Goal: Task Accomplishment & Management: Manage account settings

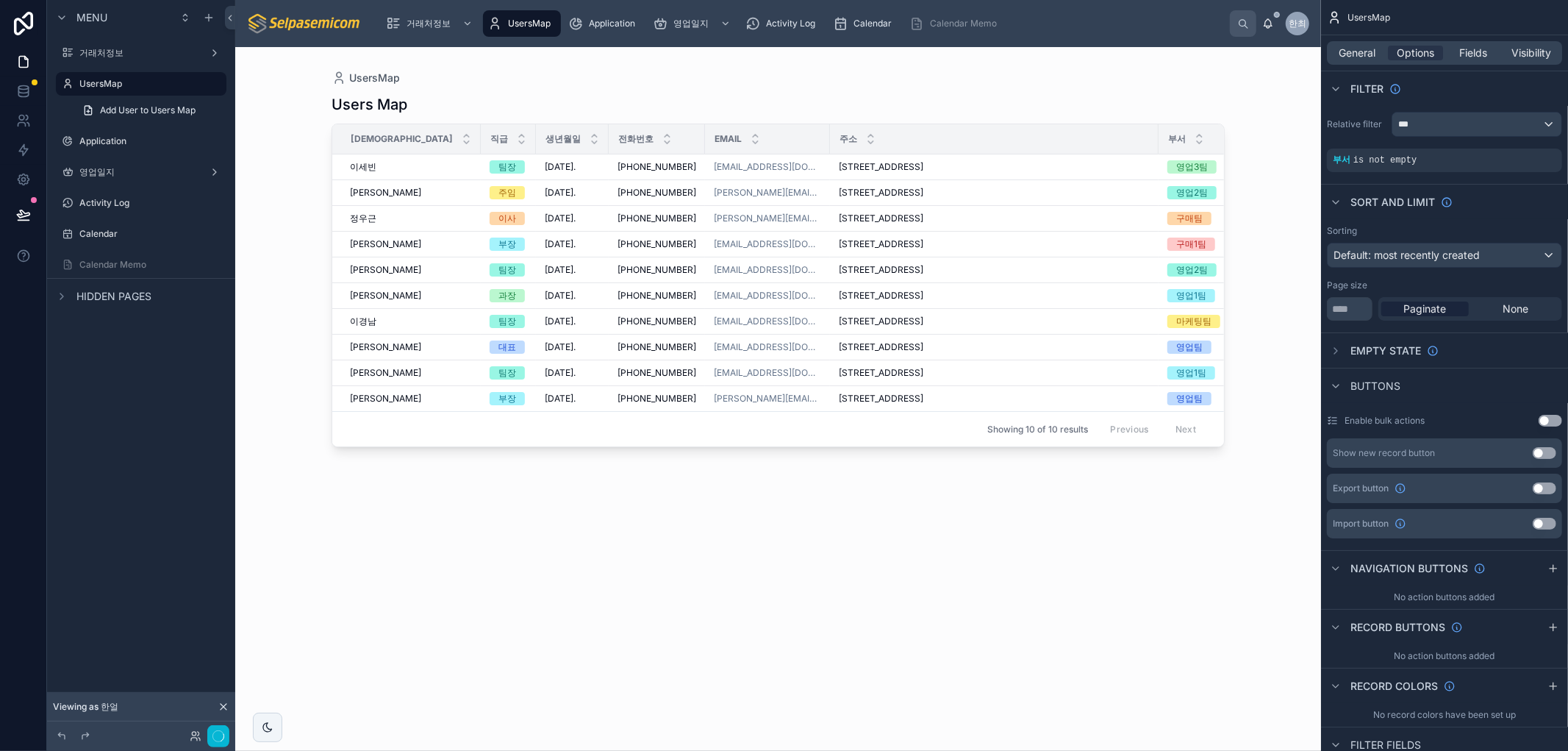
click at [739, 560] on div "Users Map 성함 직급 생년월일 전화번호 Email 주소 부서 재직유무 이세빈 이세빈 팀장 1985. 11. 25. 1985. 11. 2…" at bounding box center [778, 409] width 893 height 647
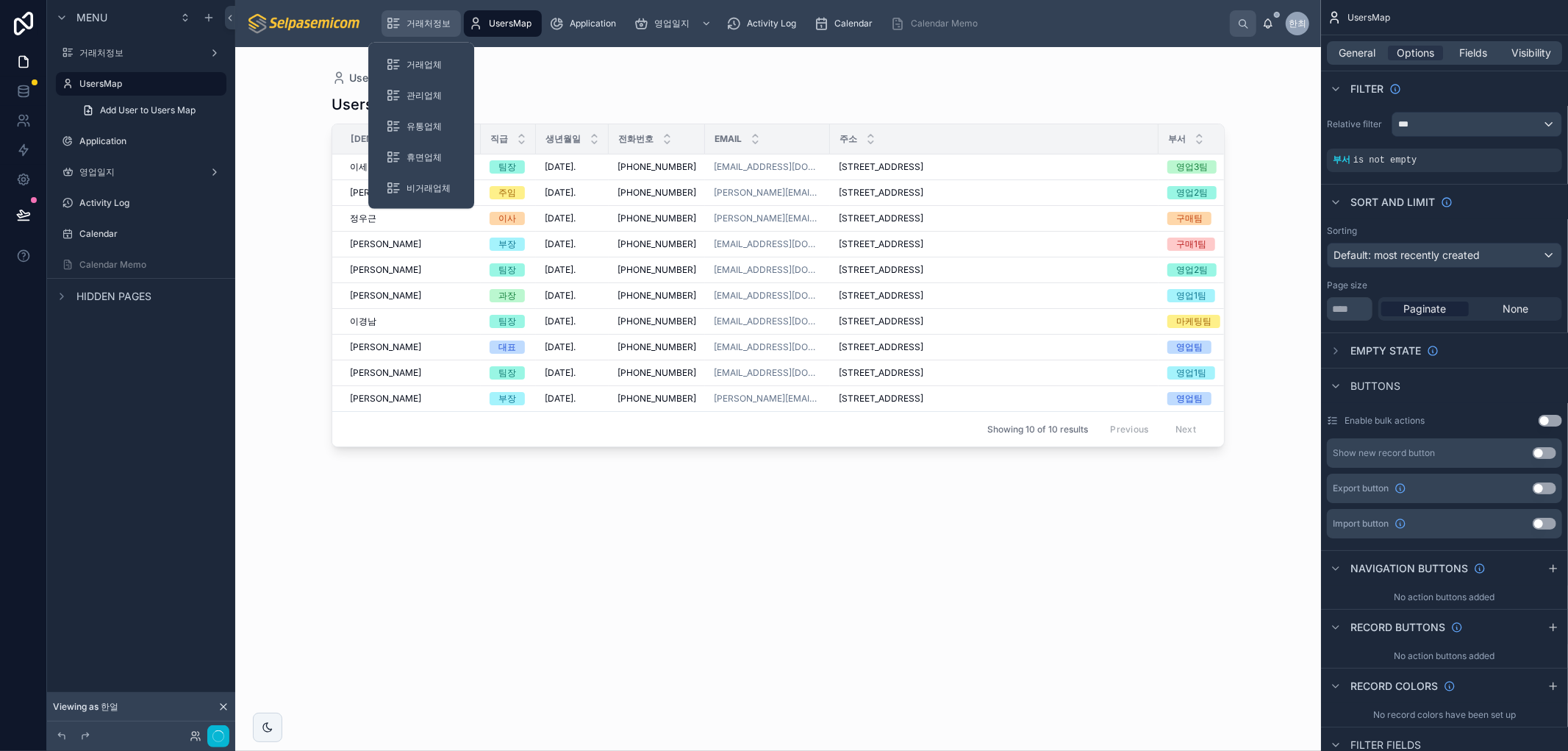
click at [430, 25] on span "거래처정보" at bounding box center [428, 23] width 45 height 12
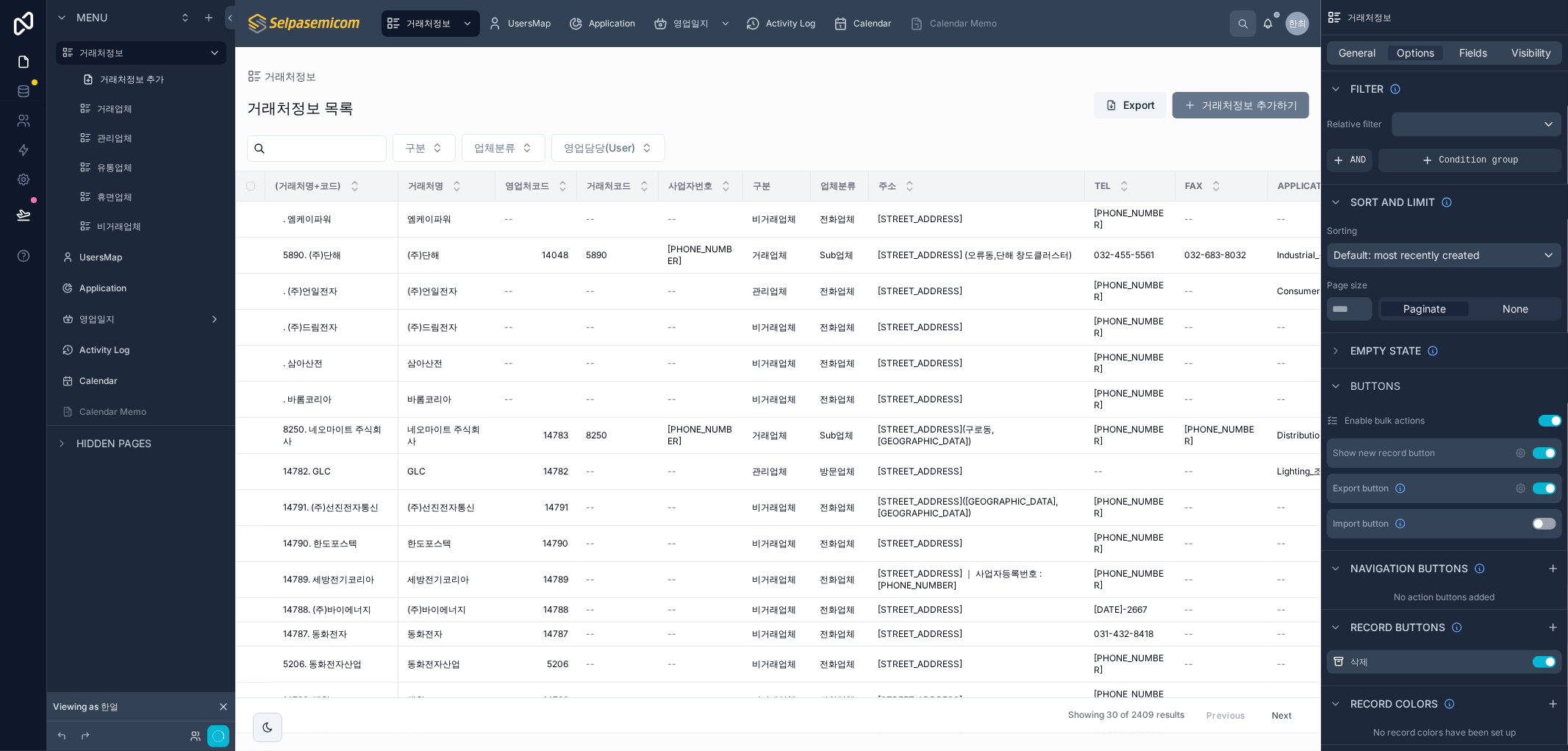
drag, startPoint x: 628, startPoint y: 726, endPoint x: 758, endPoint y: 737, distance: 130.5
click at [758, 737] on div at bounding box center [778, 399] width 1085 height 704
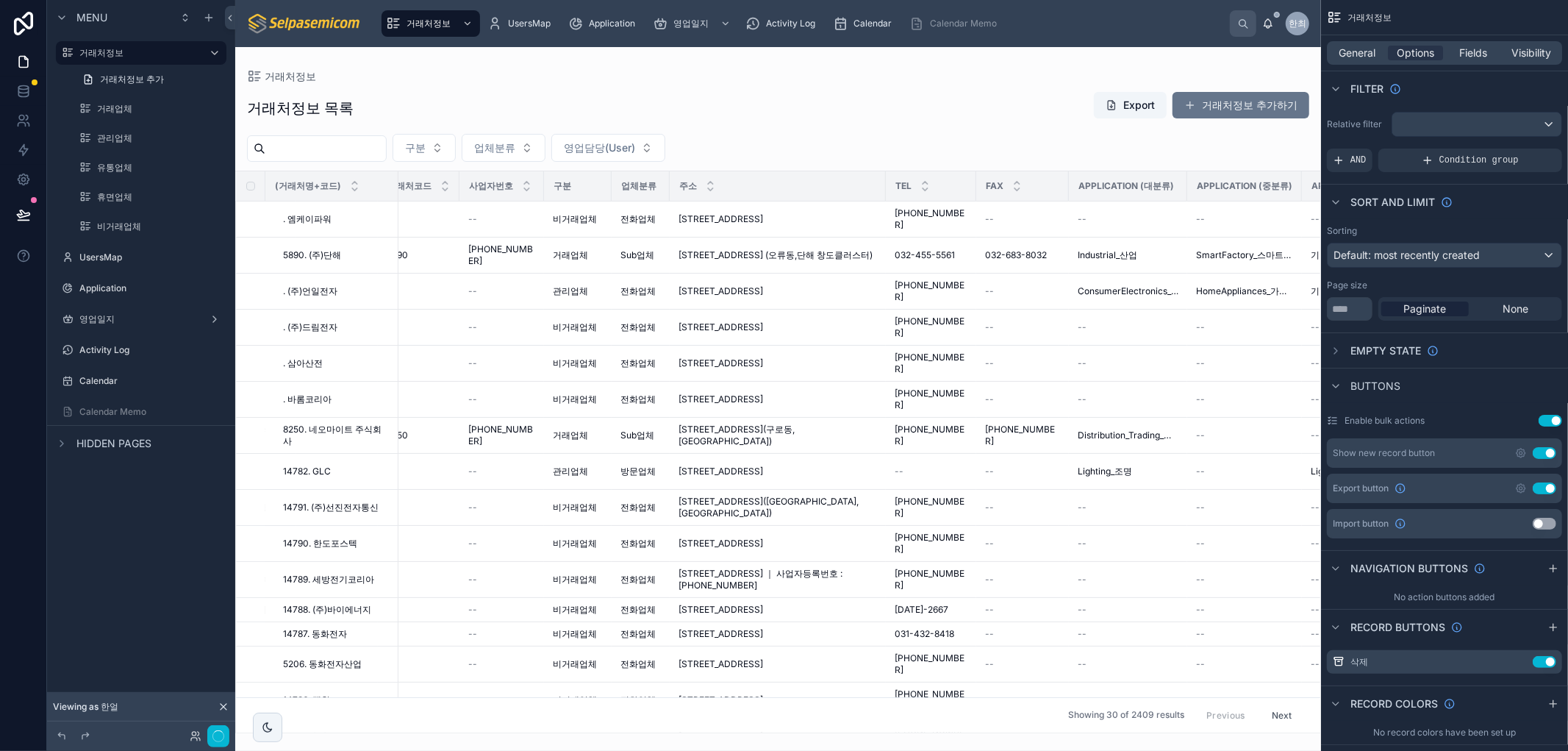
click at [914, 95] on div "거래처정보 목록 Export 거래처정보 추가하기" at bounding box center [778, 107] width 1062 height 34
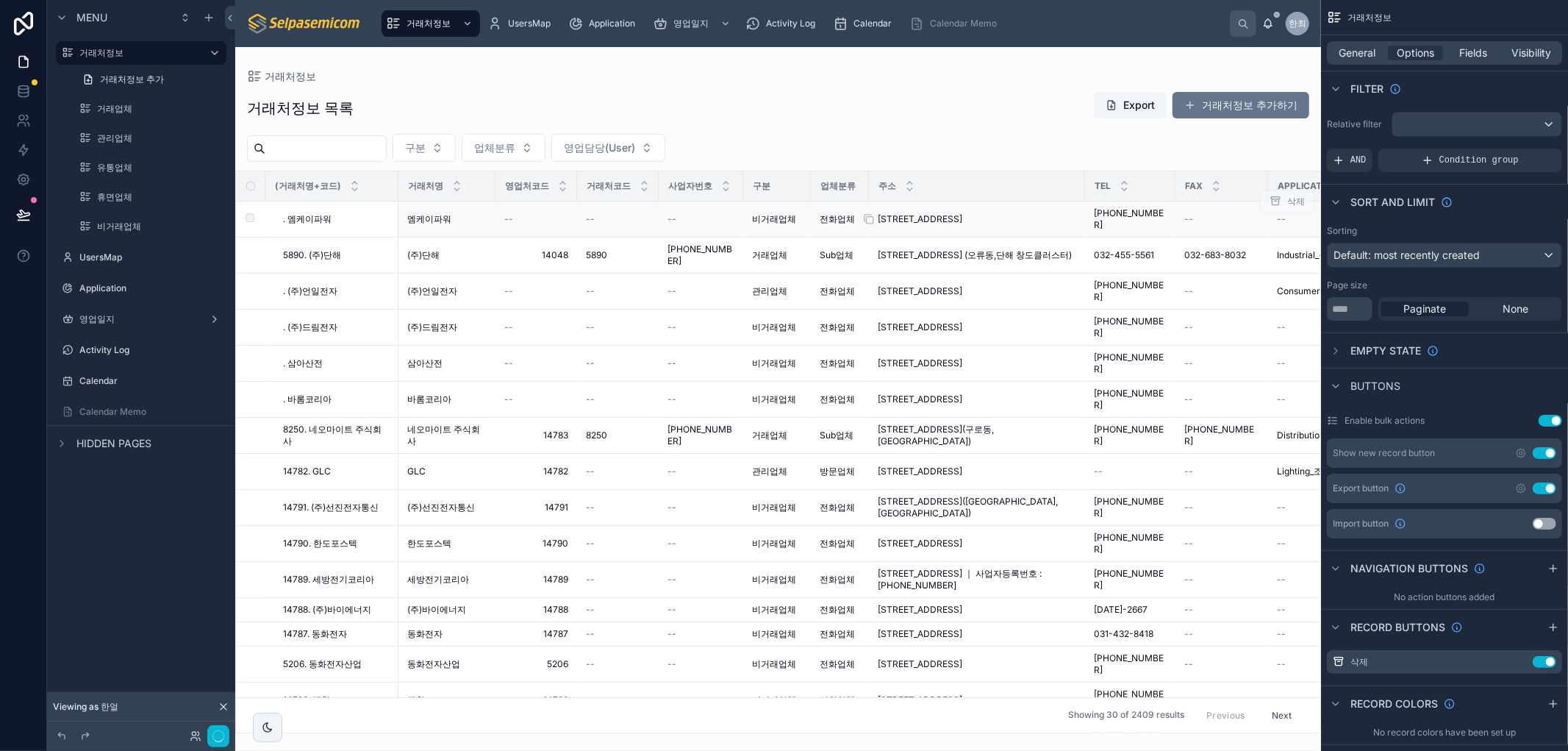
click at [958, 224] on span "서울특별시 영등포구 문래동5가 9 벽산디지털벨리, 804호" at bounding box center [919, 218] width 85 height 12
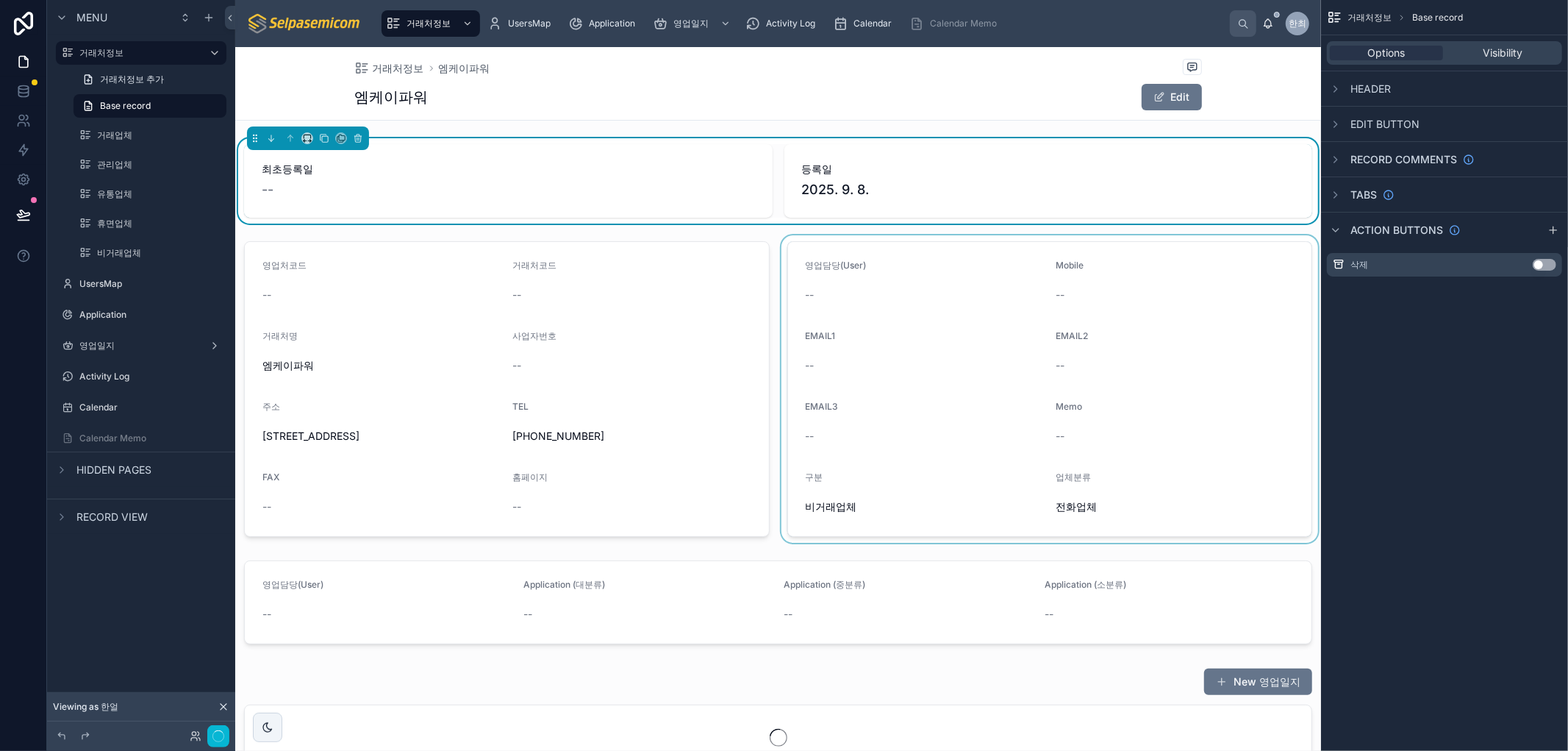
click at [894, 304] on div at bounding box center [1050, 389] width 544 height 307
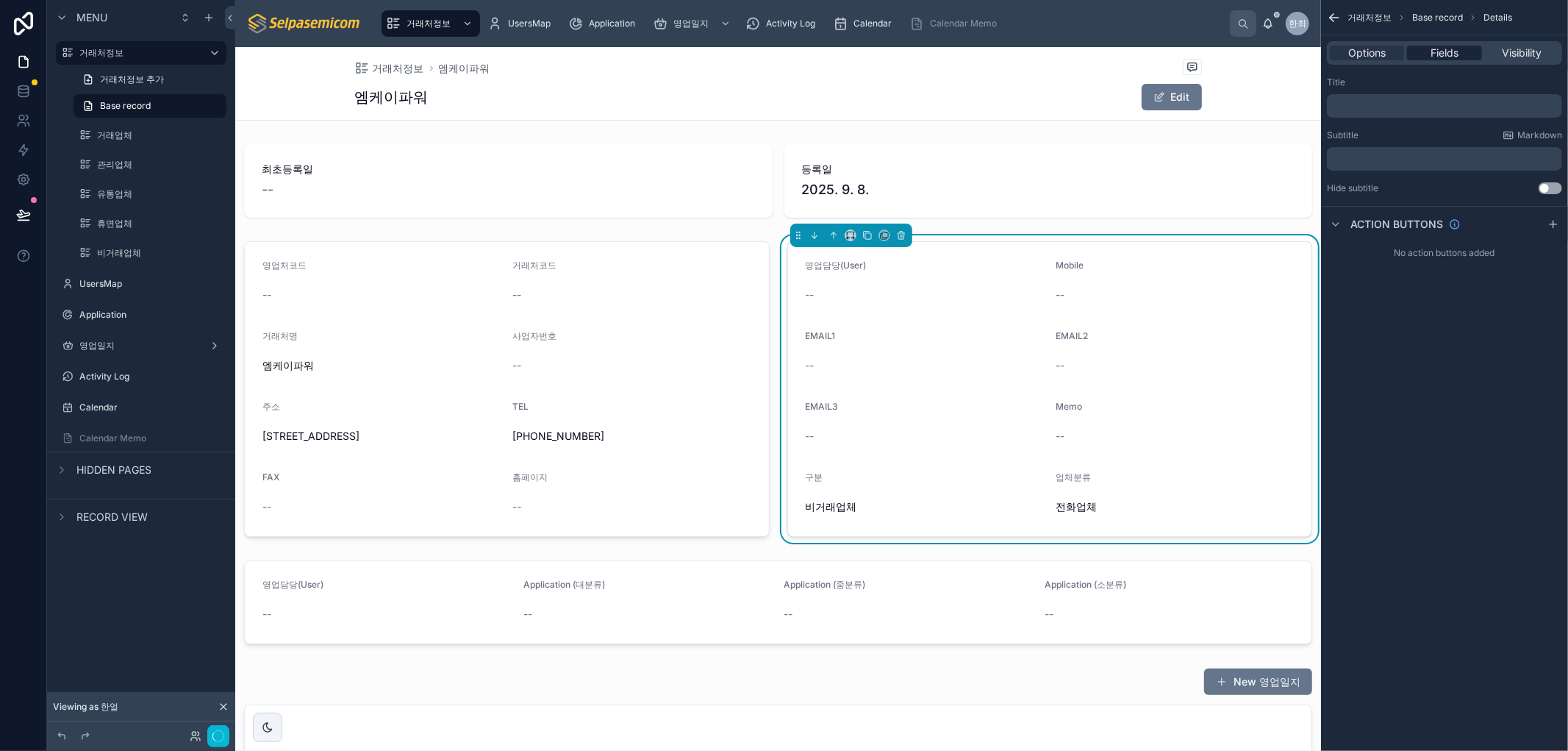
click at [1433, 56] on span "Fields" at bounding box center [1444, 53] width 28 height 15
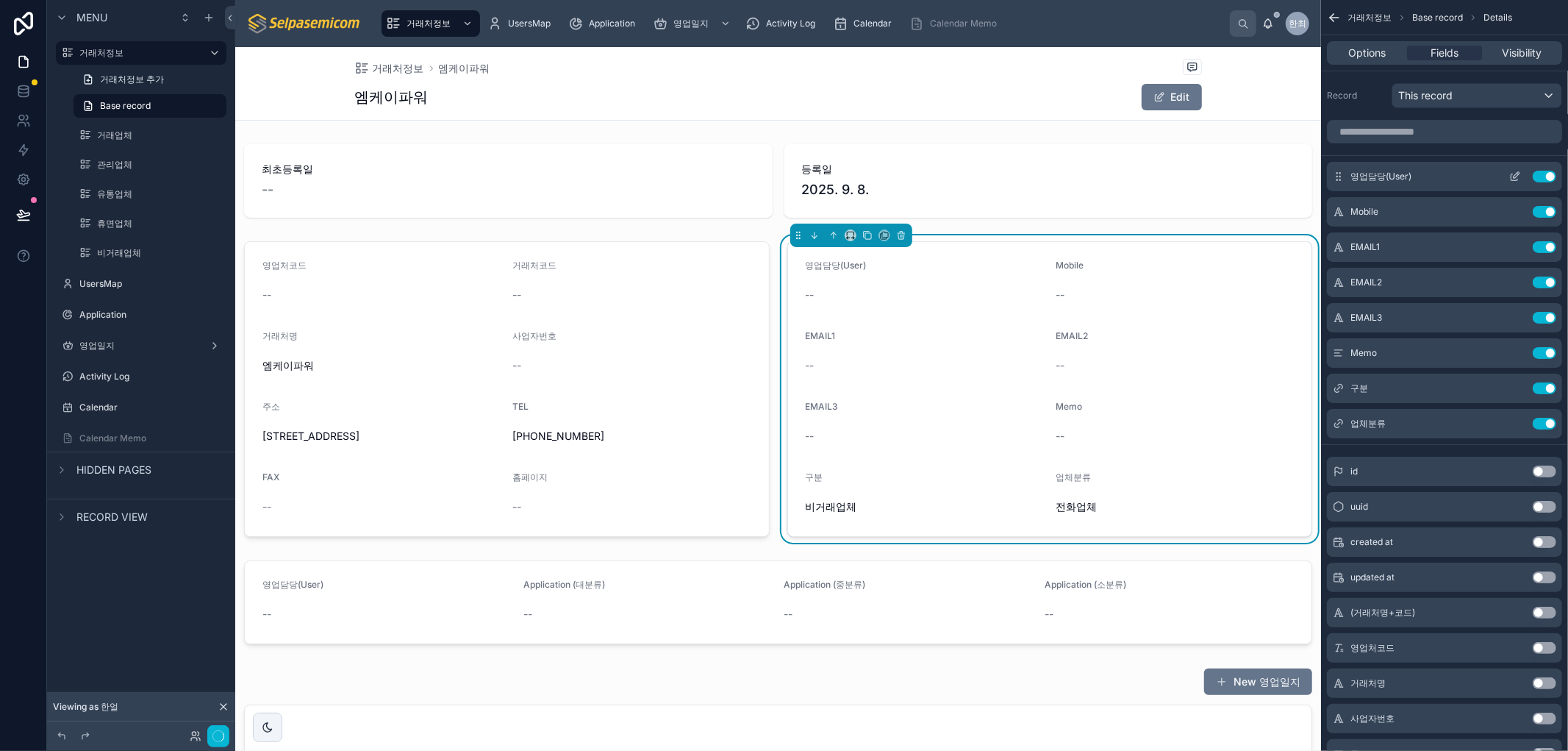
click at [1545, 178] on button "Use setting" at bounding box center [1544, 176] width 24 height 12
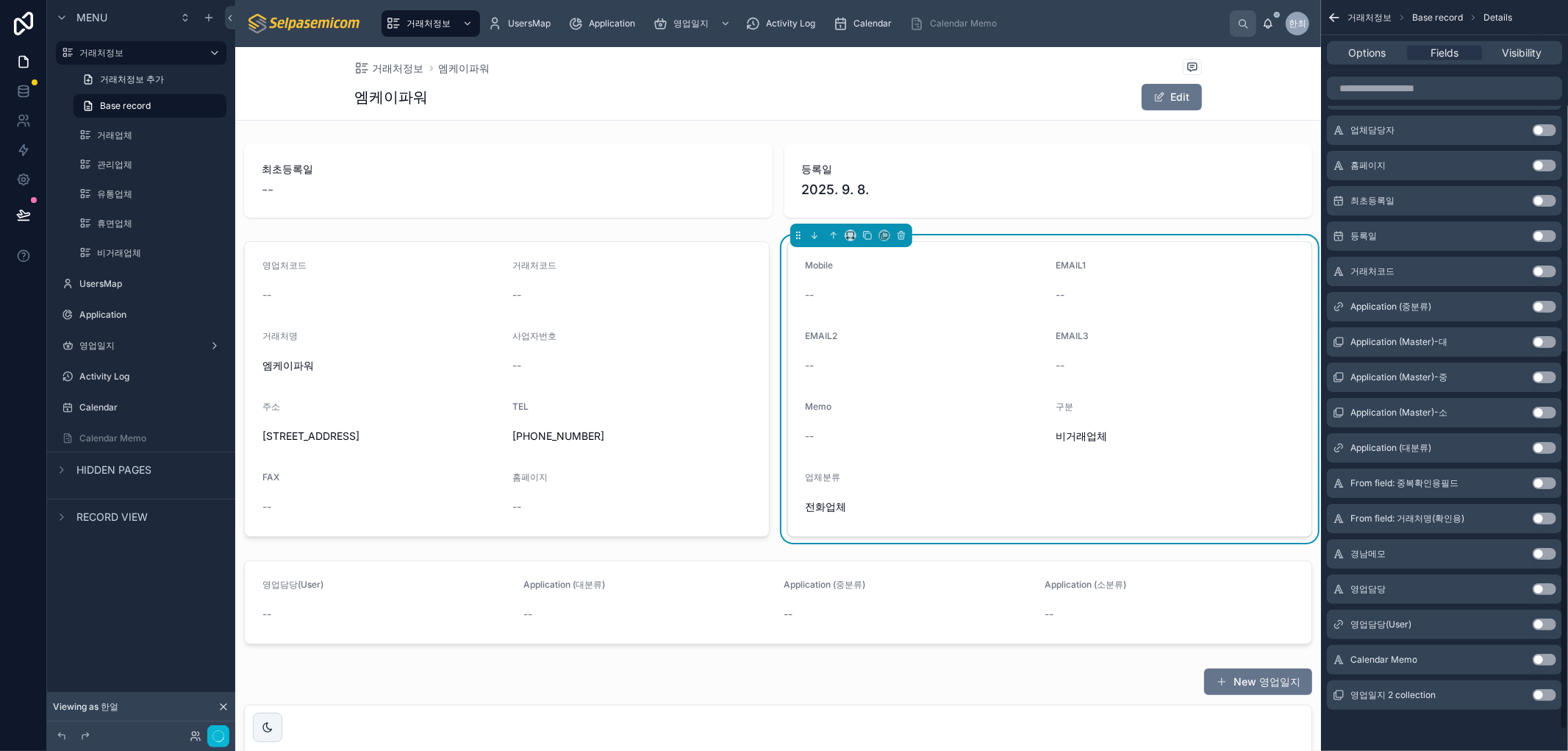
scroll to position [647, 0]
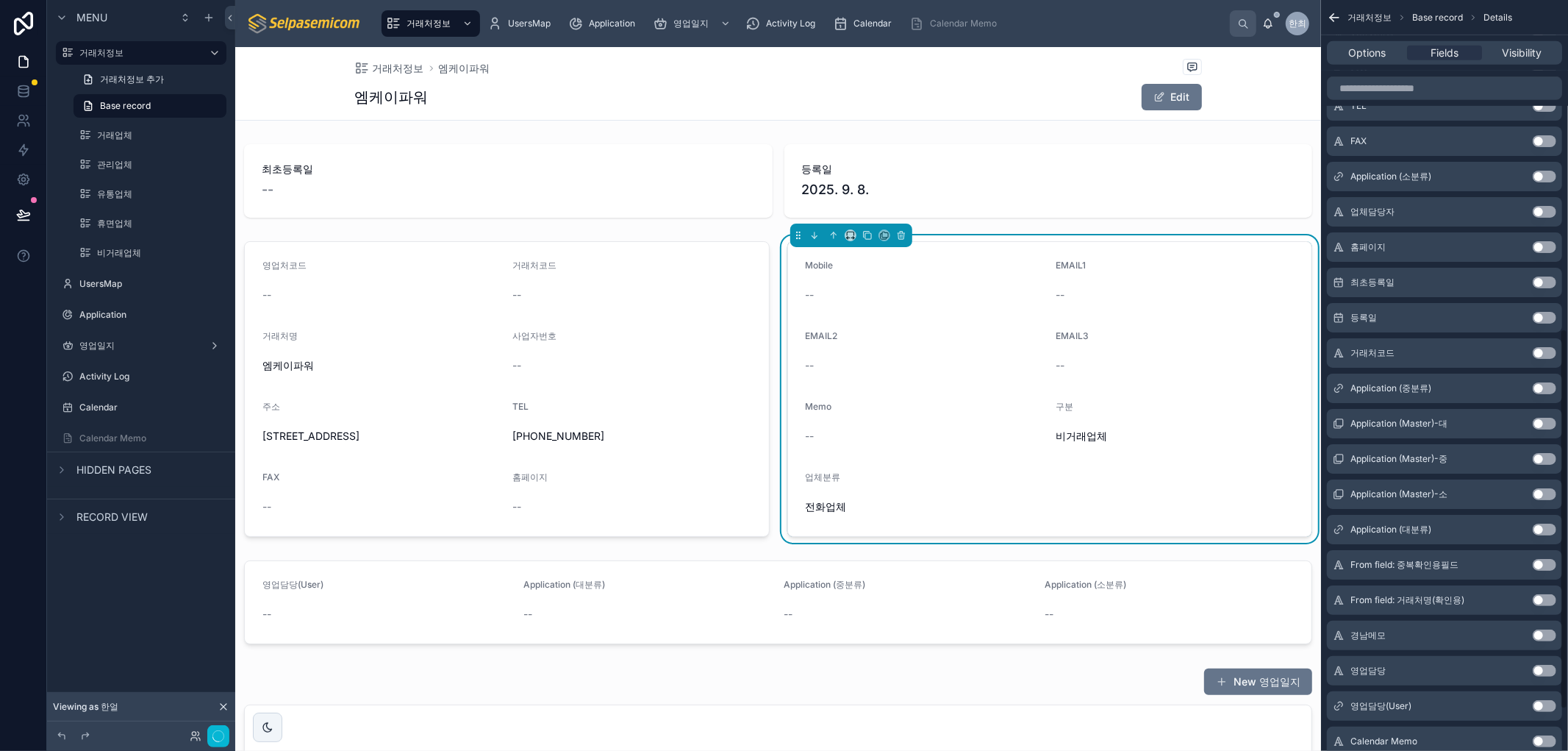
click at [1538, 210] on button "Use setting" at bounding box center [1544, 211] width 24 height 12
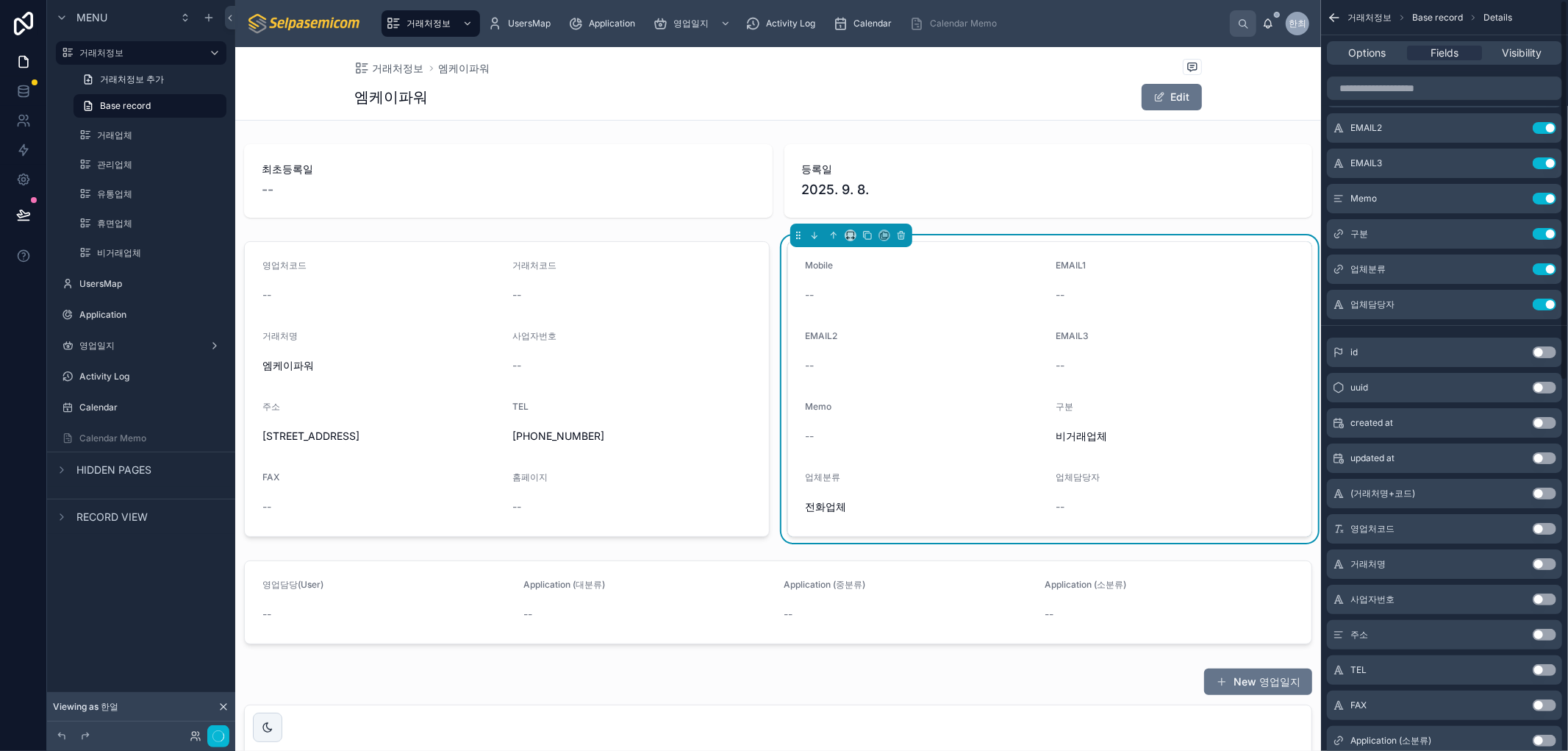
scroll to position [0, 0]
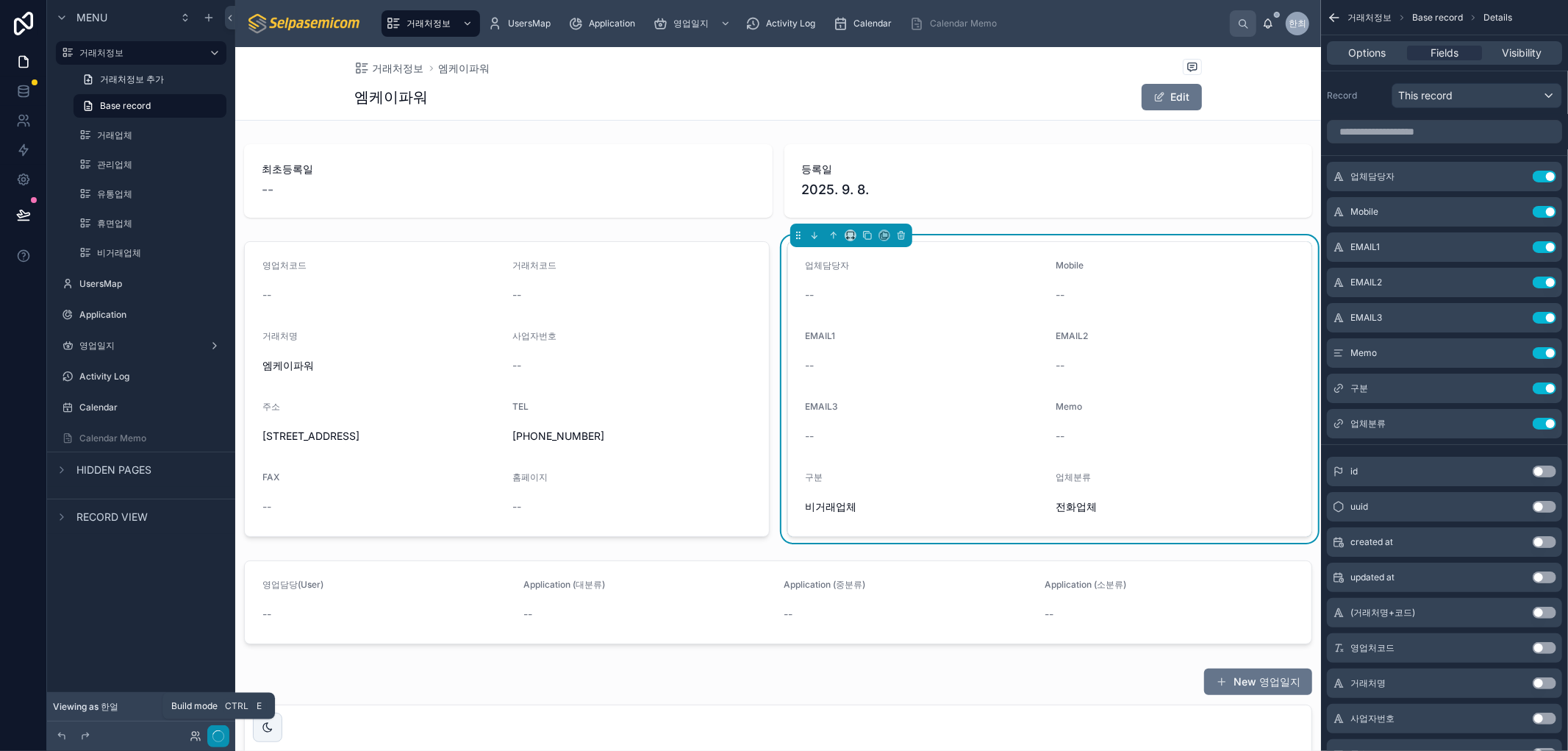
click at [217, 738] on icon "button" at bounding box center [218, 736] width 12 height 12
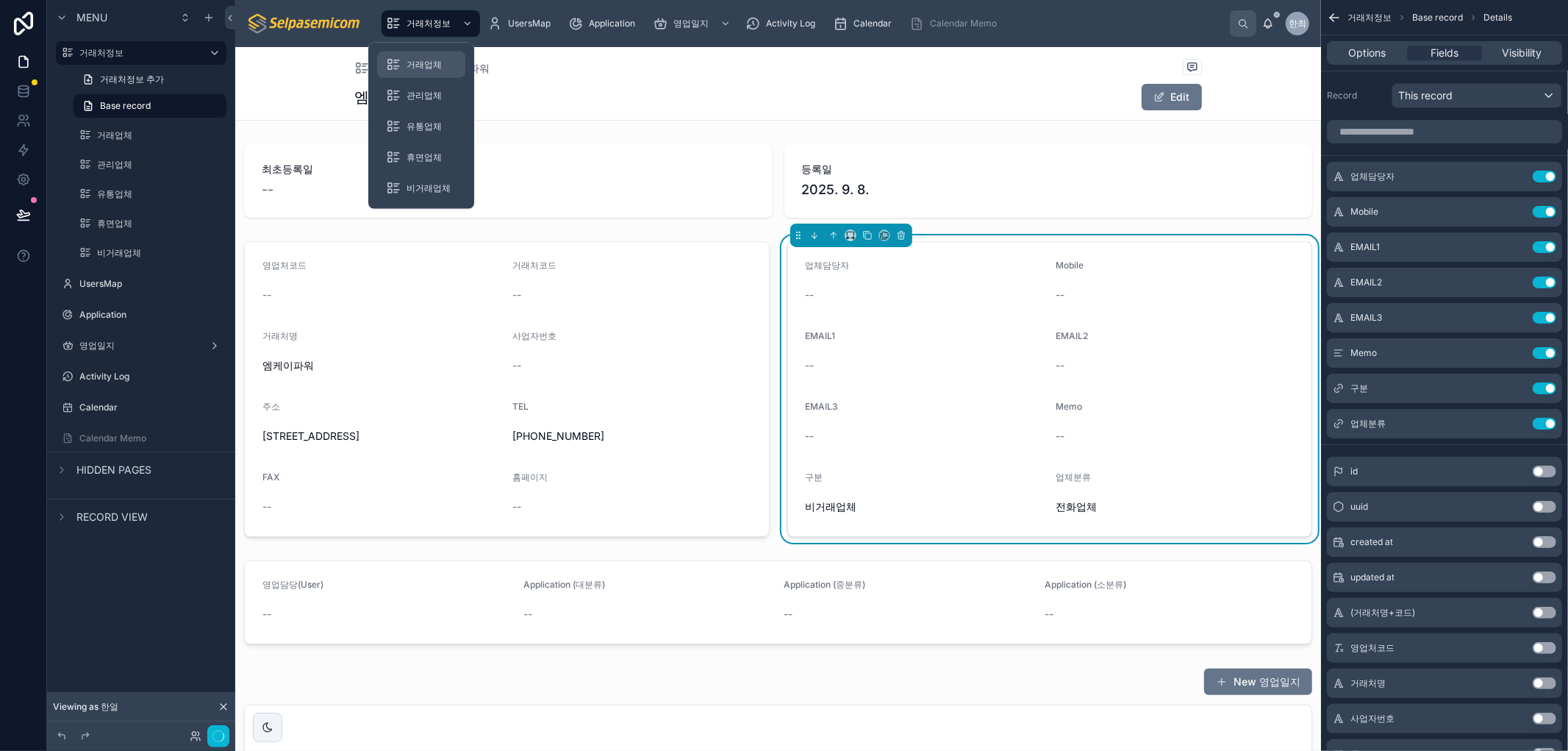
click at [417, 66] on span "거래업체" at bounding box center [424, 65] width 35 height 12
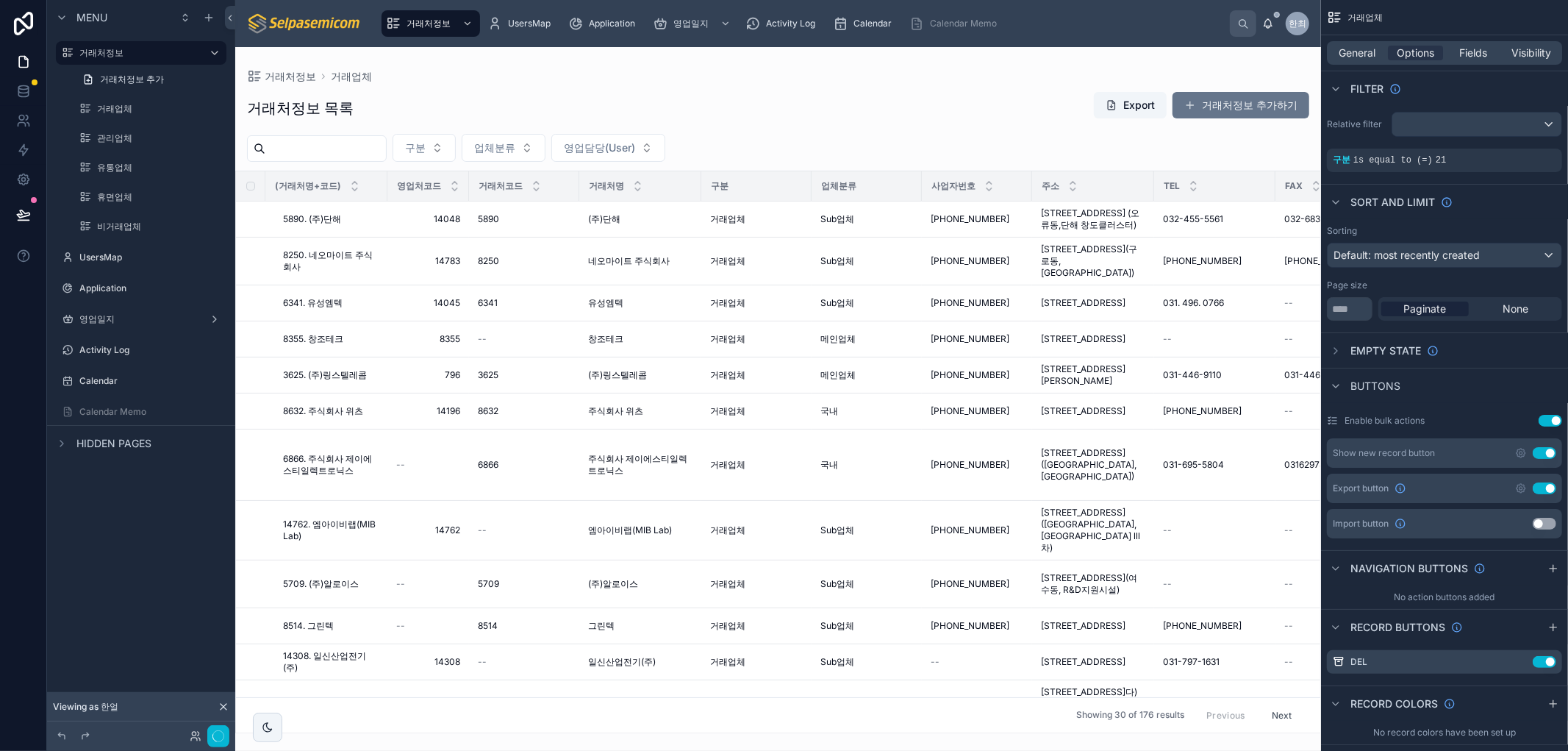
click at [836, 230] on div at bounding box center [778, 399] width 1085 height 704
click at [1060, 221] on span "인천광역시 서구 갑문2로 43 (오류동,단해 창도클러스터)" at bounding box center [1093, 219] width 105 height 24
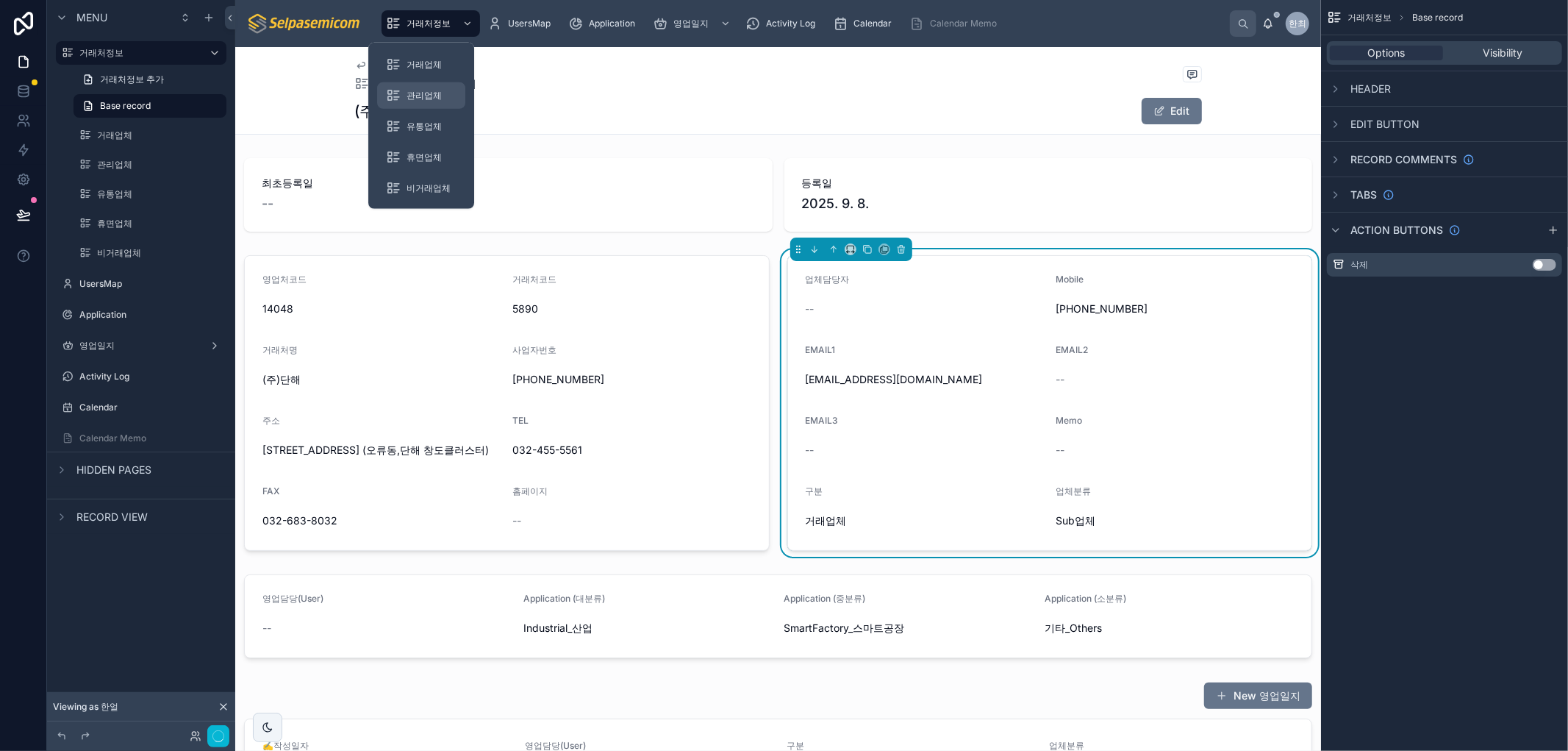
click at [436, 95] on span "관리업체" at bounding box center [424, 95] width 35 height 12
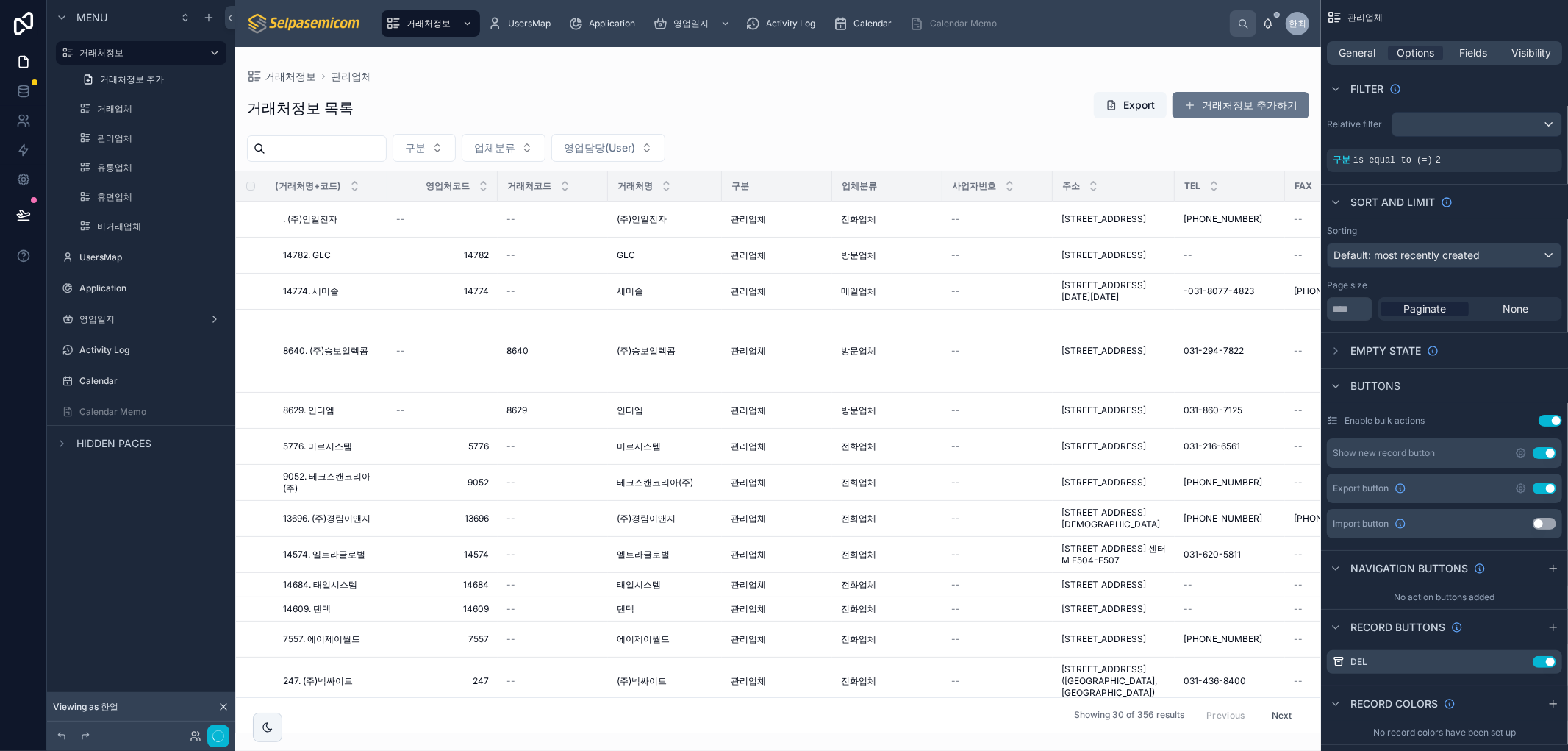
click at [938, 222] on div at bounding box center [778, 399] width 1085 height 704
click at [619, 217] on span "(주)언일전자" at bounding box center [641, 218] width 50 height 12
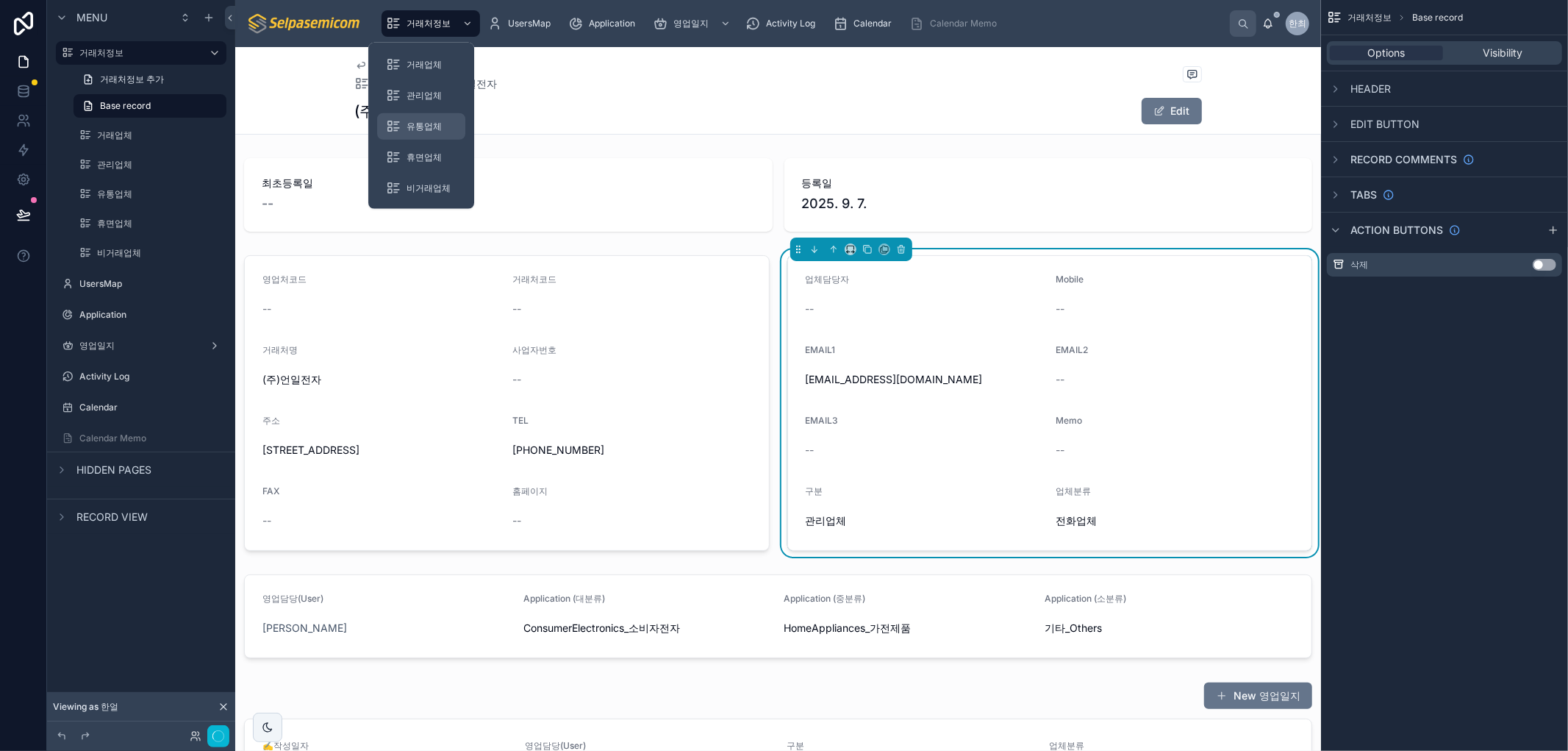
click at [432, 123] on span "유통업체" at bounding box center [424, 126] width 35 height 12
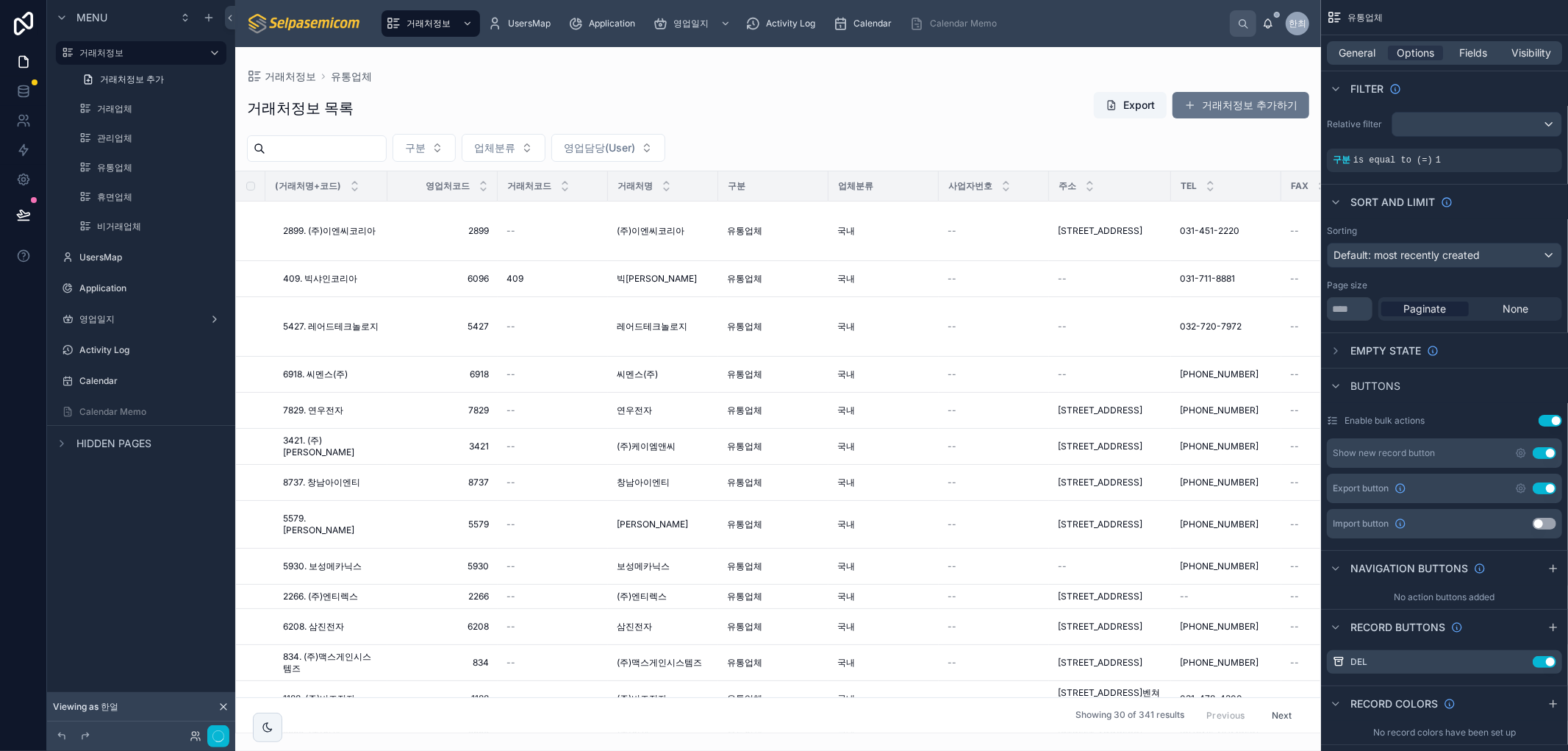
click at [1088, 223] on div at bounding box center [778, 399] width 1085 height 704
click at [1079, 228] on span "경기 안양시 동안구 관양동799 안양메가벨리 820호" at bounding box center [1100, 230] width 85 height 12
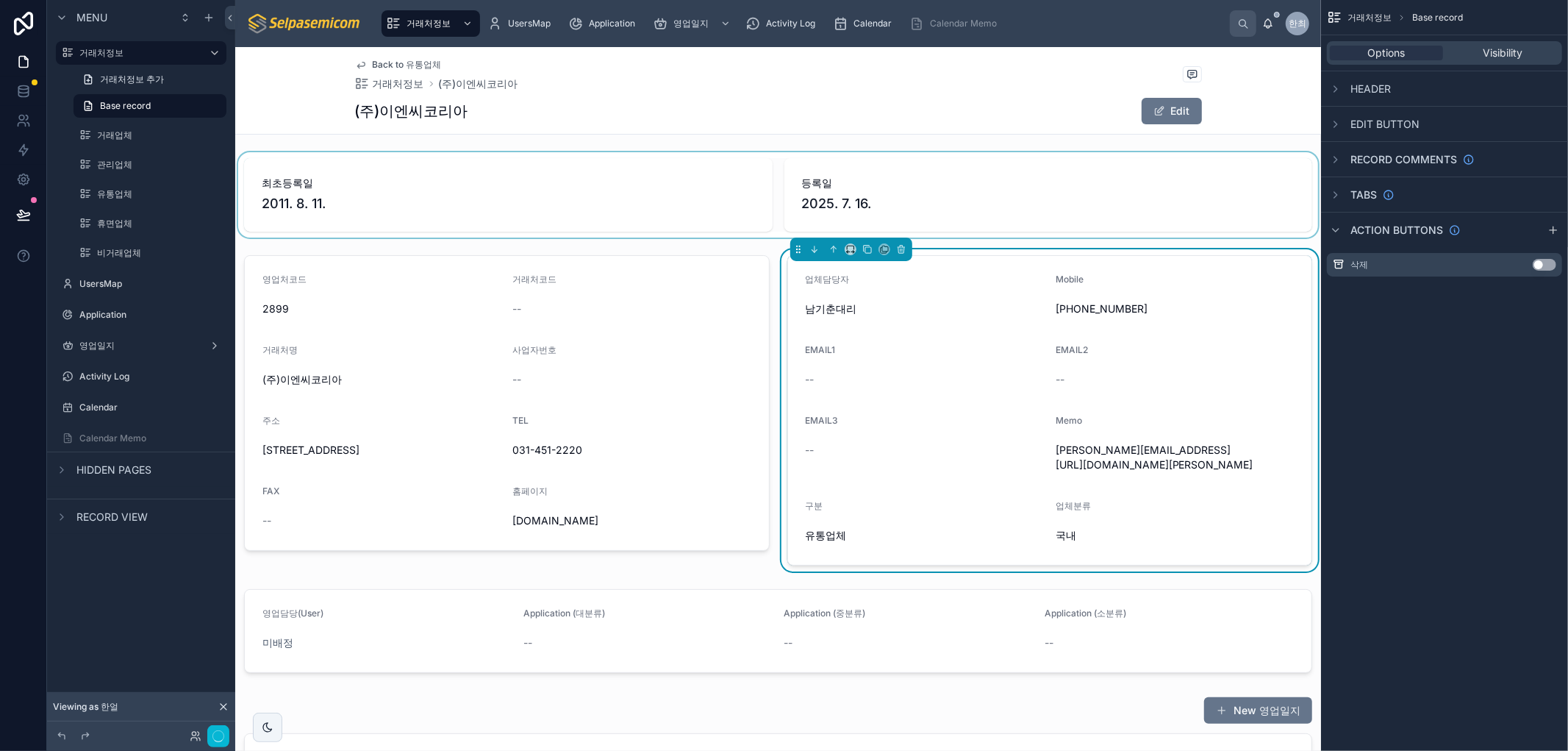
click at [438, 152] on div at bounding box center [778, 195] width 1085 height 85
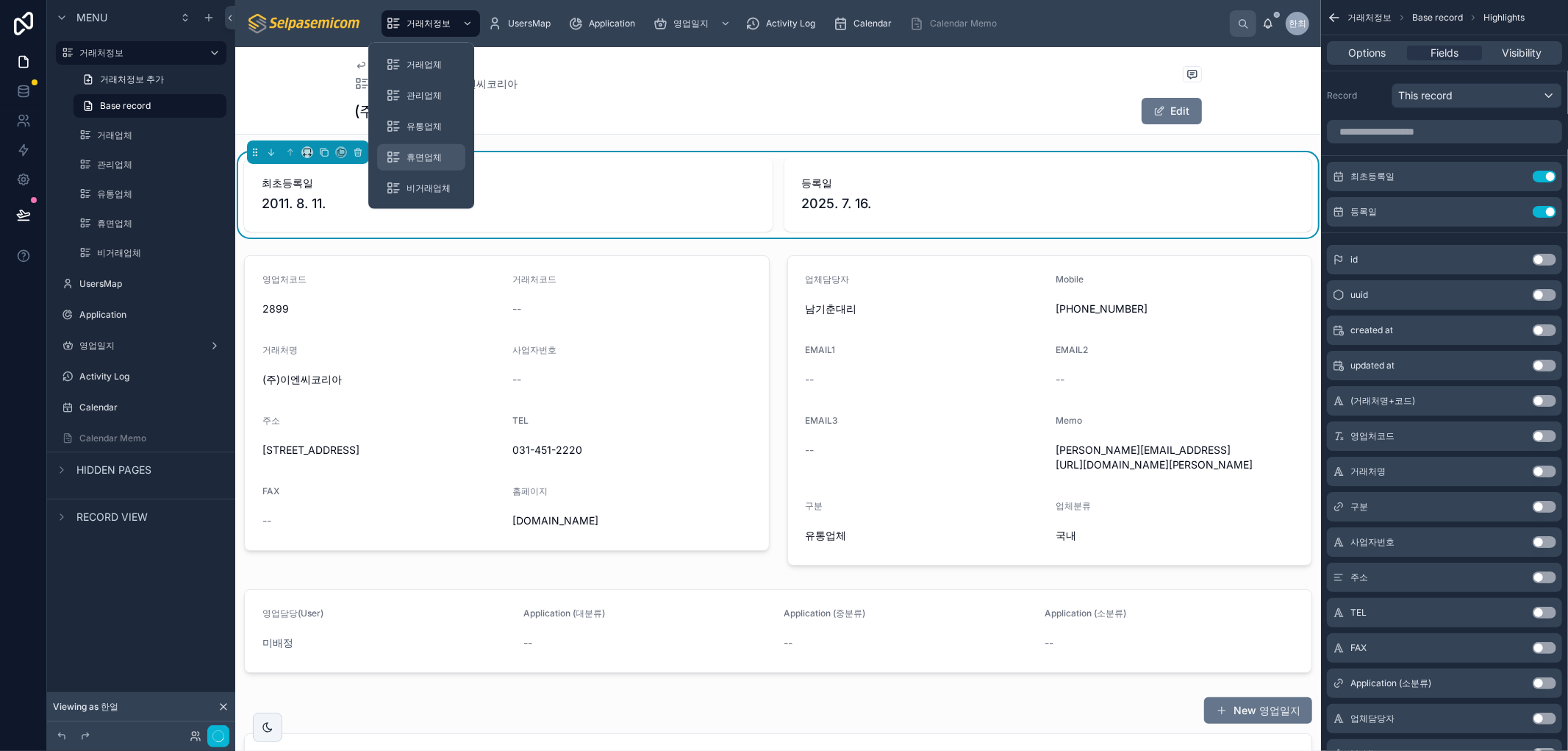
click at [432, 156] on span "휴면업체" at bounding box center [424, 157] width 35 height 12
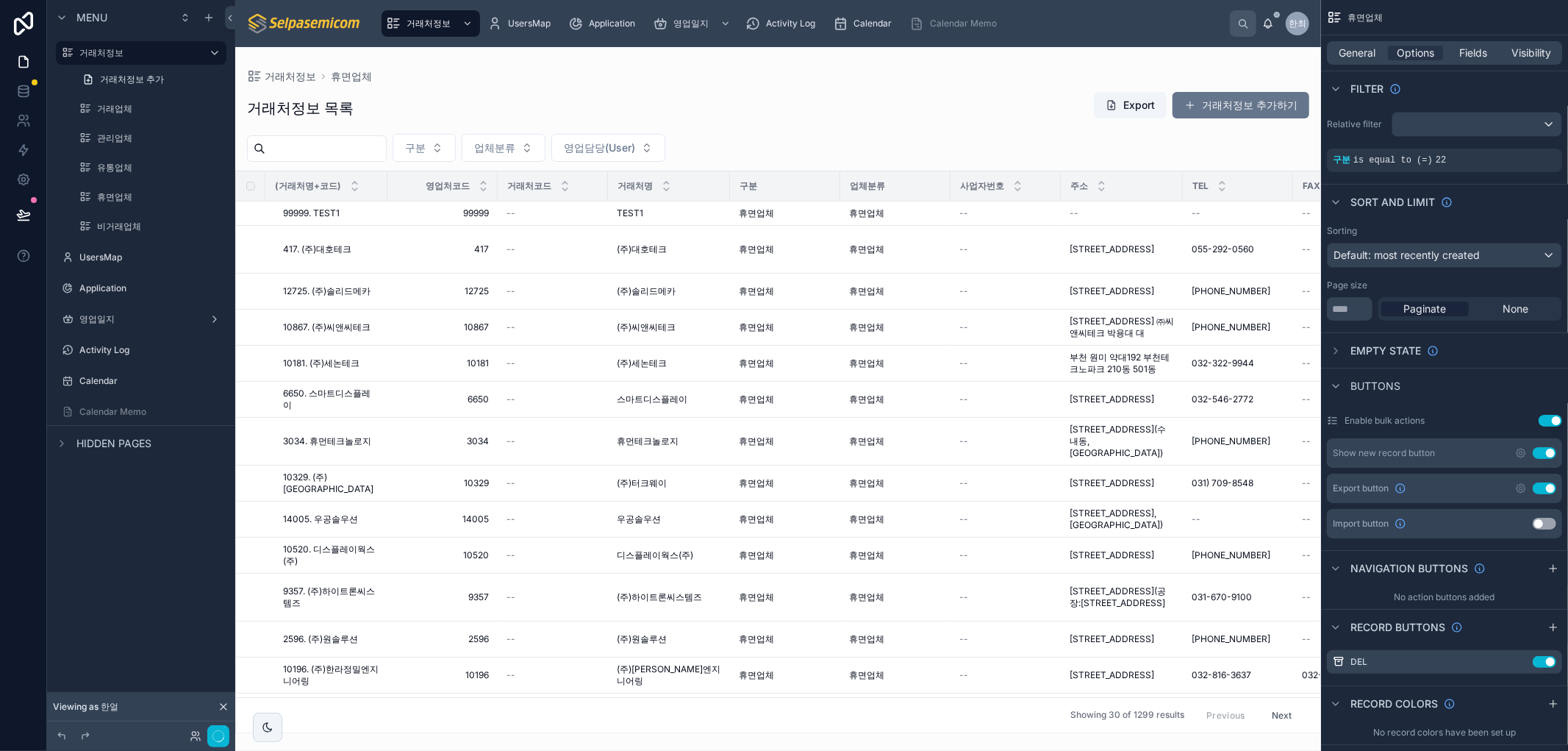
click at [1110, 291] on div at bounding box center [778, 399] width 1085 height 704
click at [1070, 244] on span "경남 창원시 의창구 죽전로 7" at bounding box center [1112, 249] width 85 height 12
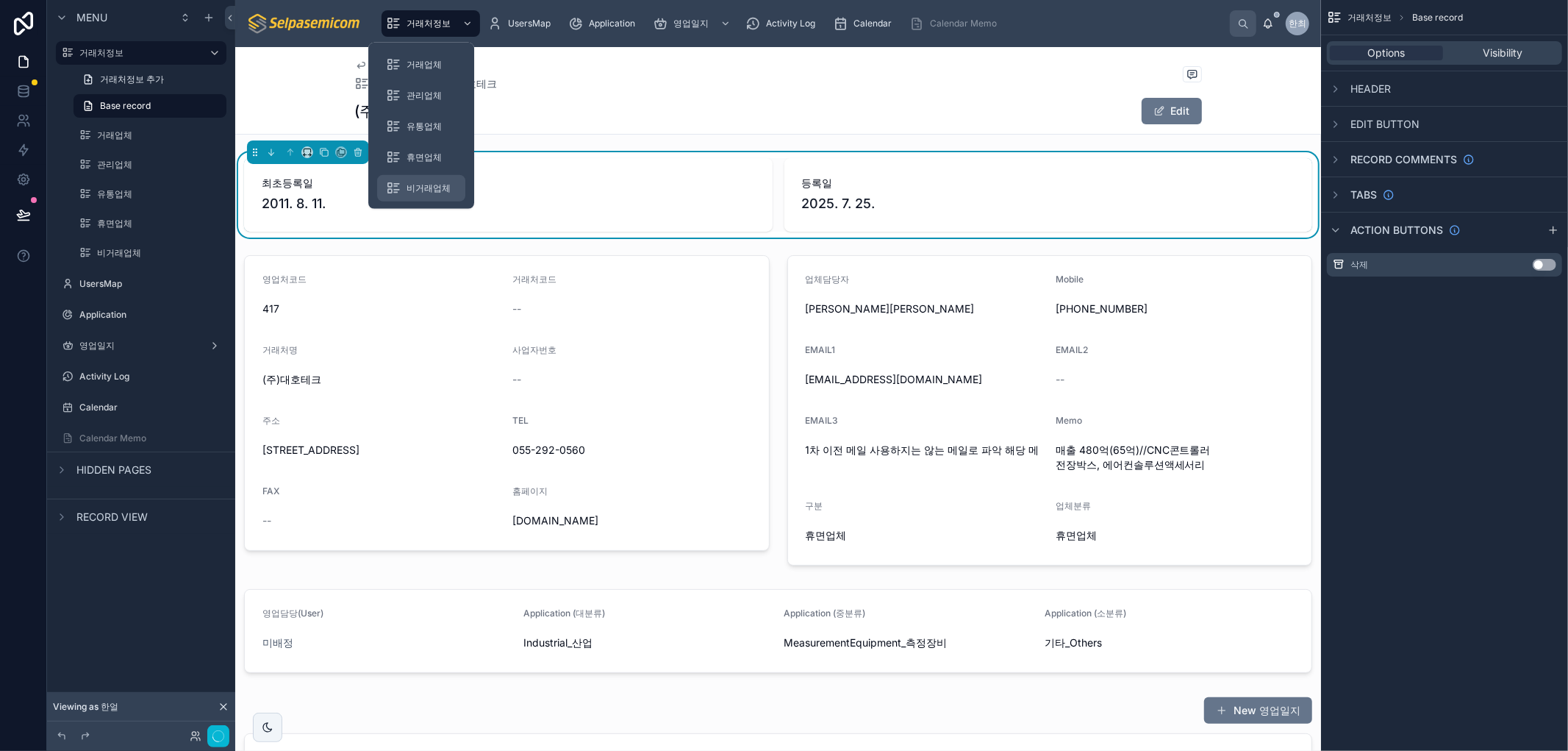
click at [427, 184] on span "비거래업체" at bounding box center [428, 188] width 45 height 12
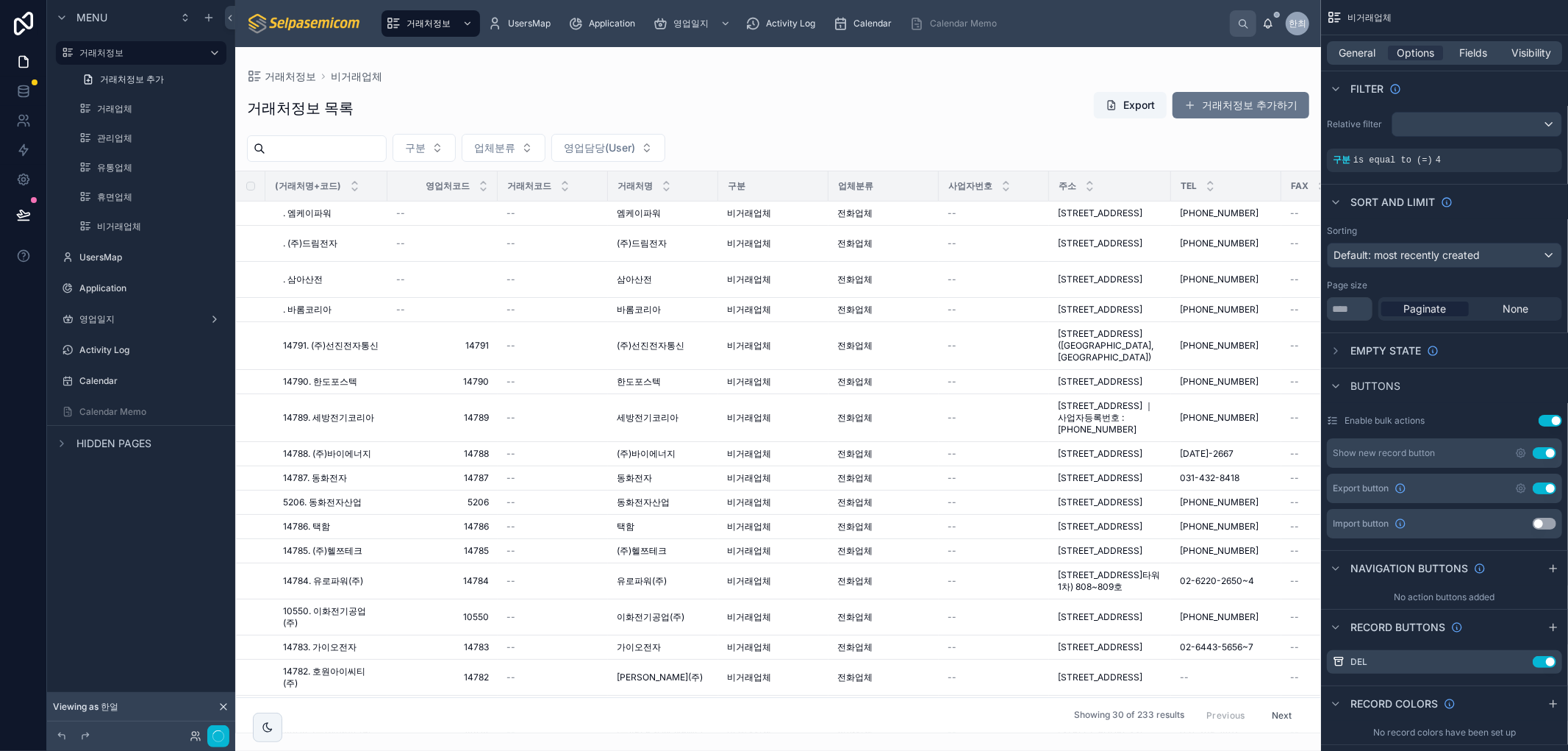
click at [1120, 218] on div at bounding box center [778, 399] width 1085 height 704
click at [1120, 219] on span "서울특별시 영등포구 문래동5가 9 벽산디지털벨리, 804호" at bounding box center [1100, 213] width 85 height 12
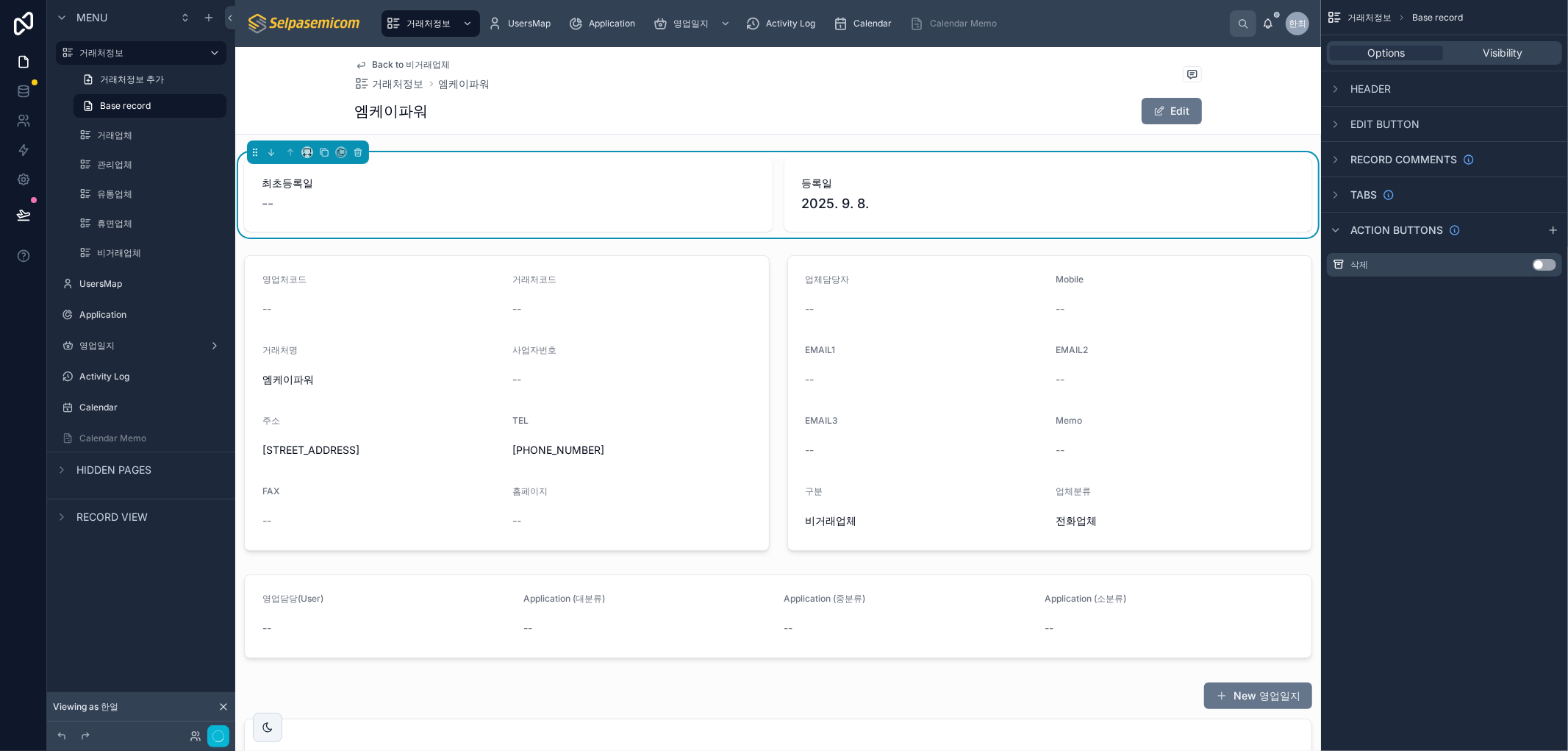
click at [676, 97] on div "엠케이파워 Edit" at bounding box center [779, 111] width 847 height 28
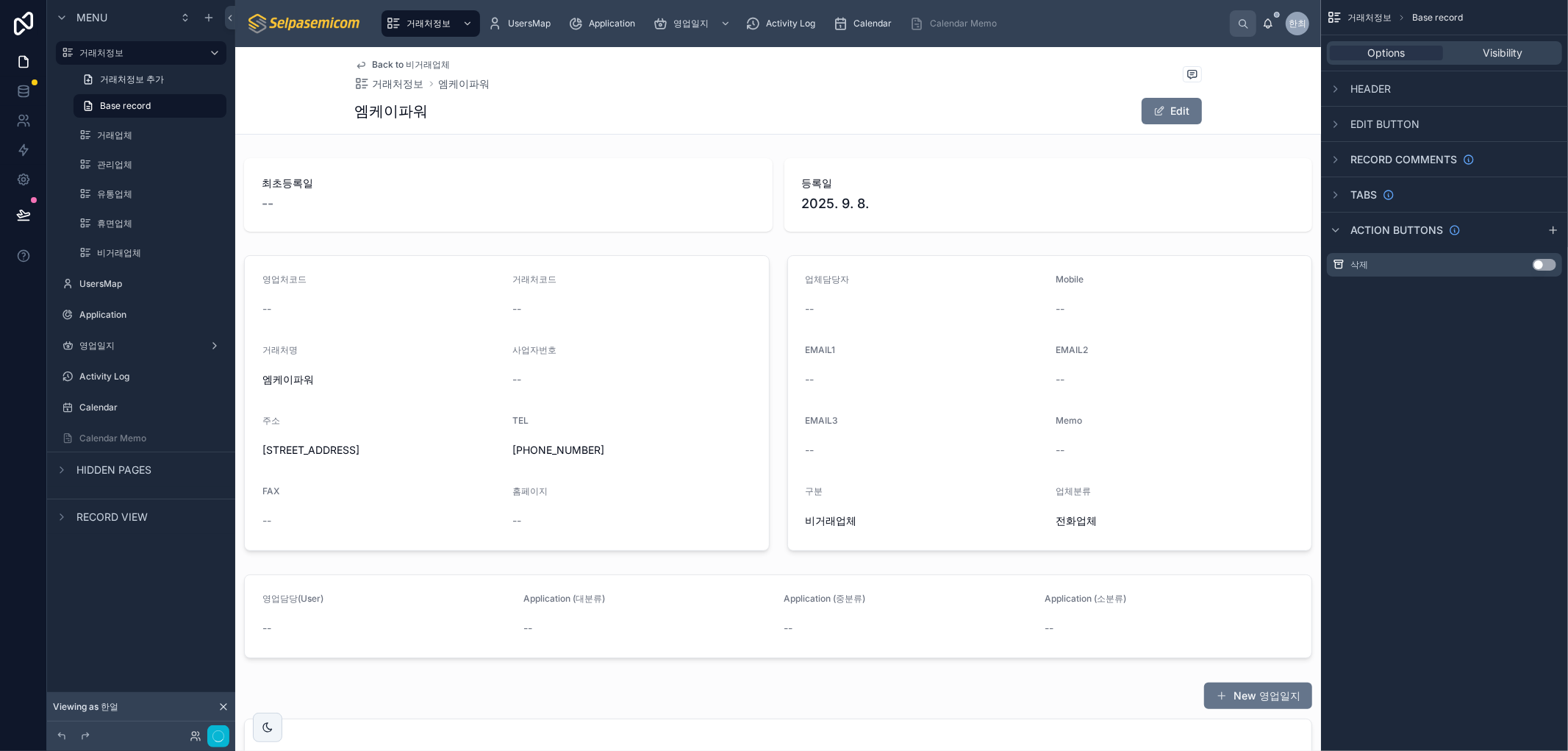
click at [655, 134] on div "Back to 비거래업체 거래처정보 엠케이파워 엠케이파워 Edit" at bounding box center [778, 91] width 1085 height 87
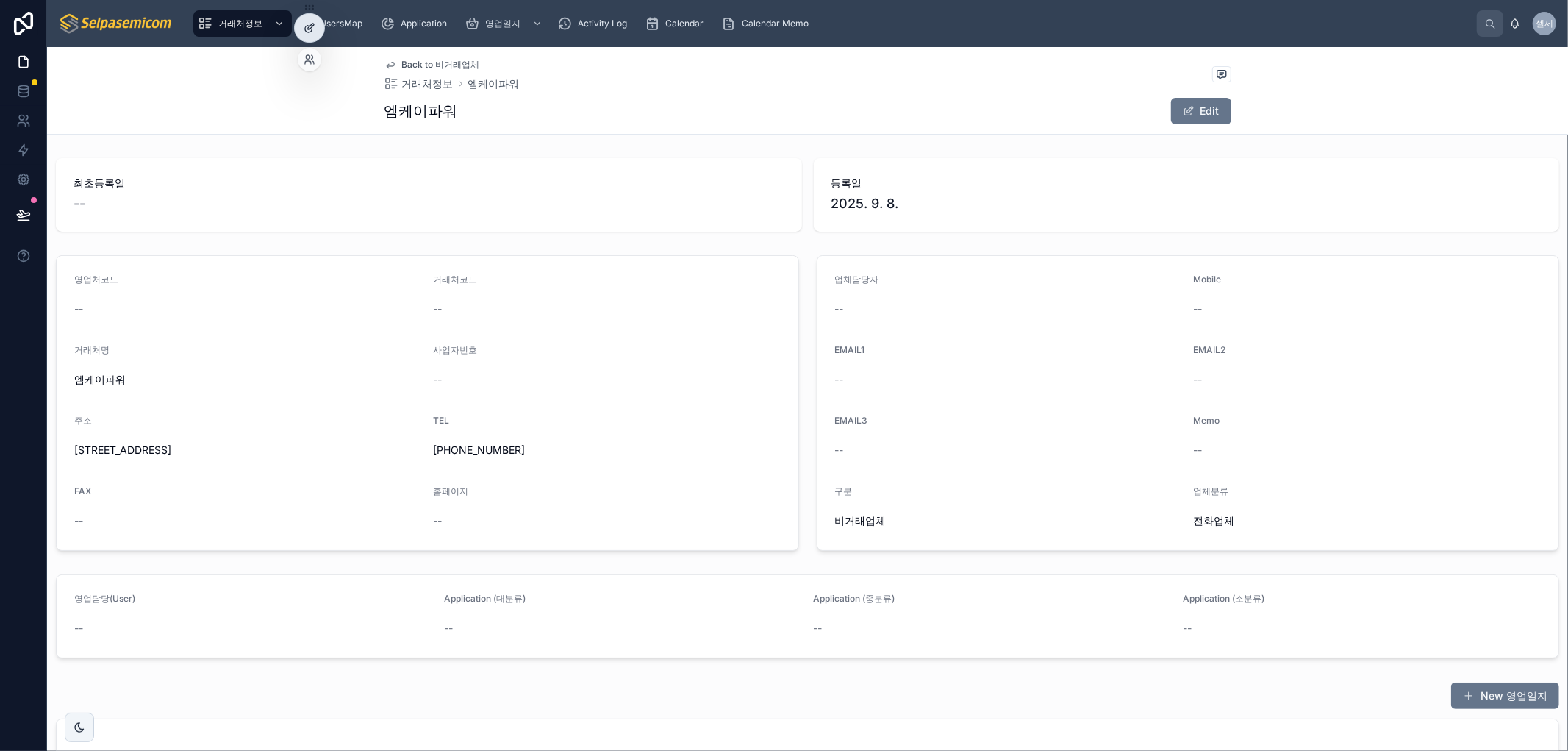
click at [305, 25] on icon at bounding box center [309, 27] width 12 height 12
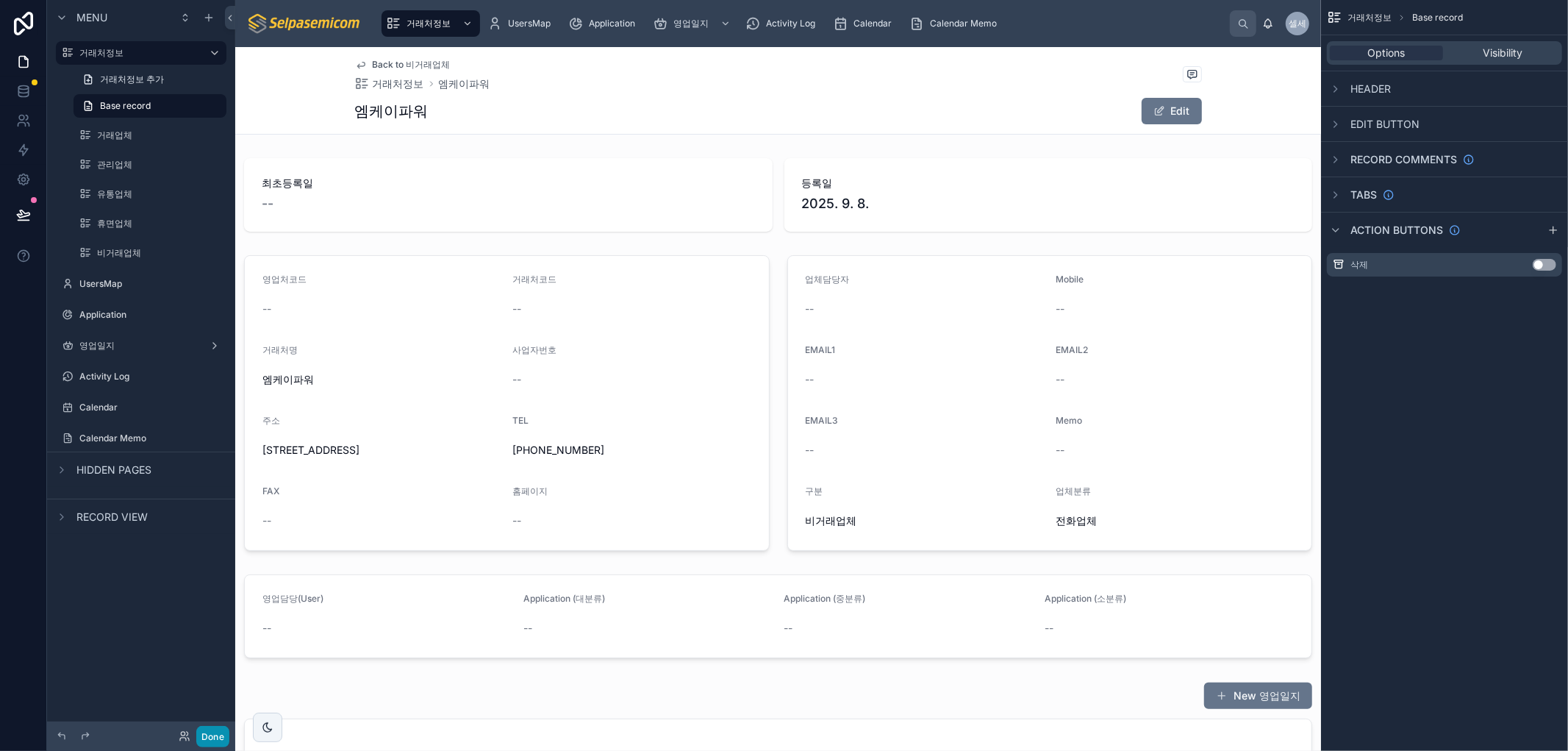
click at [209, 729] on button "Done" at bounding box center [213, 736] width 33 height 21
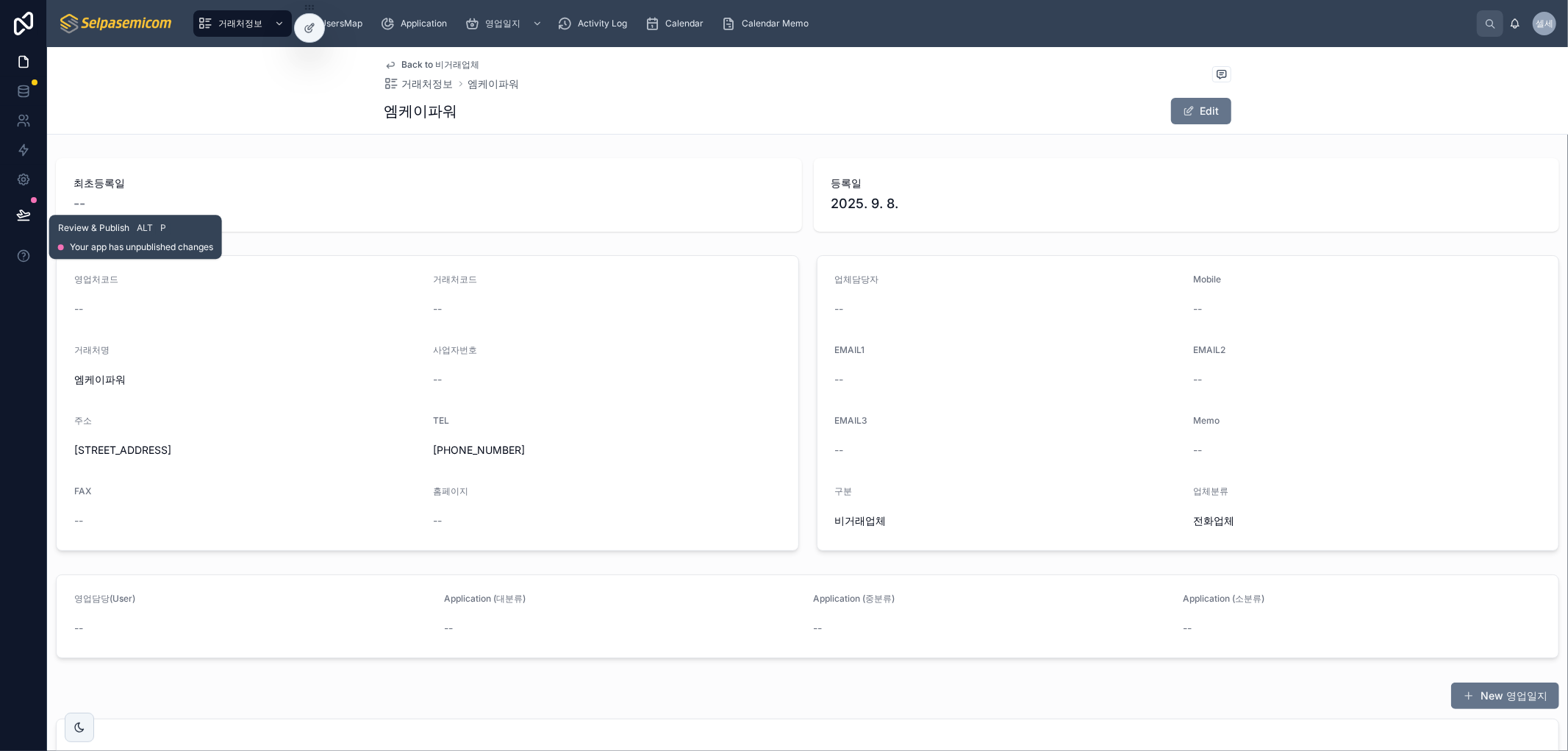
click at [26, 221] on icon at bounding box center [23, 221] width 11 height 0
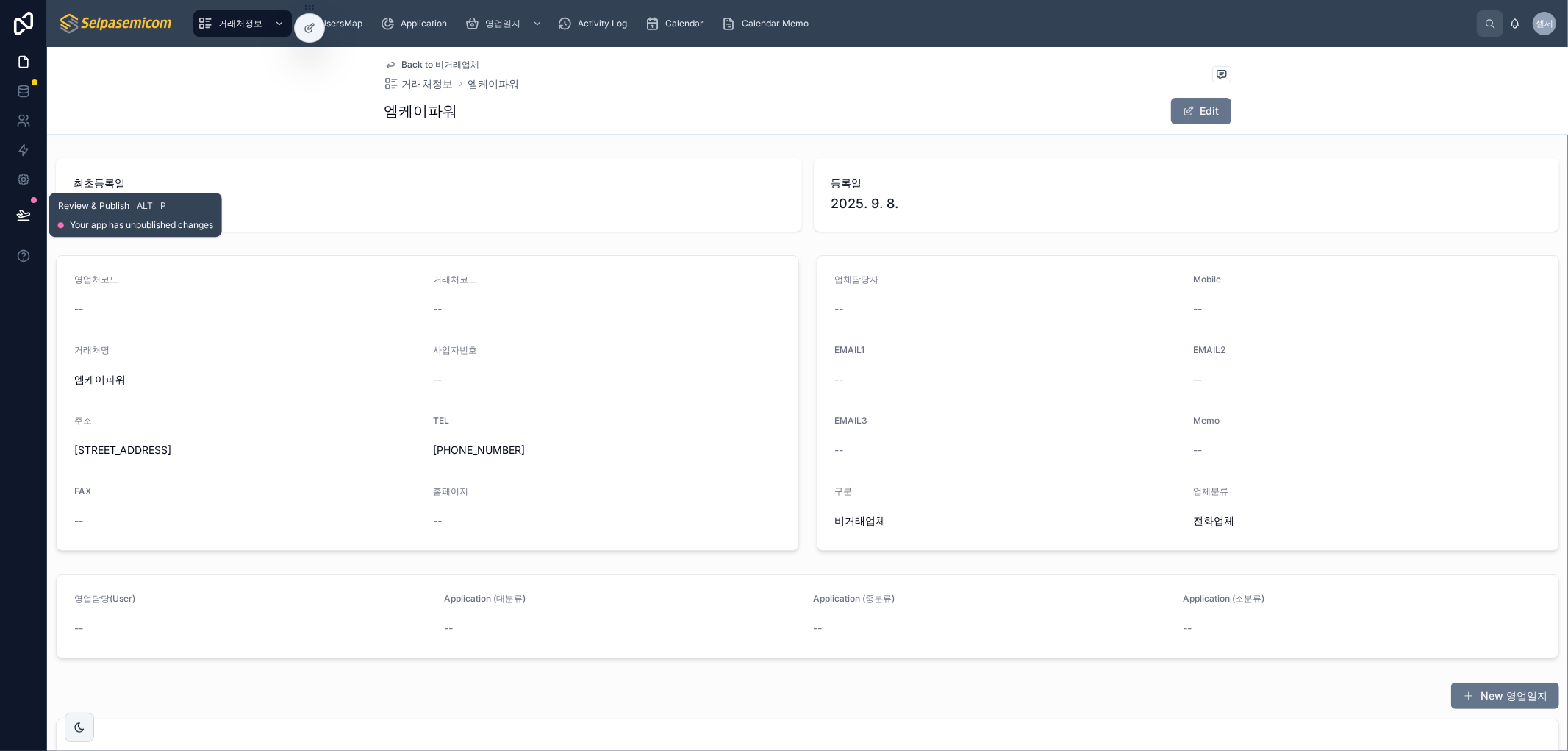
click at [12, 212] on button at bounding box center [24, 214] width 33 height 41
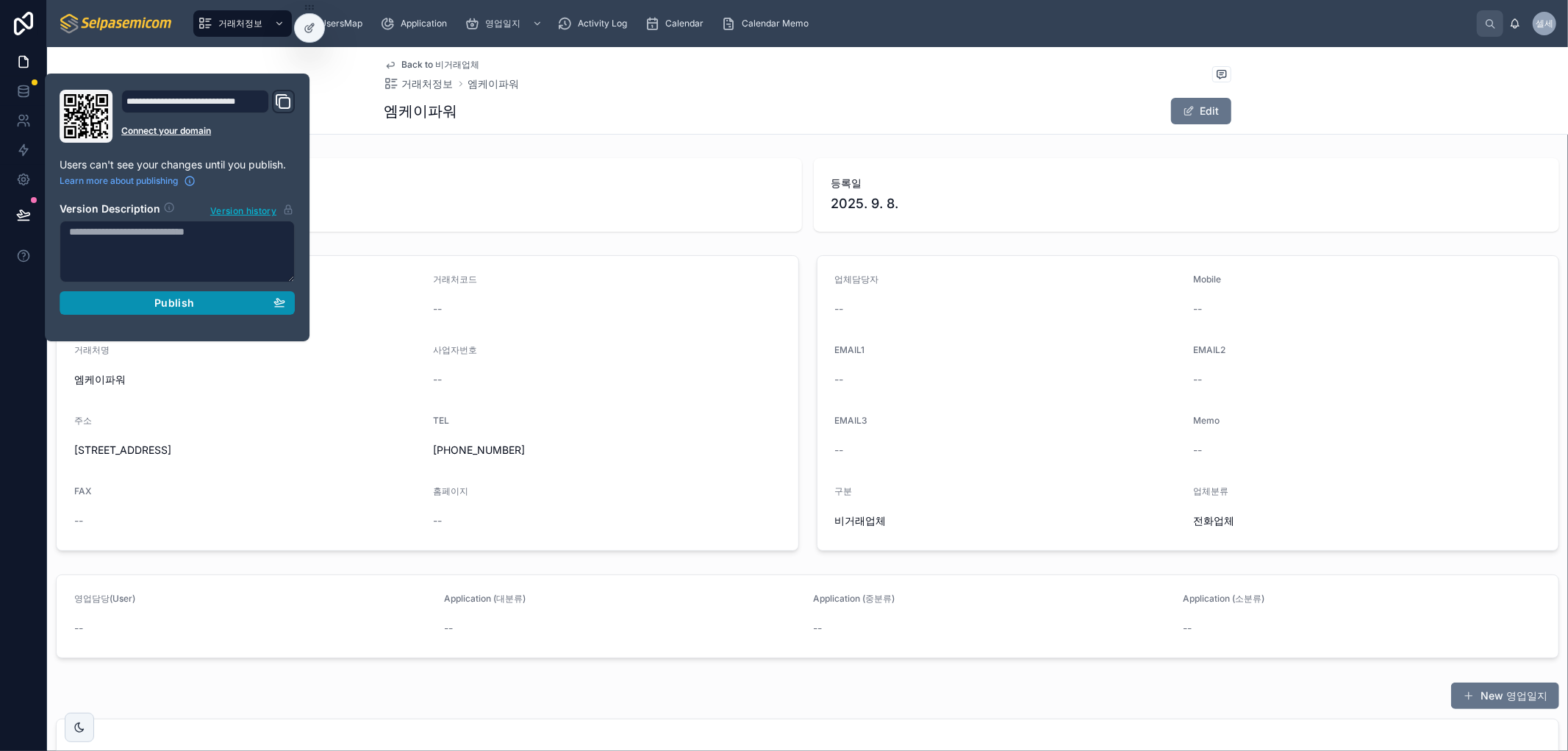
click at [124, 306] on div "Publish" at bounding box center [177, 303] width 216 height 14
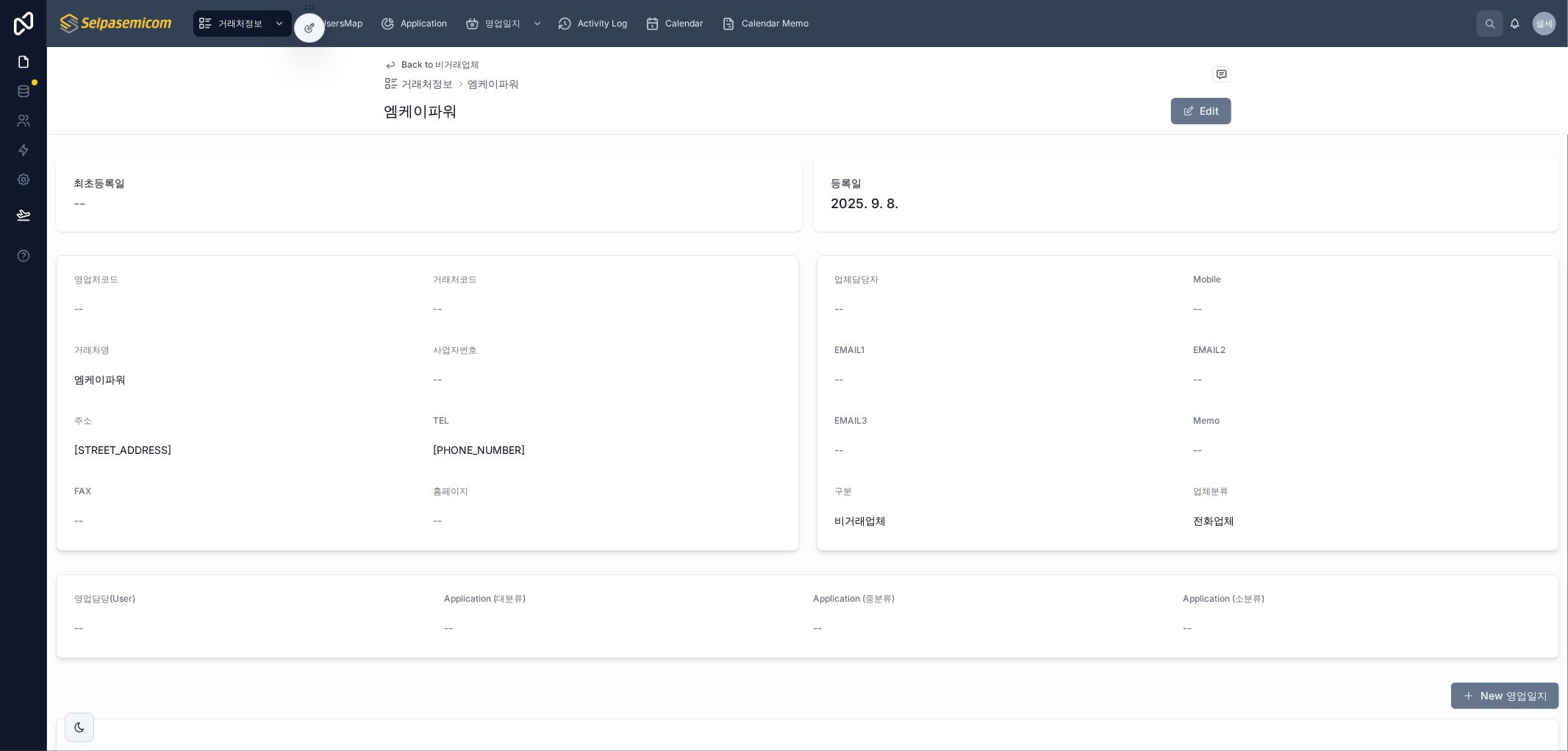
click at [670, 136] on div "Back to 비거래업체 거래처정보 엠케이파워 엠케이파워 Edit 최초등록일 -- 등록일 2025. 9. 8. 영업처코드 -- 거래처코드 --…" at bounding box center [807, 489] width 1521 height 885
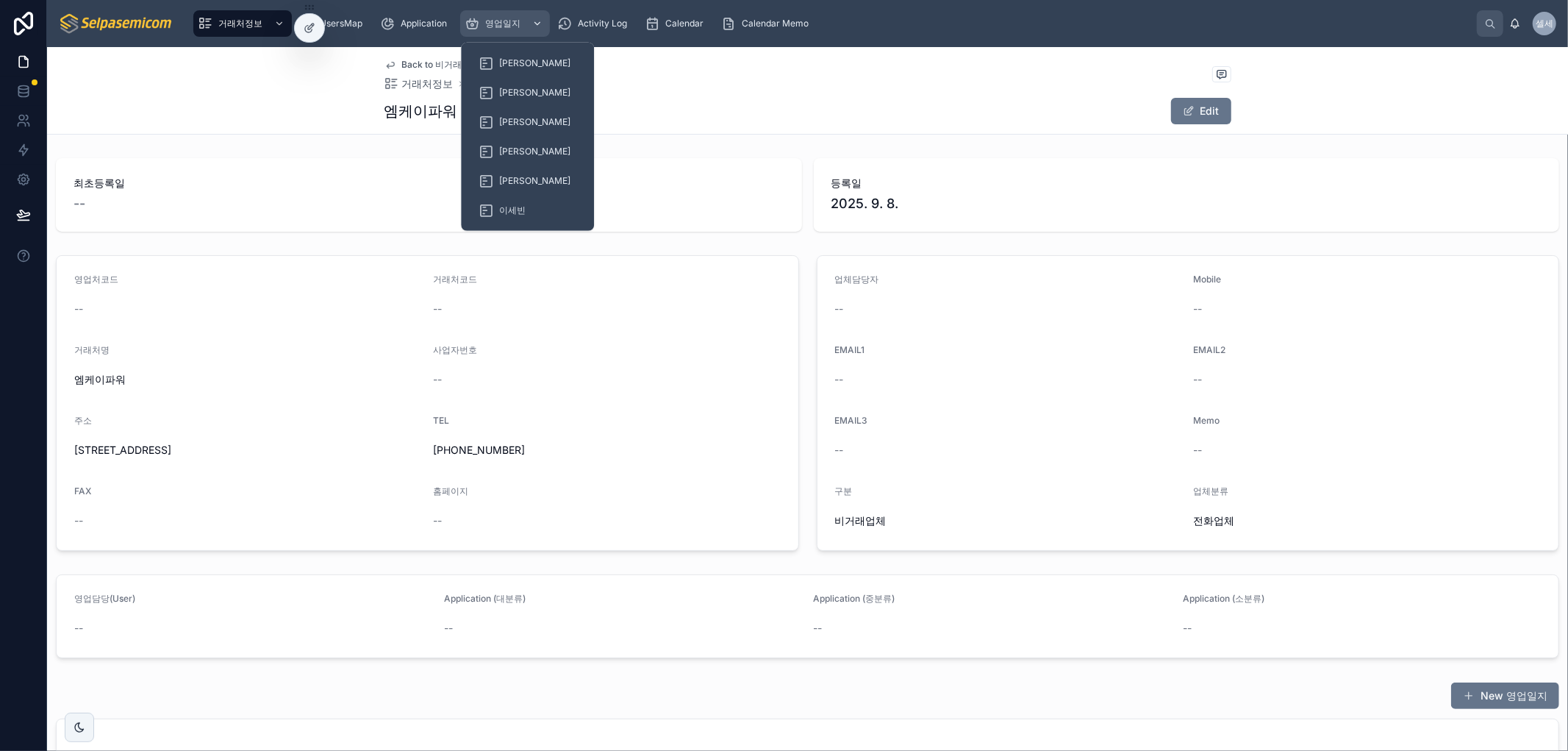
click at [495, 21] on span "영업일지" at bounding box center [503, 23] width 35 height 12
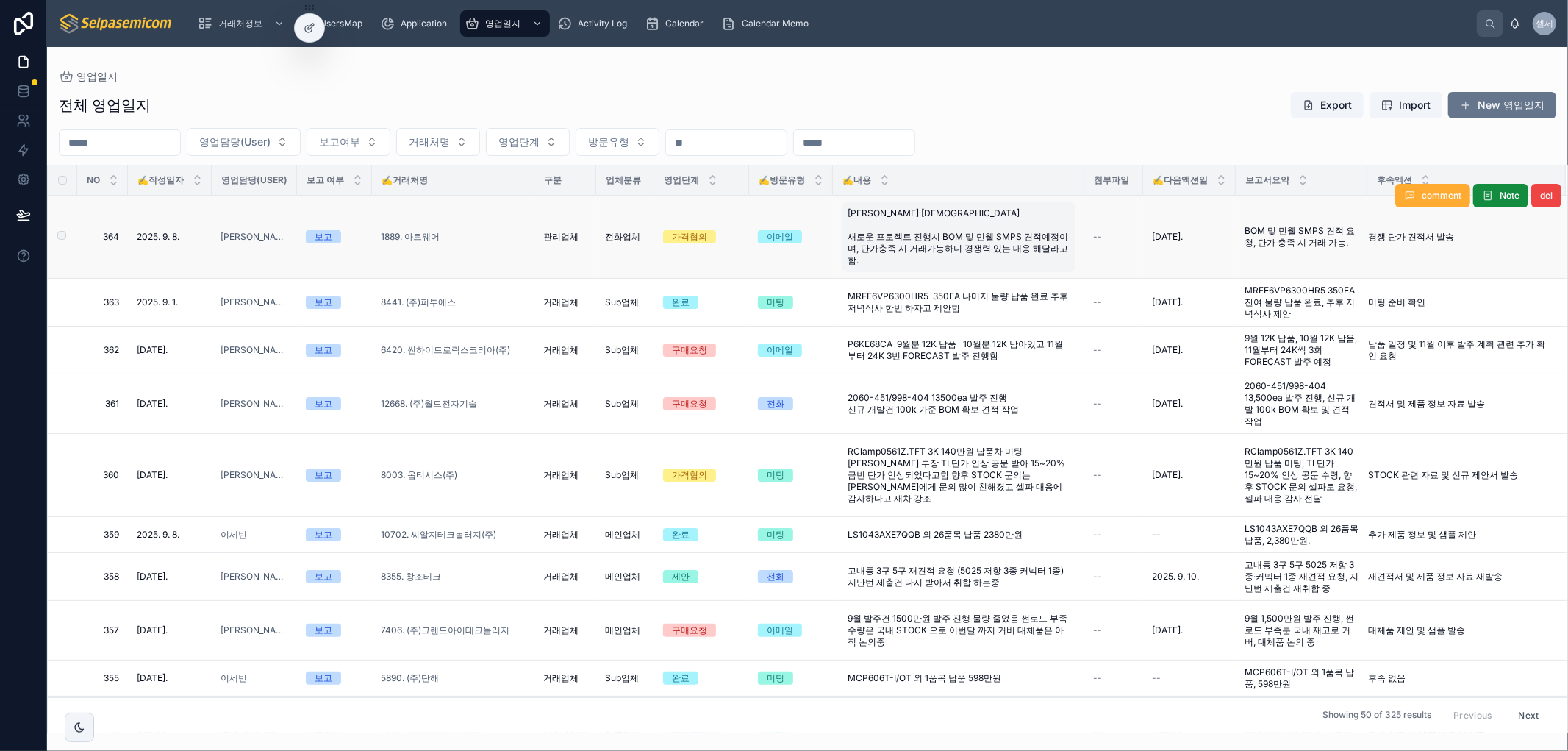
click at [920, 239] on span "김종수 사원 새로운 프로젝트 진행시 BOM 및 민웰 SMPS 견적예정이며, 단가충족 시 거래가능하니 경쟁력 있는 대응 해달라고 함." at bounding box center [958, 236] width 222 height 59
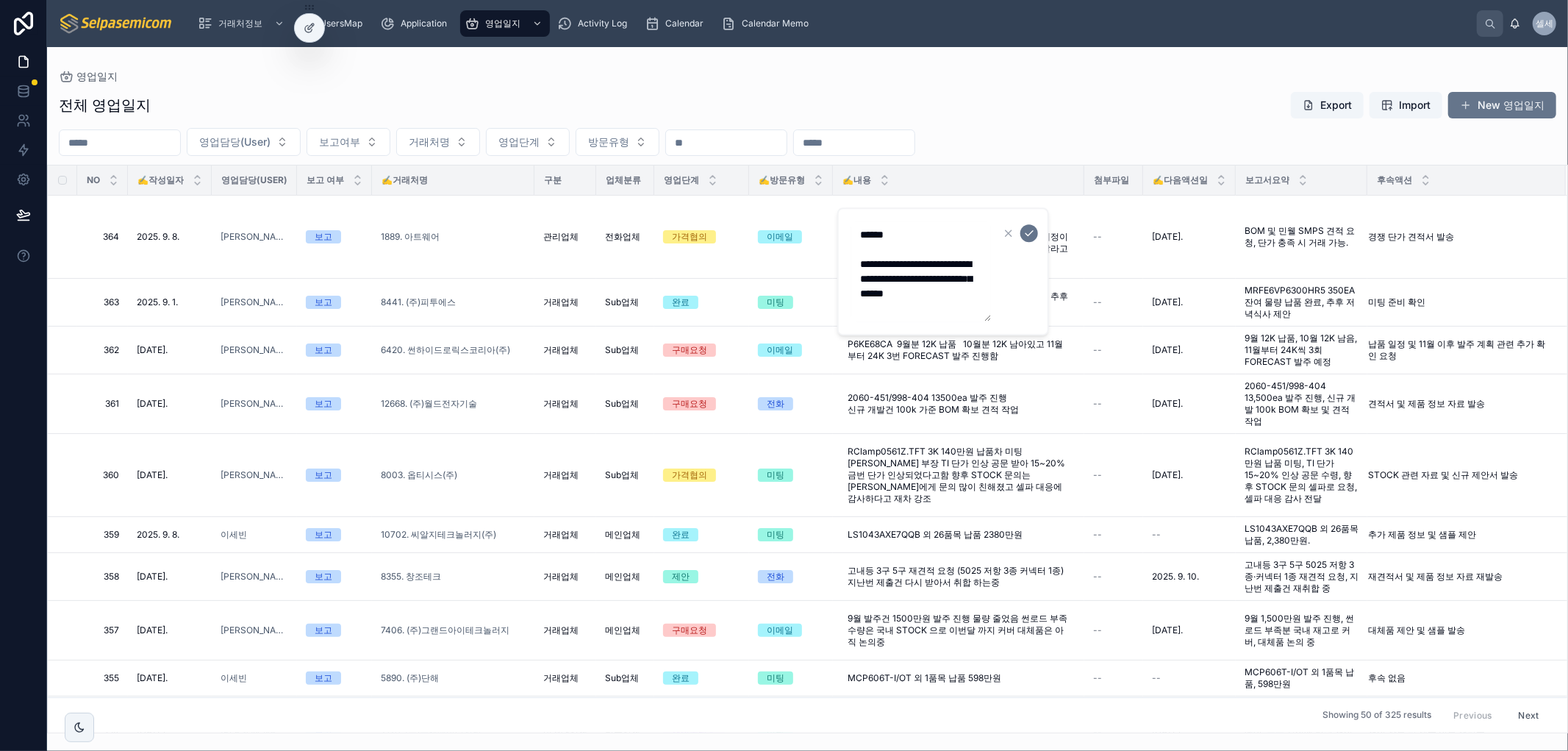
click at [1086, 106] on div "전체 영업일지 Export Import New 영업일지" at bounding box center [807, 105] width 1497 height 28
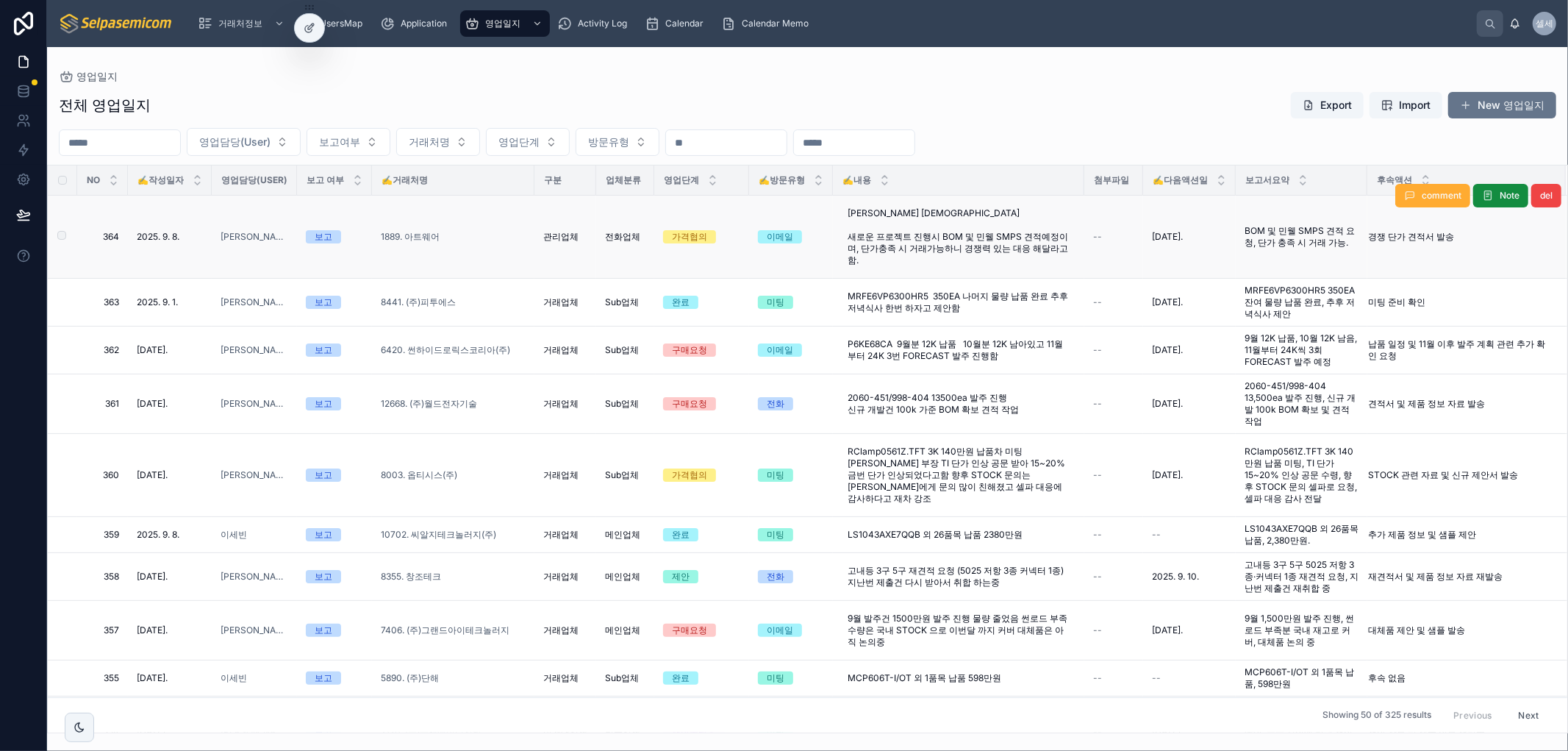
click at [591, 233] on td "관리업체" at bounding box center [565, 236] width 62 height 83
click at [603, 244] on td "전화업체" at bounding box center [625, 236] width 58 height 83
click at [614, 234] on span "전화업체" at bounding box center [622, 236] width 35 height 12
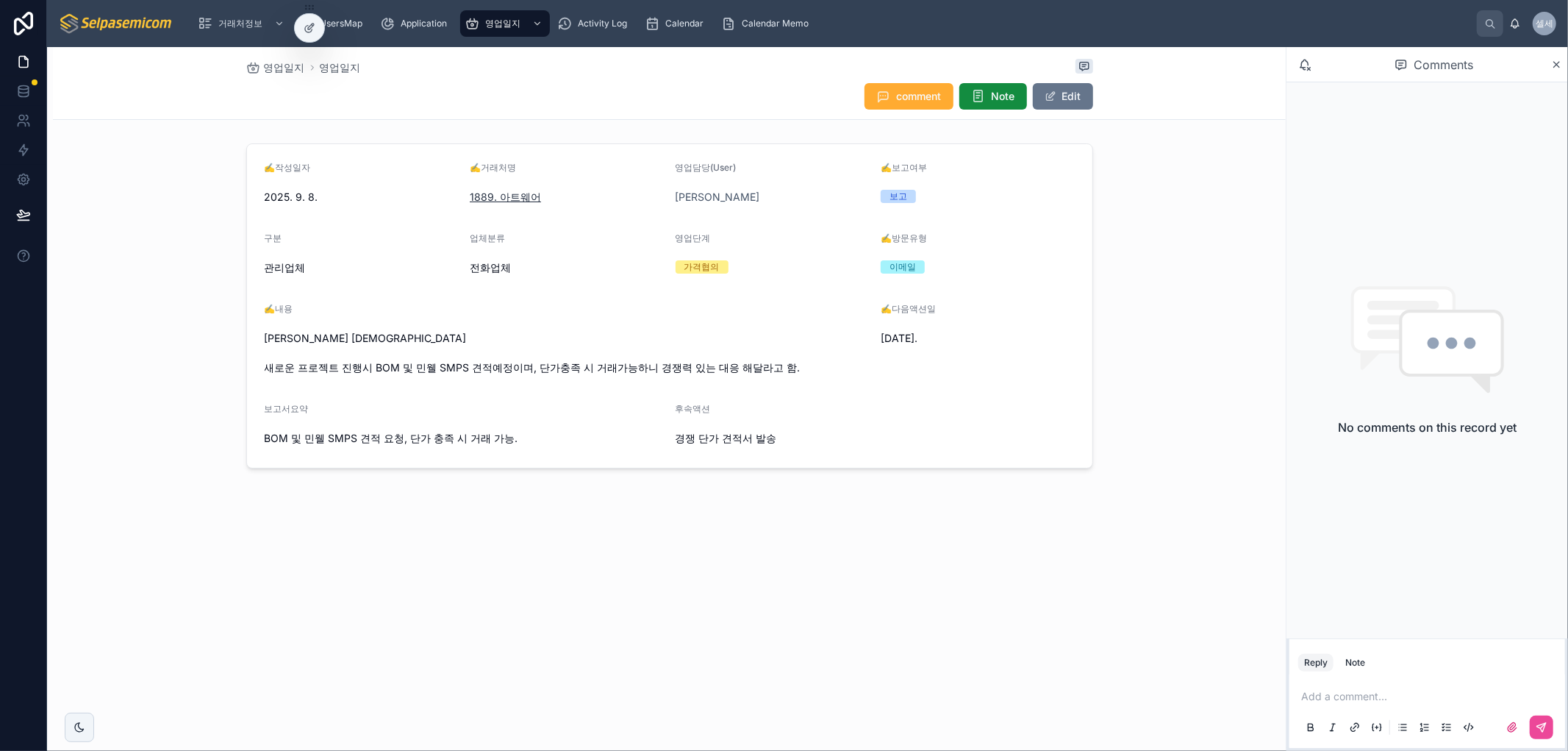
click at [528, 193] on span "1889. 아트웨어" at bounding box center [505, 197] width 71 height 15
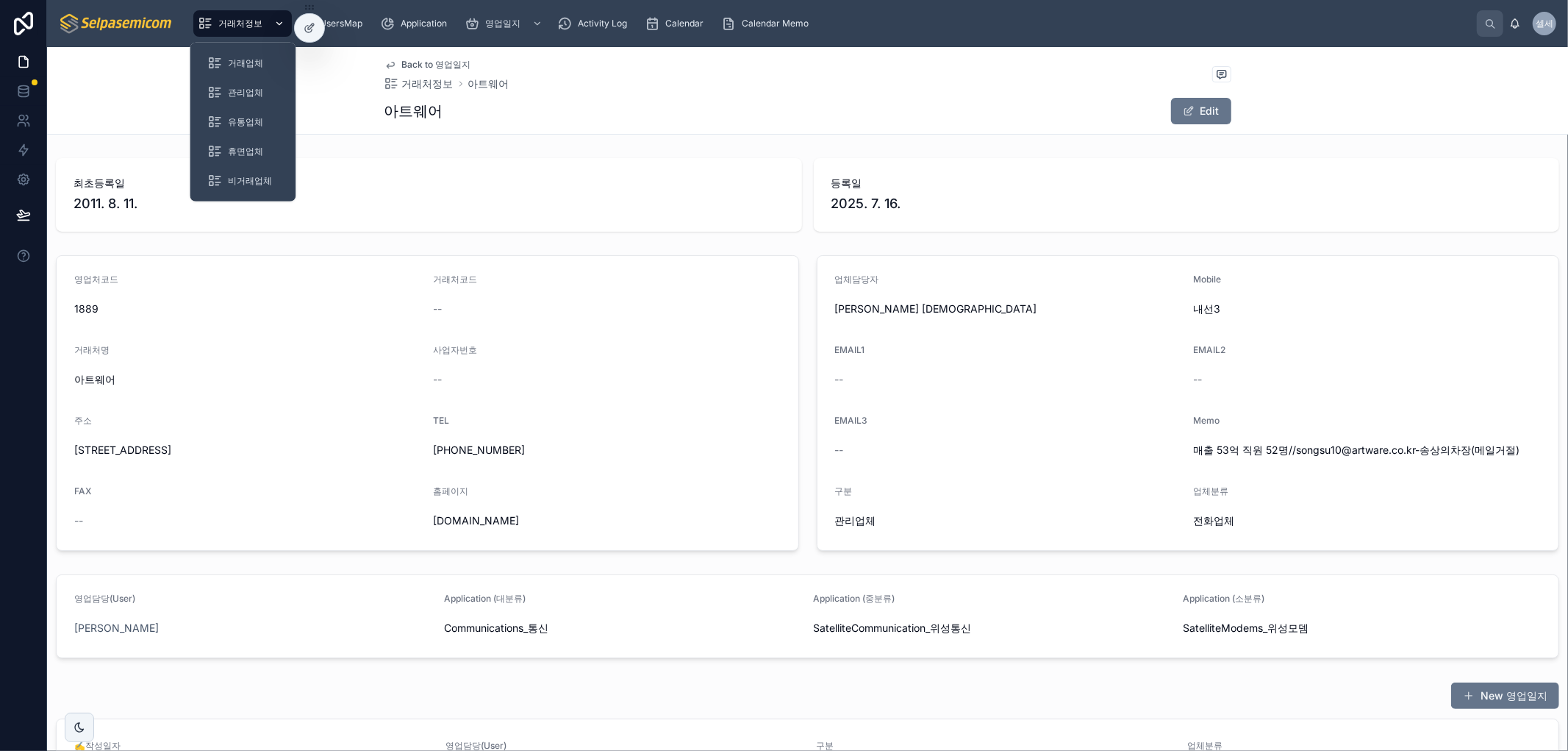
click at [237, 29] on div "거래처정보" at bounding box center [243, 24] width 90 height 24
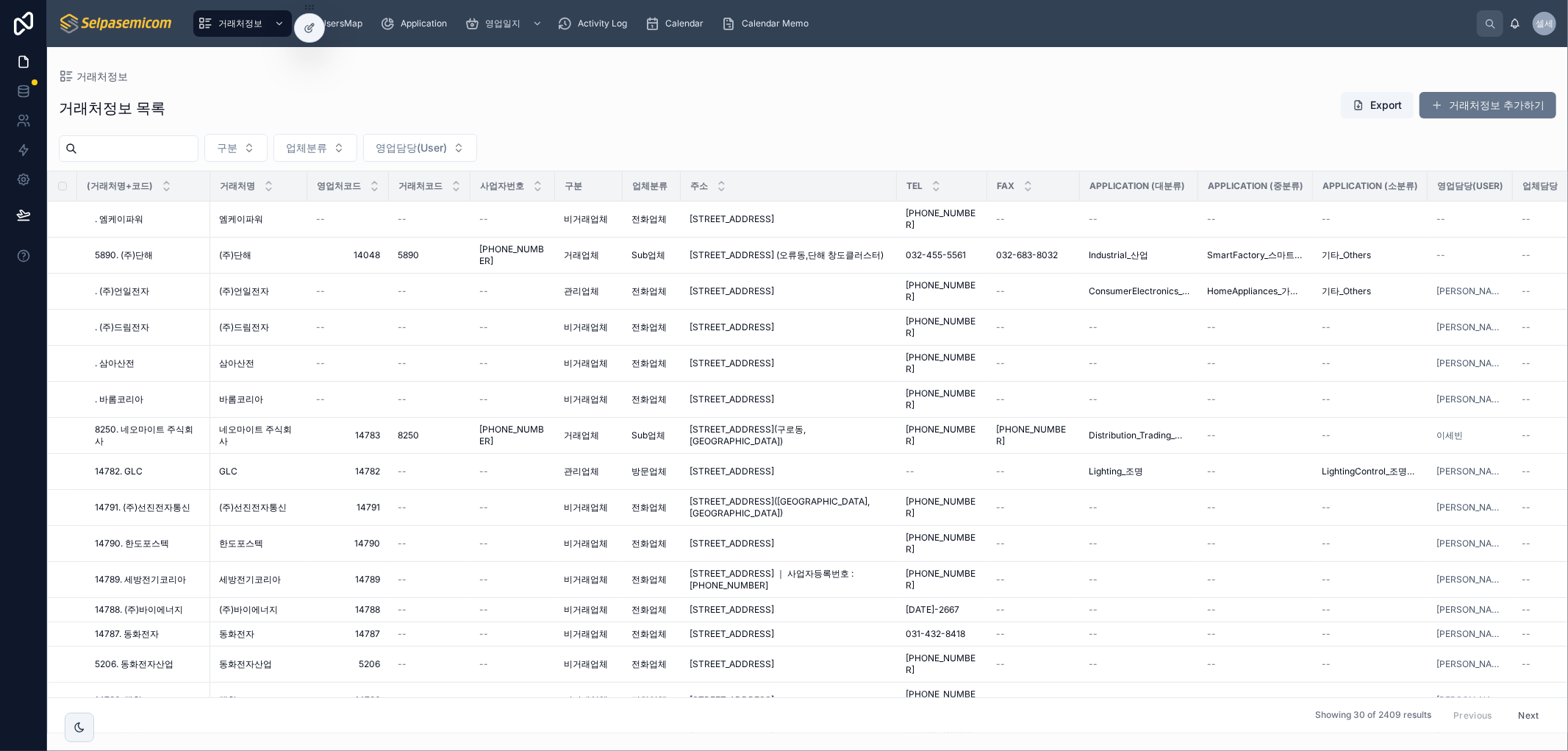
click at [632, 136] on div "구분 업체분류 영업담당(User)" at bounding box center [807, 147] width 1521 height 28
drag, startPoint x: 265, startPoint y: 226, endPoint x: 214, endPoint y: 226, distance: 51.0
click at [214, 226] on td "엠케이파워 엠케이파워" at bounding box center [258, 220] width 97 height 36
copy span "엠케이파워"
click at [943, 100] on div "거래처정보 목록 Export 거래처정보 추가하기" at bounding box center [807, 107] width 1497 height 34
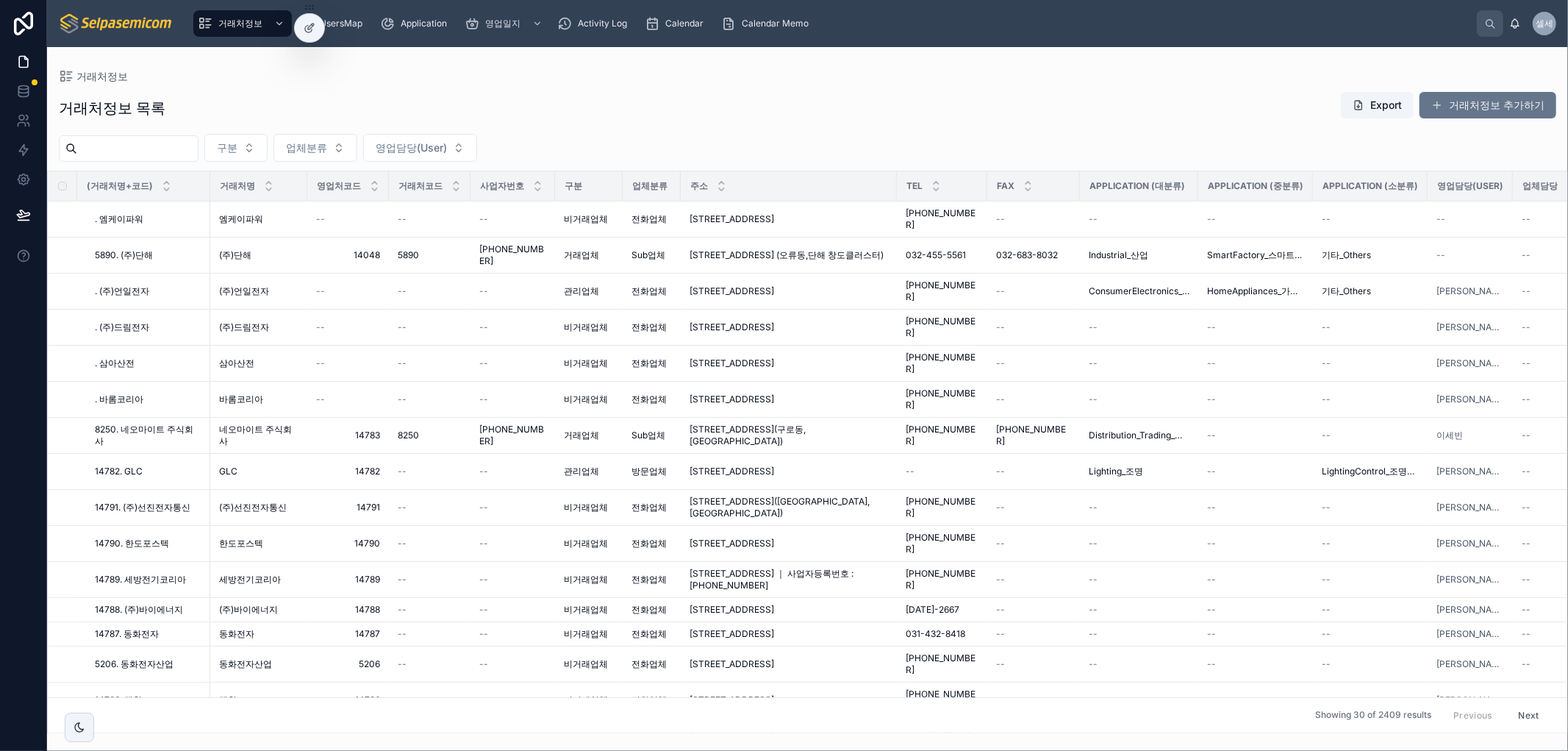
drag, startPoint x: 839, startPoint y: 131, endPoint x: 836, endPoint y: 153, distance: 22.2
click at [839, 131] on div "거래처정보 목록 Export 거래처정보 추가하기 구분 업체분류 영업담당(User) (거래처명+코드) 거래처명 영업처코드 거래처코드 사업자번호 …" at bounding box center [807, 408] width 1521 height 651
drag, startPoint x: 832, startPoint y: 105, endPoint x: 803, endPoint y: 79, distance: 38.9
click at [832, 104] on div "거래처정보 목록 Export 거래처정보 추가하기" at bounding box center [807, 107] width 1497 height 34
click at [773, 13] on div "Calendar Memo" at bounding box center [767, 24] width 94 height 24
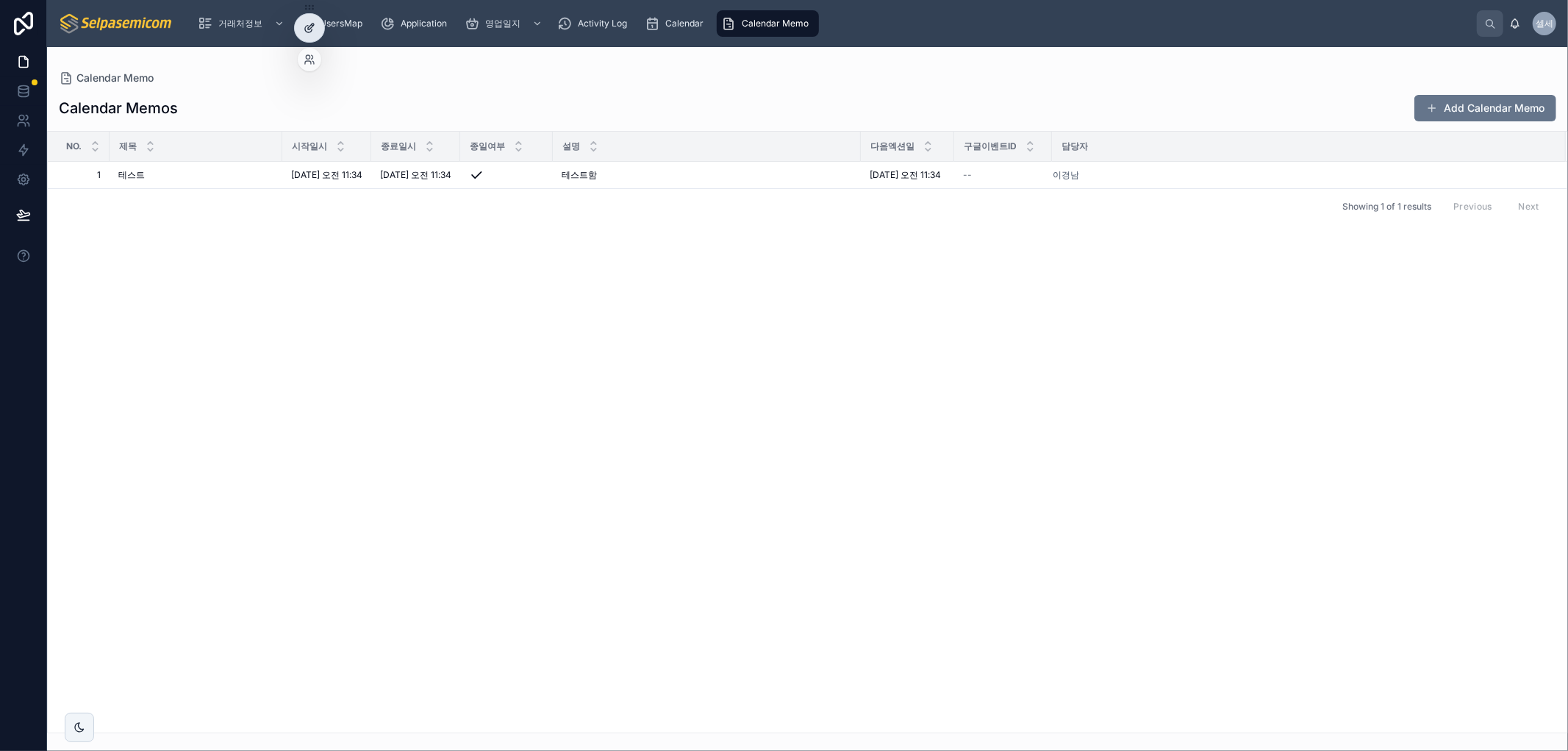
click at [297, 18] on div at bounding box center [309, 27] width 29 height 28
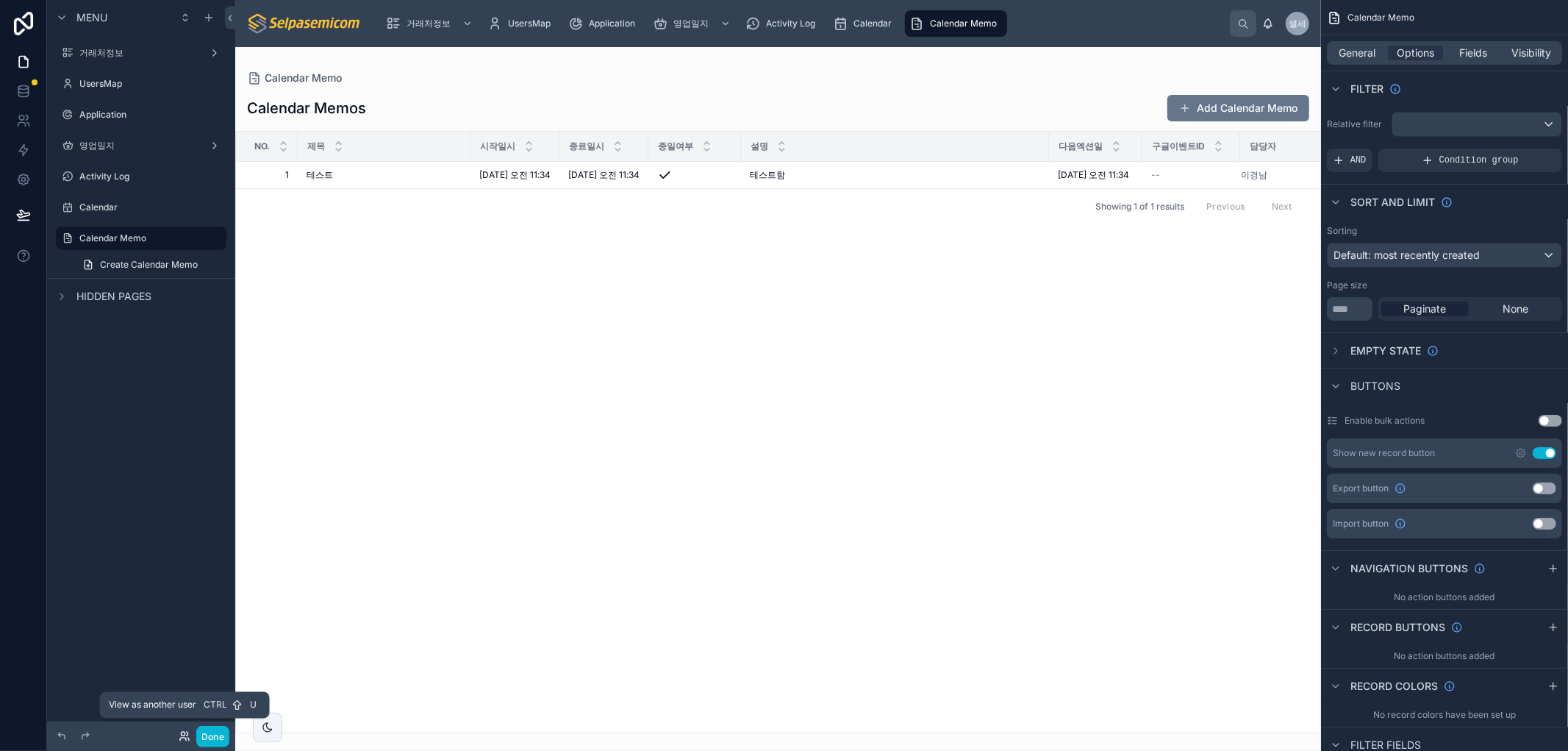
click at [185, 738] on icon at bounding box center [184, 736] width 12 height 12
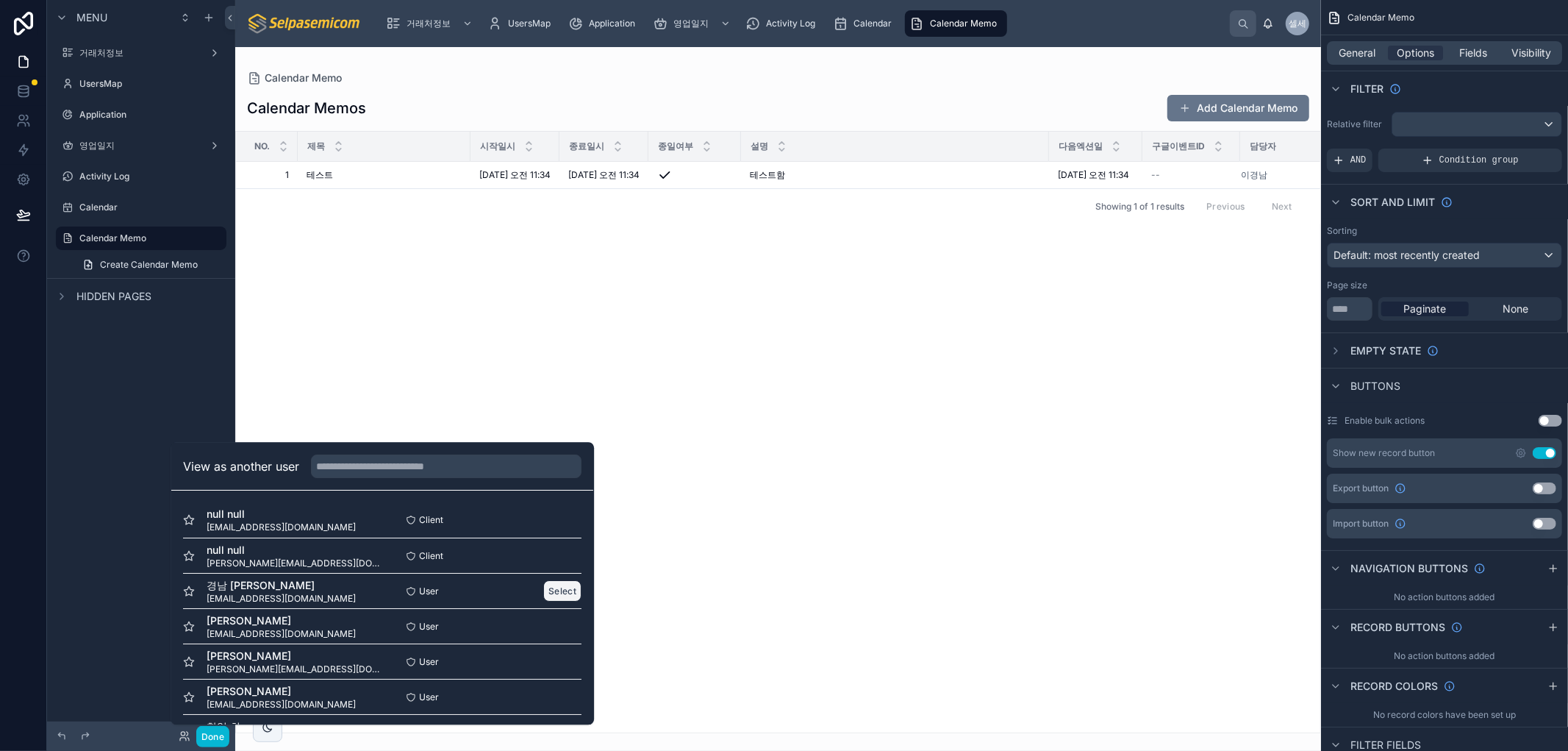
click at [554, 586] on button "Select" at bounding box center [563, 590] width 38 height 21
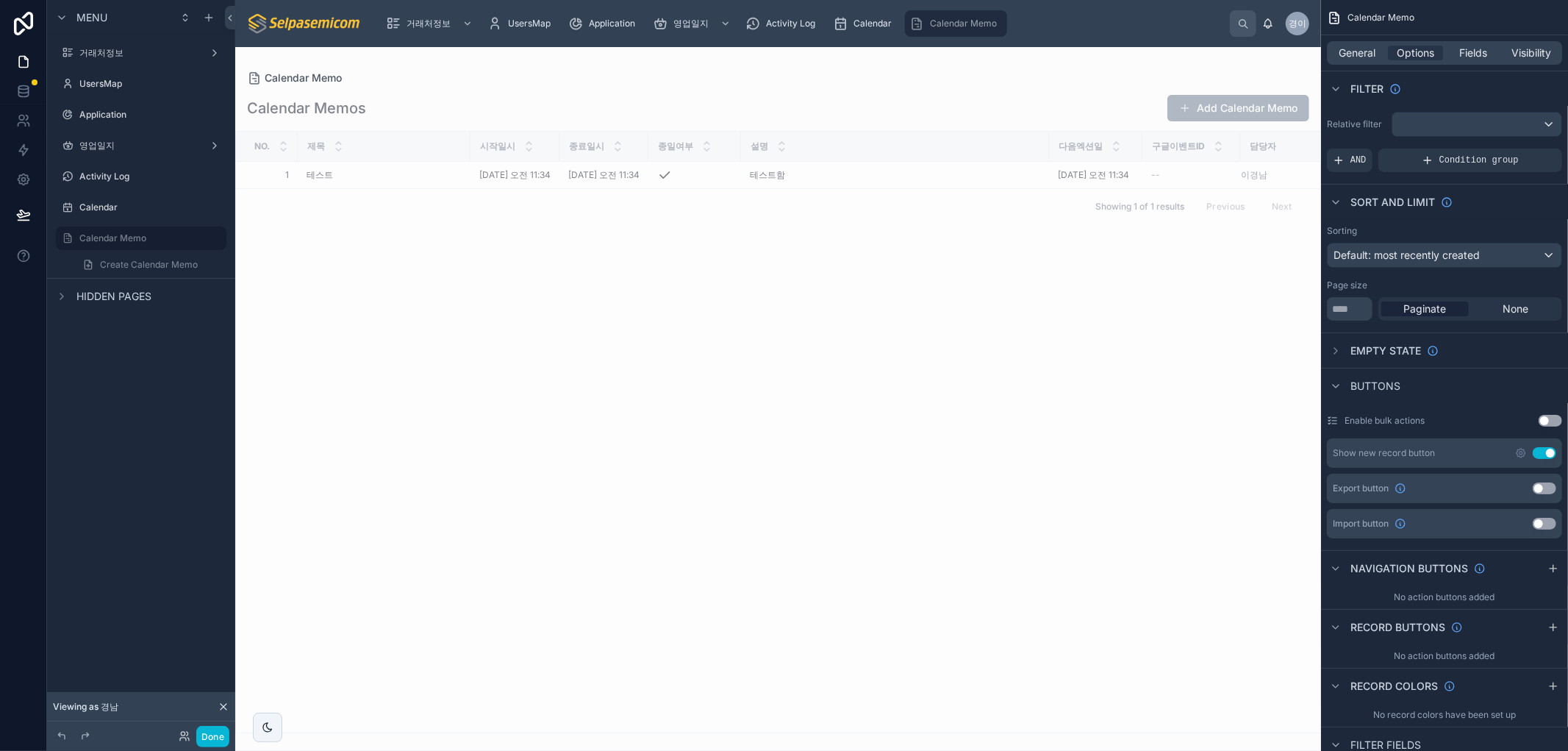
click at [1081, 506] on div at bounding box center [778, 399] width 1085 height 704
click at [1192, 109] on button "Add Calendar Memo" at bounding box center [1238, 107] width 142 height 26
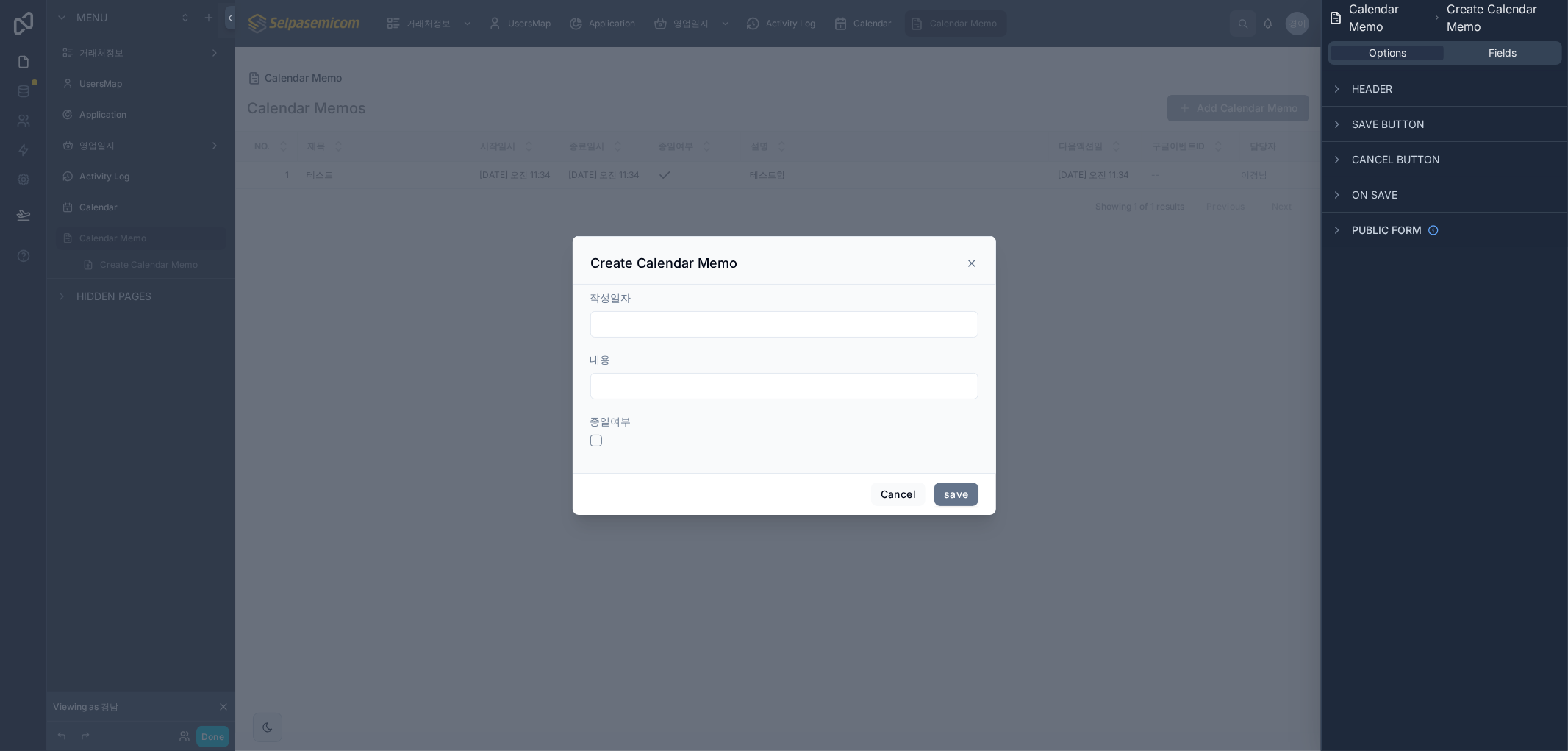
click at [971, 263] on icon at bounding box center [972, 263] width 5 height 5
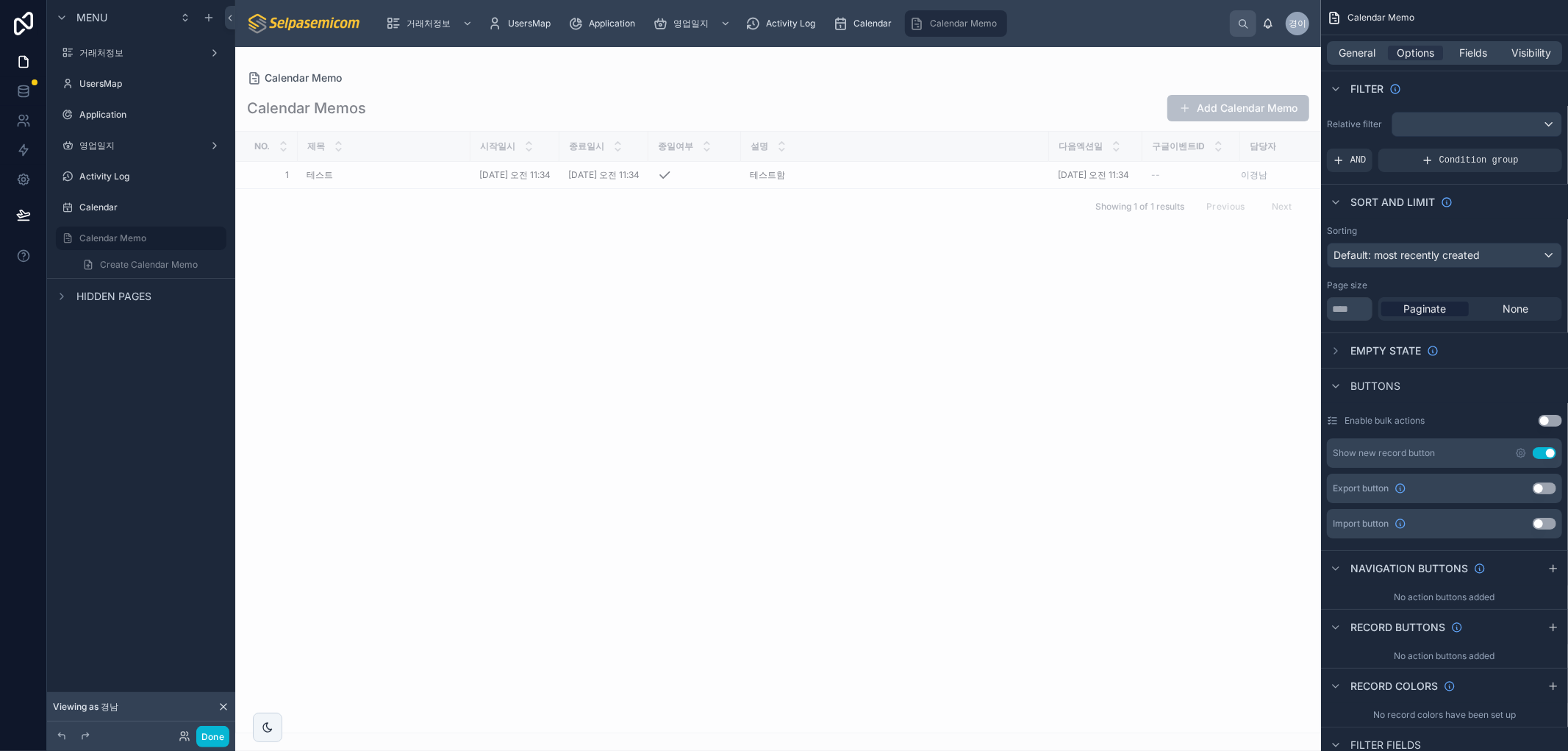
click at [1188, 104] on span at bounding box center [1184, 107] width 12 height 12
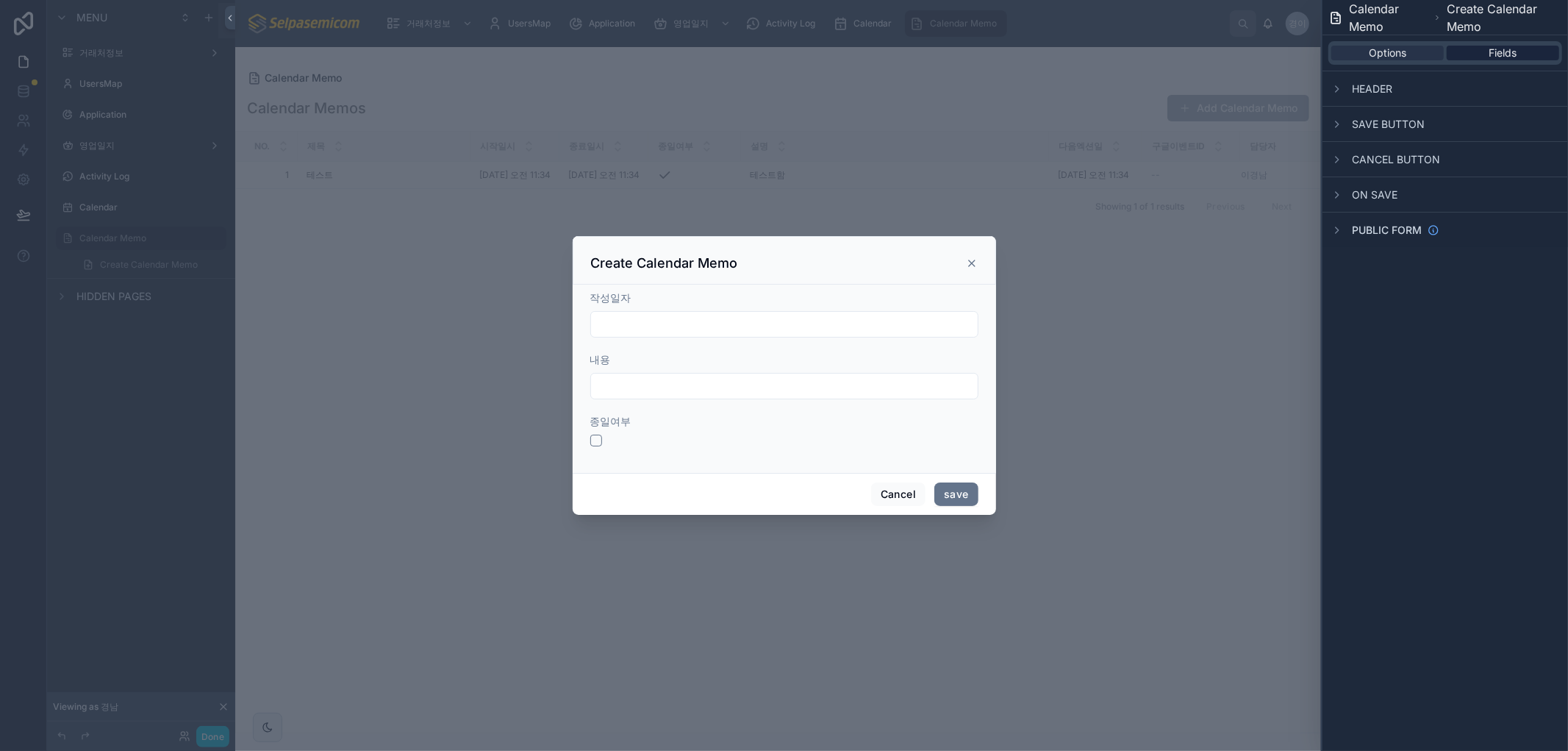
click at [1501, 48] on span "Fields" at bounding box center [1503, 53] width 28 height 15
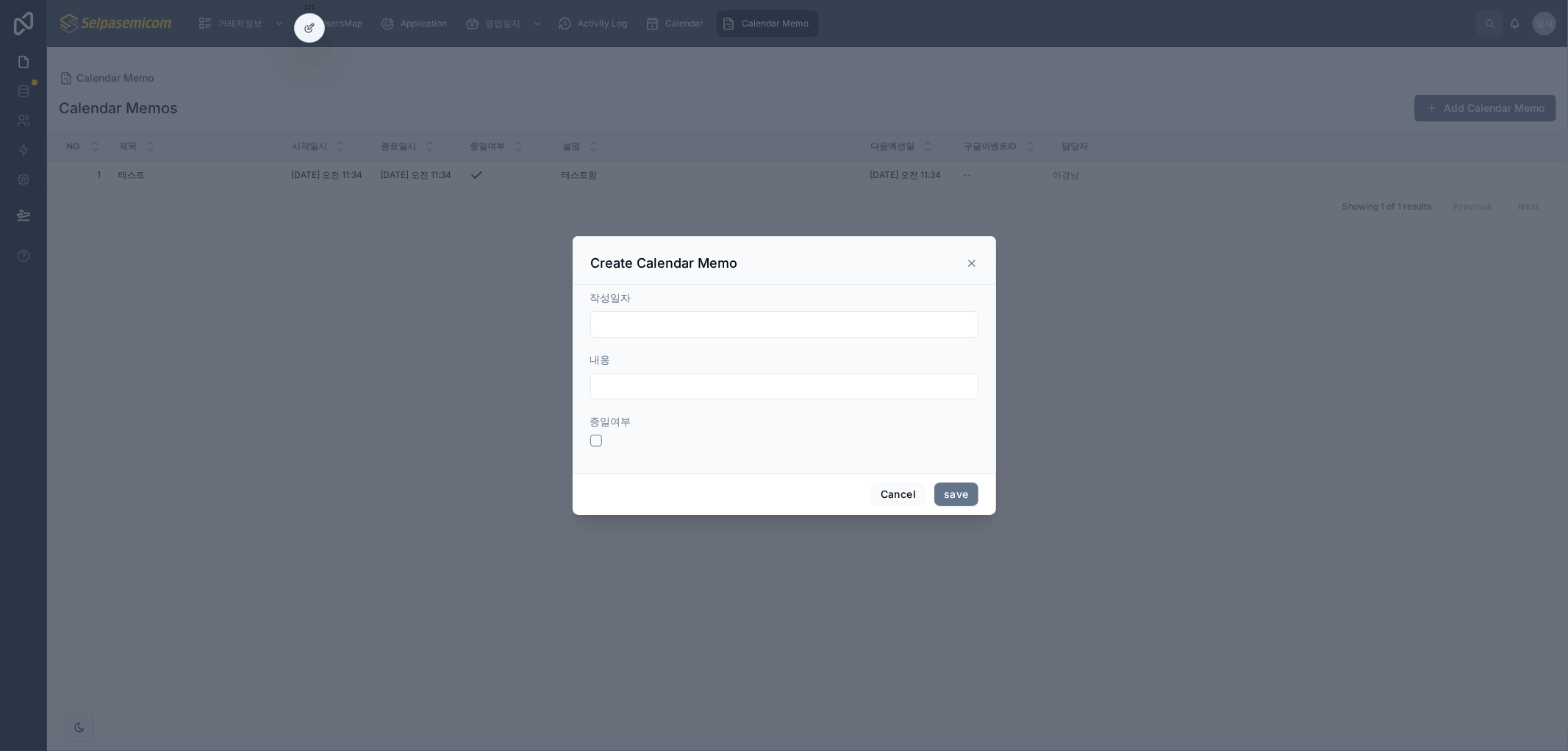
click at [974, 261] on icon at bounding box center [972, 263] width 12 height 12
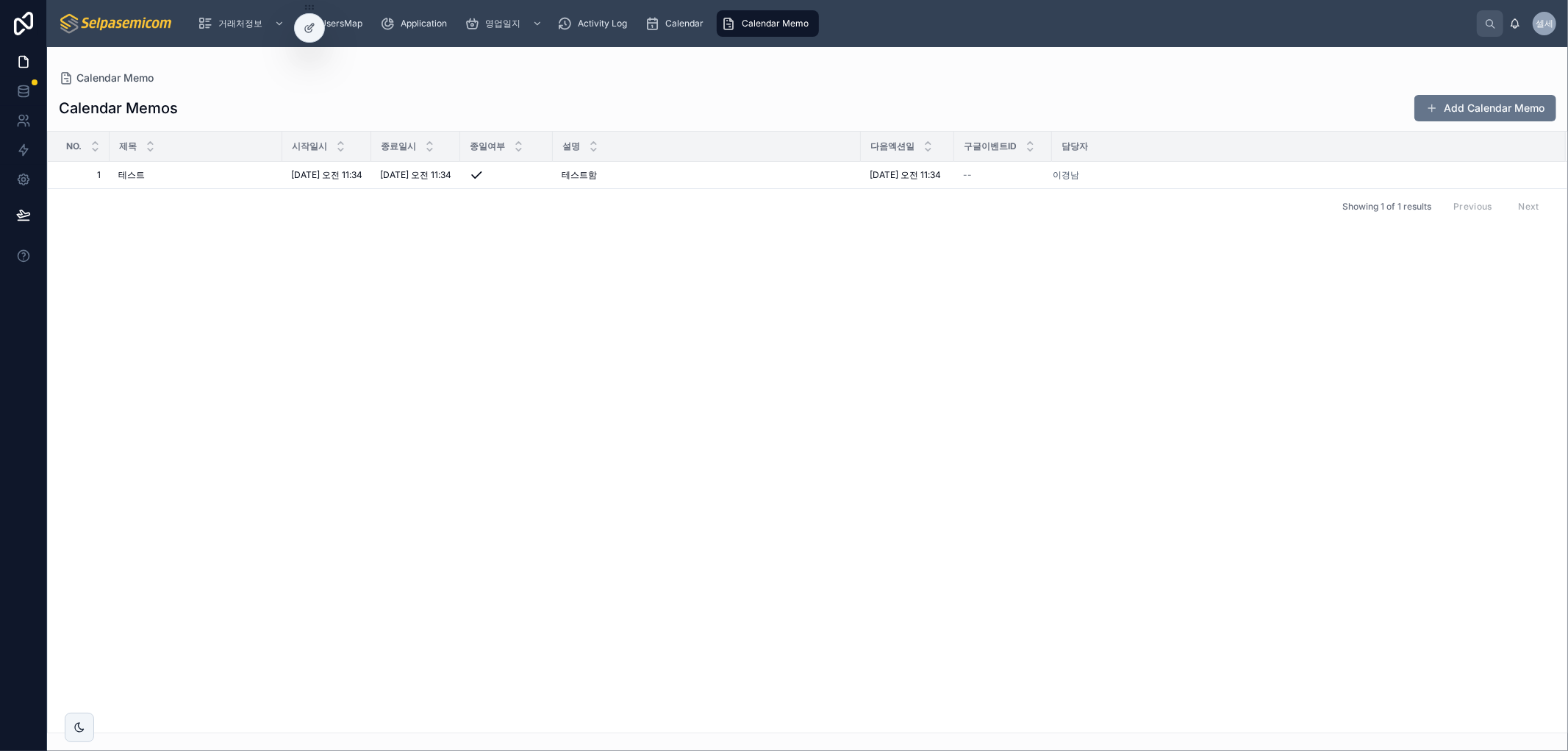
click at [1108, 425] on div "No. 제목 시작일시 종료일시 종일여부 설명 다음엑션일 구글이벤트ID 담당자 1 1 테스트 테스트 [DATE] 오전 11:34 [DATE] 오…" at bounding box center [807, 432] width 1519 height 601
click at [305, 29] on icon at bounding box center [309, 27] width 12 height 12
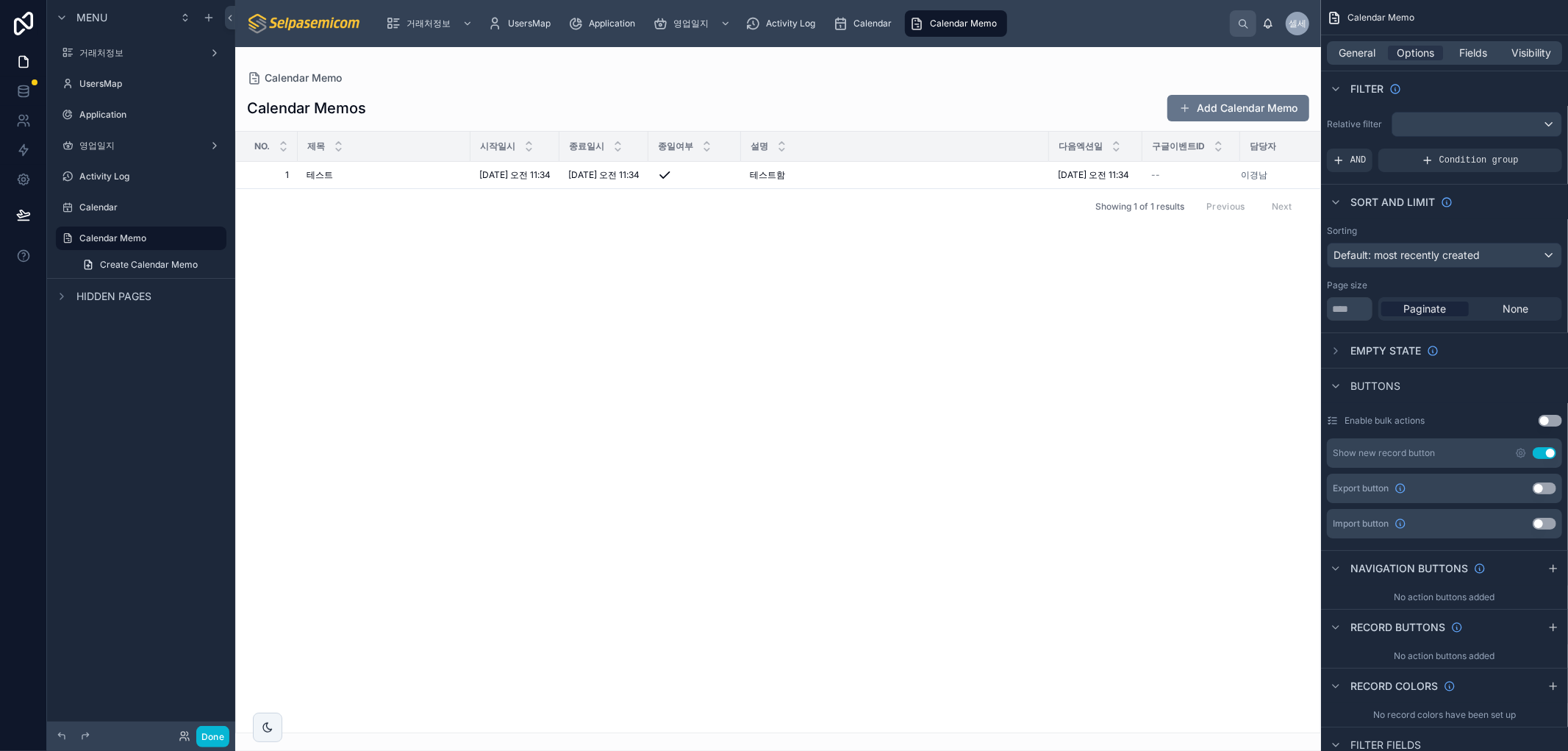
click at [178, 743] on div "Done" at bounding box center [200, 736] width 59 height 21
click at [180, 739] on icon at bounding box center [183, 738] width 5 height 3
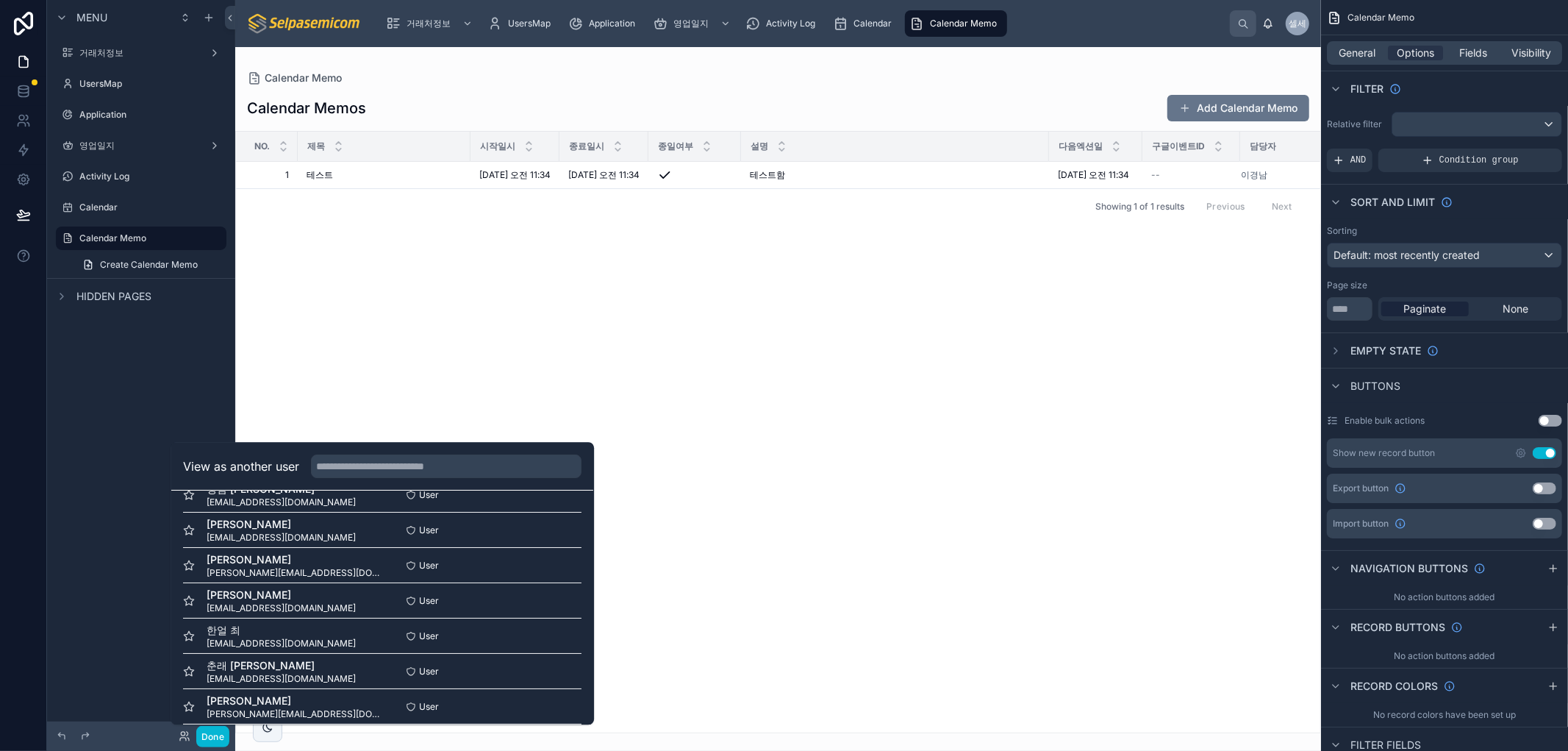
scroll to position [178, 0]
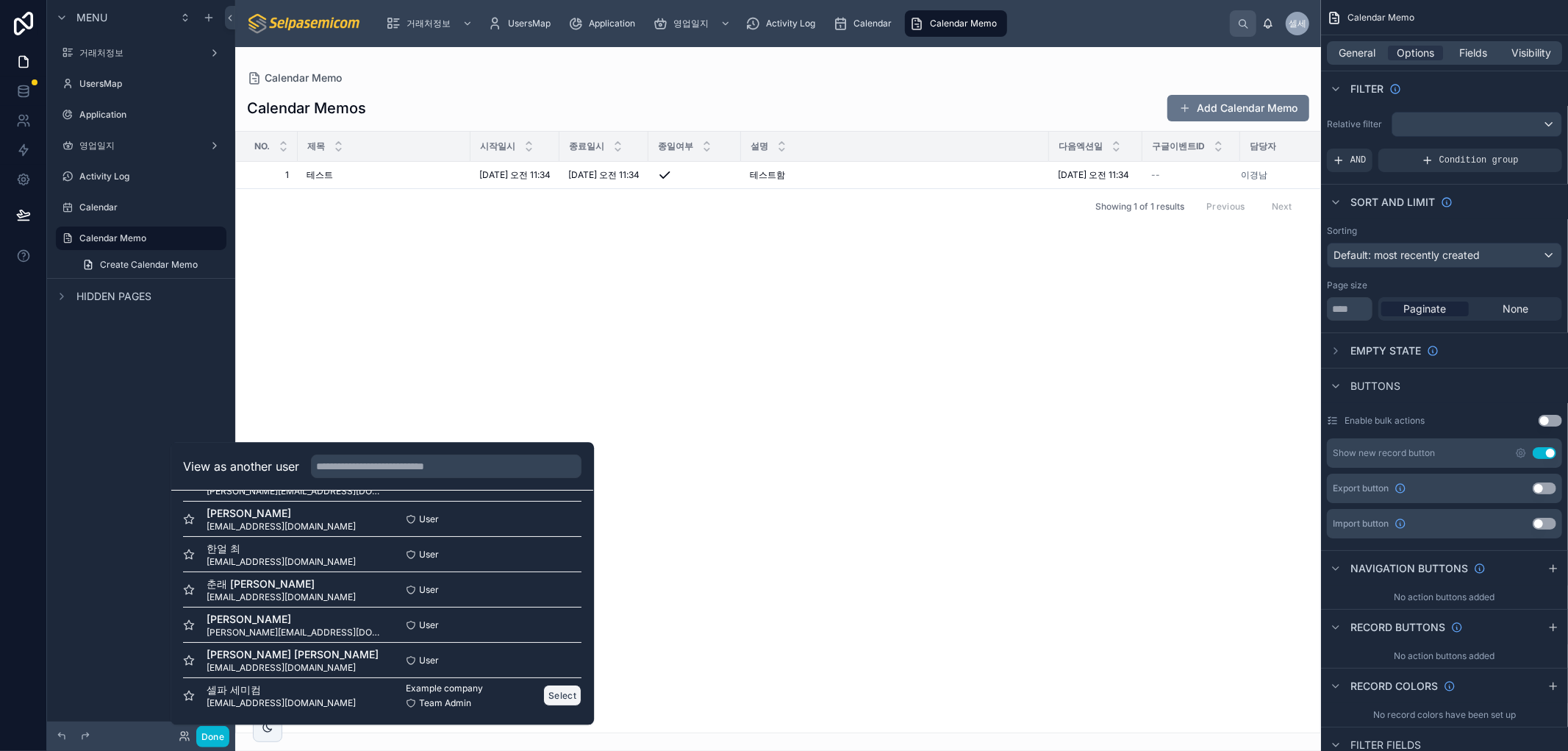
click at [551, 699] on button "Select" at bounding box center [563, 695] width 38 height 21
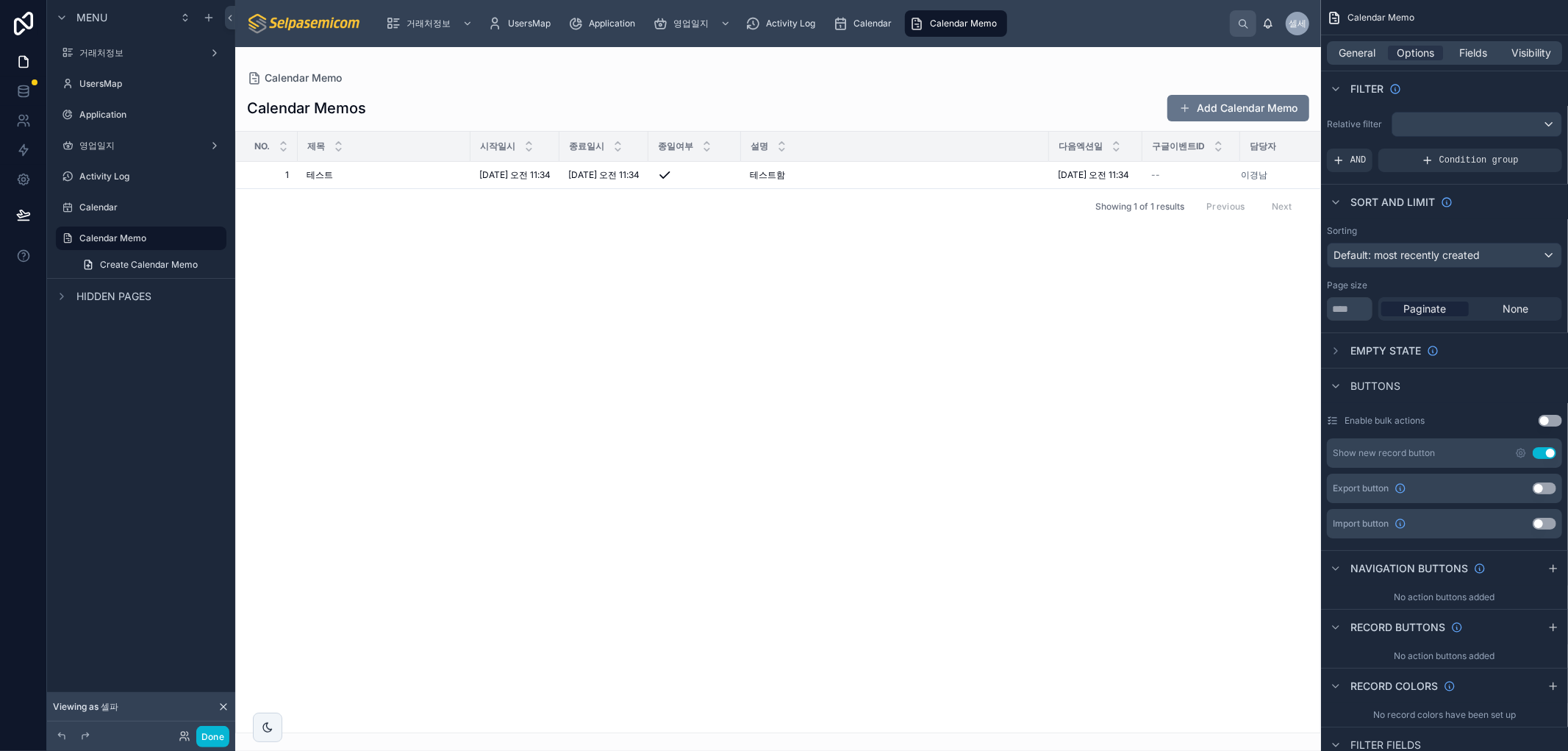
click at [1075, 446] on div at bounding box center [778, 399] width 1085 height 704
click at [1203, 110] on button "Add Calendar Memo" at bounding box center [1238, 107] width 142 height 26
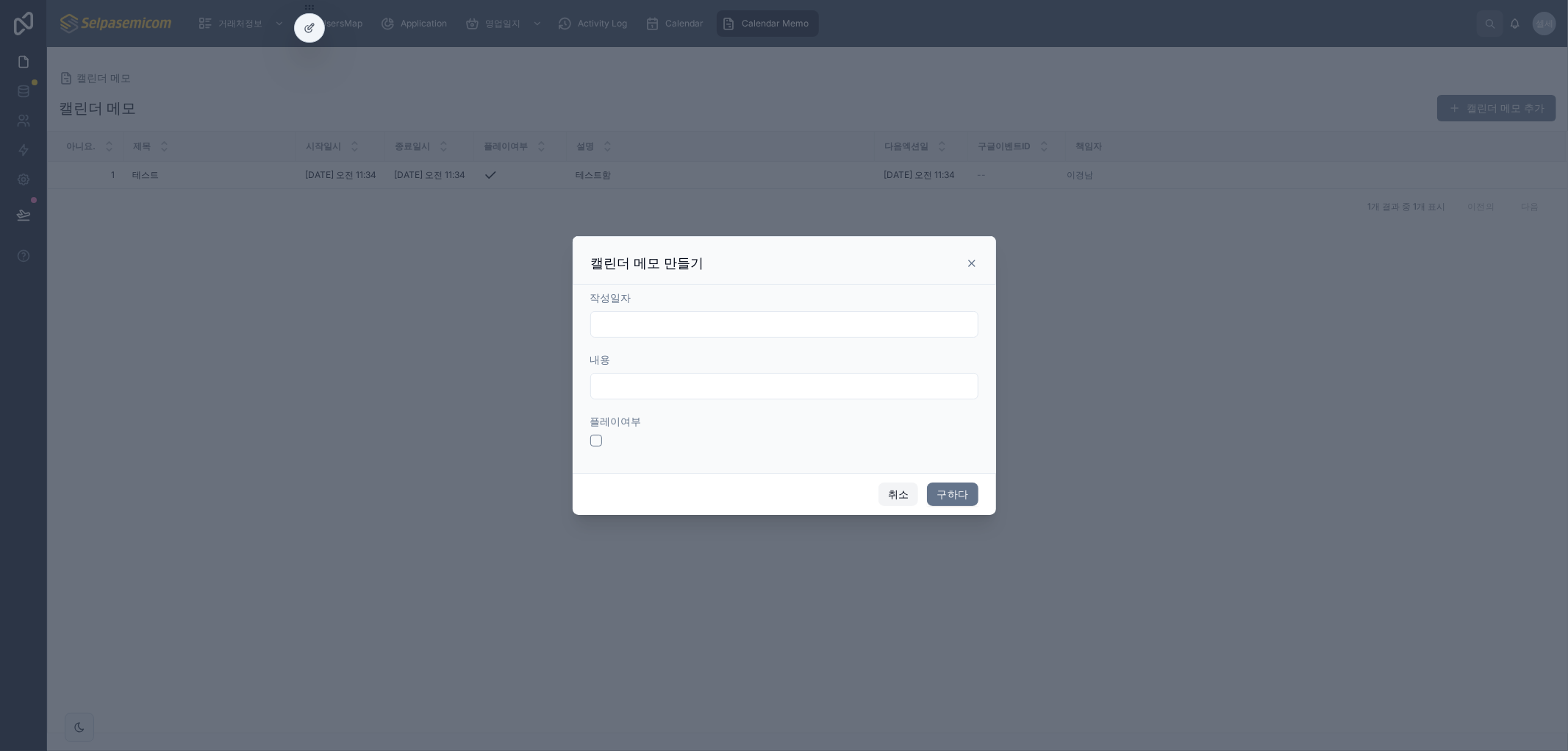
drag, startPoint x: 906, startPoint y: 493, endPoint x: 920, endPoint y: 507, distance: 19.8
click at [904, 495] on font "취소" at bounding box center [898, 494] width 21 height 13
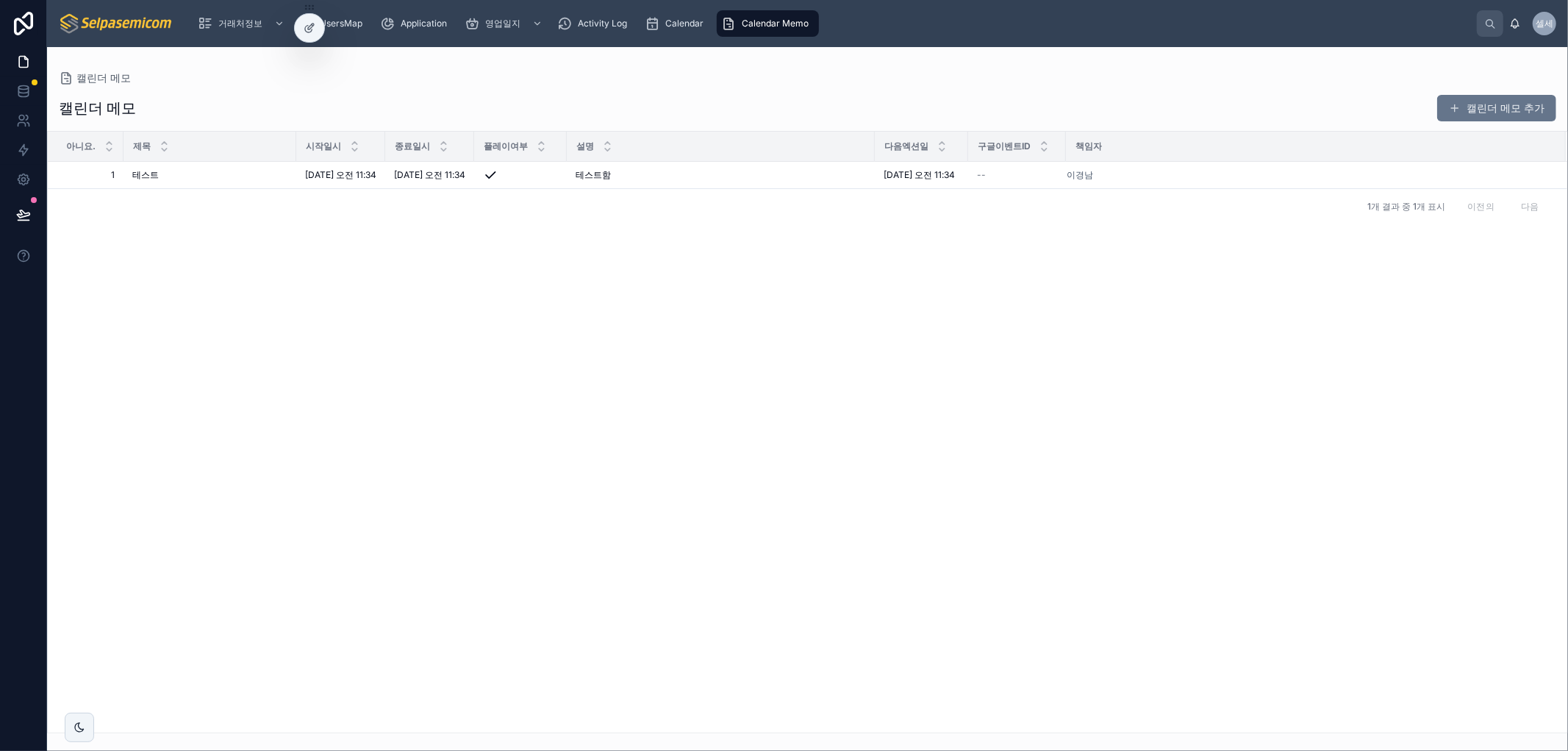
click at [1110, 459] on div "아니요. 제목 시작일시 종료일시 플레이여부 설명 다음엑션일 구글이벤트ID 책임자 1 1 테스트 테스트 [DATE] 오전 11:34 [DATE]…" at bounding box center [807, 432] width 1519 height 601
click at [313, 27] on icon at bounding box center [309, 27] width 12 height 12
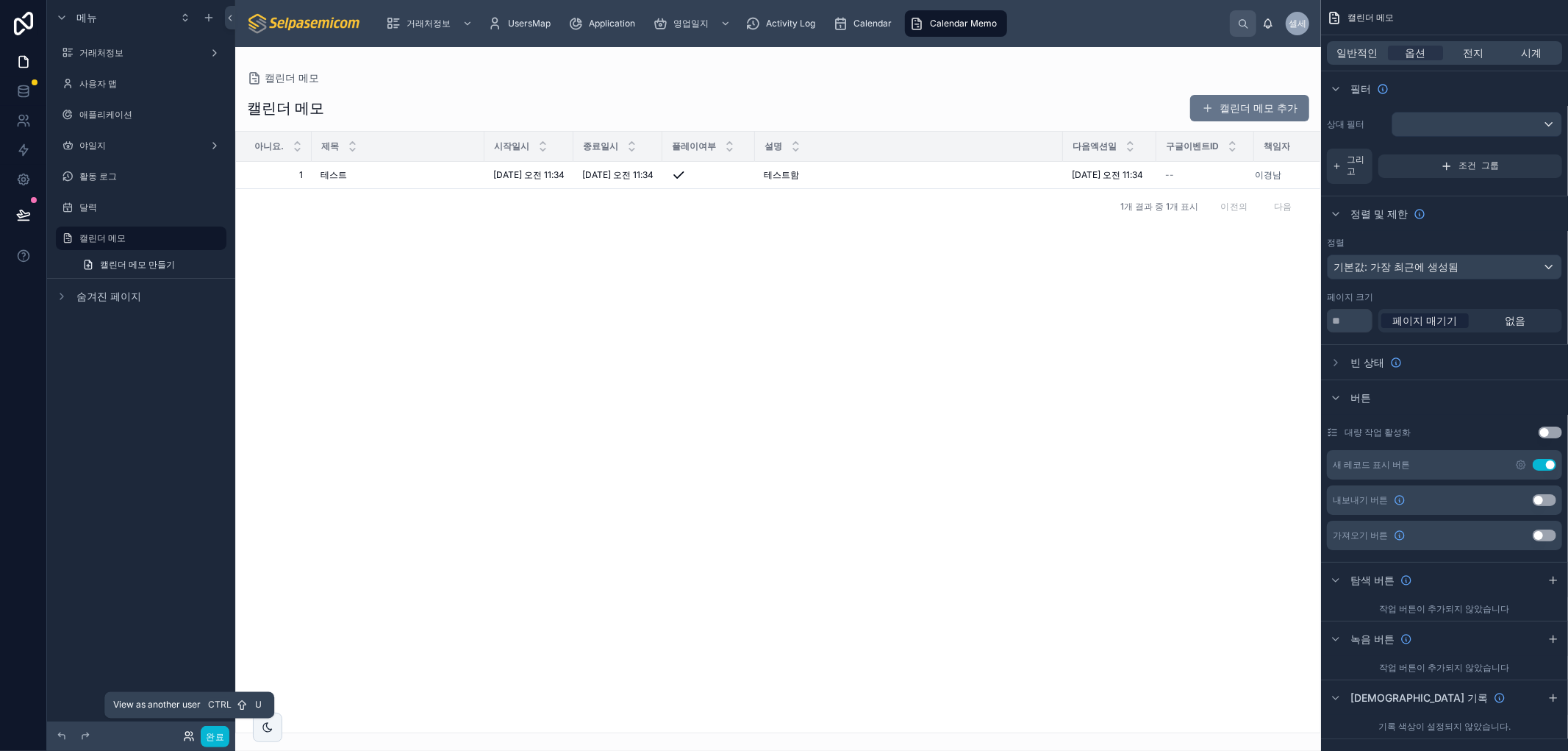
click at [190, 730] on div "완료" at bounding box center [200, 736] width 59 height 21
click at [192, 730] on icon at bounding box center [188, 736] width 12 height 12
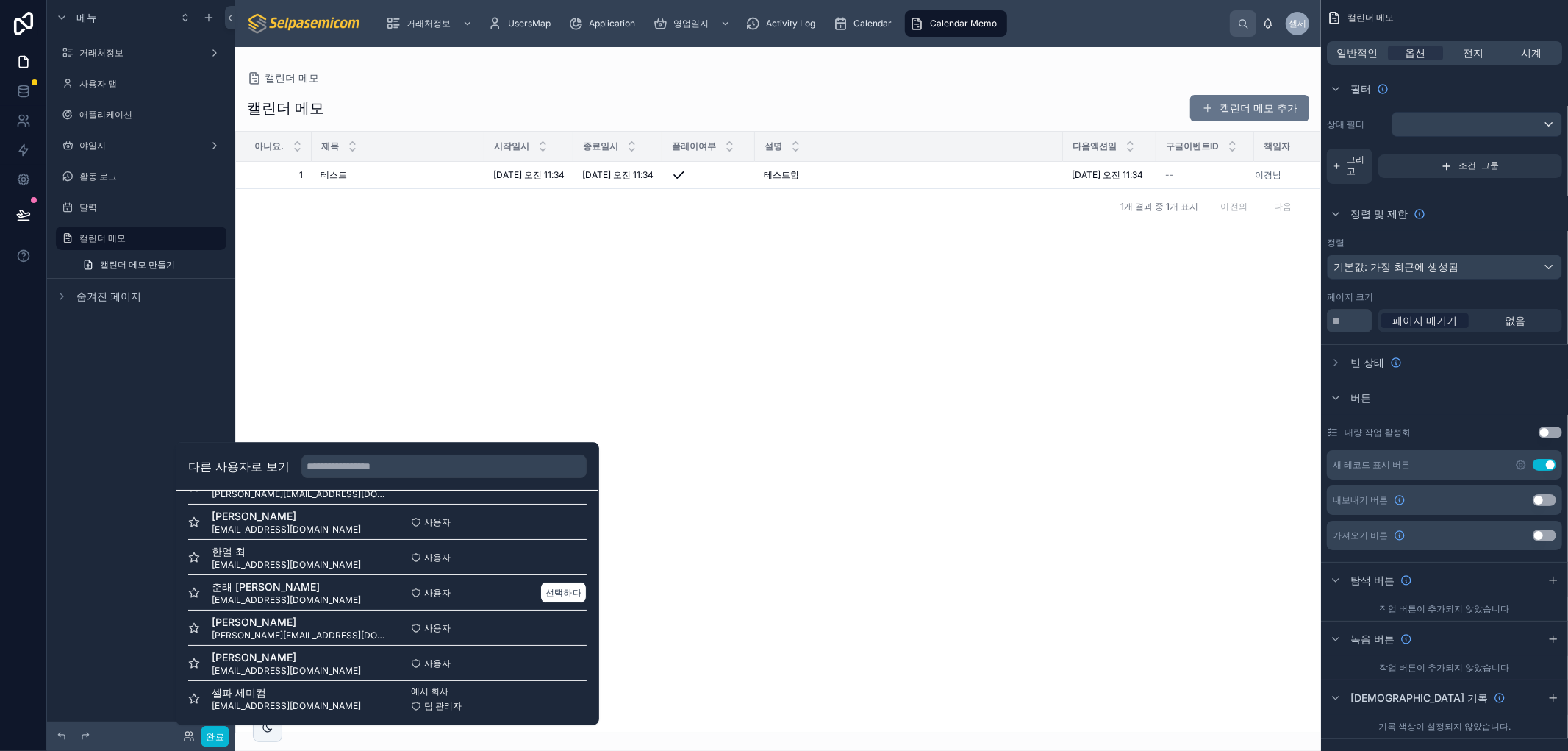
scroll to position [178, 0]
click at [563, 695] on font "선택하다" at bounding box center [564, 695] width 36 height 11
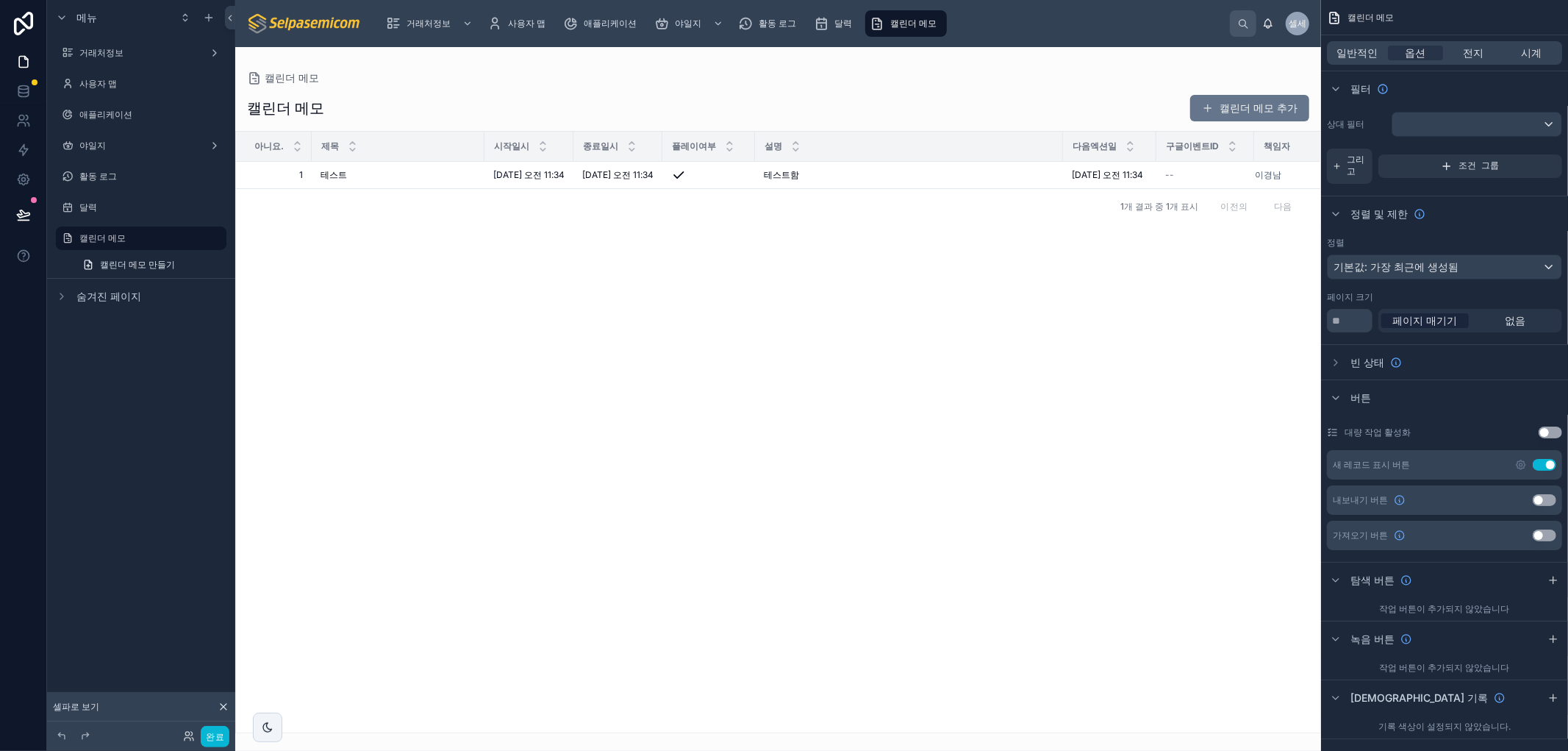
click at [1054, 473] on div at bounding box center [778, 399] width 1085 height 704
click at [1238, 108] on font "캘린더 메모 추가" at bounding box center [1258, 108] width 78 height 13
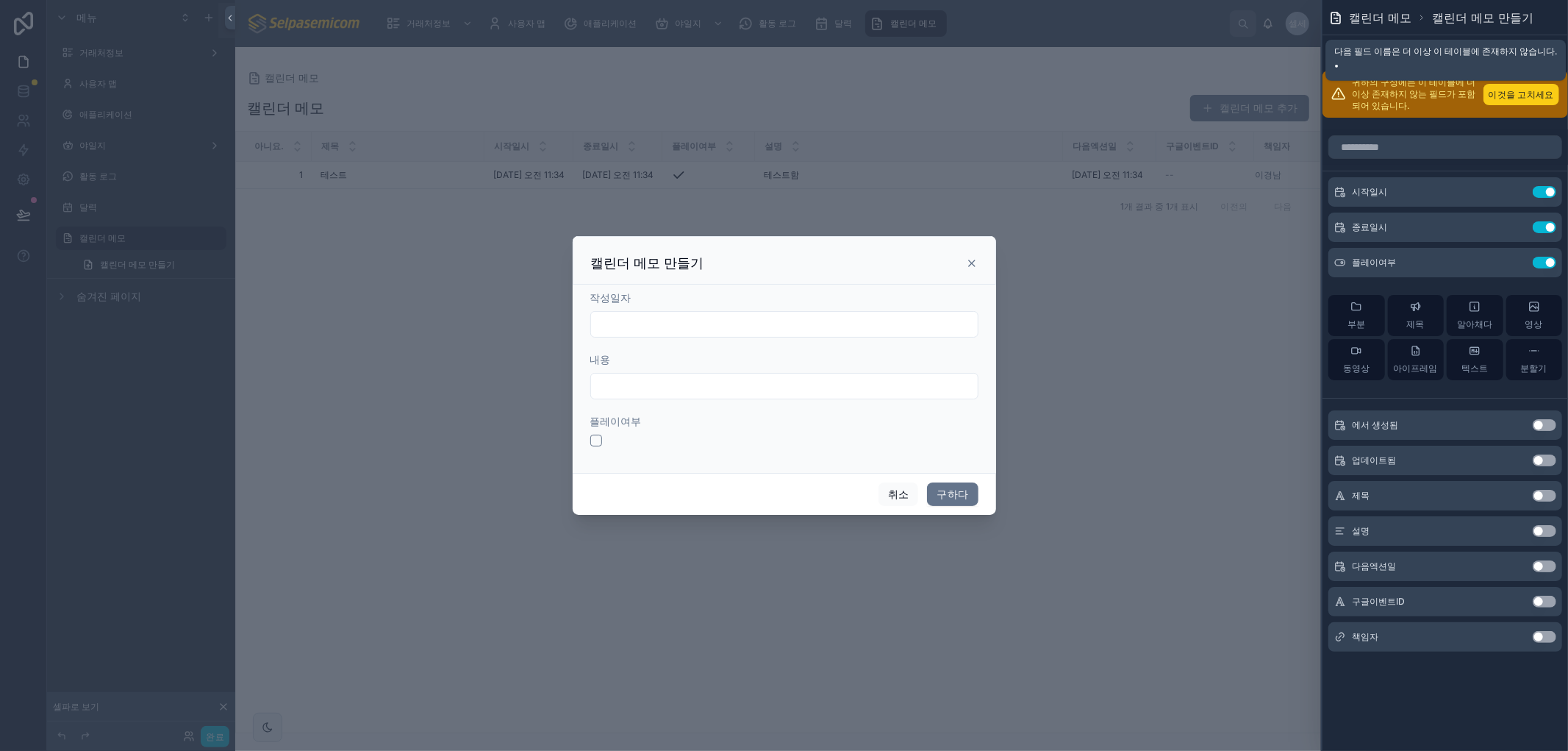
click at [1523, 90] on font "이것을 고치세요" at bounding box center [1521, 95] width 65 height 11
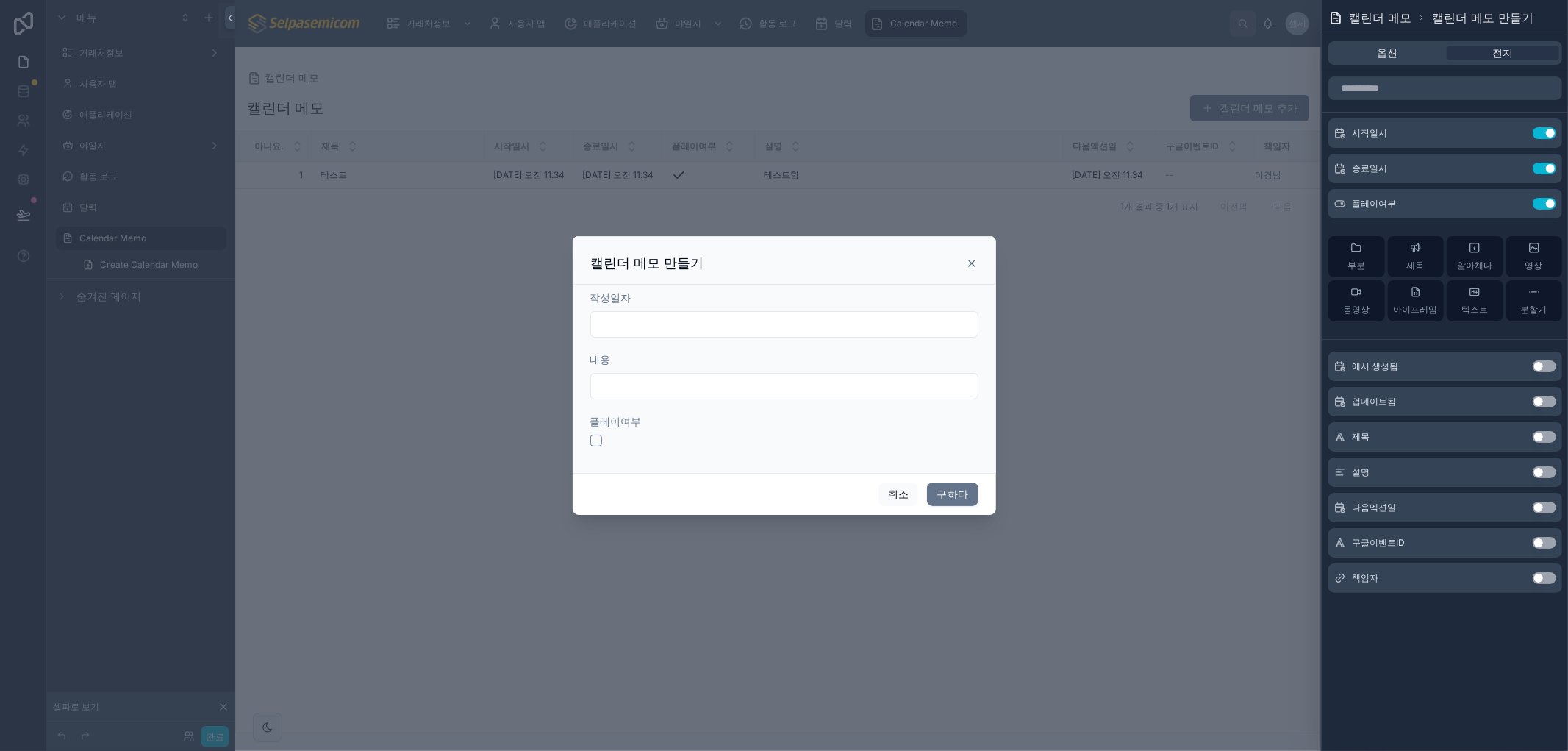
click at [1538, 434] on button "설정 사용" at bounding box center [1544, 436] width 24 height 12
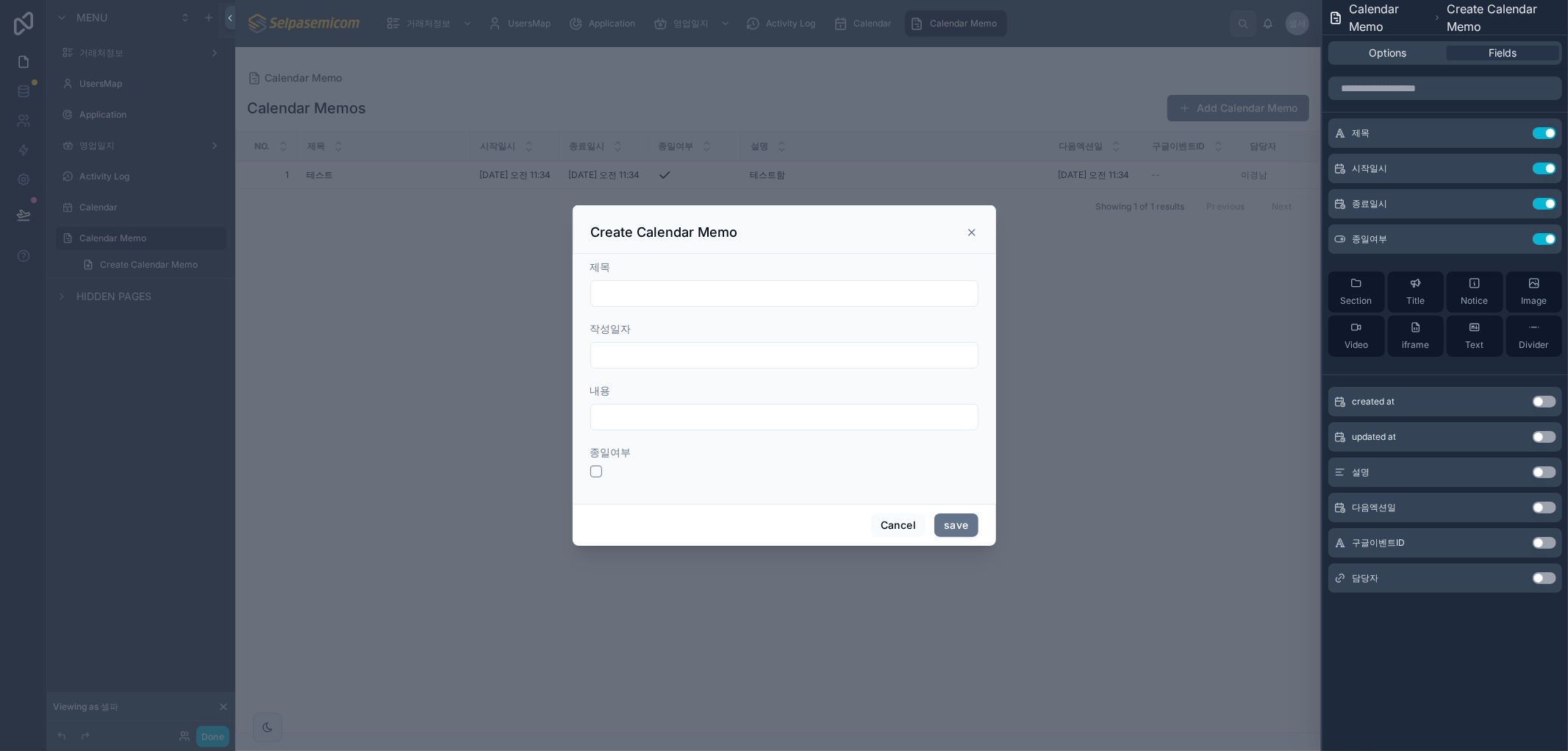
click at [1540, 471] on button "Use setting" at bounding box center [1544, 472] width 24 height 12
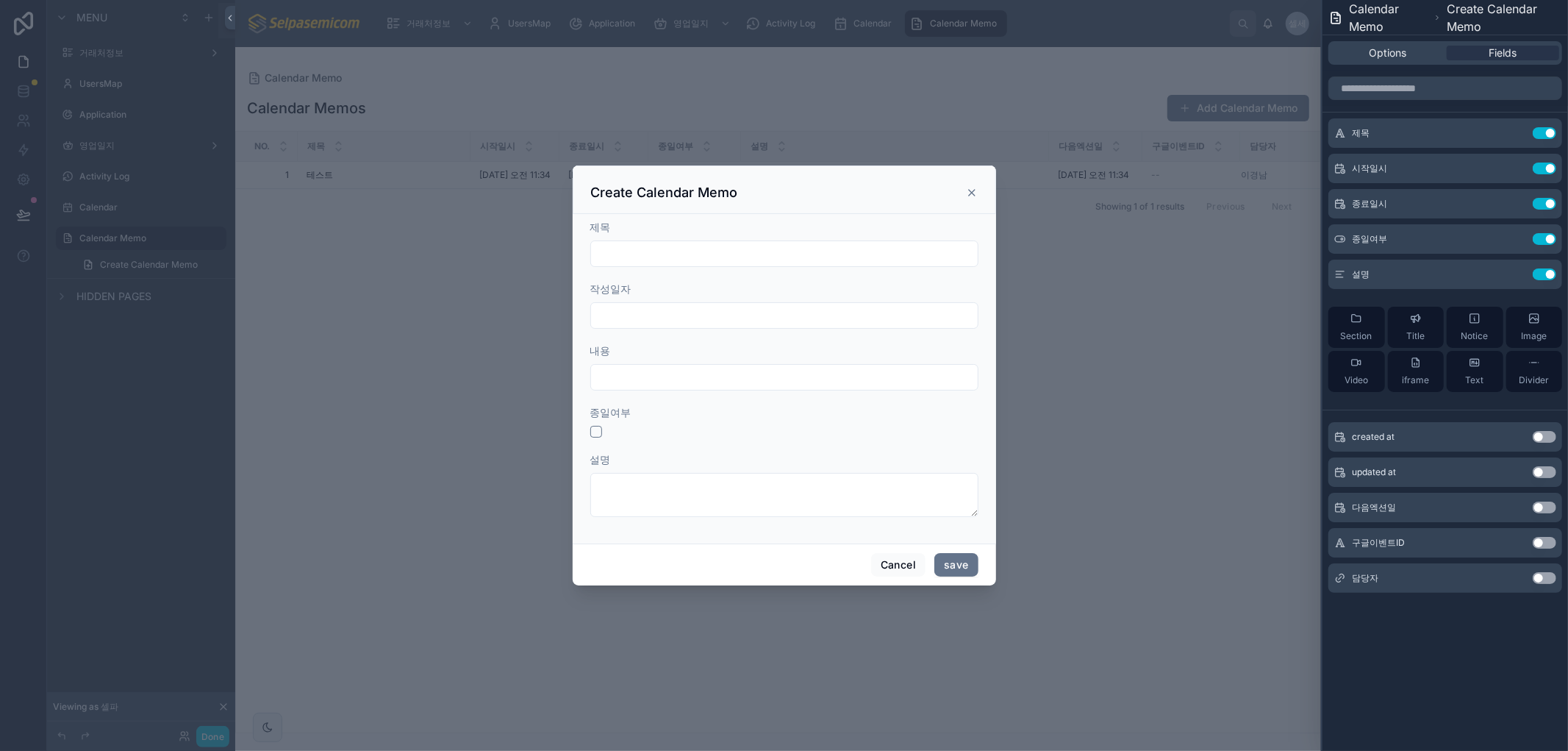
click at [1533, 503] on div "Use setting" at bounding box center [1544, 506] width 24 height 12
click at [1541, 506] on button "Use setting" at bounding box center [1544, 506] width 24 height 12
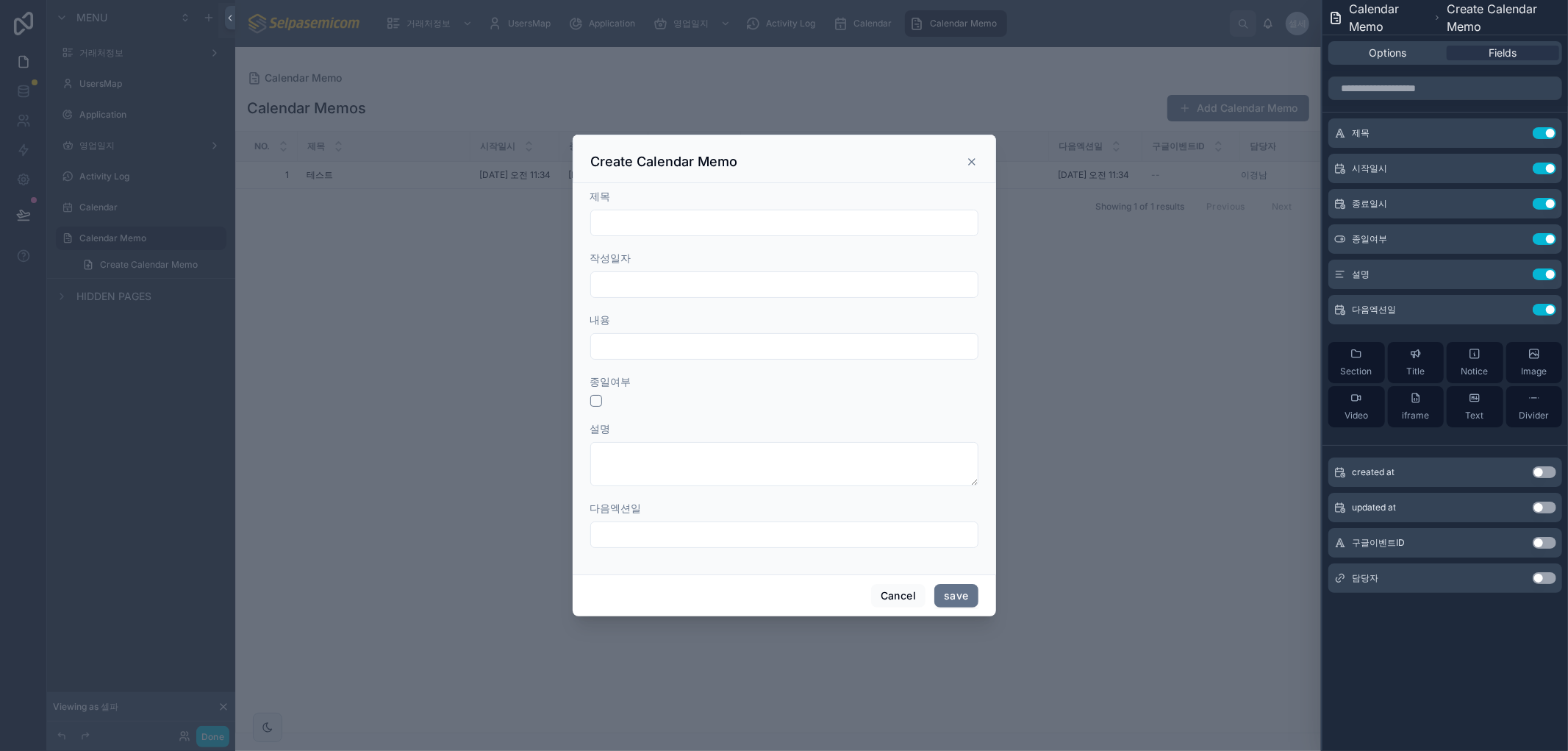
click at [1539, 575] on button "Use setting" at bounding box center [1544, 577] width 24 height 12
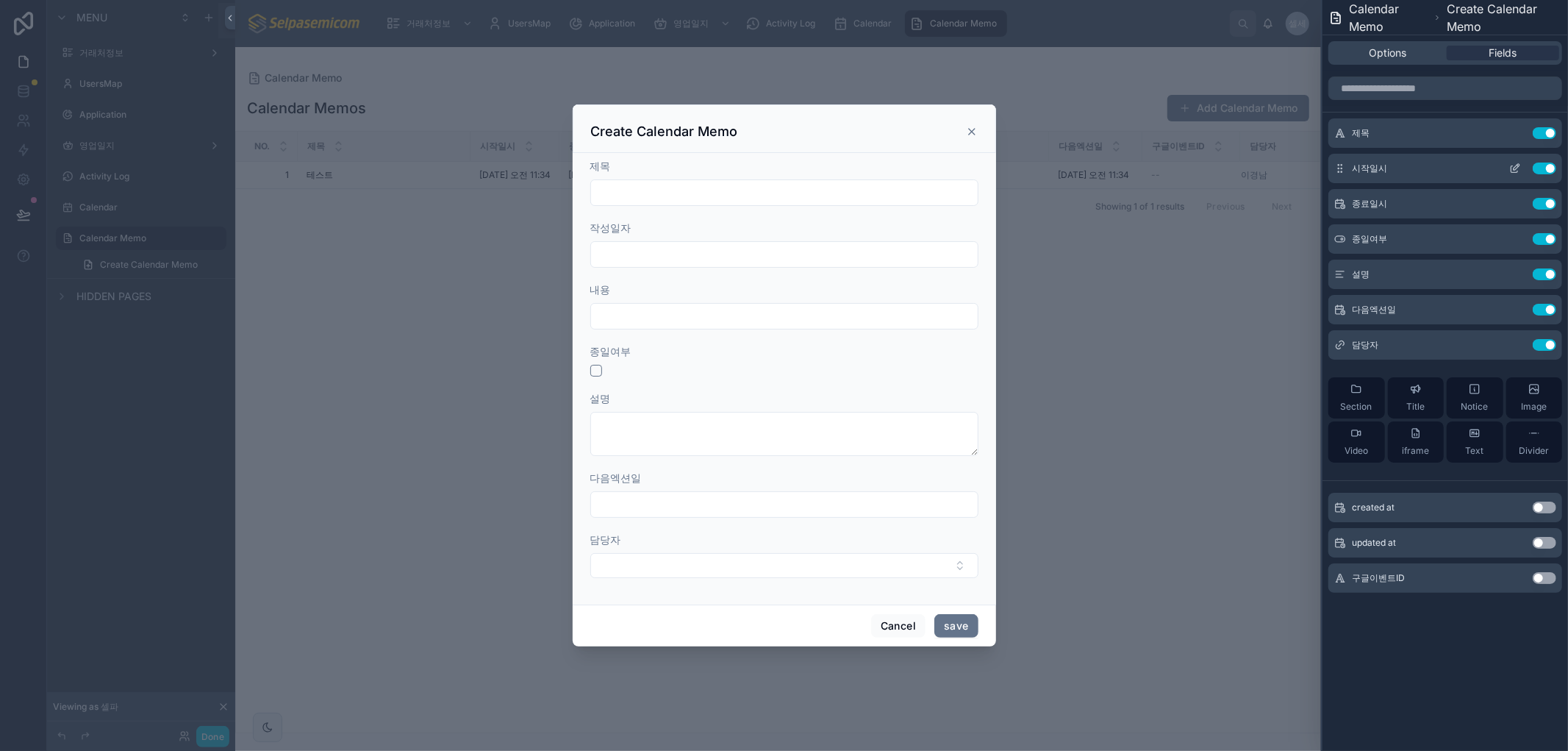
click at [1512, 167] on icon at bounding box center [1514, 168] width 12 height 12
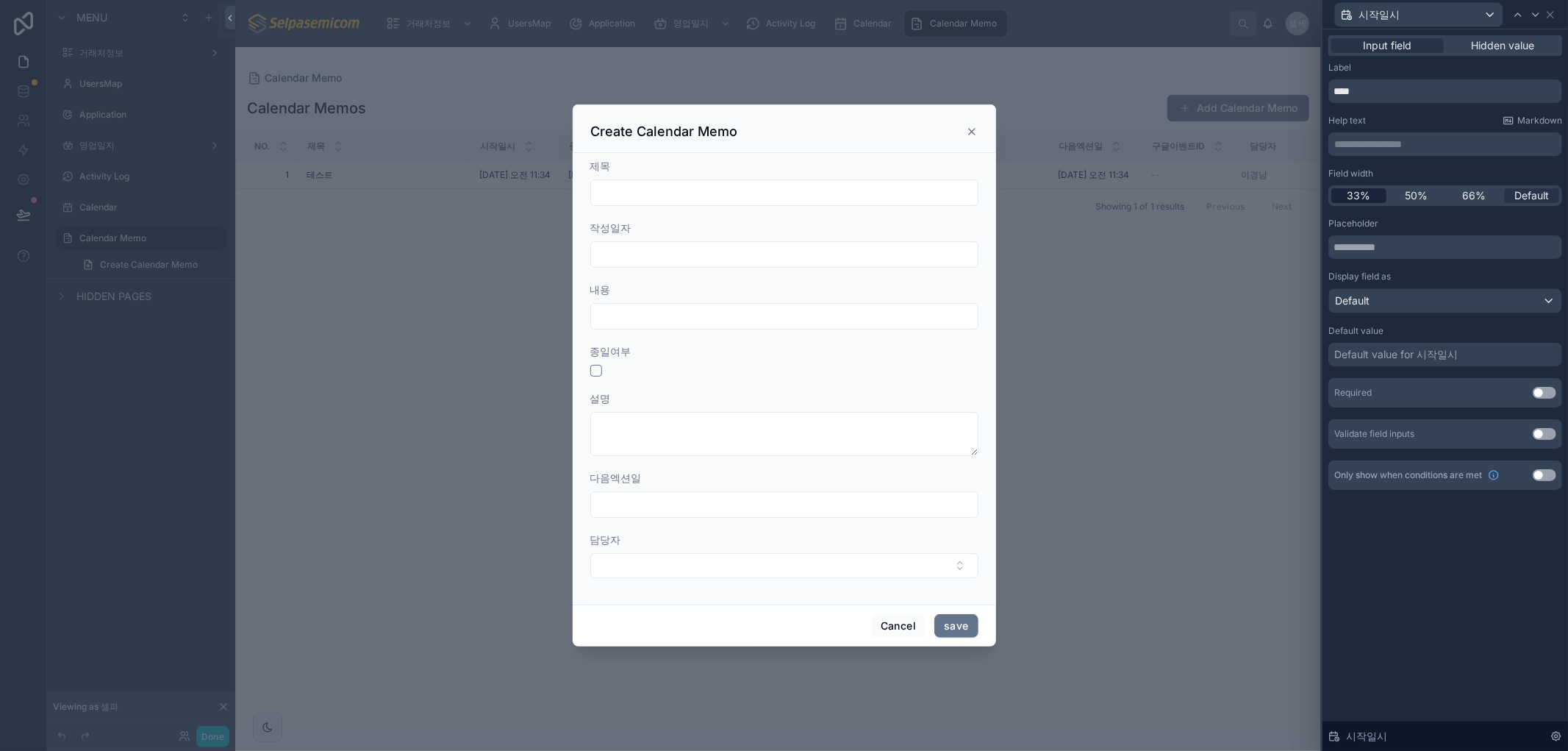
click at [1376, 194] on div "33%" at bounding box center [1358, 195] width 55 height 15
drag, startPoint x: 1373, startPoint y: 98, endPoint x: 1319, endPoint y: 93, distance: 54.2
click at [1319, 93] on div "**********" at bounding box center [784, 376] width 1568 height 751
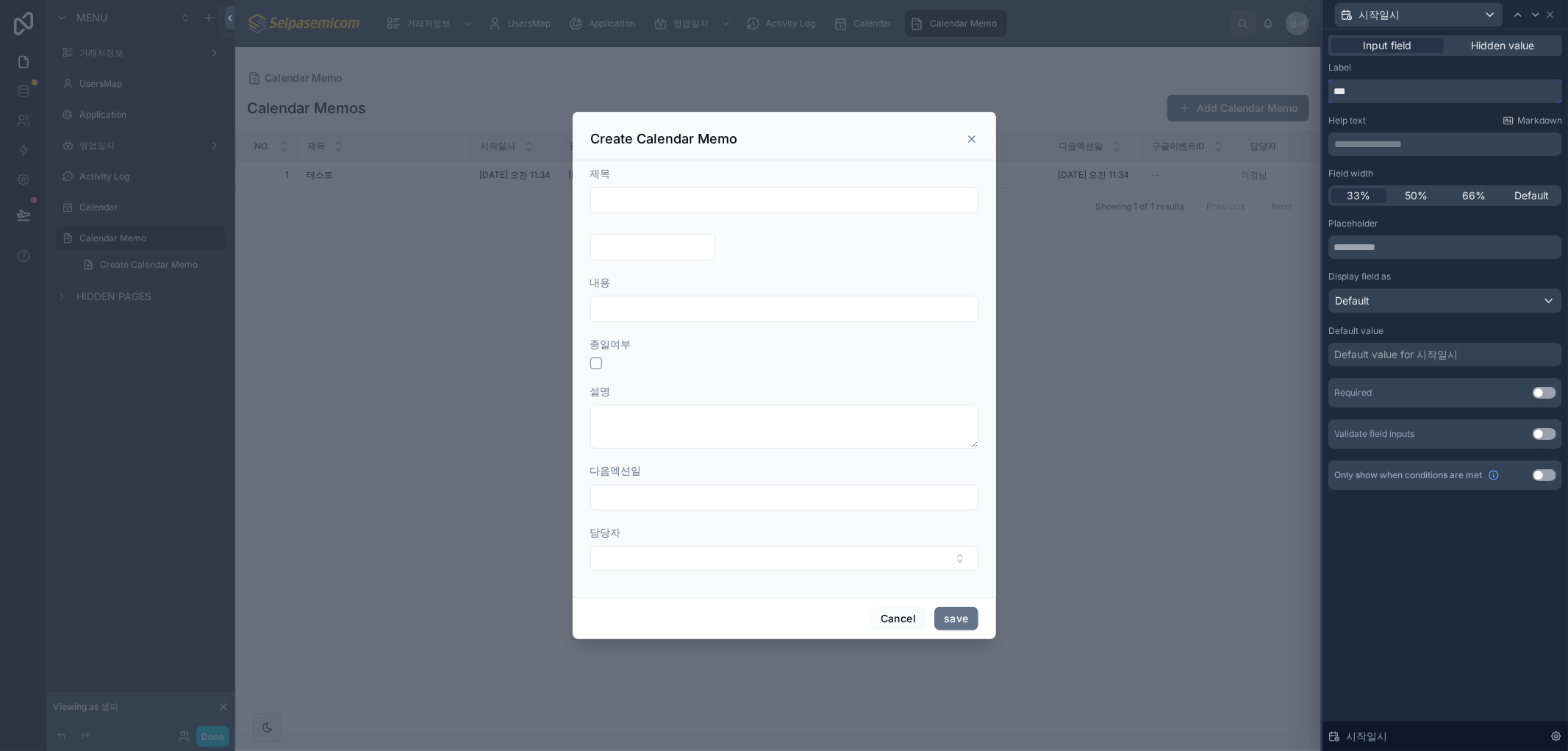
type input "*"
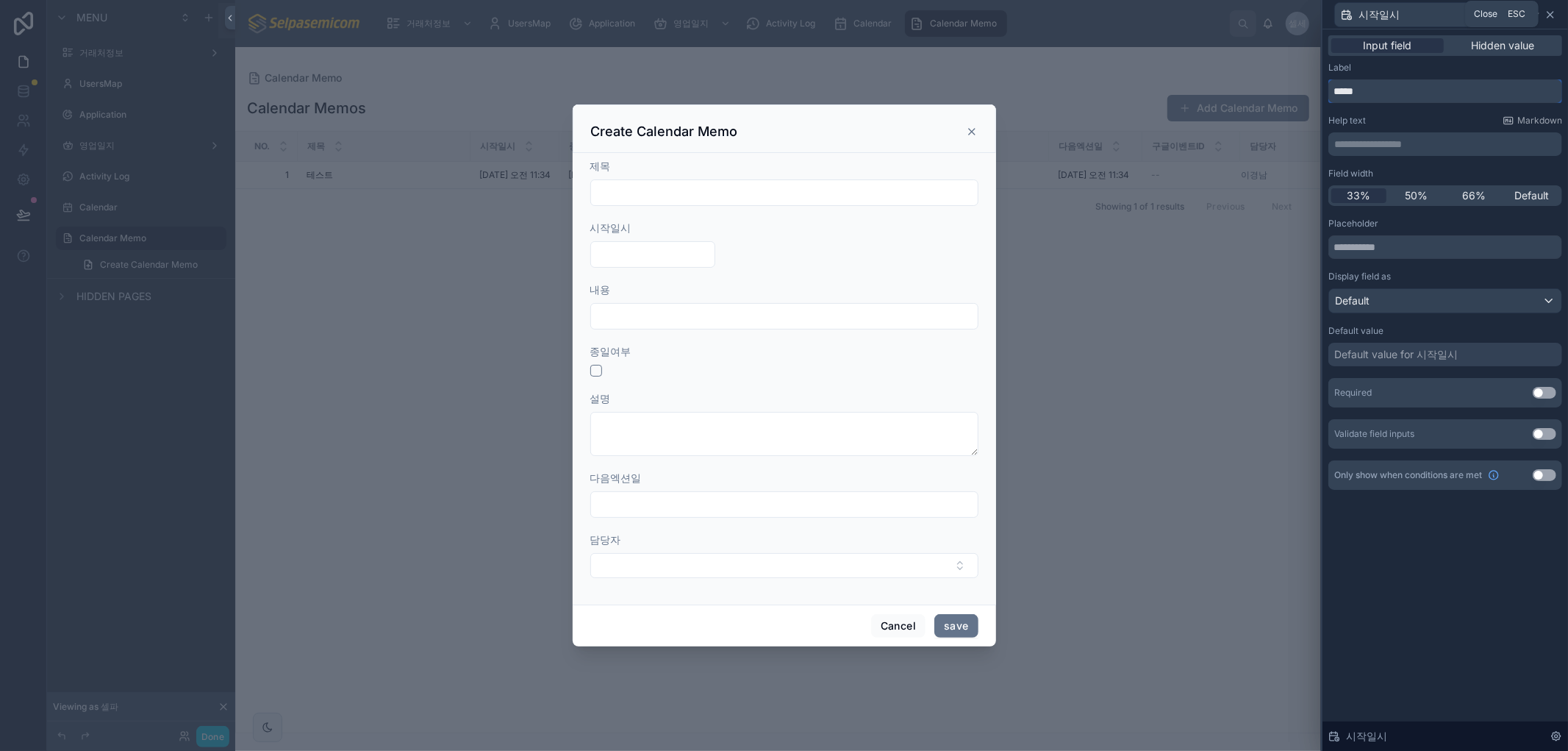
type input "****"
click at [1548, 15] on icon at bounding box center [1550, 15] width 12 height 12
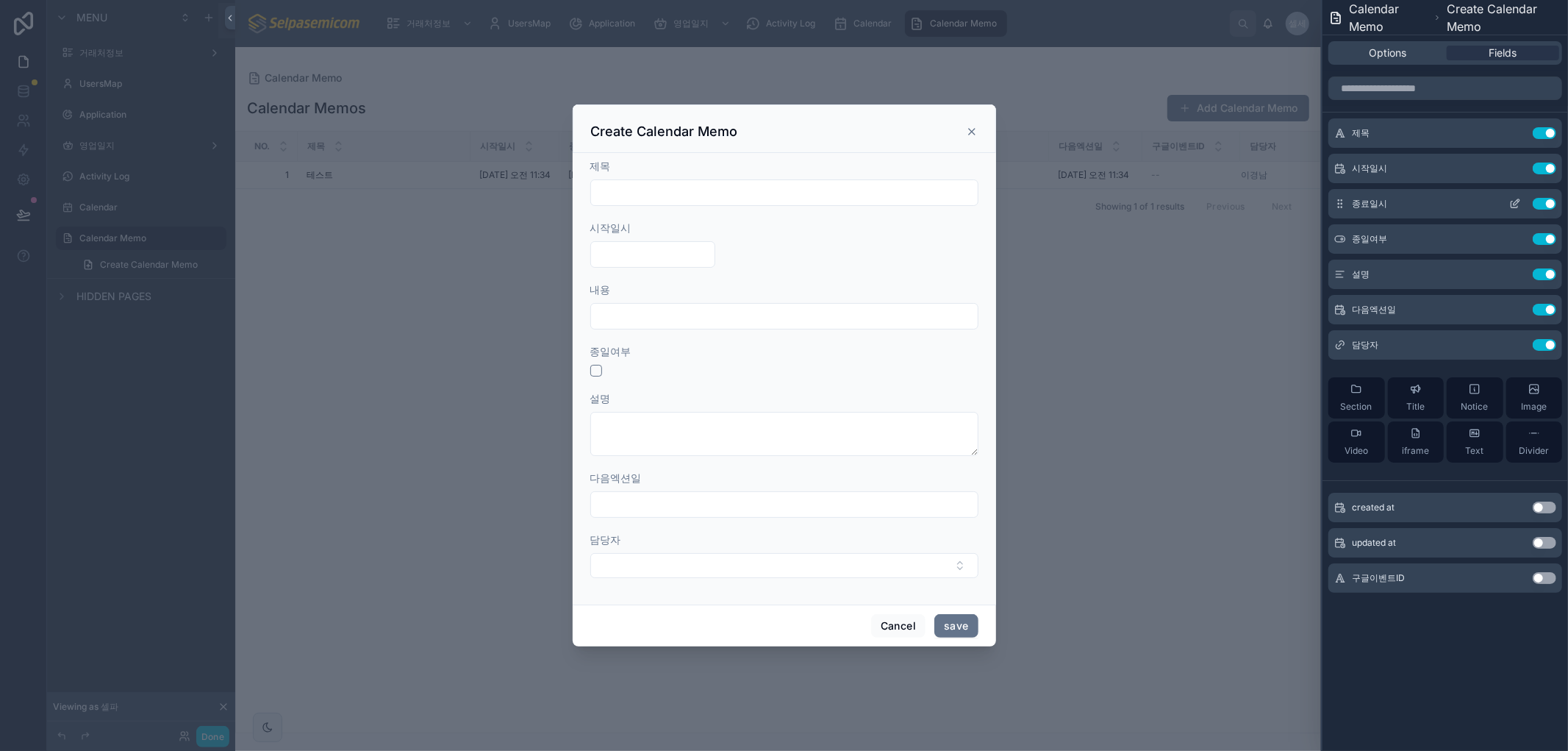
click at [1512, 202] on icon at bounding box center [1514, 205] width 6 height 6
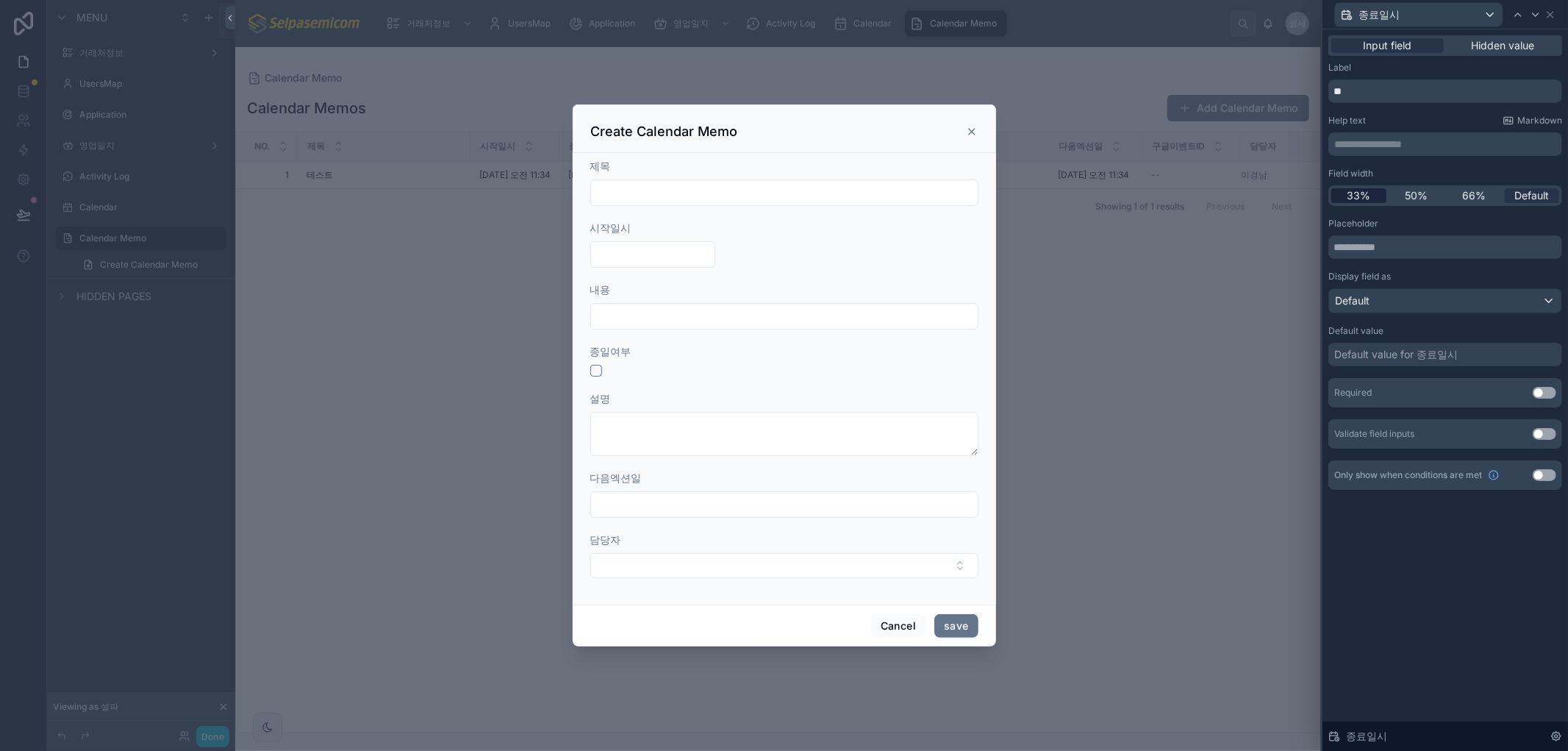
click at [1347, 192] on span "33%" at bounding box center [1358, 195] width 24 height 15
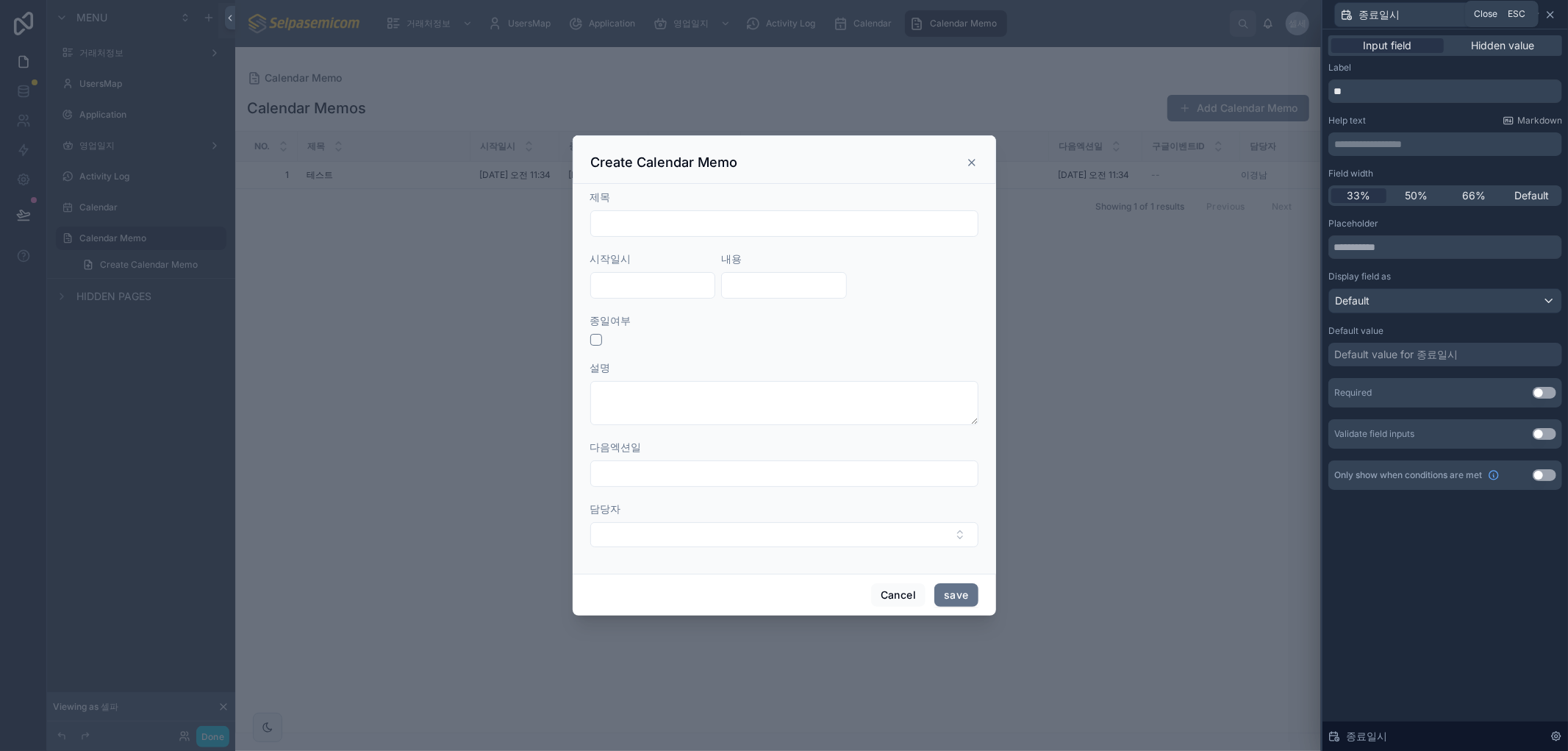
click at [1553, 10] on icon at bounding box center [1550, 15] width 12 height 12
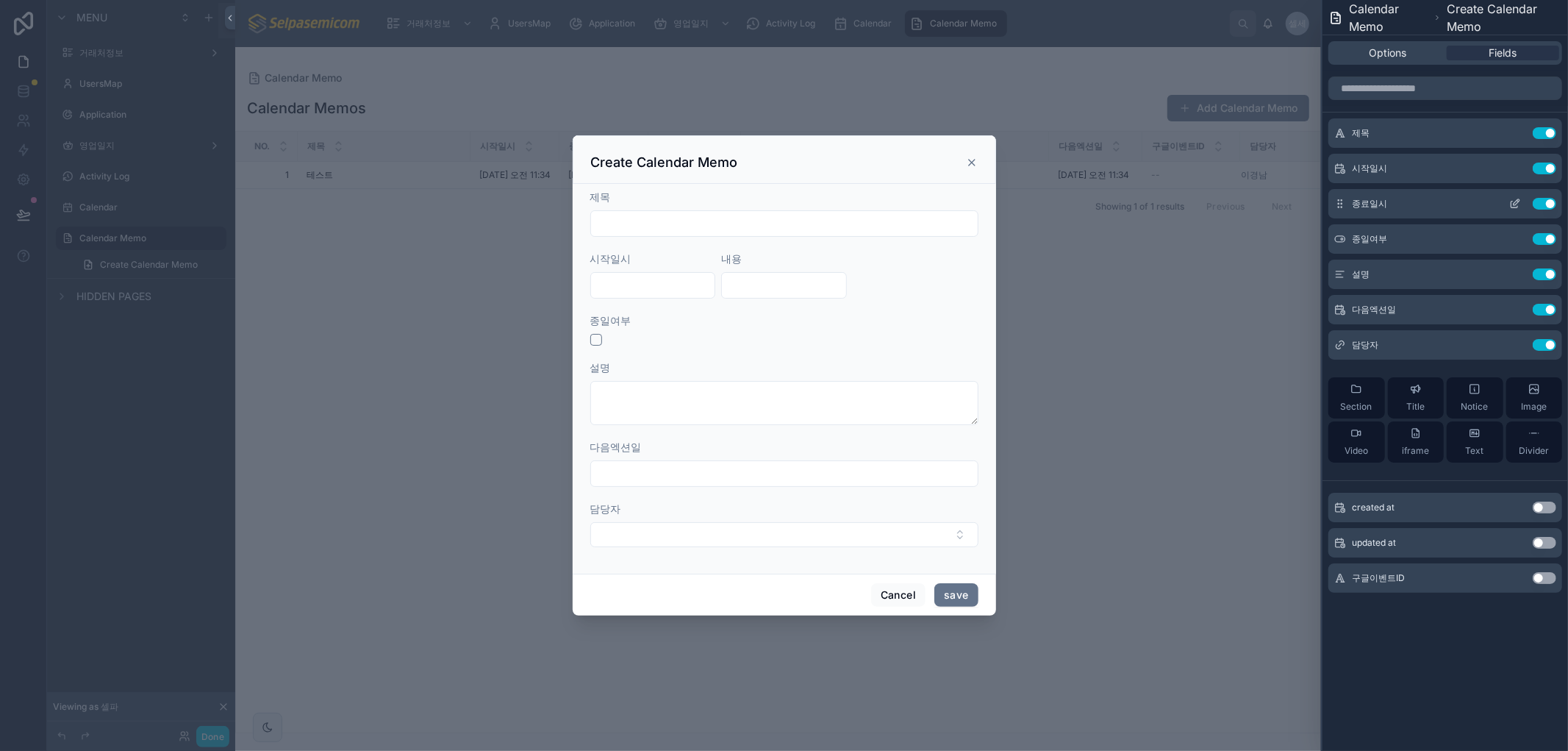
click at [1513, 201] on icon at bounding box center [1514, 204] width 12 height 12
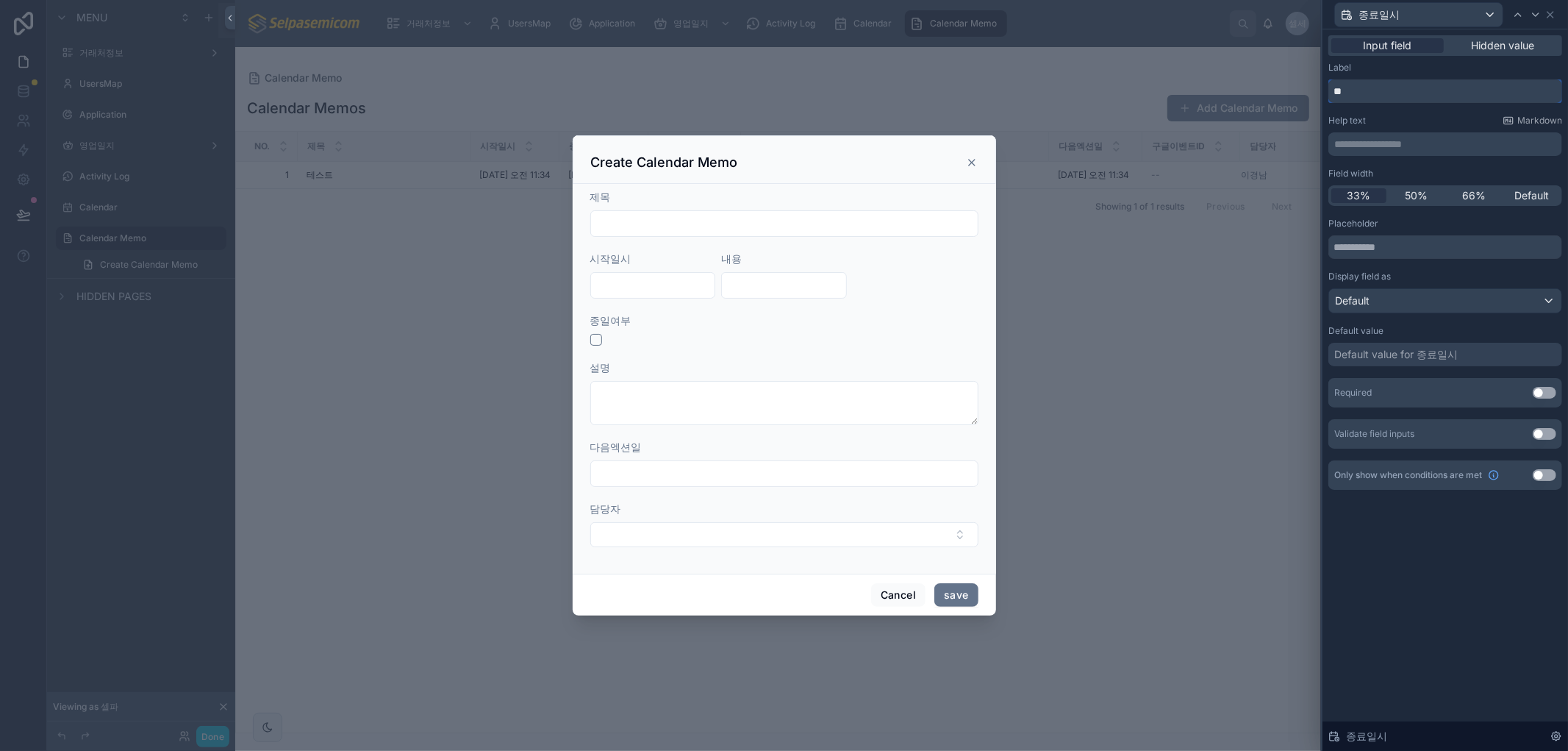
drag, startPoint x: 1375, startPoint y: 92, endPoint x: 1317, endPoint y: 92, distance: 58.0
click at [1331, 93] on input "**" at bounding box center [1444, 91] width 234 height 24
type input "****"
click at [1551, 9] on icon at bounding box center [1550, 15] width 12 height 12
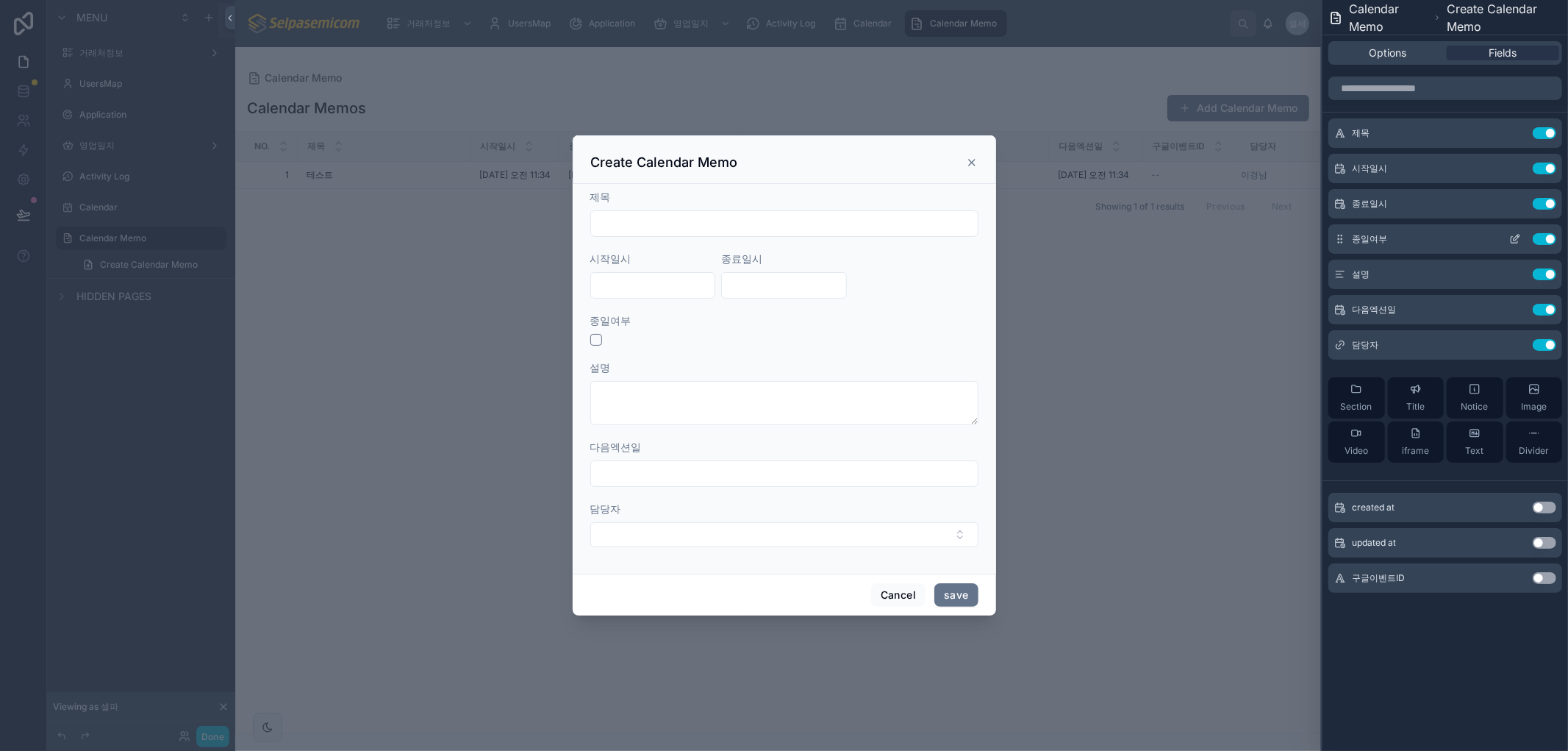
click at [1513, 236] on icon at bounding box center [1514, 238] width 12 height 12
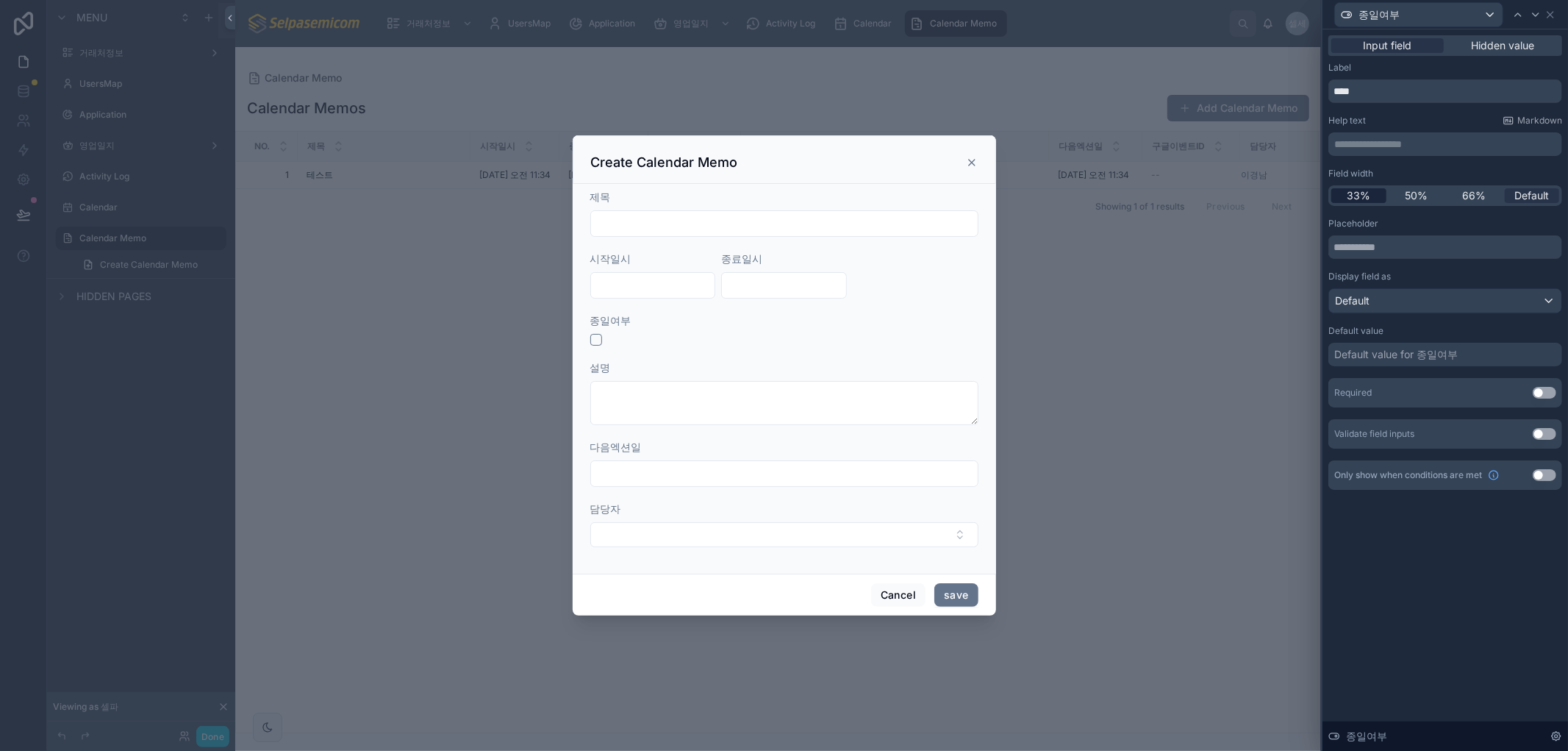
click at [1358, 195] on span "33%" at bounding box center [1358, 195] width 24 height 15
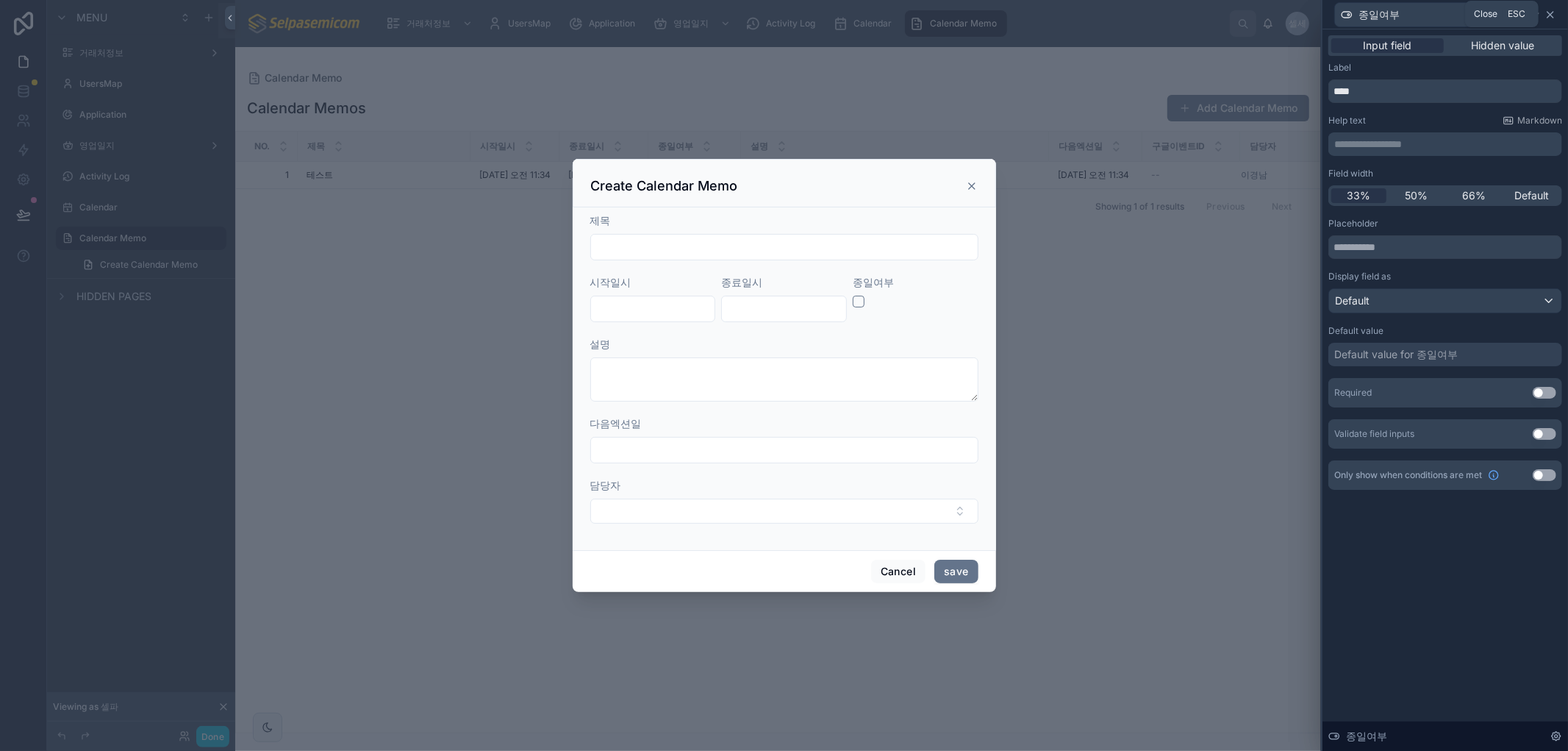
click at [1554, 13] on icon at bounding box center [1550, 15] width 12 height 12
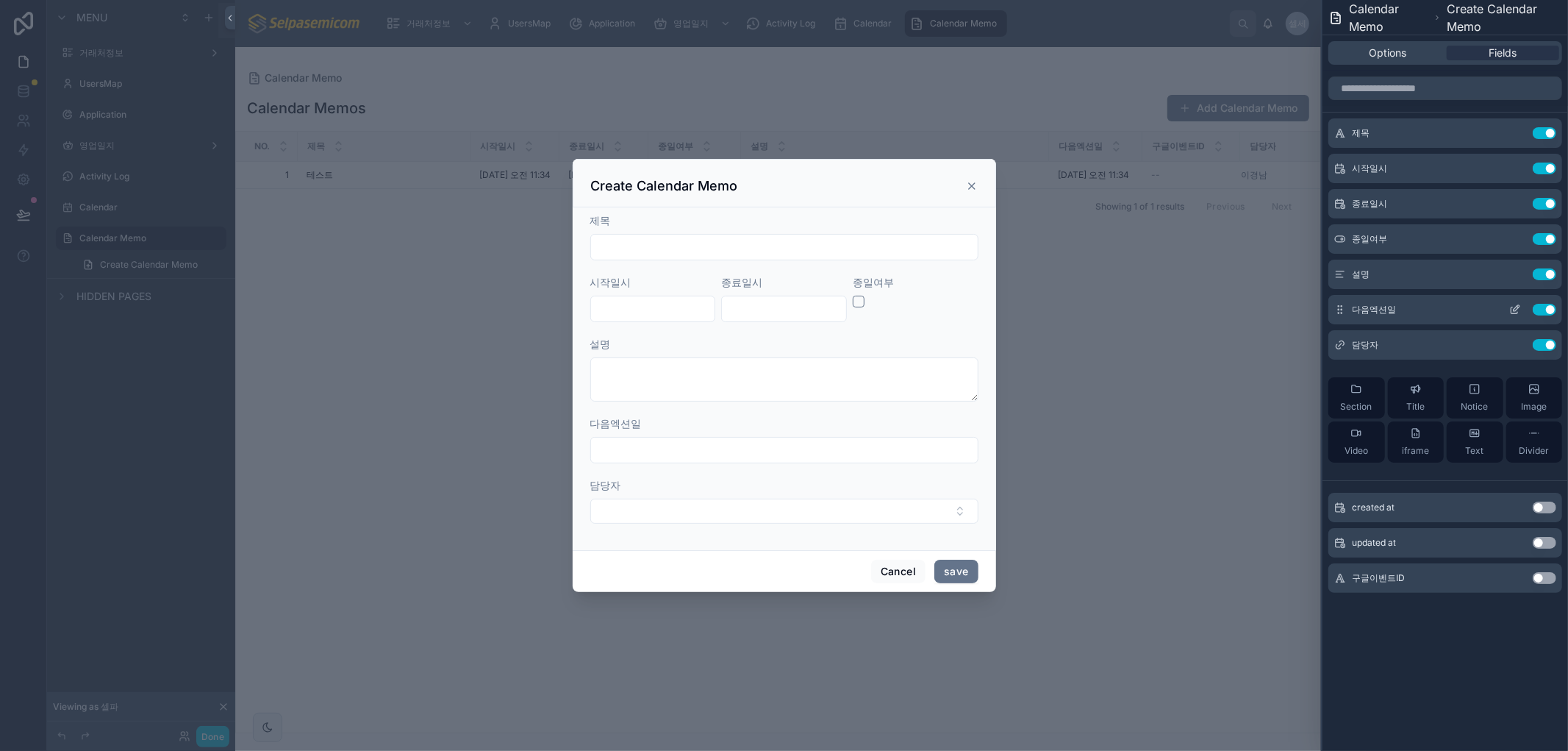
click at [1514, 309] on icon at bounding box center [1516, 308] width 5 height 5
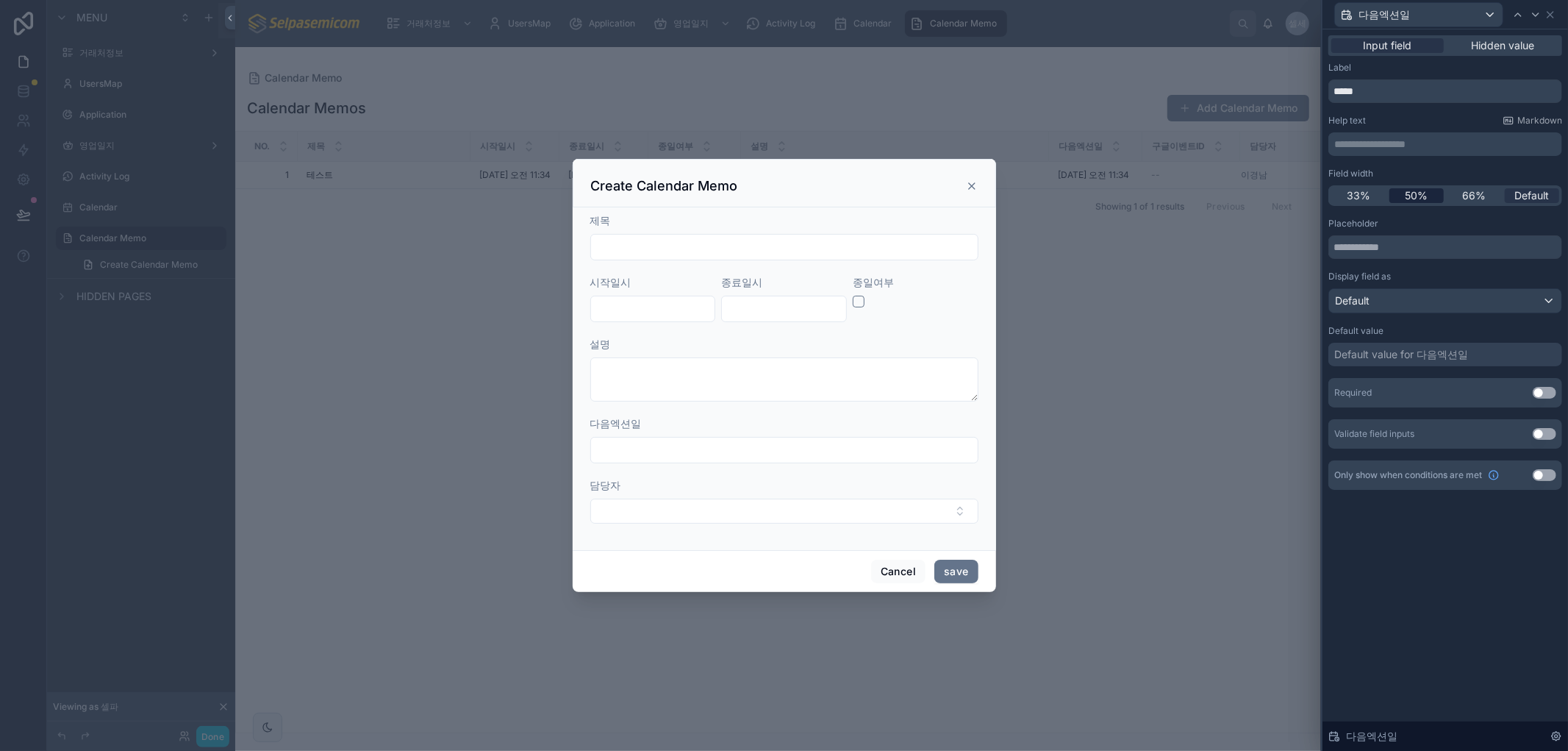
click at [1406, 196] on span "50%" at bounding box center [1415, 195] width 23 height 15
click at [1551, 11] on icon at bounding box center [1550, 15] width 12 height 12
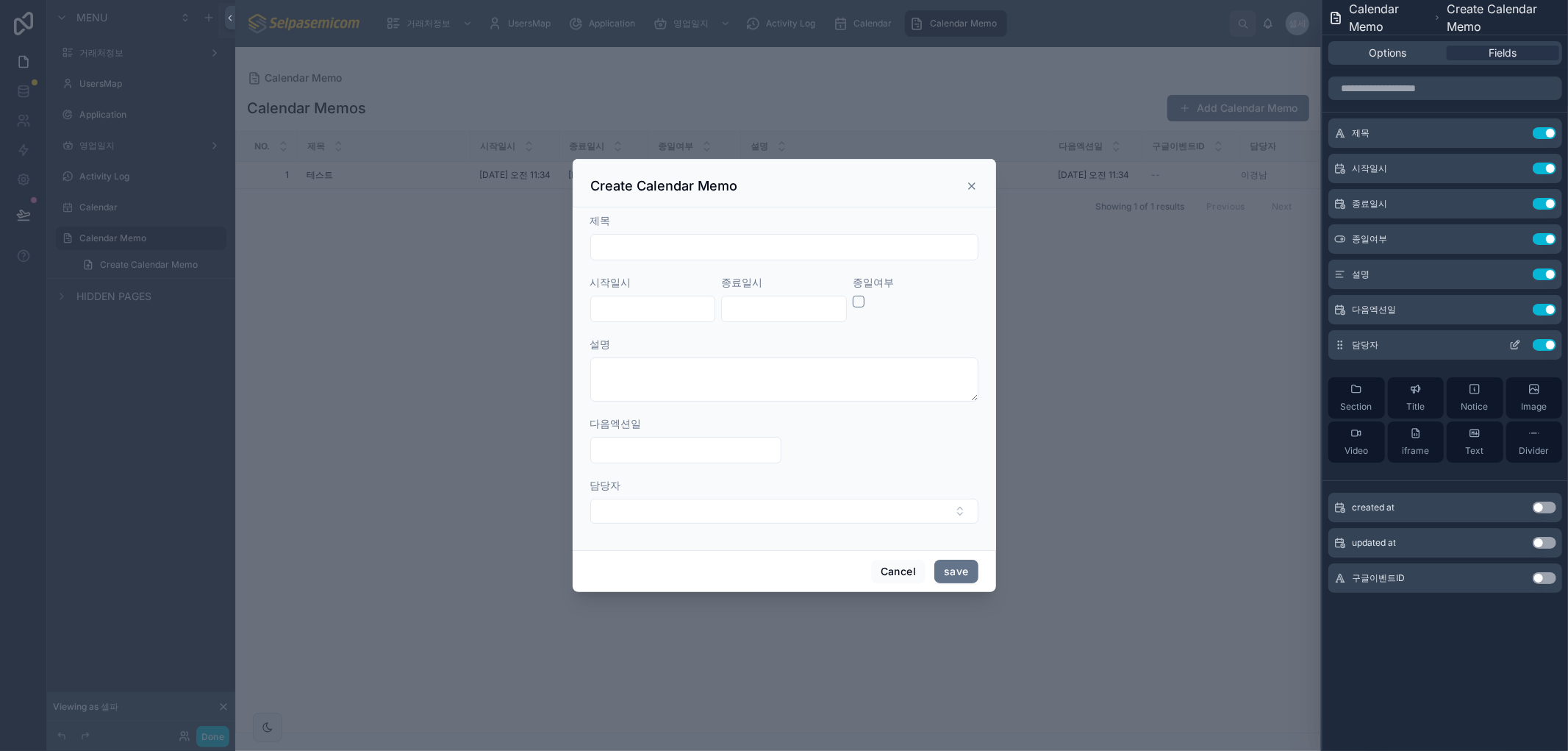
click at [1519, 344] on icon at bounding box center [1514, 345] width 12 height 12
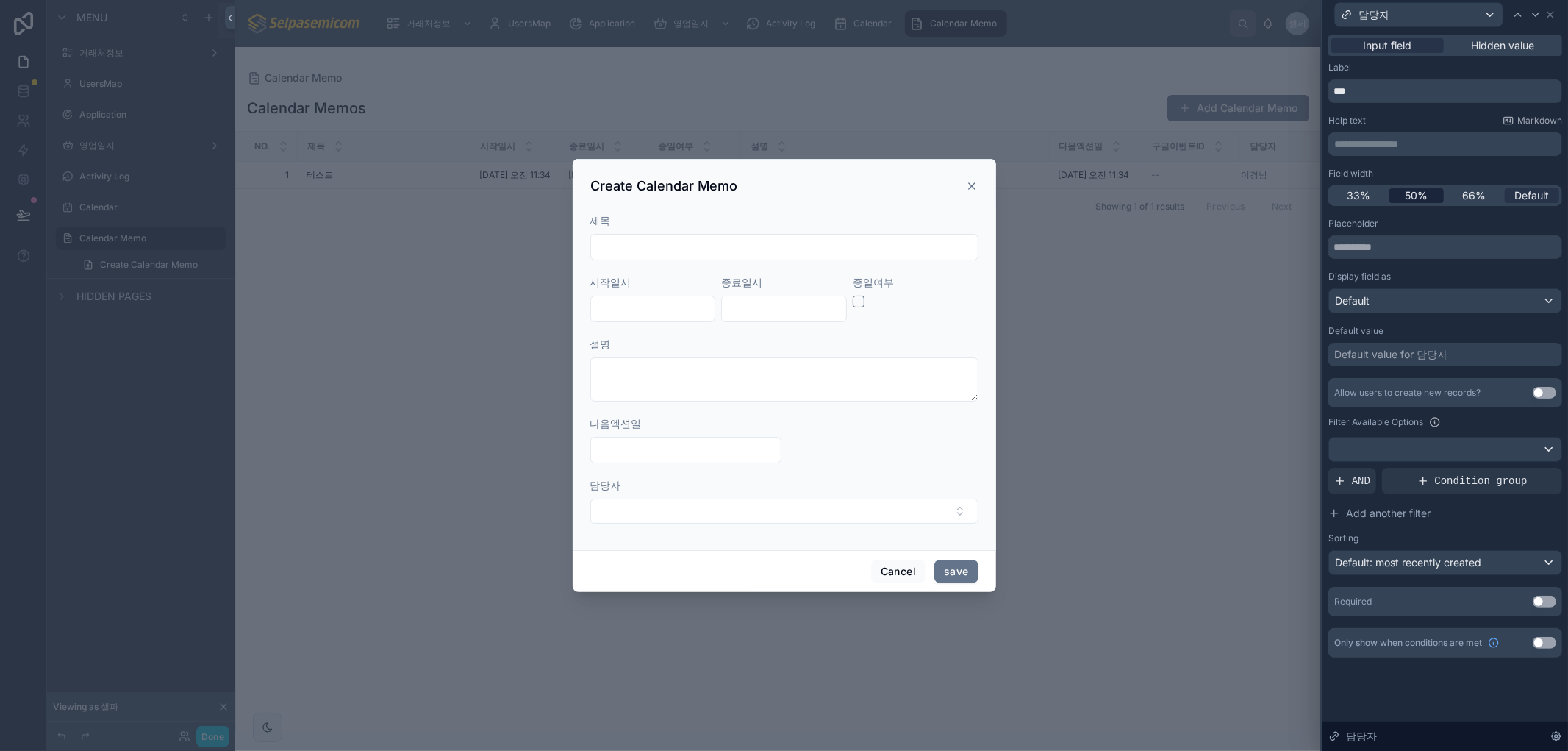
click at [1410, 188] on span "50%" at bounding box center [1415, 195] width 23 height 15
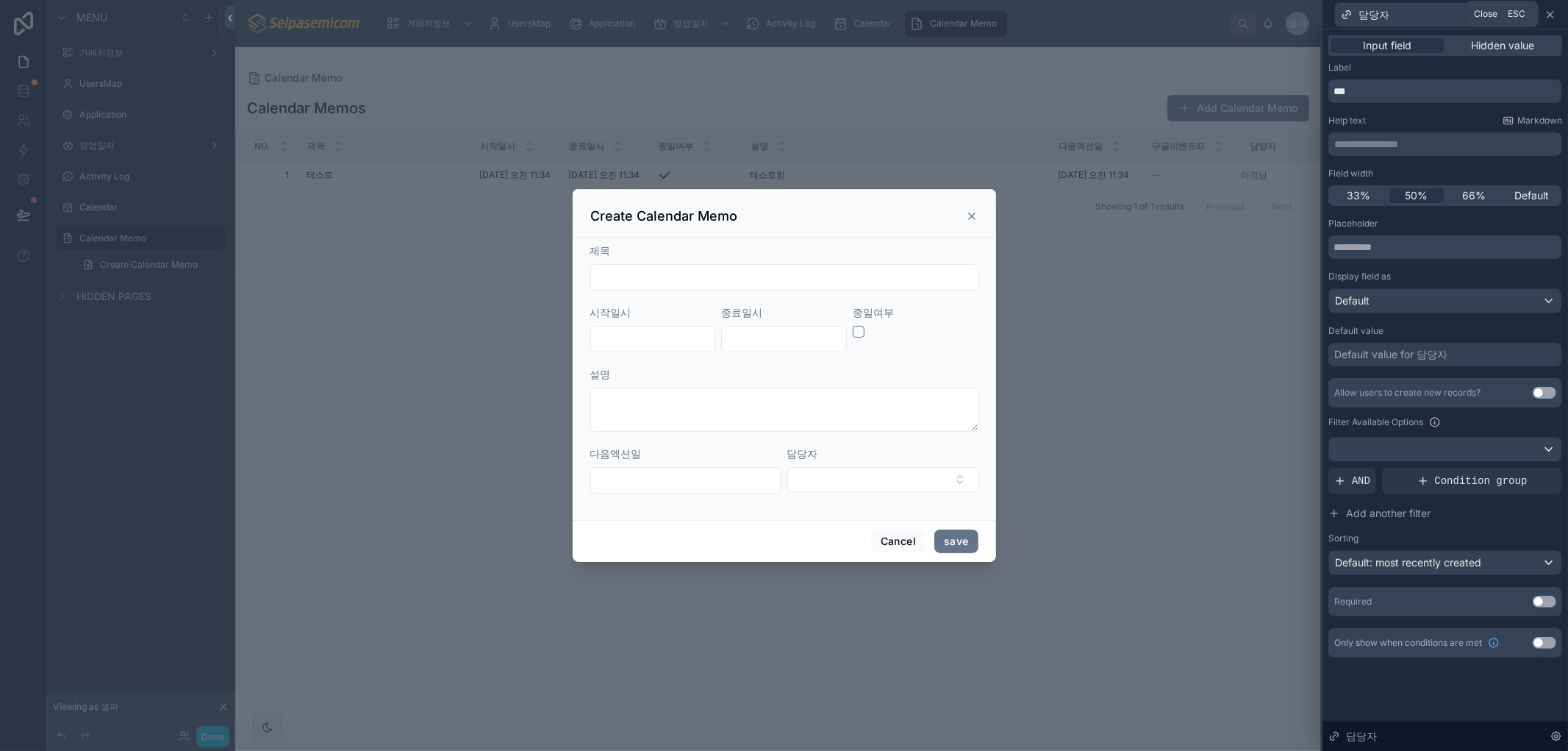
click at [1547, 9] on icon at bounding box center [1550, 15] width 12 height 12
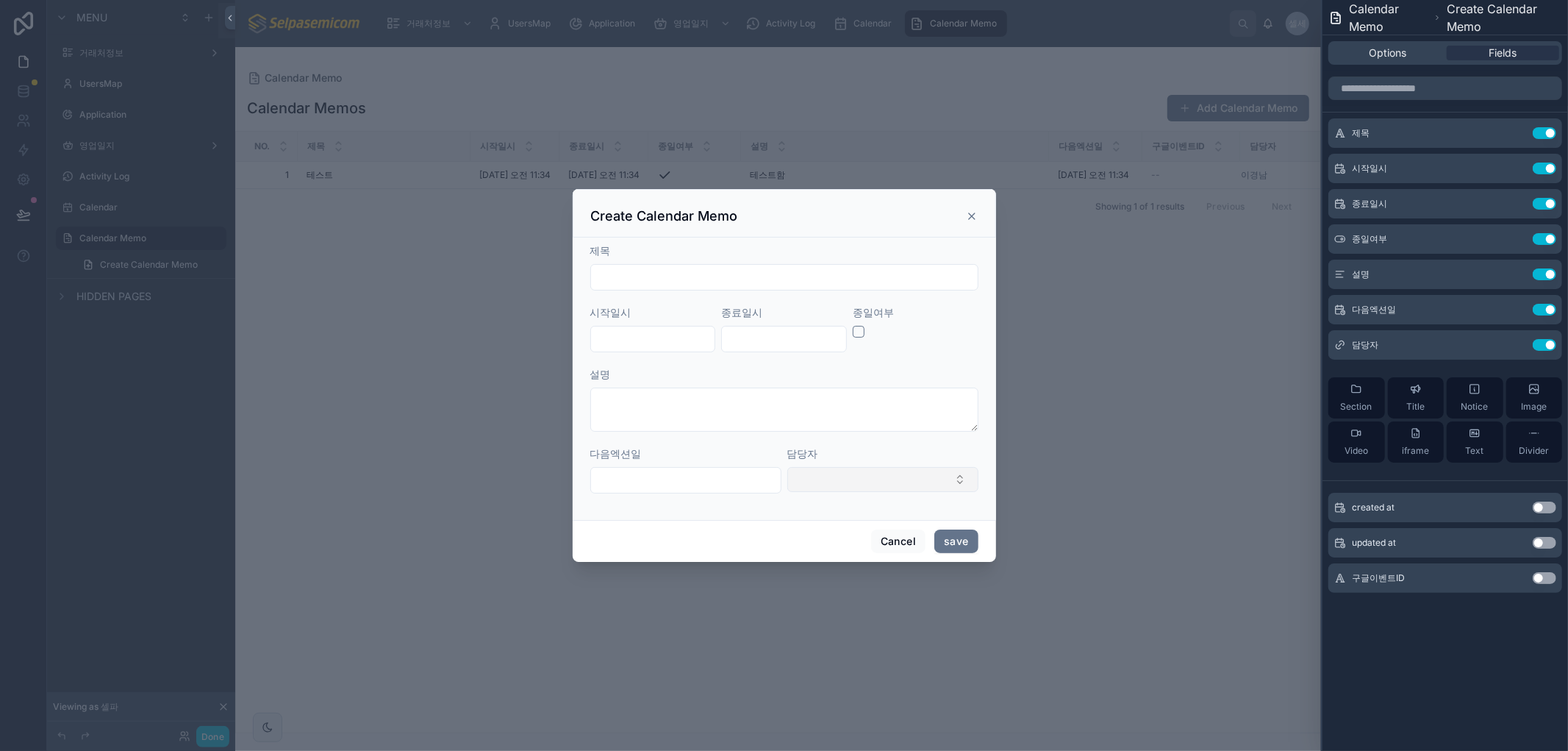
click at [922, 478] on button "Select Button" at bounding box center [883, 478] width 191 height 25
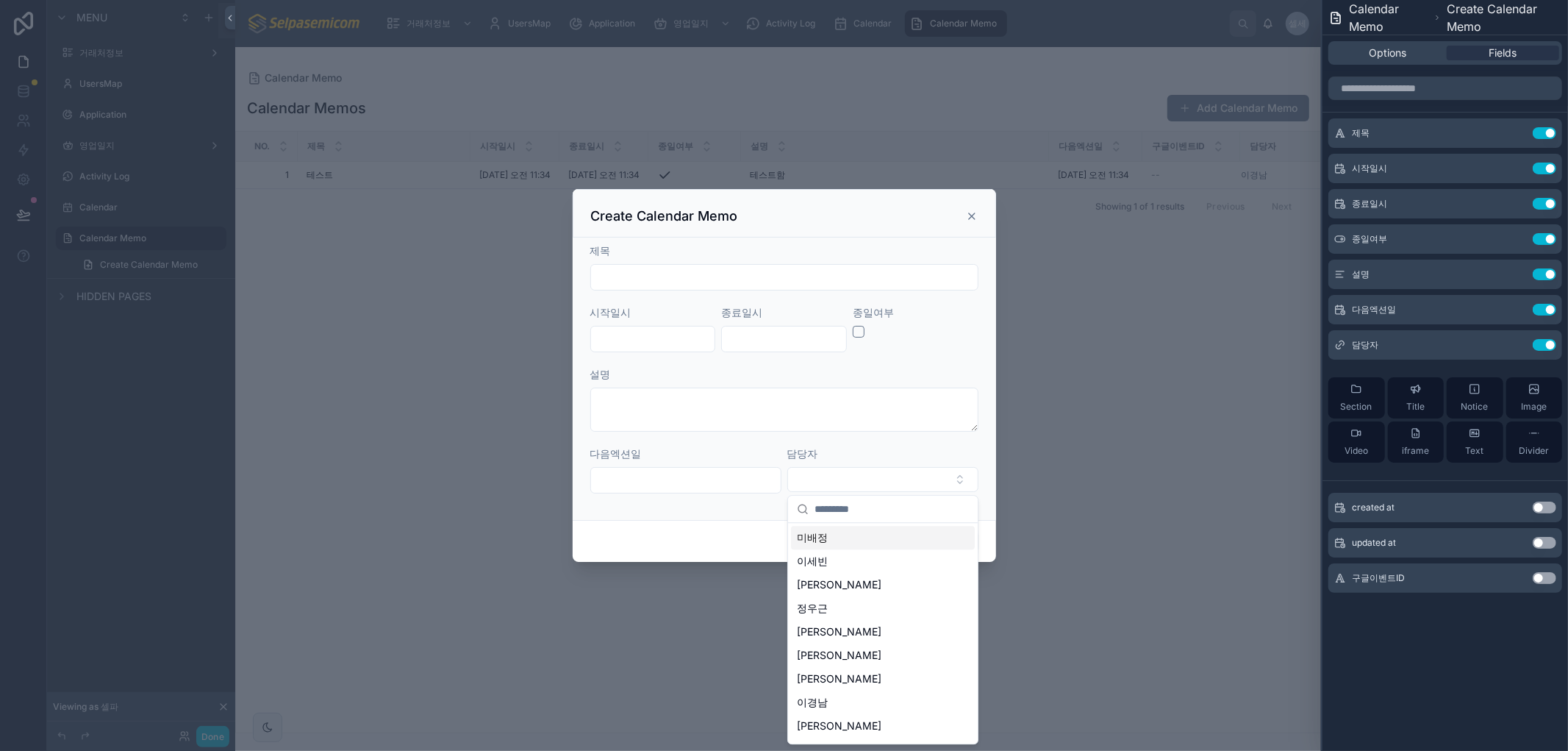
click at [744, 539] on div "Cancel save" at bounding box center [784, 541] width 424 height 42
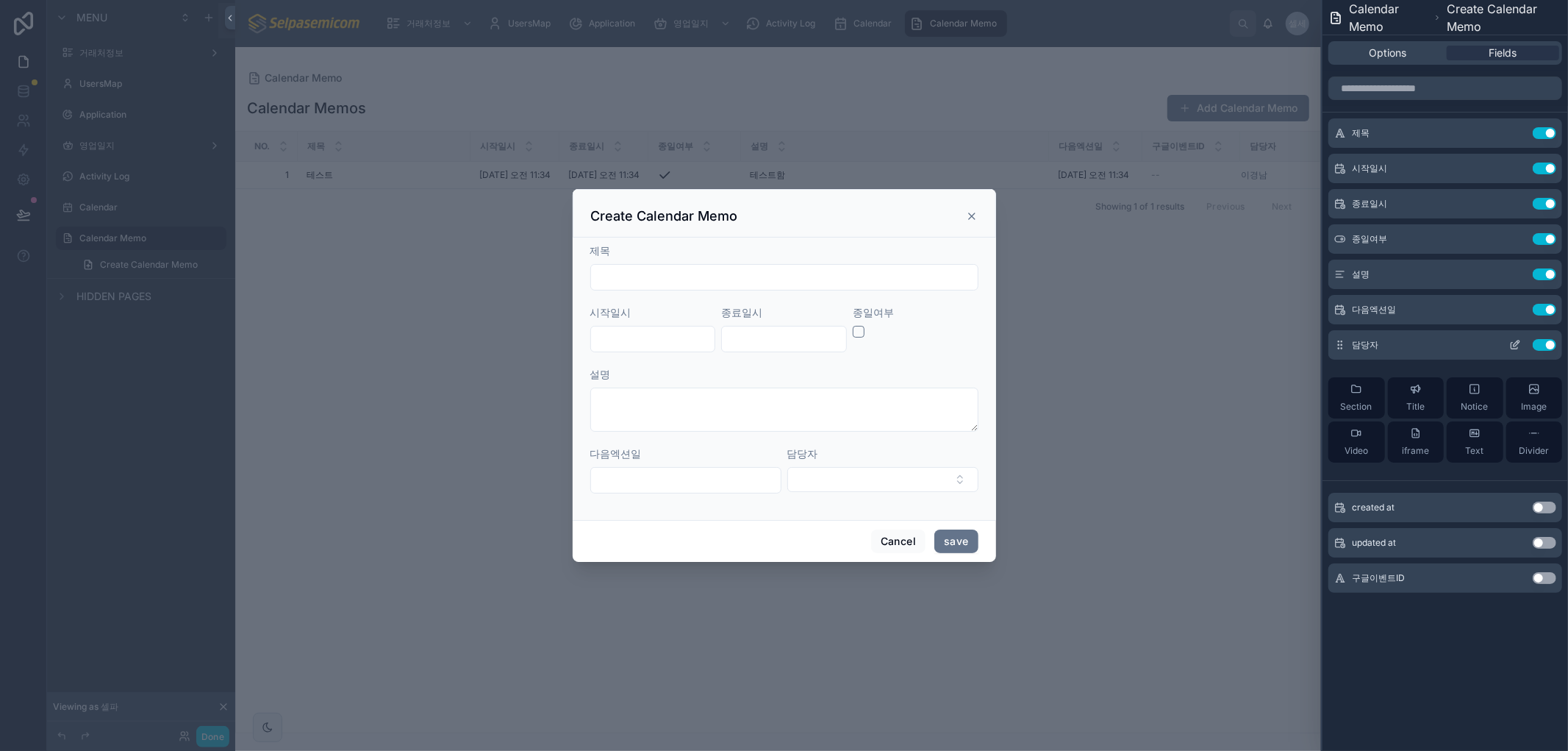
click at [1512, 342] on icon at bounding box center [1514, 345] width 12 height 12
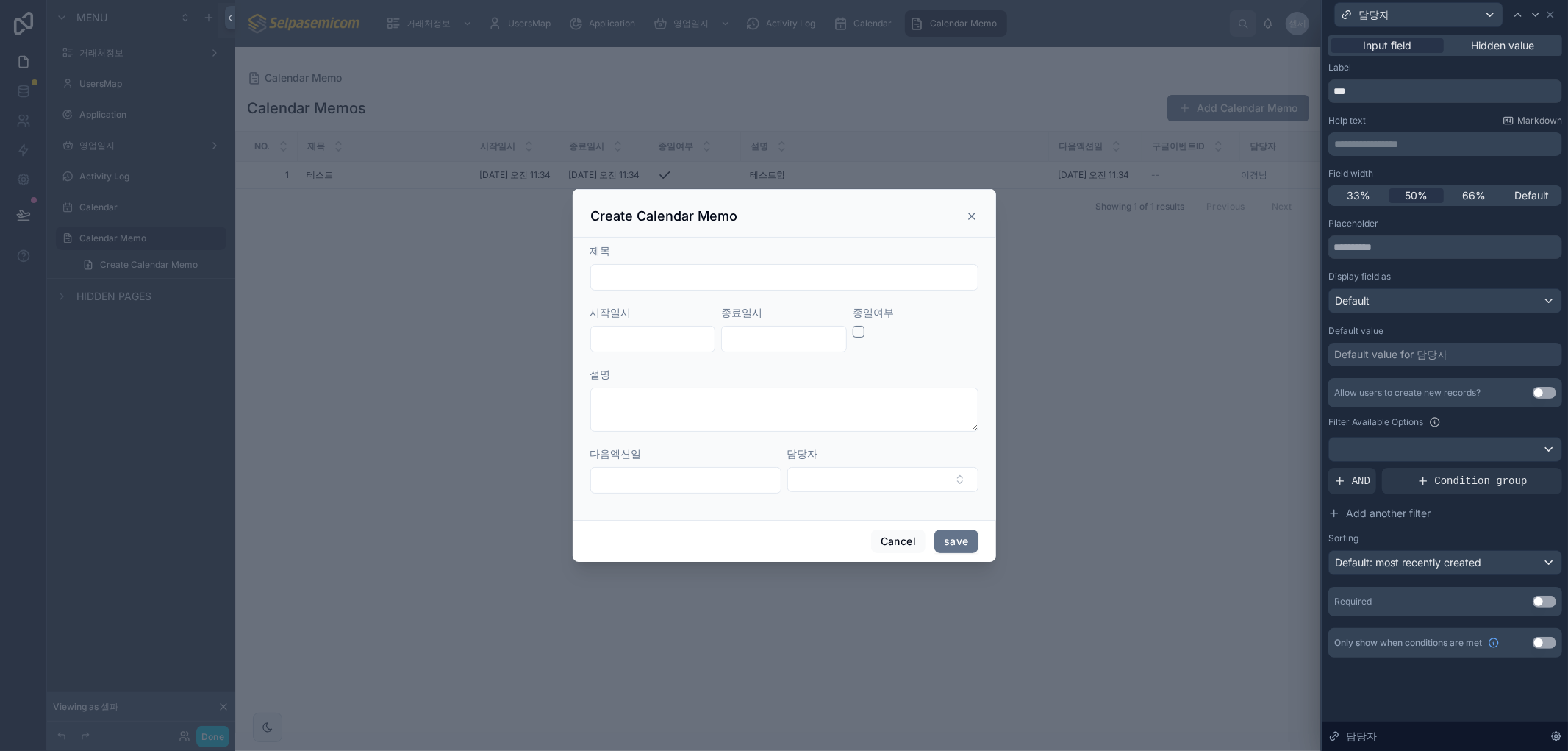
click at [1354, 496] on div "Allow users to create new records? Use setting Filter Available Options AND Con…" at bounding box center [1444, 476] width 234 height 197
click at [1354, 486] on span "AND" at bounding box center [1361, 481] width 18 height 15
click at [1548, 467] on icon at bounding box center [1546, 470] width 5 height 5
click at [1554, 543] on div "Sorting" at bounding box center [1444, 537] width 234 height 12
click at [1517, 41] on span "Hidden value" at bounding box center [1503, 45] width 64 height 15
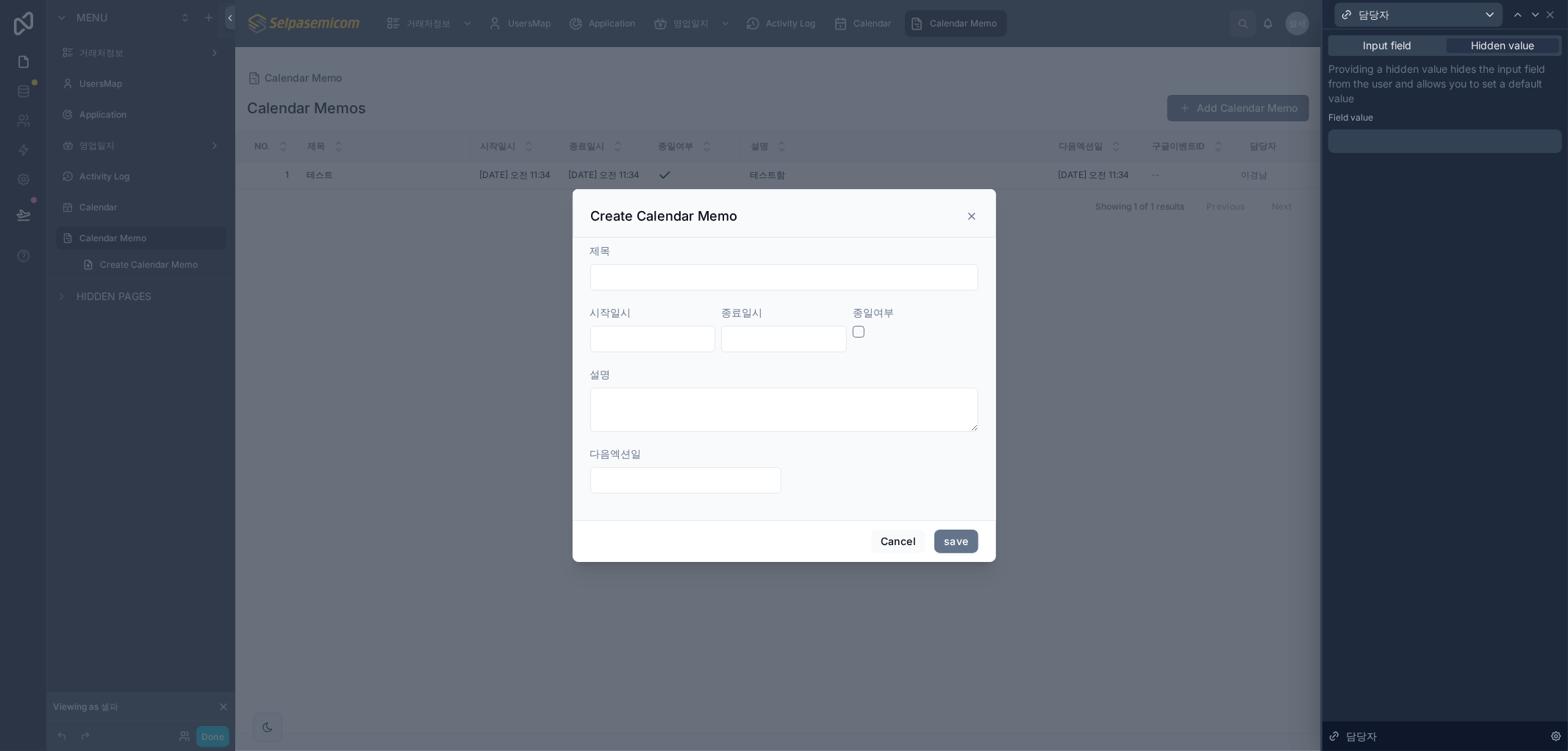
click at [1364, 142] on div at bounding box center [1444, 141] width 234 height 24
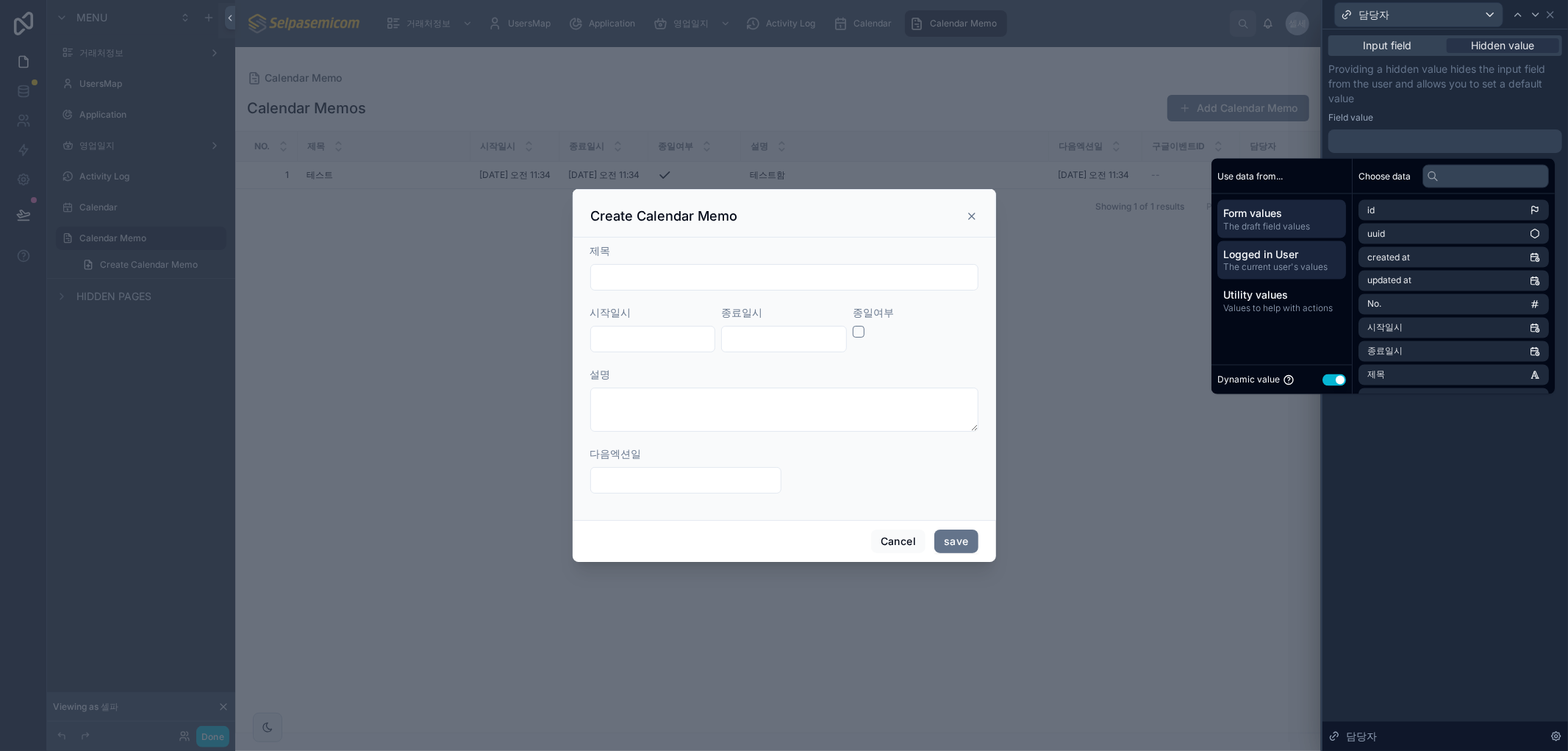
click at [1269, 255] on span "Logged in User" at bounding box center [1282, 255] width 117 height 15
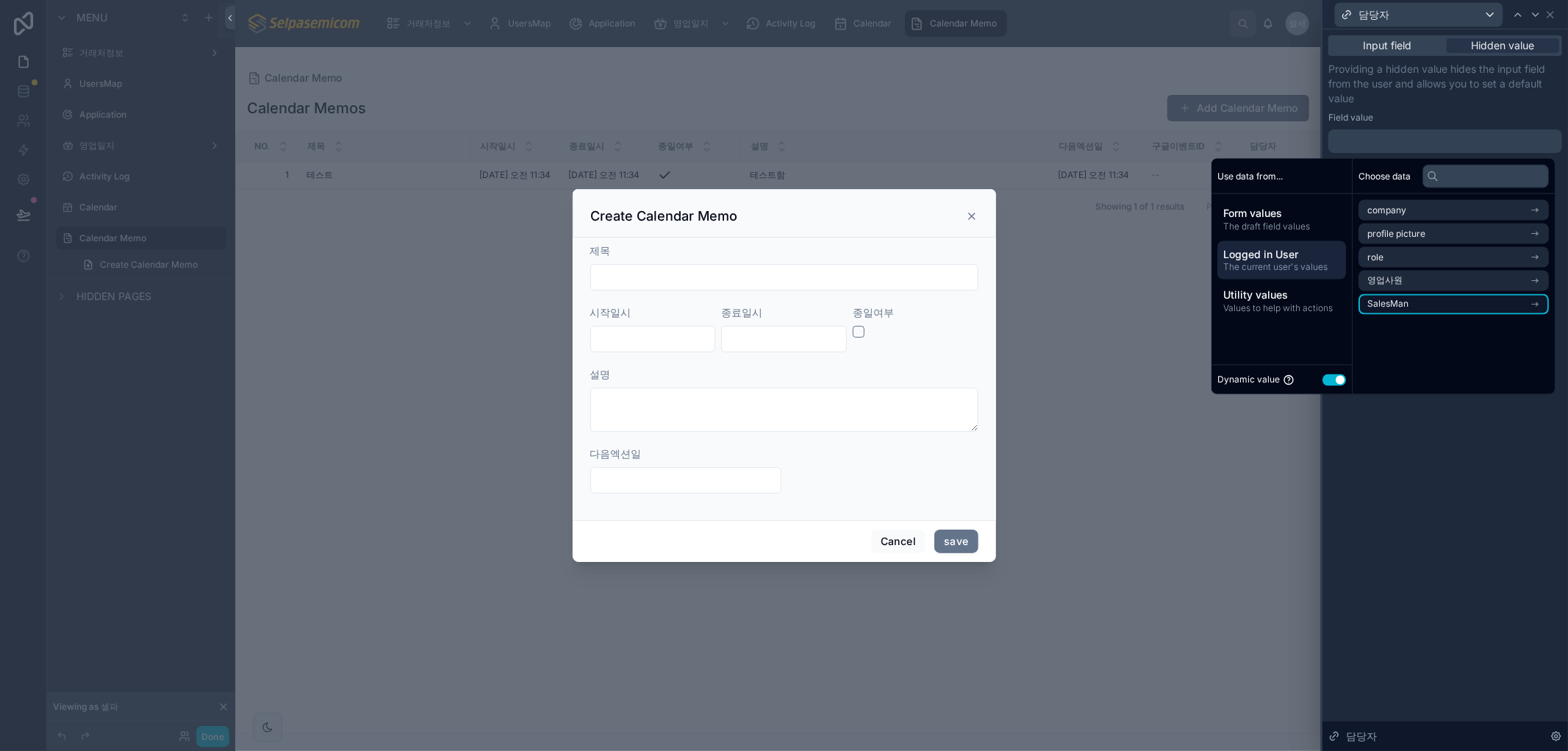
click at [1419, 300] on li "SalesMan" at bounding box center [1453, 304] width 190 height 21
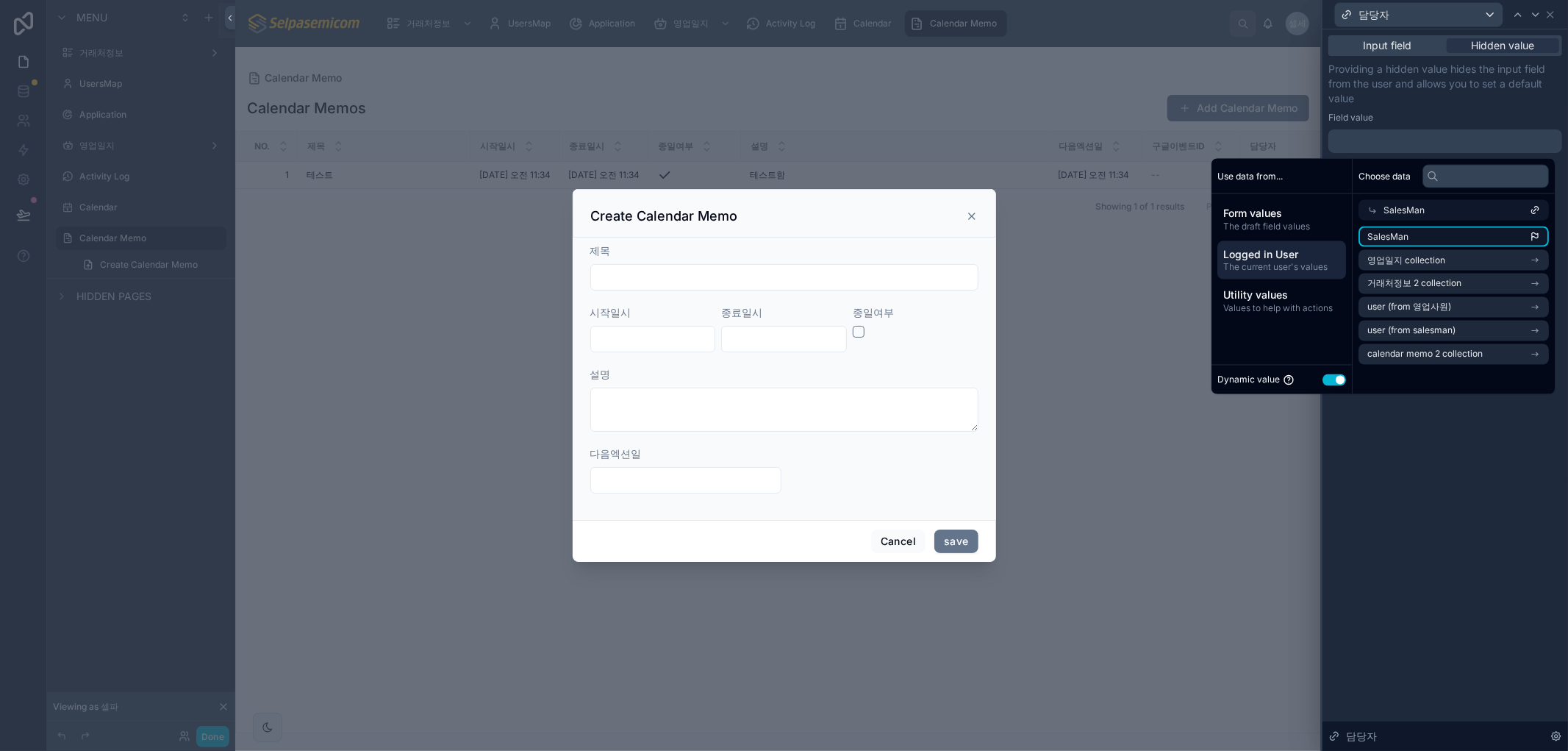
click at [1430, 235] on li "SalesMan" at bounding box center [1453, 236] width 190 height 21
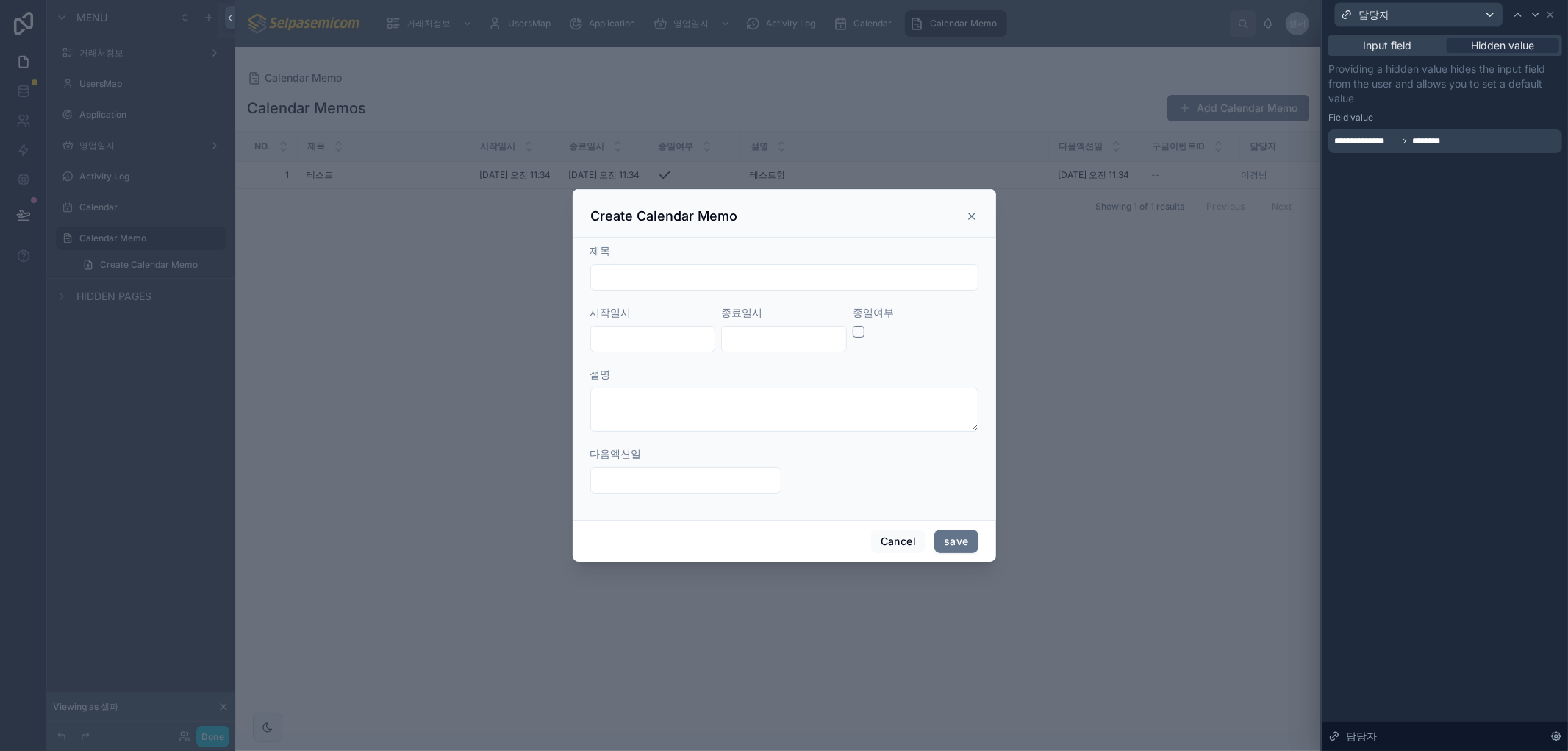
click at [1332, 521] on div "**********" at bounding box center [1445, 389] width 245 height 721
click at [1549, 14] on icon at bounding box center [1550, 15] width 12 height 12
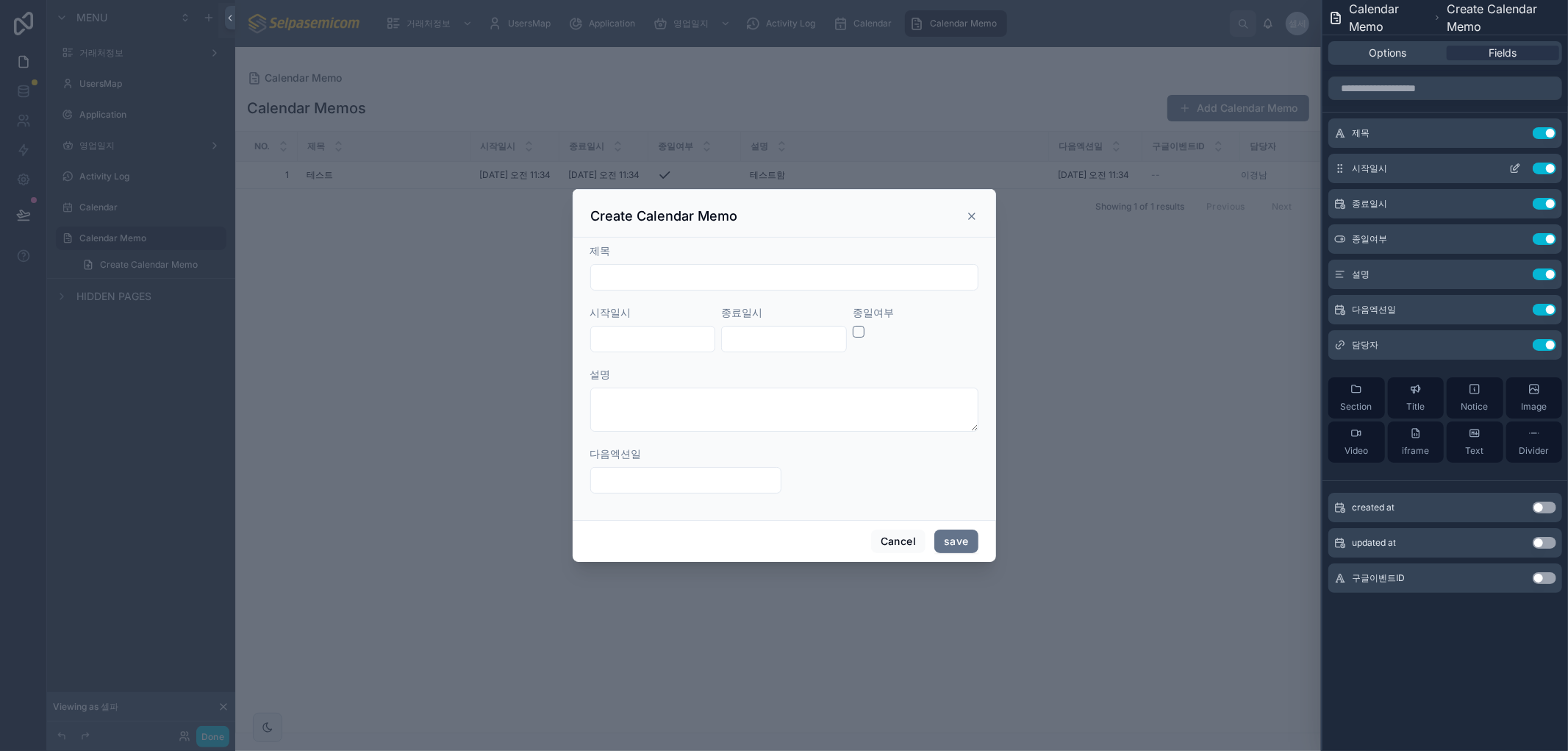
drag, startPoint x: 1515, startPoint y: 171, endPoint x: 1501, endPoint y: 172, distance: 14.0
click at [1515, 171] on icon at bounding box center [1514, 168] width 12 height 12
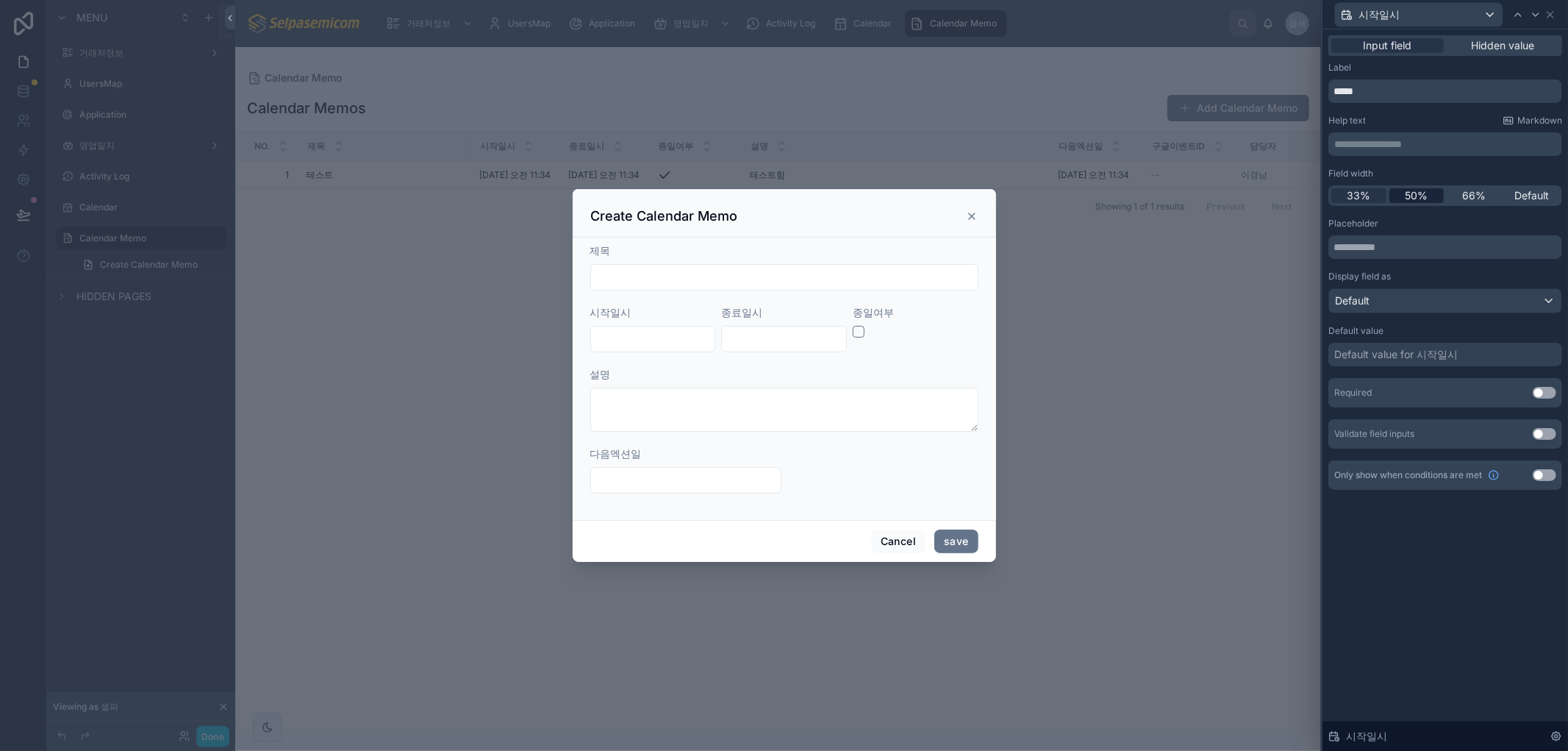
click at [1404, 198] on span "50%" at bounding box center [1415, 195] width 23 height 15
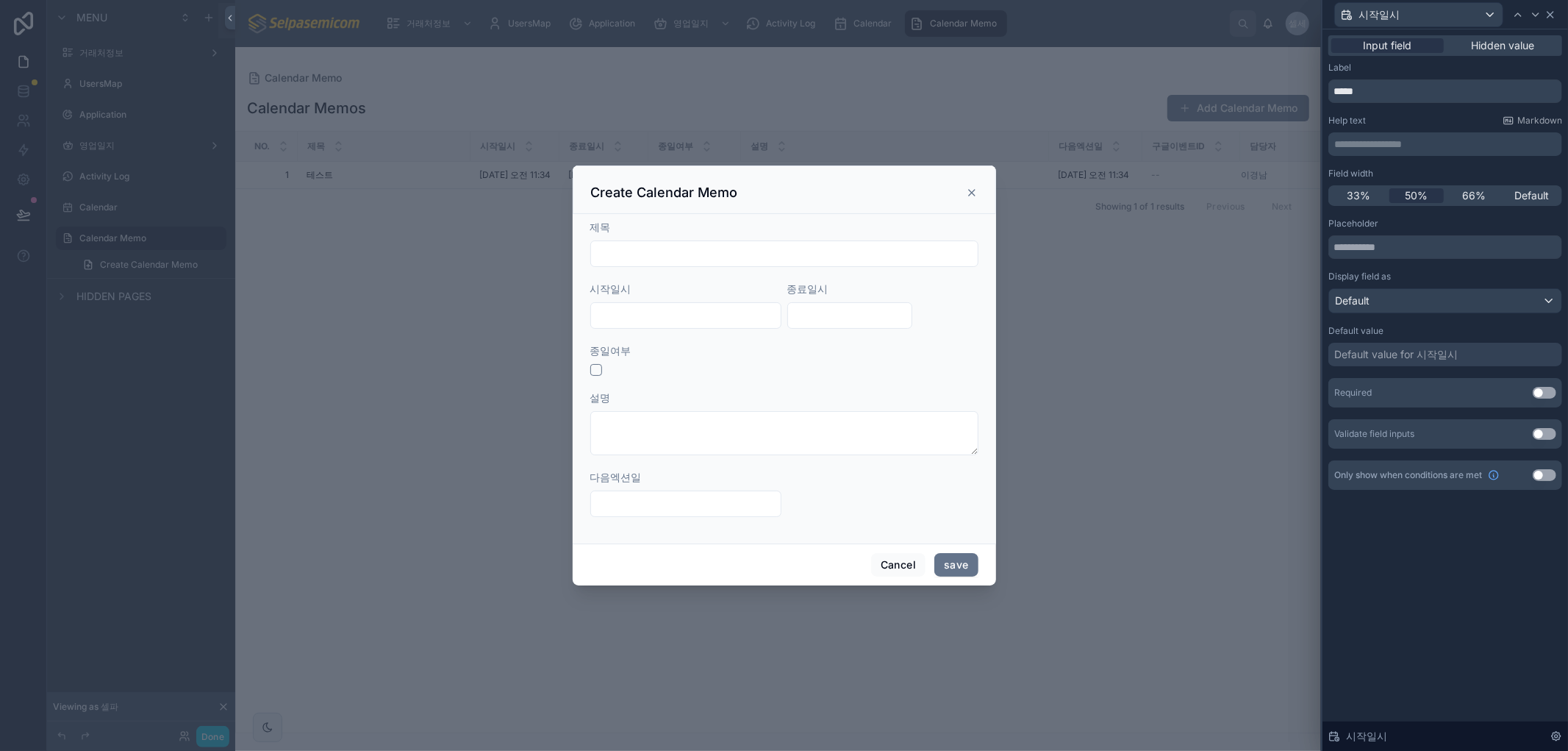
click at [1553, 14] on icon at bounding box center [1550, 15] width 12 height 12
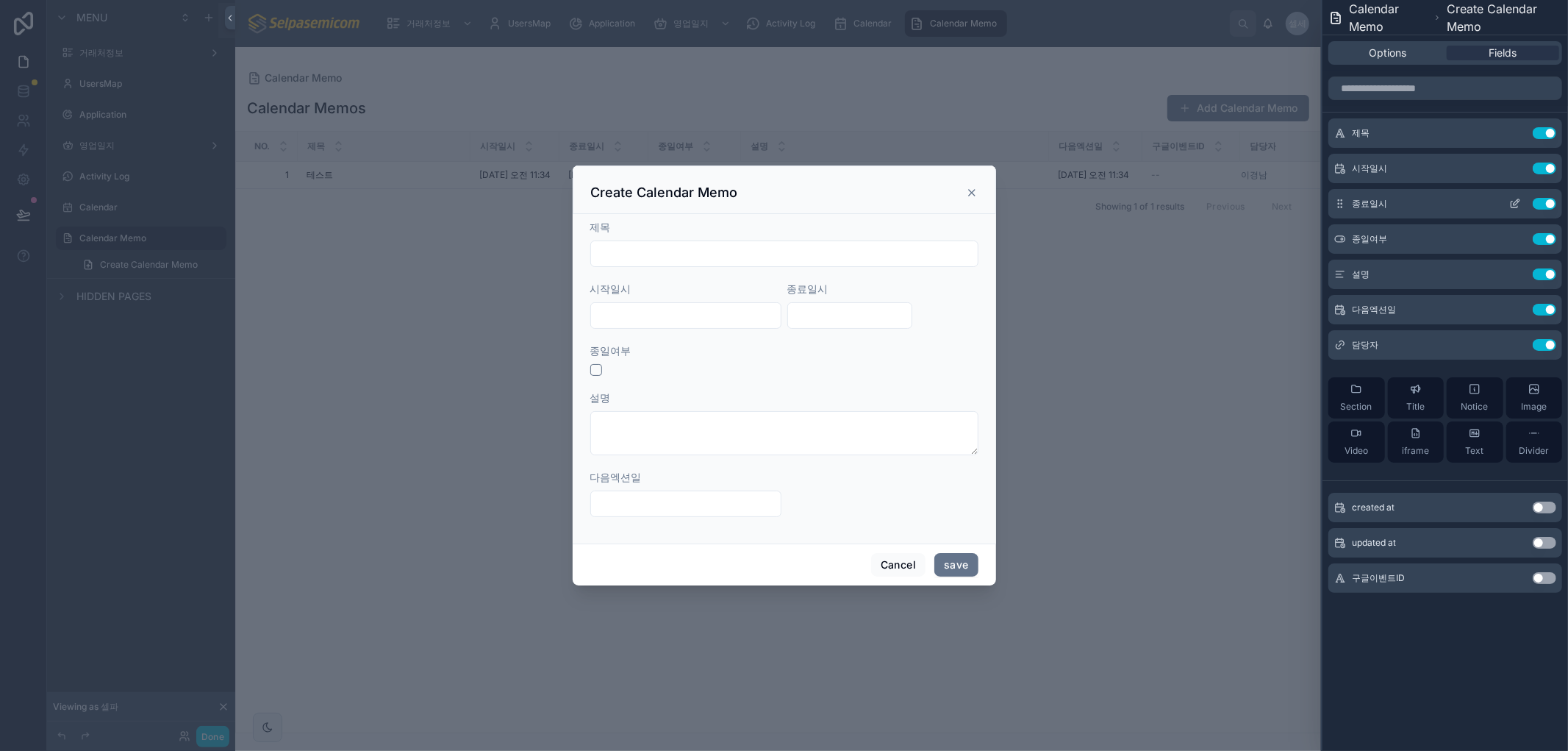
click at [1520, 201] on icon at bounding box center [1514, 204] width 12 height 12
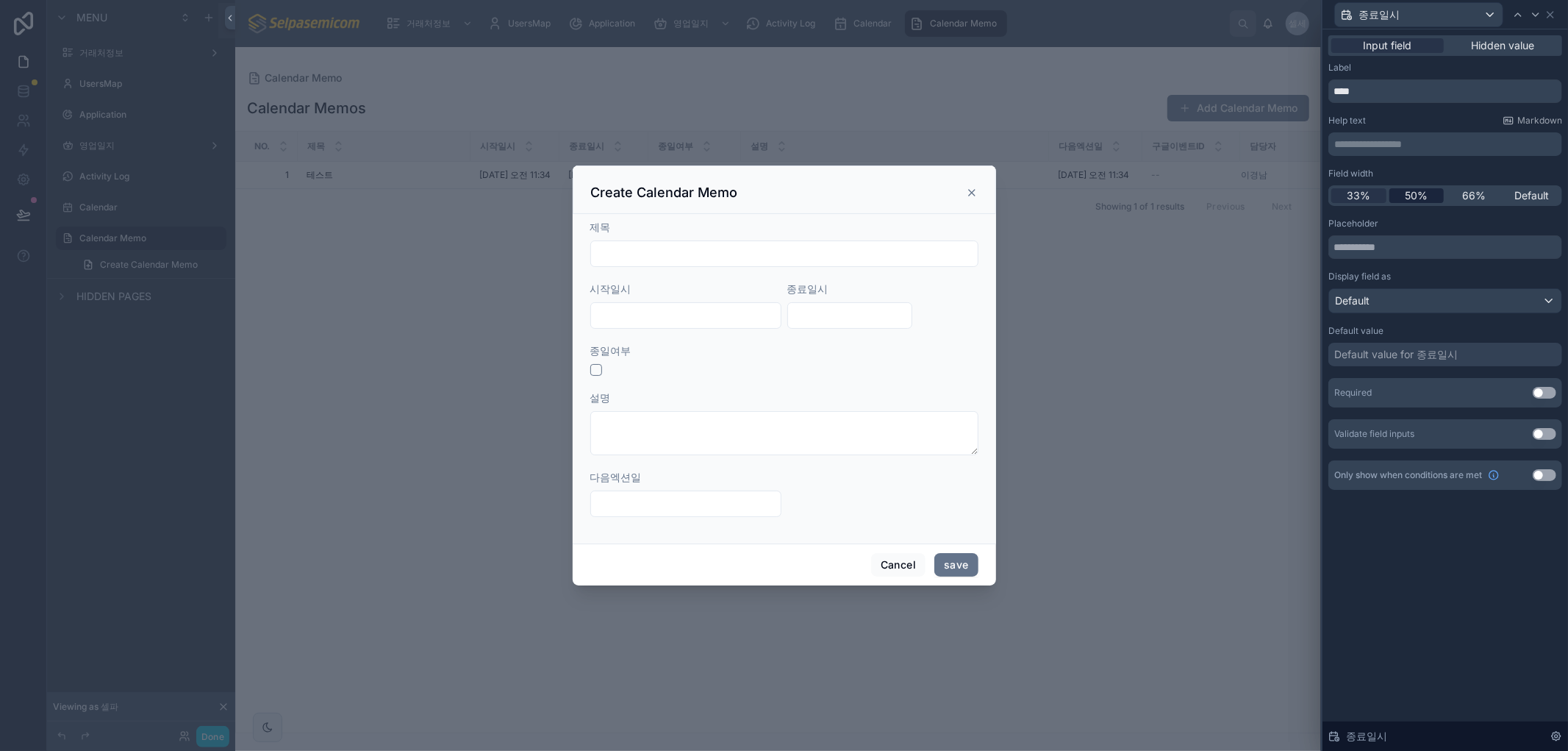
click at [1417, 199] on span "50%" at bounding box center [1415, 195] width 23 height 15
click at [1547, 14] on icon at bounding box center [1550, 15] width 12 height 12
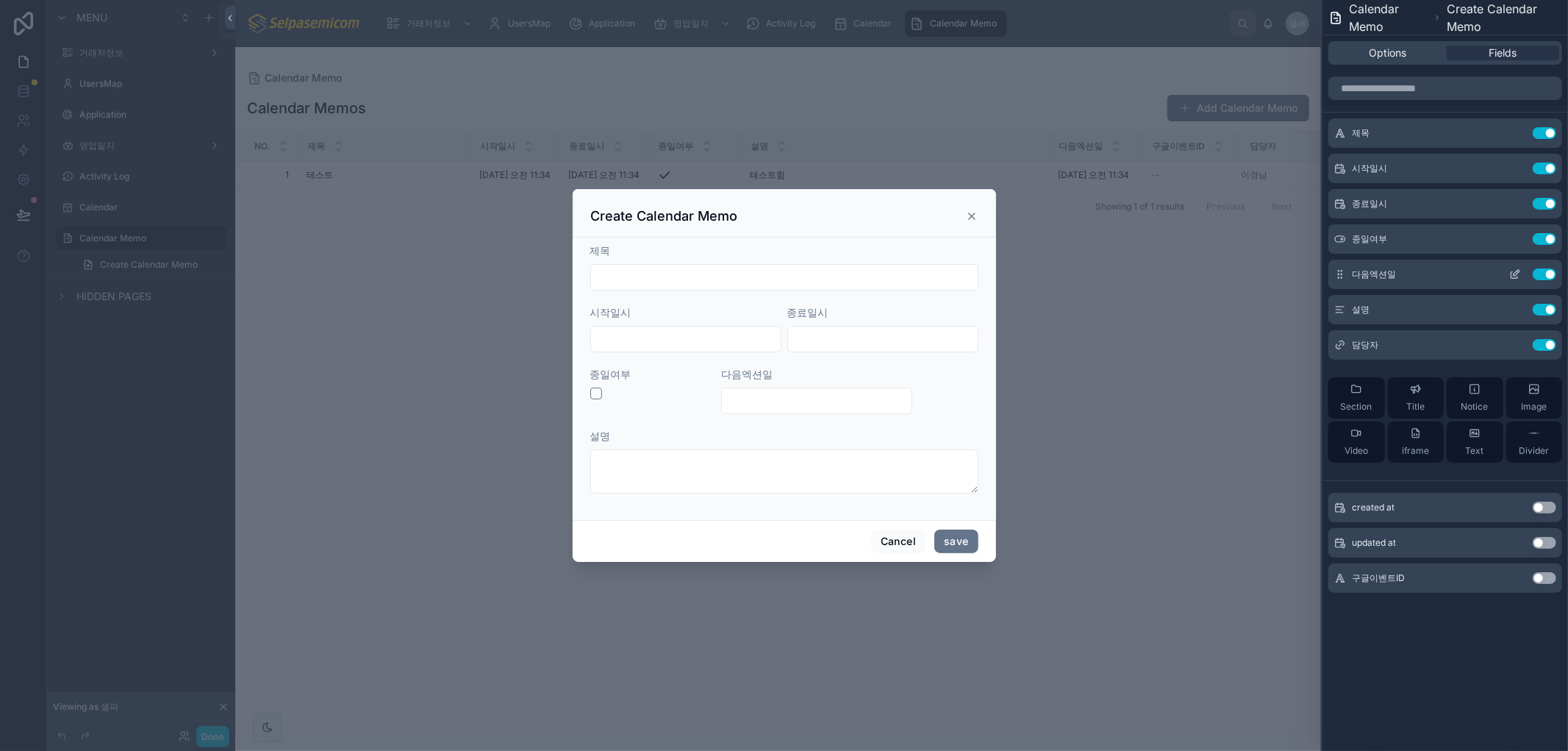
click at [1515, 276] on icon at bounding box center [1514, 274] width 12 height 12
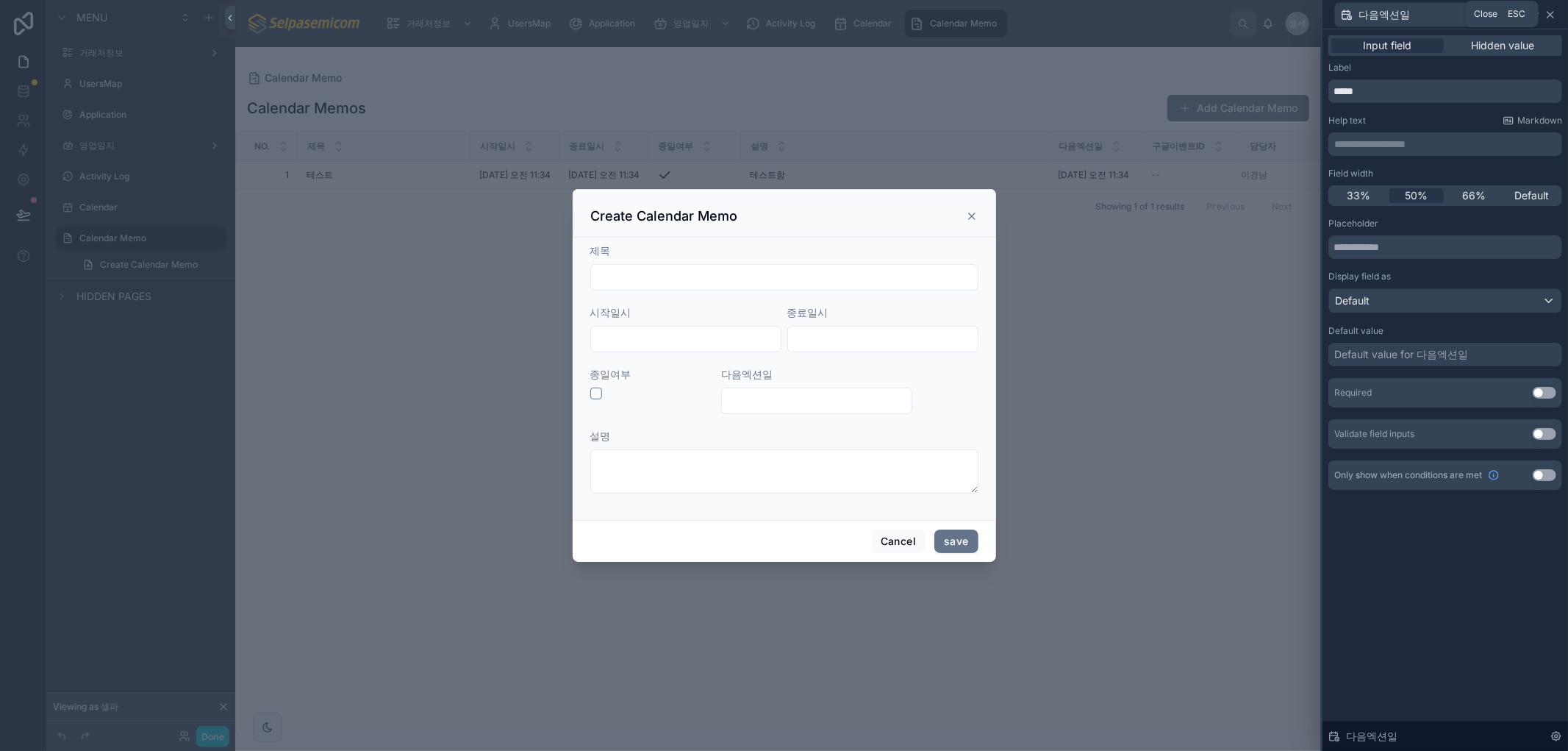
click at [1554, 10] on icon at bounding box center [1550, 15] width 12 height 12
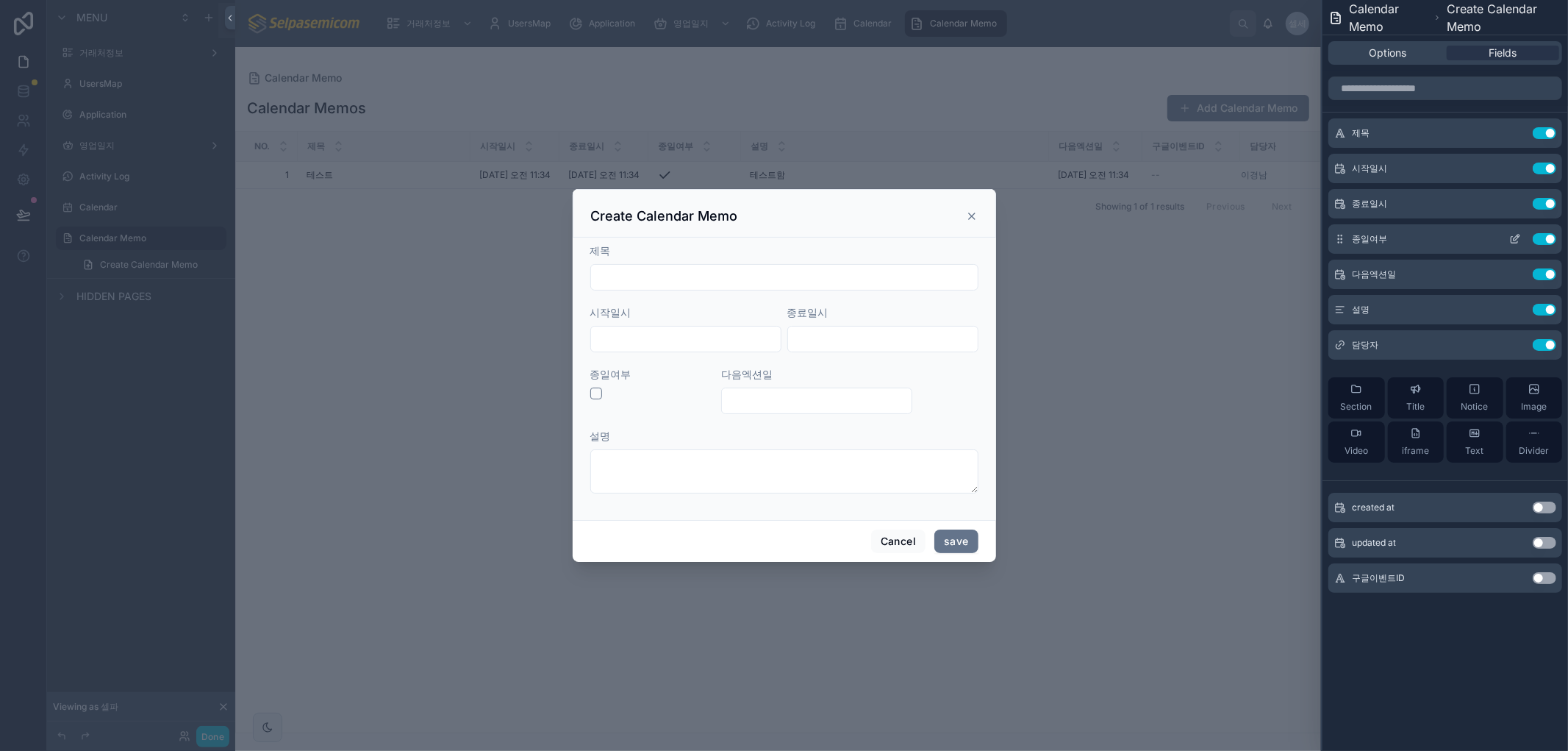
click at [1504, 238] on button at bounding box center [1515, 238] width 24 height 12
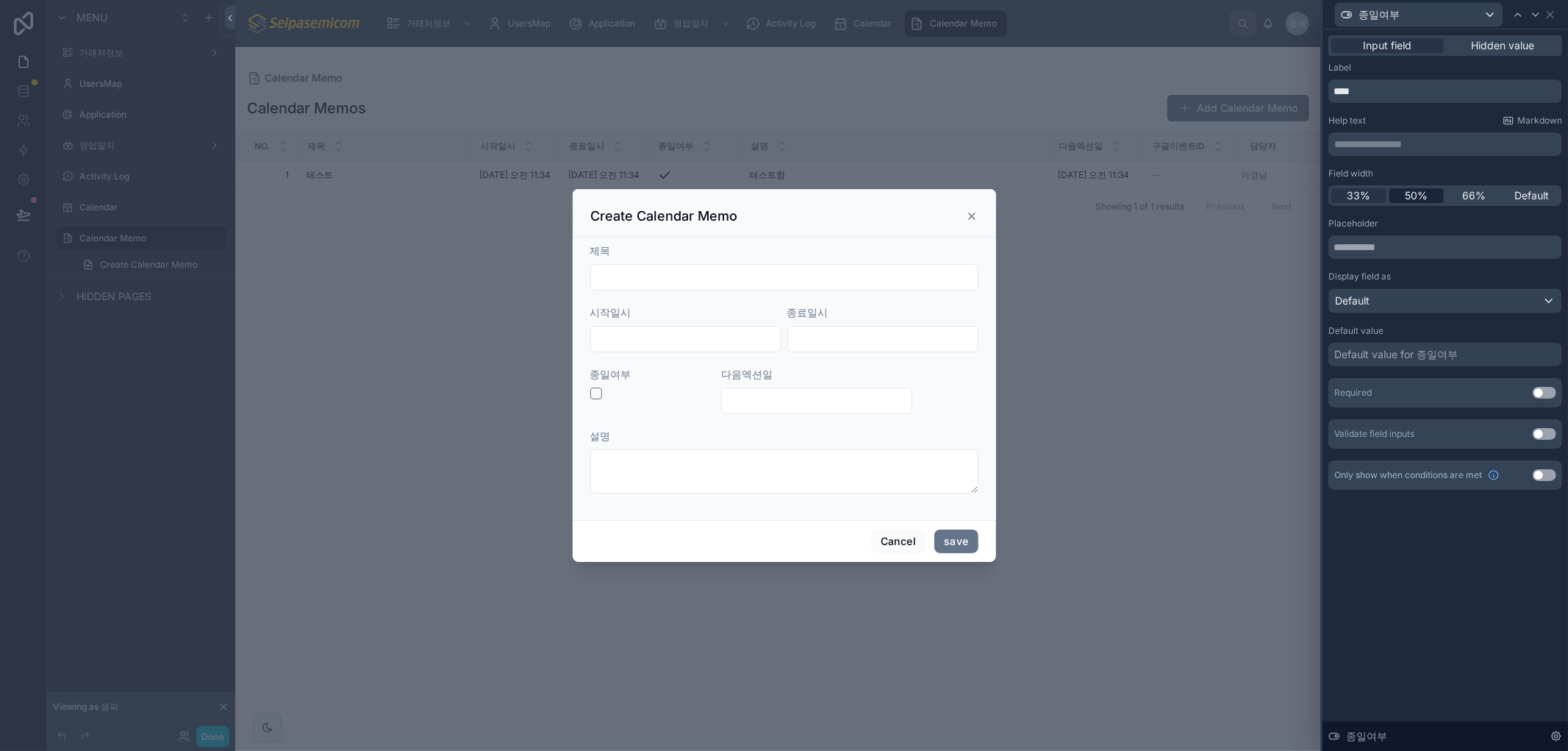
click at [1428, 201] on div "50%" at bounding box center [1416, 195] width 55 height 15
click at [1548, 15] on icon at bounding box center [1550, 15] width 12 height 12
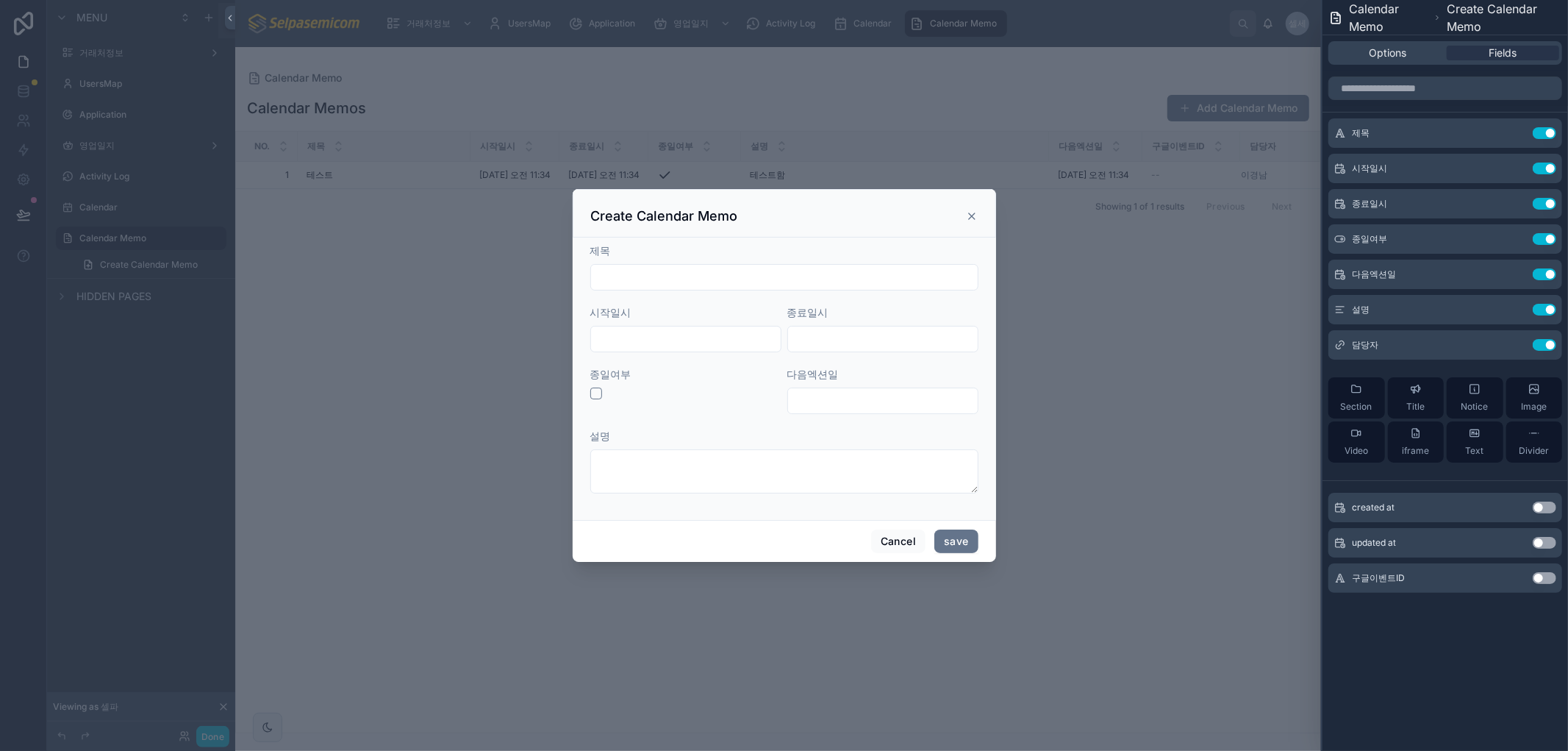
click at [971, 215] on icon at bounding box center [972, 215] width 12 height 12
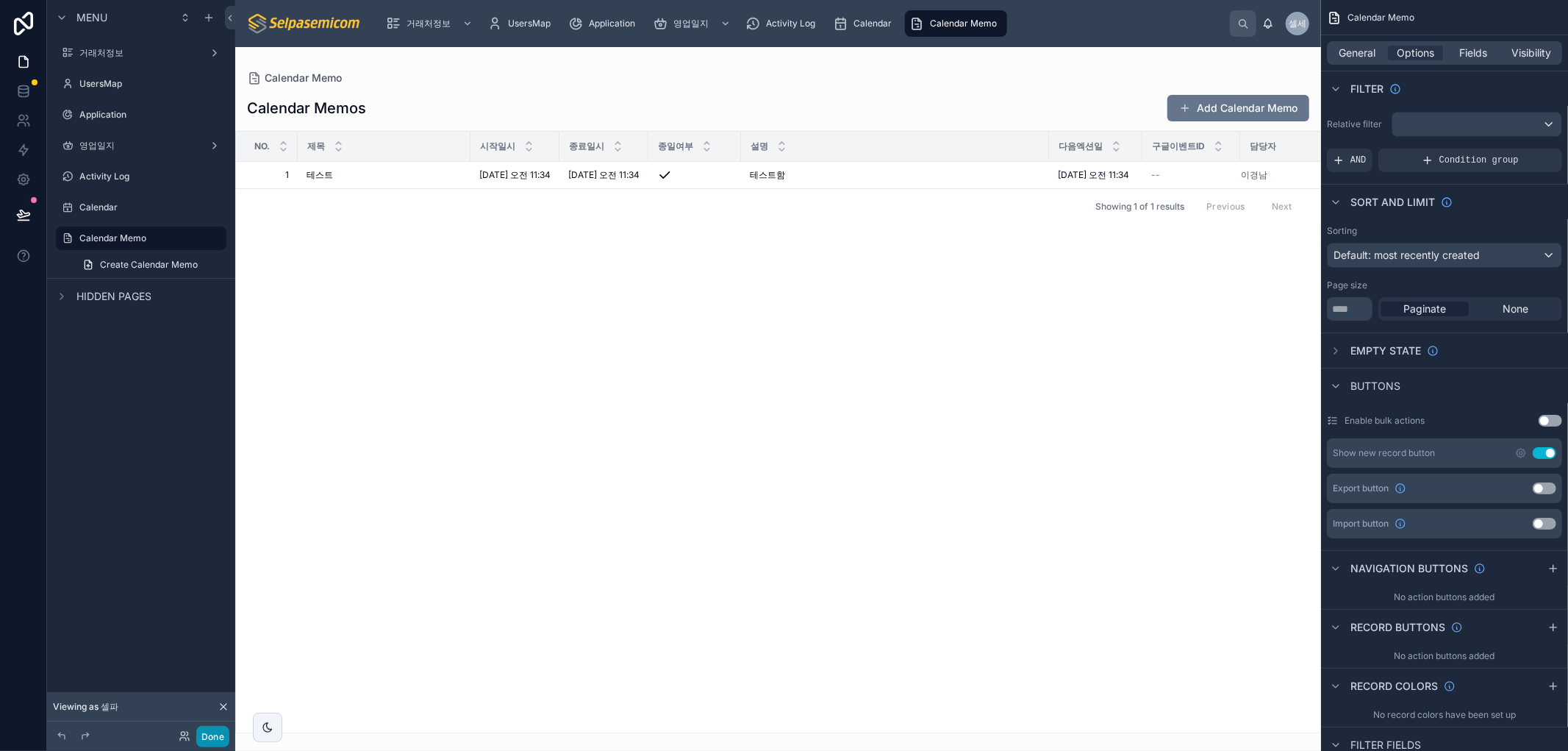
click at [223, 736] on button "Done" at bounding box center [213, 736] width 33 height 21
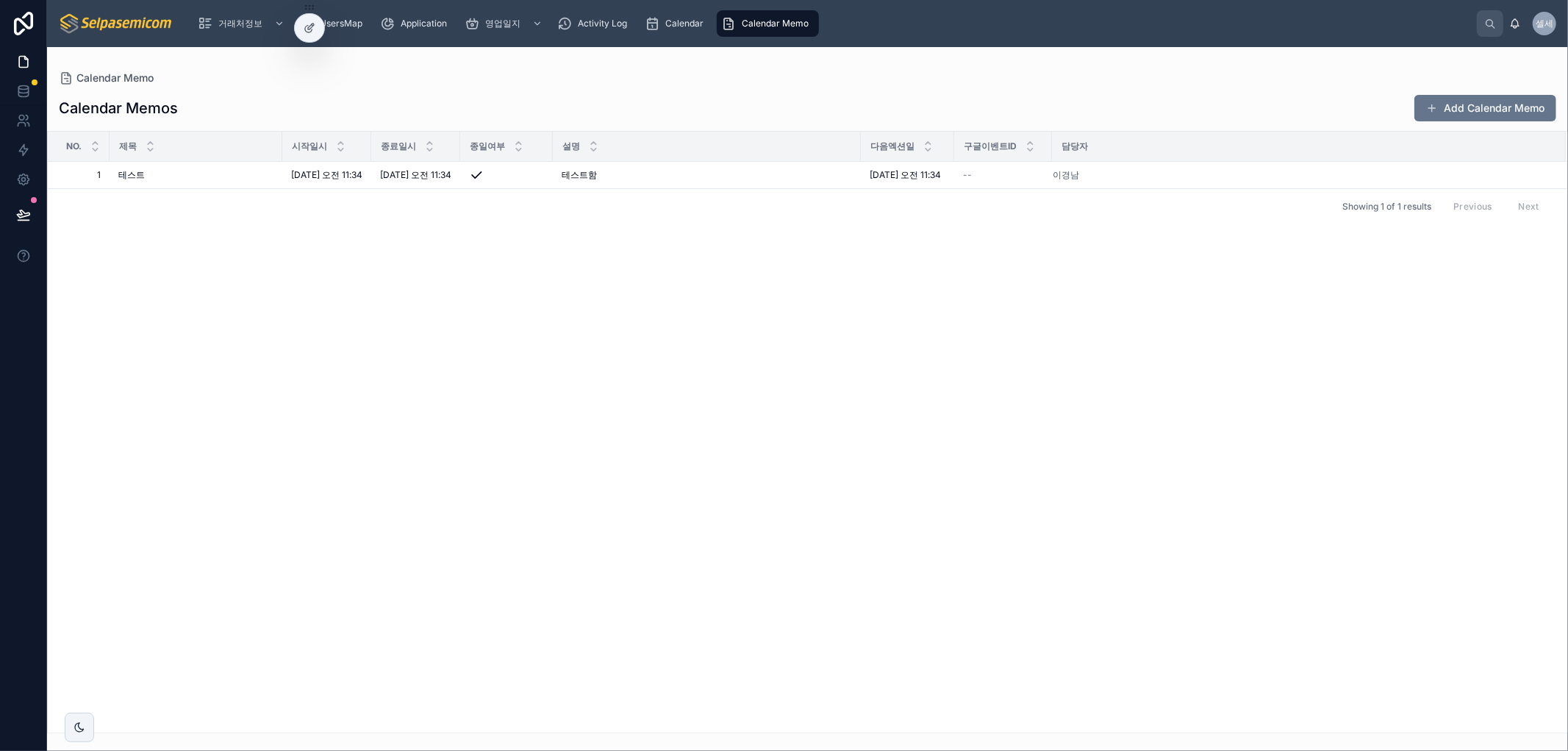
click at [1466, 89] on div "Calendar Memos Add Calendar Memo No. 제목 시작일시 종료일시 종일여부 설명 다음엑션일 구글이벤트ID 담당자 1 1…" at bounding box center [807, 409] width 1521 height 647
click at [1455, 113] on button "Add Calendar Memo" at bounding box center [1485, 107] width 142 height 26
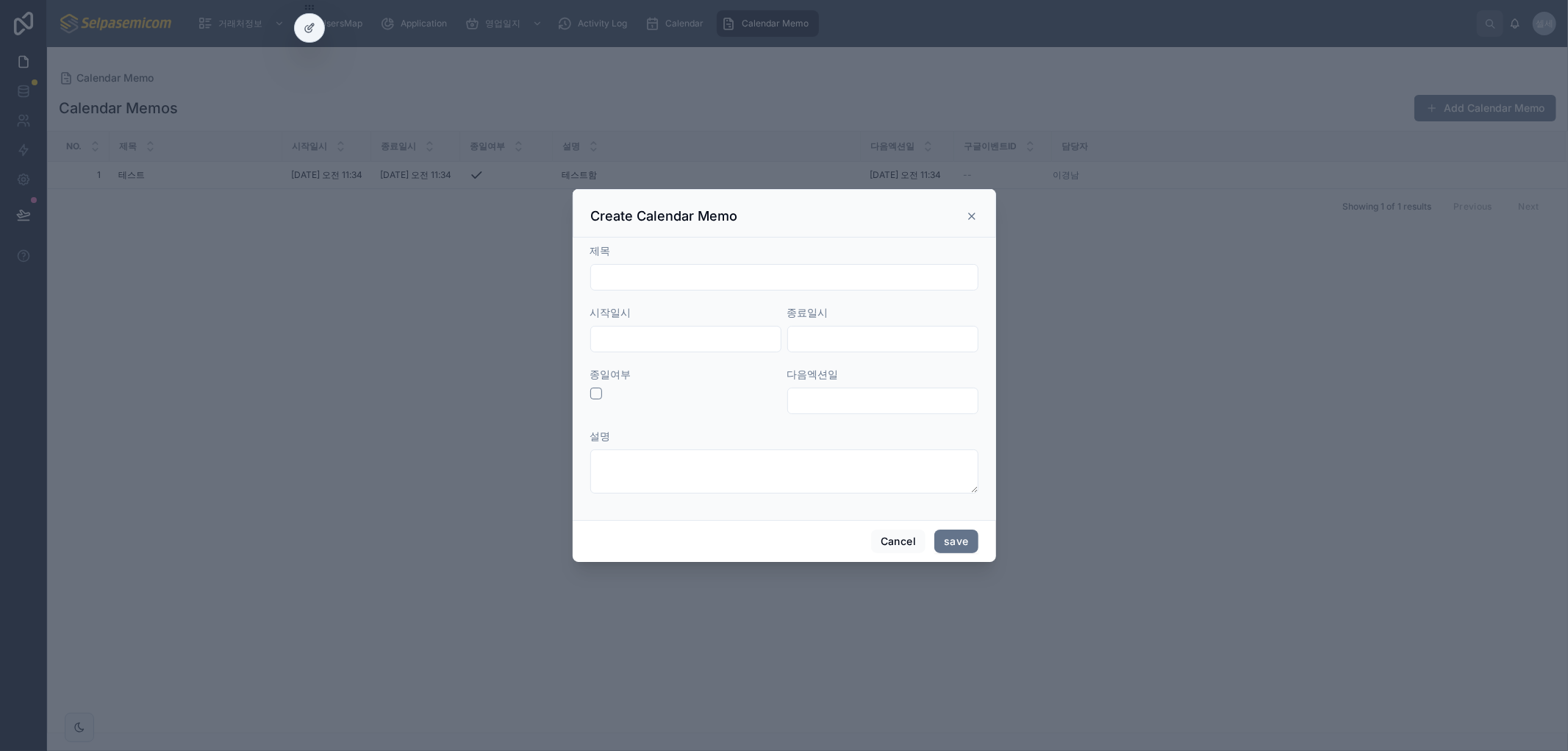
click at [969, 215] on icon at bounding box center [972, 215] width 5 height 5
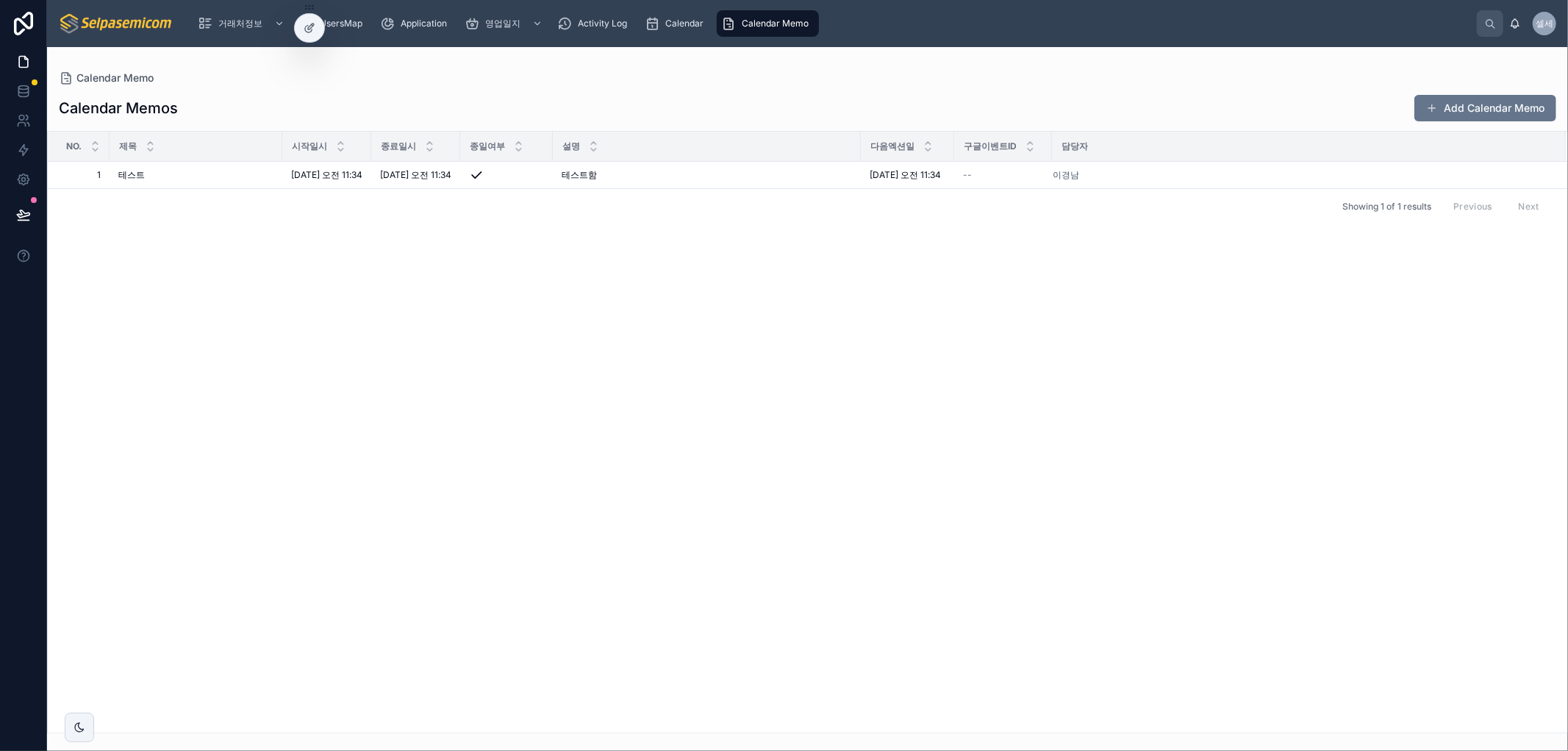
drag, startPoint x: 1139, startPoint y: 566, endPoint x: 1111, endPoint y: 643, distance: 81.9
click at [1134, 561] on div "No. 제목 시작일시 종료일시 종일여부 설명 다음엑션일 구글이벤트ID 담당자 1 1 테스트 테스트 [DATE] 오전 11:34 [DATE] 오…" at bounding box center [807, 432] width 1519 height 601
click at [428, 169] on span "[DATE] 오전 11:34" at bounding box center [415, 175] width 71 height 12
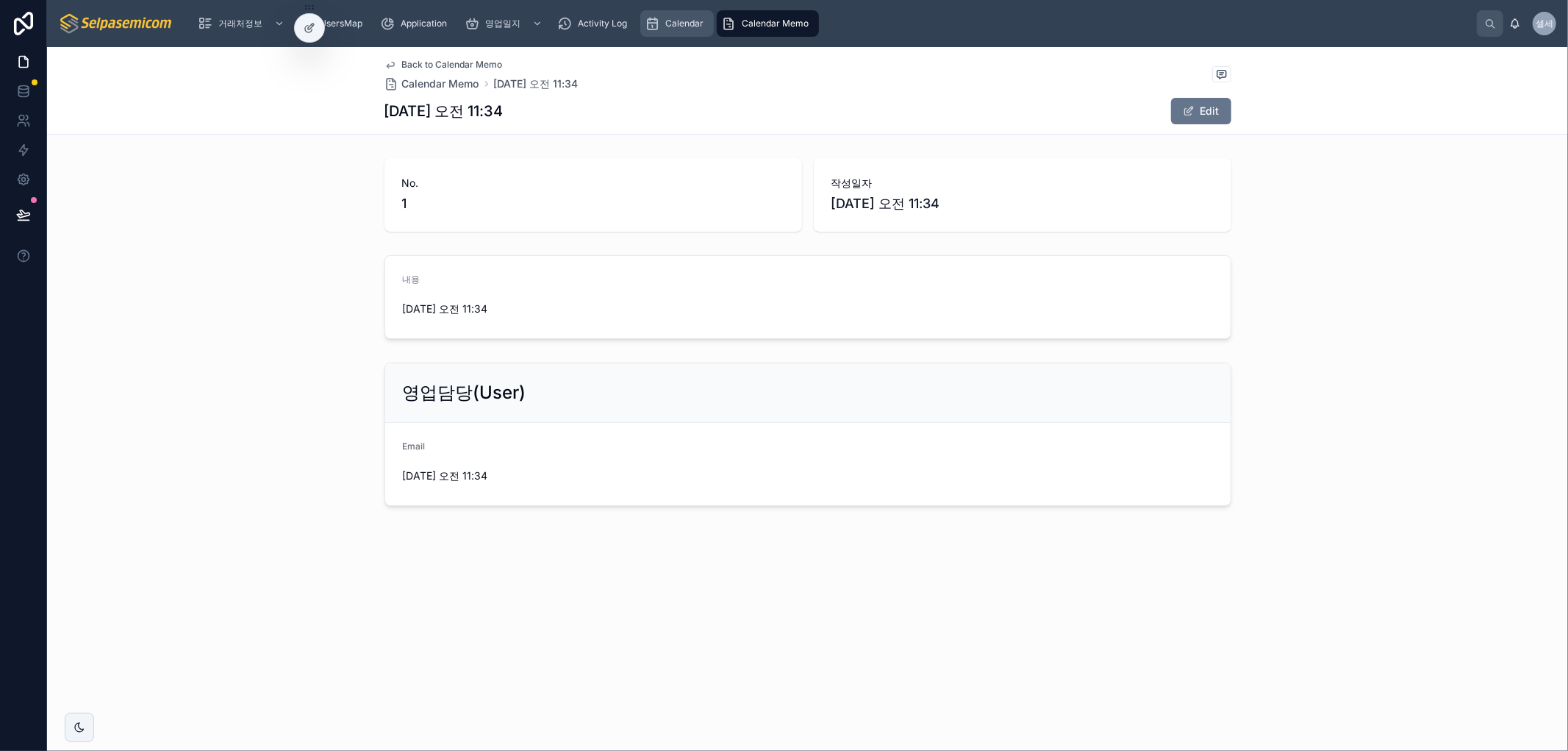
click at [664, 14] on div "Calendar" at bounding box center [676, 24] width 65 height 24
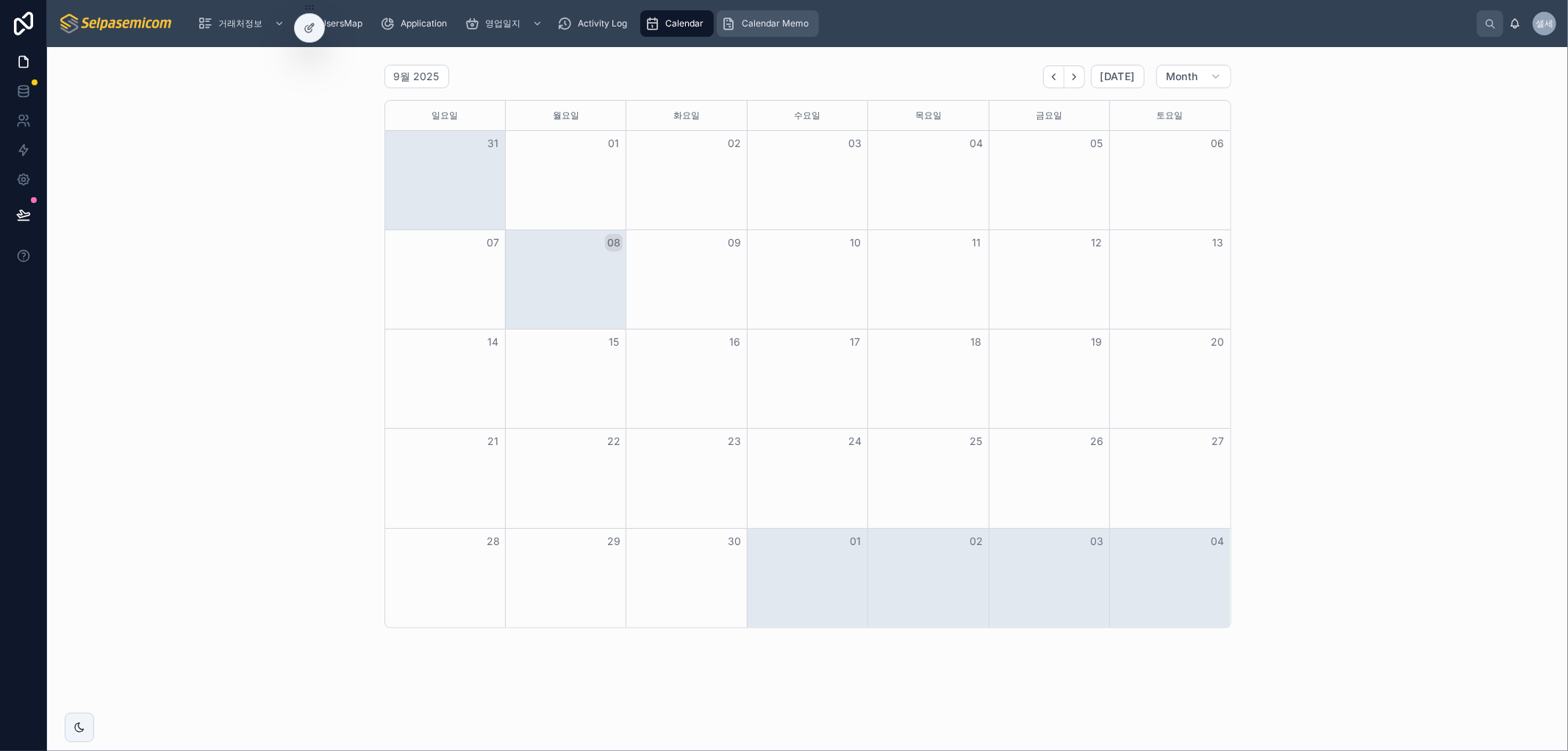
click at [772, 25] on span "Calendar Memo" at bounding box center [775, 23] width 67 height 12
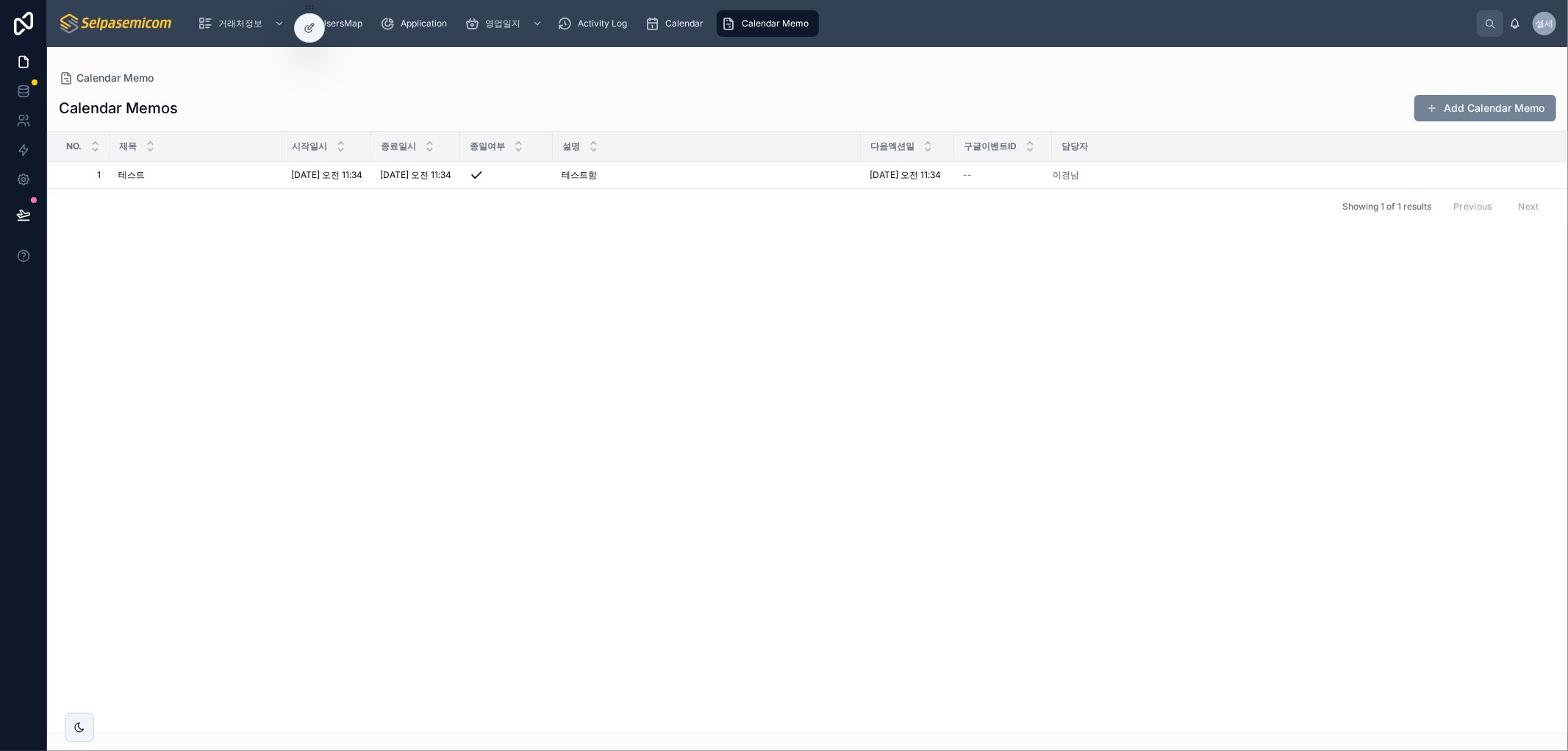
click at [1438, 105] on button "Add Calendar Memo" at bounding box center [1485, 107] width 142 height 26
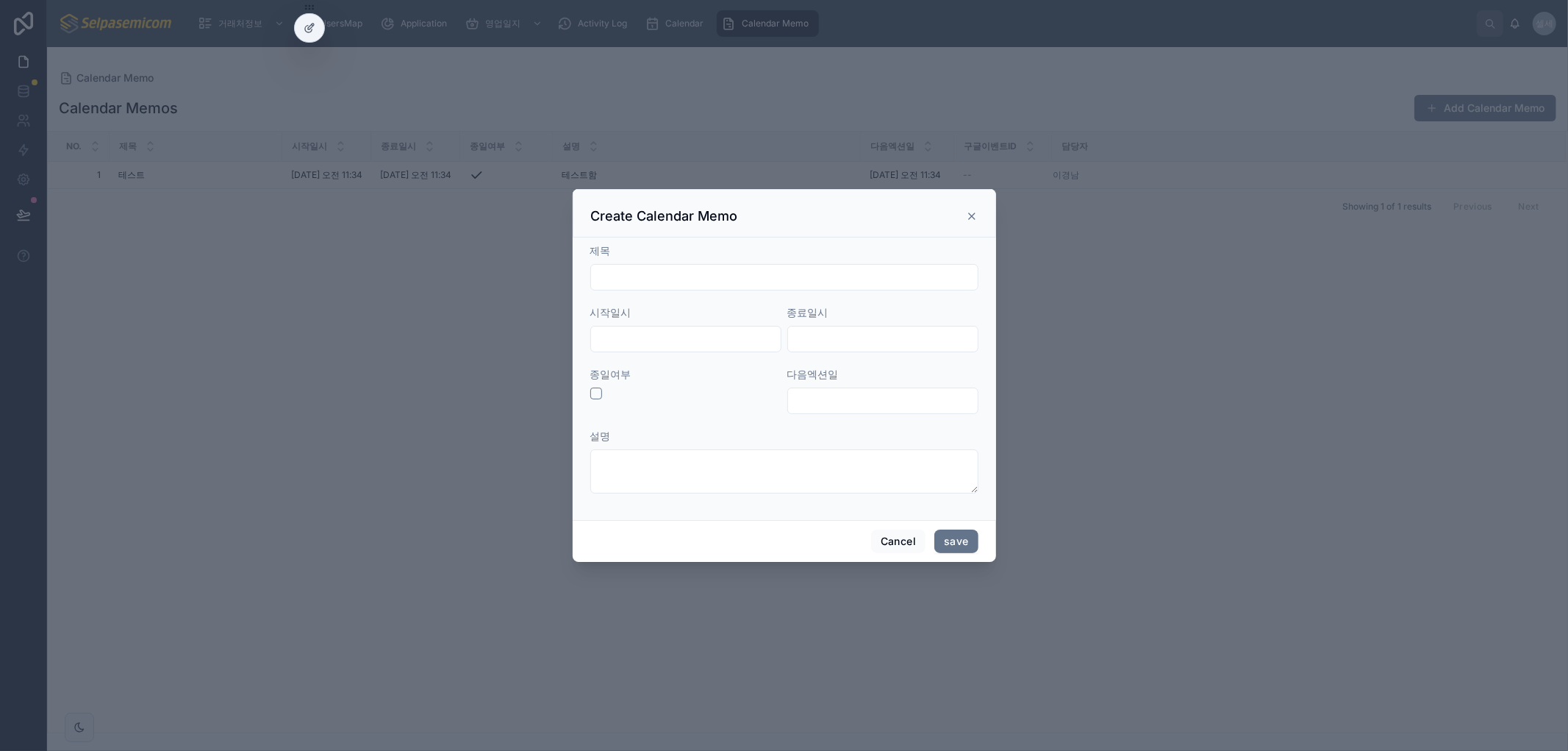
click at [642, 285] on input "text" at bounding box center [784, 277] width 386 height 21
type input "*****"
click at [696, 340] on input "text" at bounding box center [685, 338] width 190 height 21
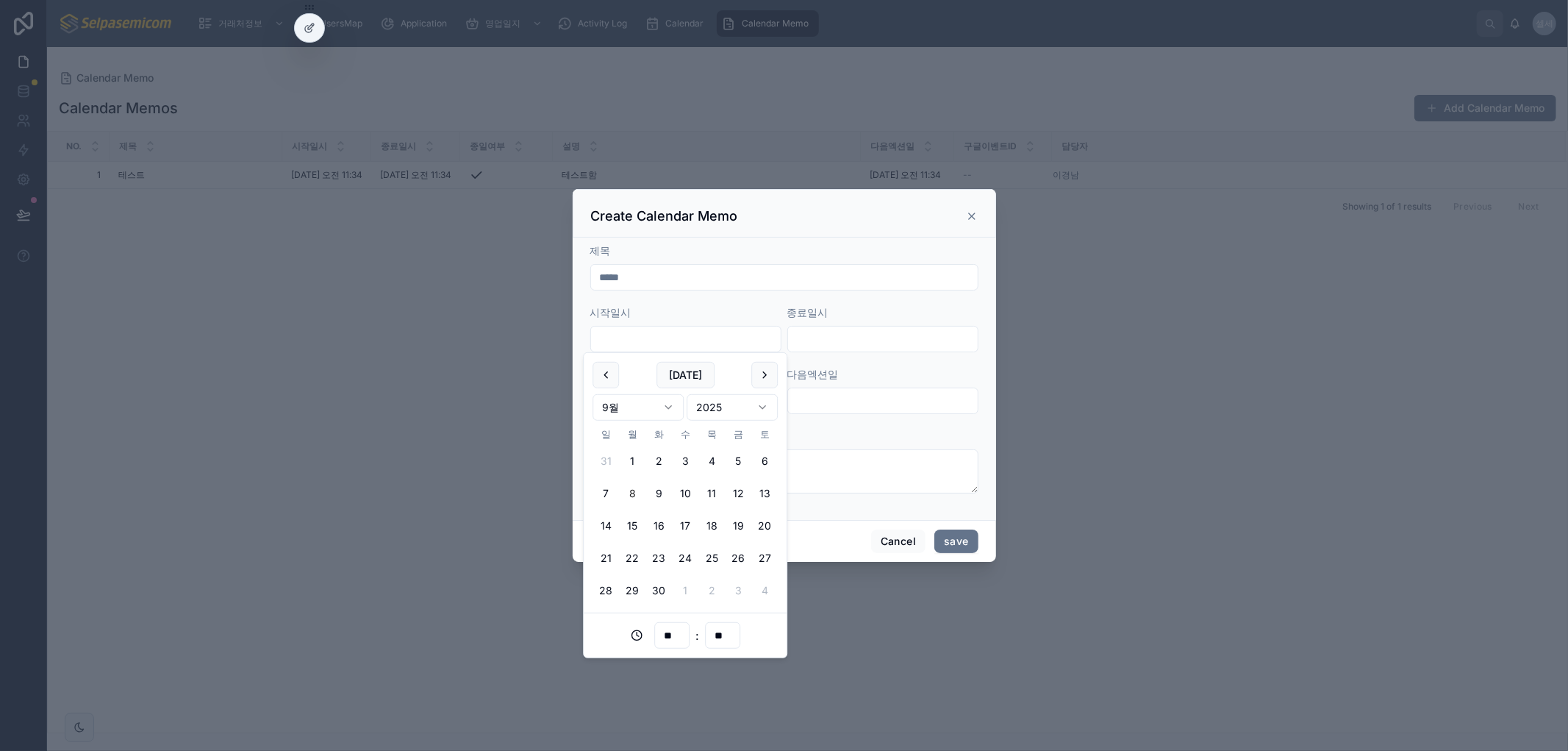
drag, startPoint x: 735, startPoint y: 494, endPoint x: 626, endPoint y: 494, distance: 109.0
click at [625, 494] on tr "7 8 9 10 11 12 13" at bounding box center [685, 493] width 185 height 26
click at [630, 490] on button "8" at bounding box center [632, 493] width 26 height 26
type input "**********"
click at [832, 354] on form "**********" at bounding box center [784, 376] width 388 height 265
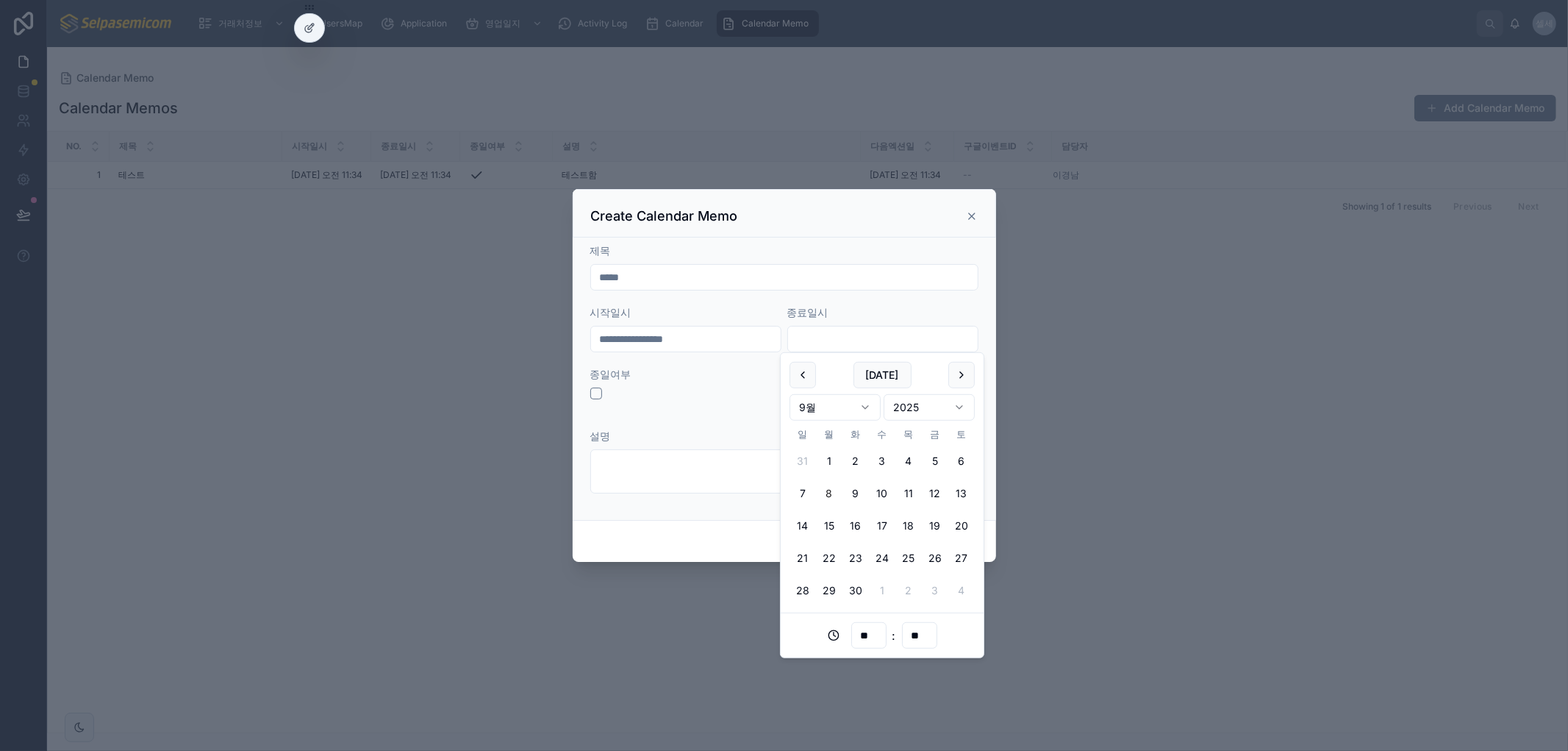
click at [834, 329] on input "text" at bounding box center [883, 338] width 190 height 21
click at [679, 364] on form "**********" at bounding box center [784, 376] width 388 height 265
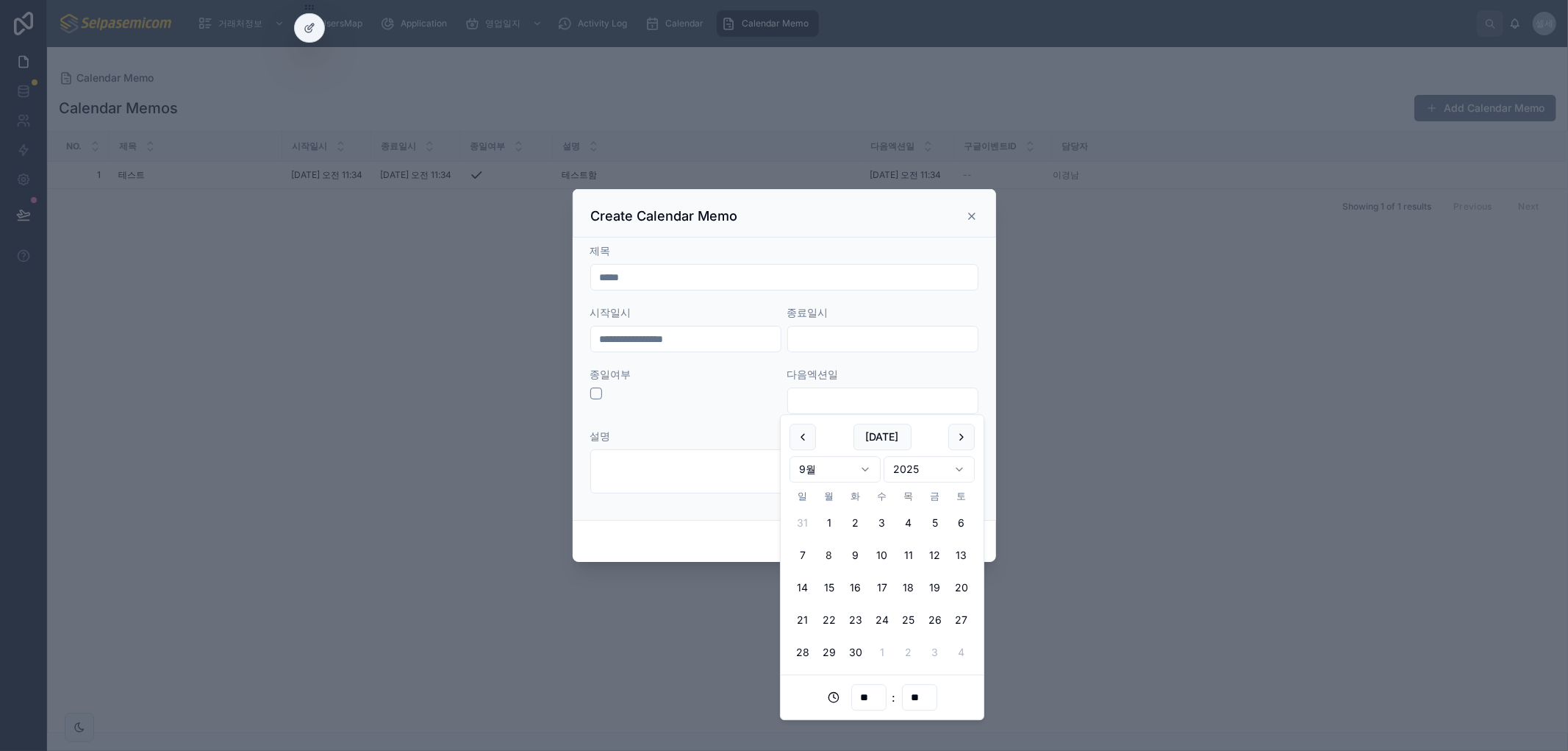
click at [822, 406] on input "text" at bounding box center [883, 400] width 190 height 21
click at [854, 586] on button "16" at bounding box center [855, 587] width 26 height 26
type input "**********"
click at [726, 430] on div "설명" at bounding box center [784, 436] width 388 height 15
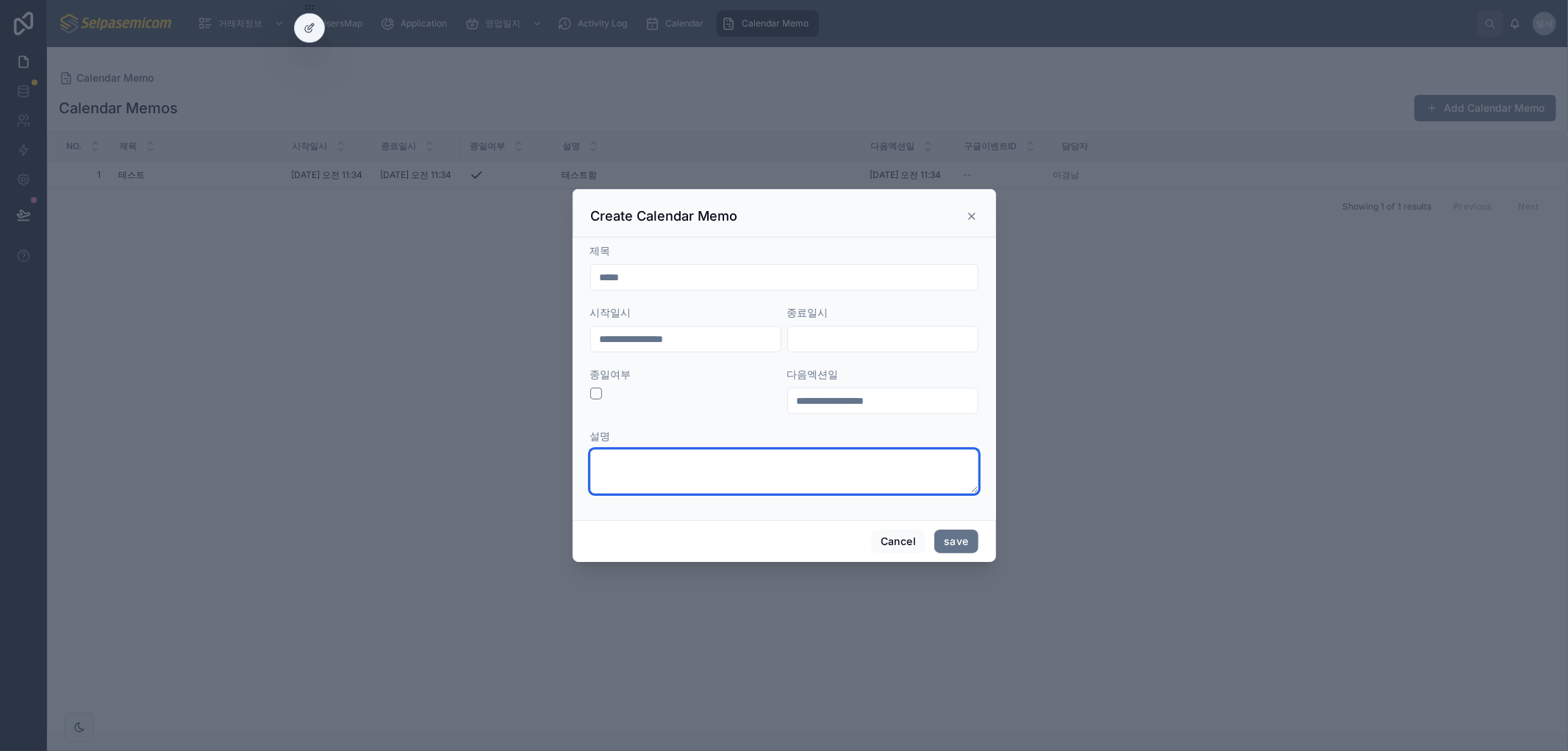
click at [707, 472] on textarea at bounding box center [784, 471] width 388 height 45
type textarea "*"
type textarea "**********"
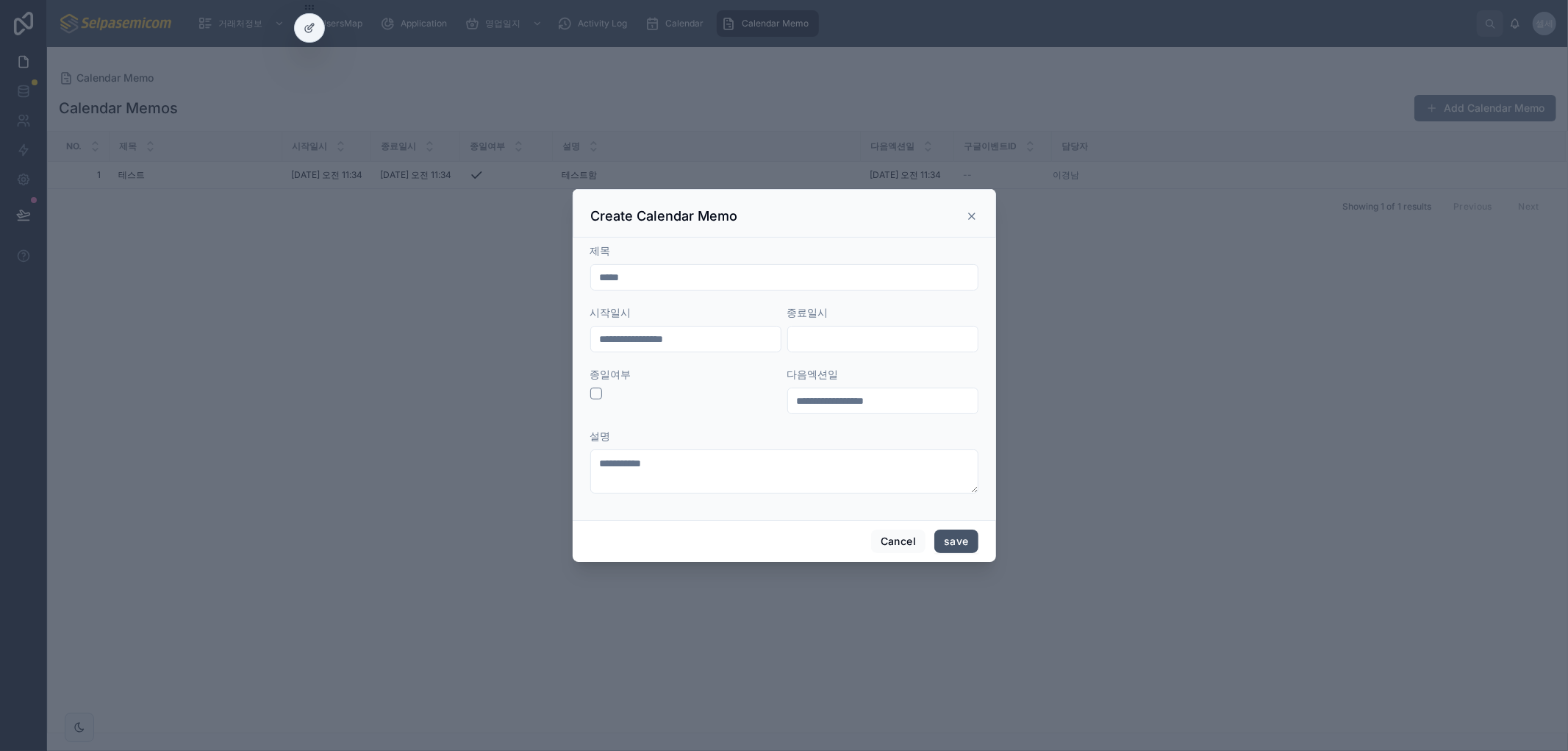
click at [968, 541] on button "save" at bounding box center [956, 541] width 44 height 24
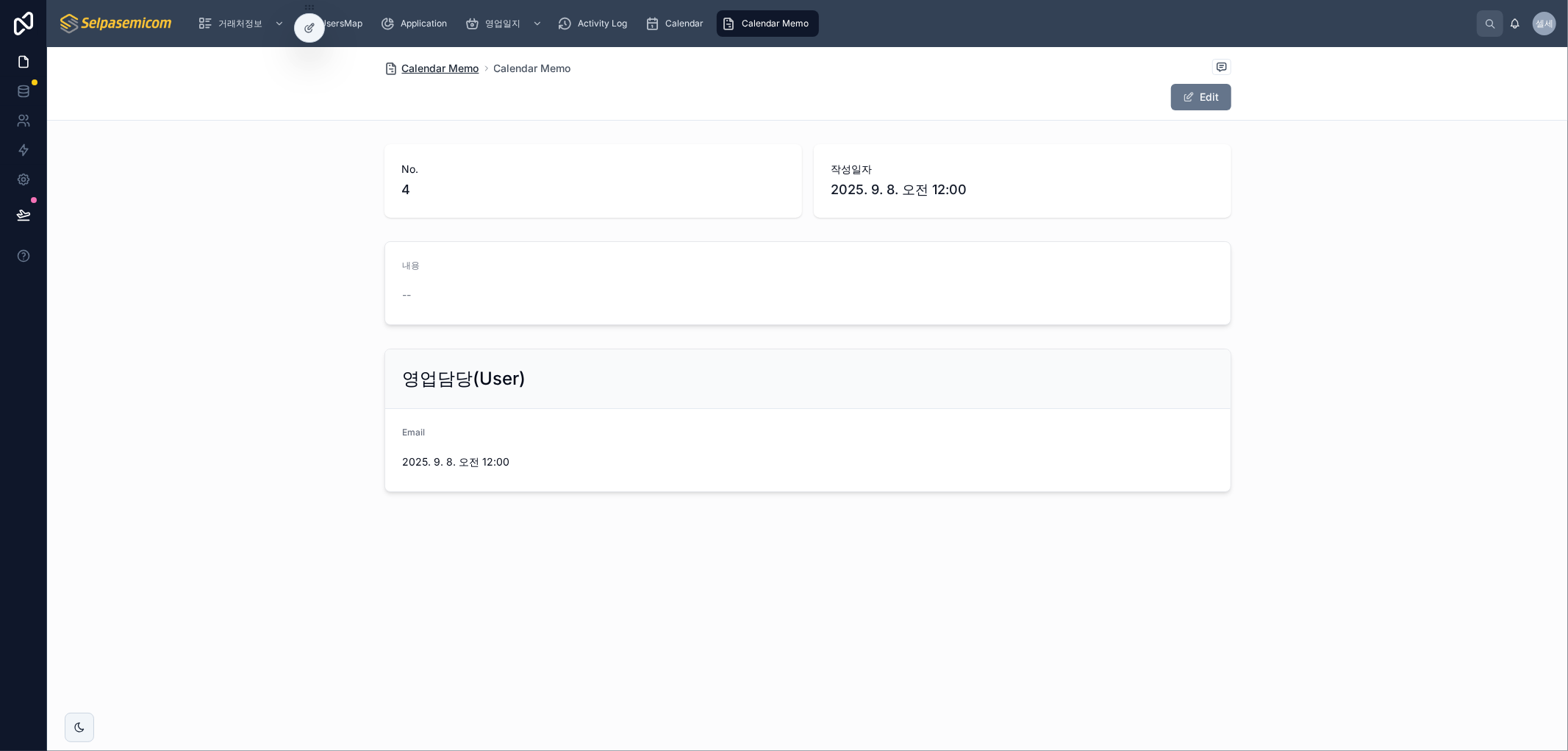
click at [436, 67] on span "Calendar Memo" at bounding box center [440, 68] width 77 height 15
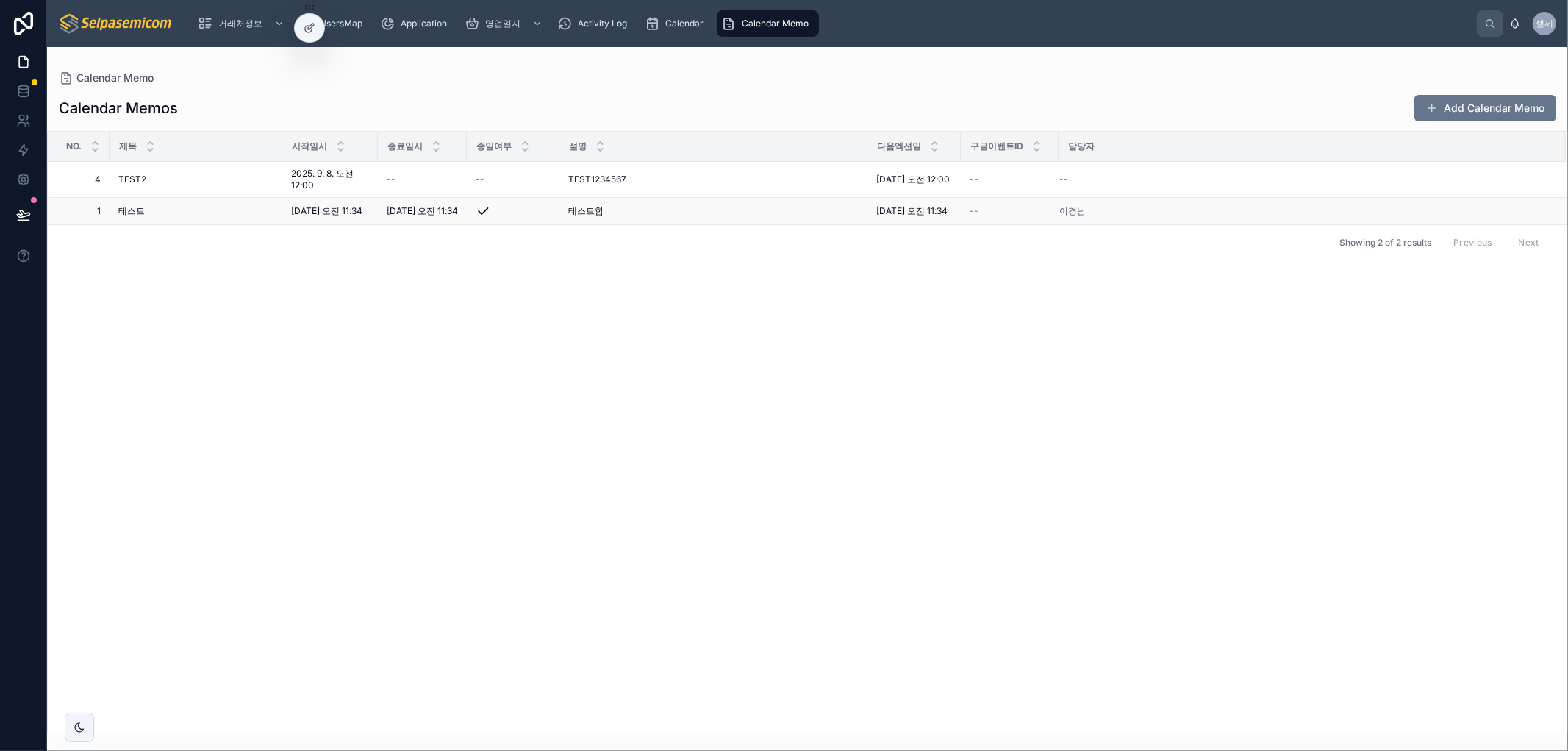
click at [1289, 225] on td "이경남" at bounding box center [1312, 212] width 507 height 27
click at [1229, 180] on div "--" at bounding box center [1303, 179] width 489 height 12
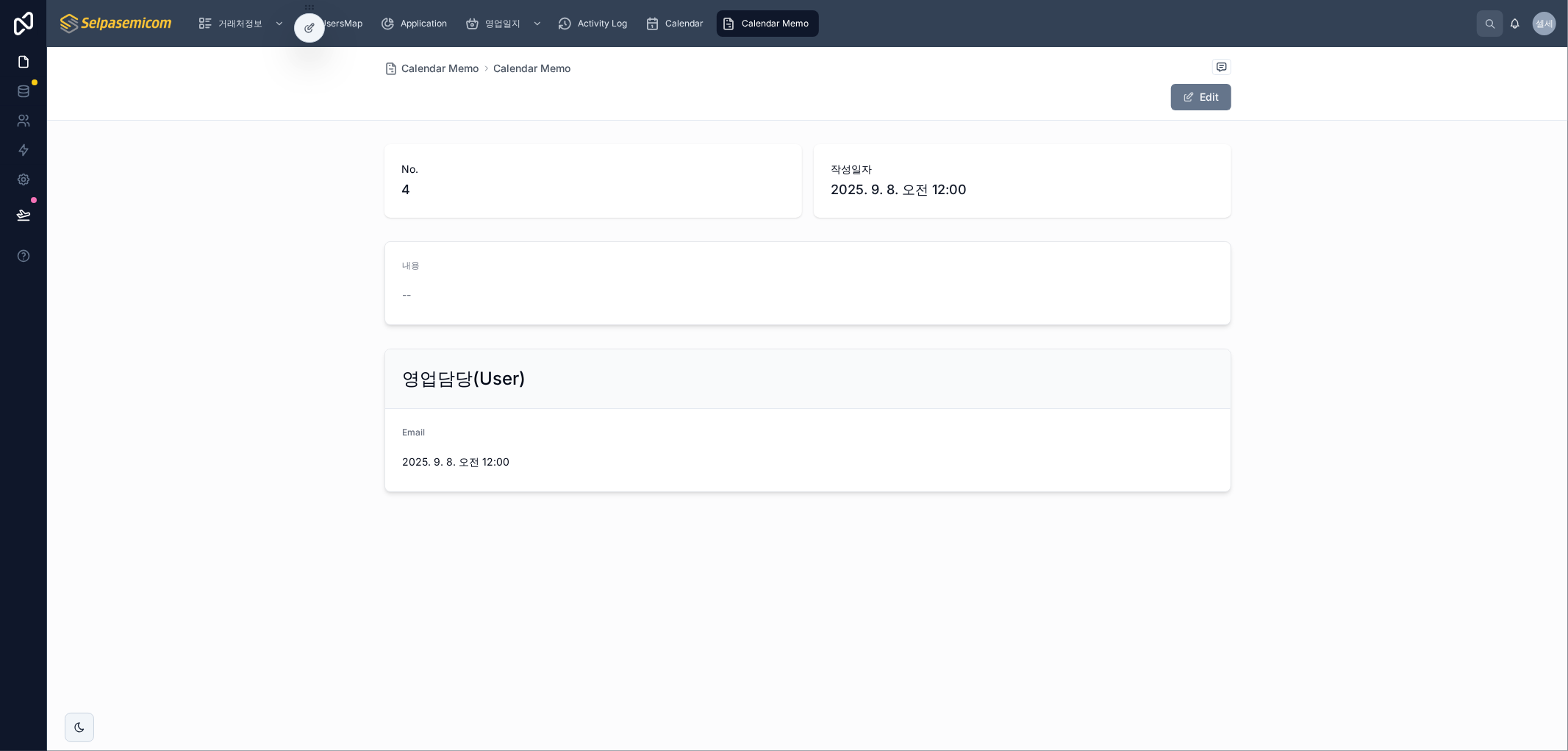
click at [1229, 181] on div "작성일자 2025. 9. 8. 오전 12:00" at bounding box center [1022, 180] width 417 height 74
click at [466, 67] on span "Calendar Memo" at bounding box center [440, 68] width 77 height 15
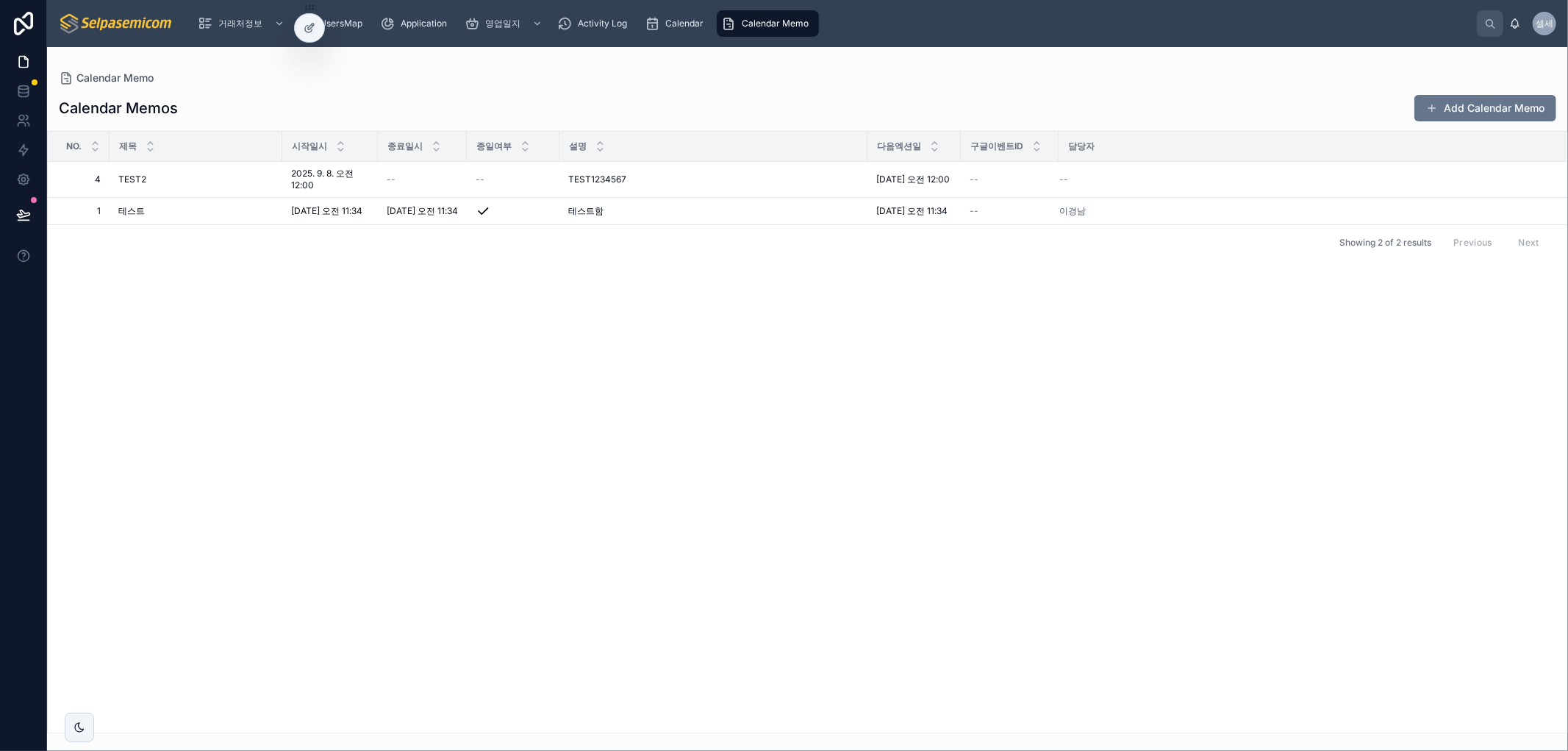
click at [550, 372] on div "No. 제목 시작일시 종료일시 종일여부 설명 다음엑션일 구글이벤트ID 담당자 4 4 TEST2 TEST2 2025. 9. 8. 오전 12:00…" at bounding box center [807, 432] width 1519 height 601
click at [346, 217] on span "[DATE] 오전 11:34" at bounding box center [326, 211] width 71 height 12
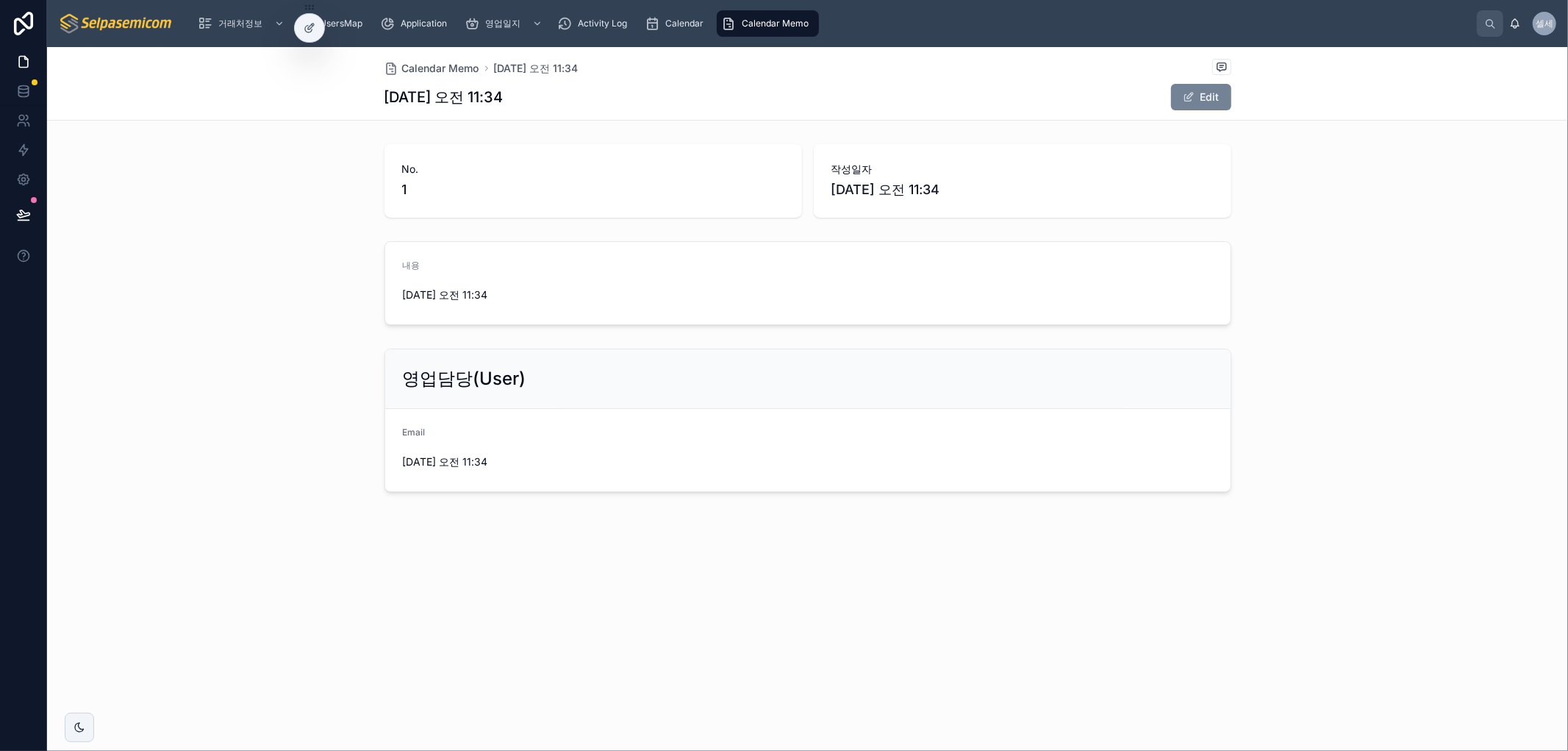
click at [1215, 103] on button "Edit" at bounding box center [1201, 96] width 60 height 26
click at [885, 194] on span "[DATE] 오전 11:34" at bounding box center [1023, 189] width 382 height 21
click at [928, 189] on span "[DATE] 오전 11:34" at bounding box center [1023, 189] width 382 height 21
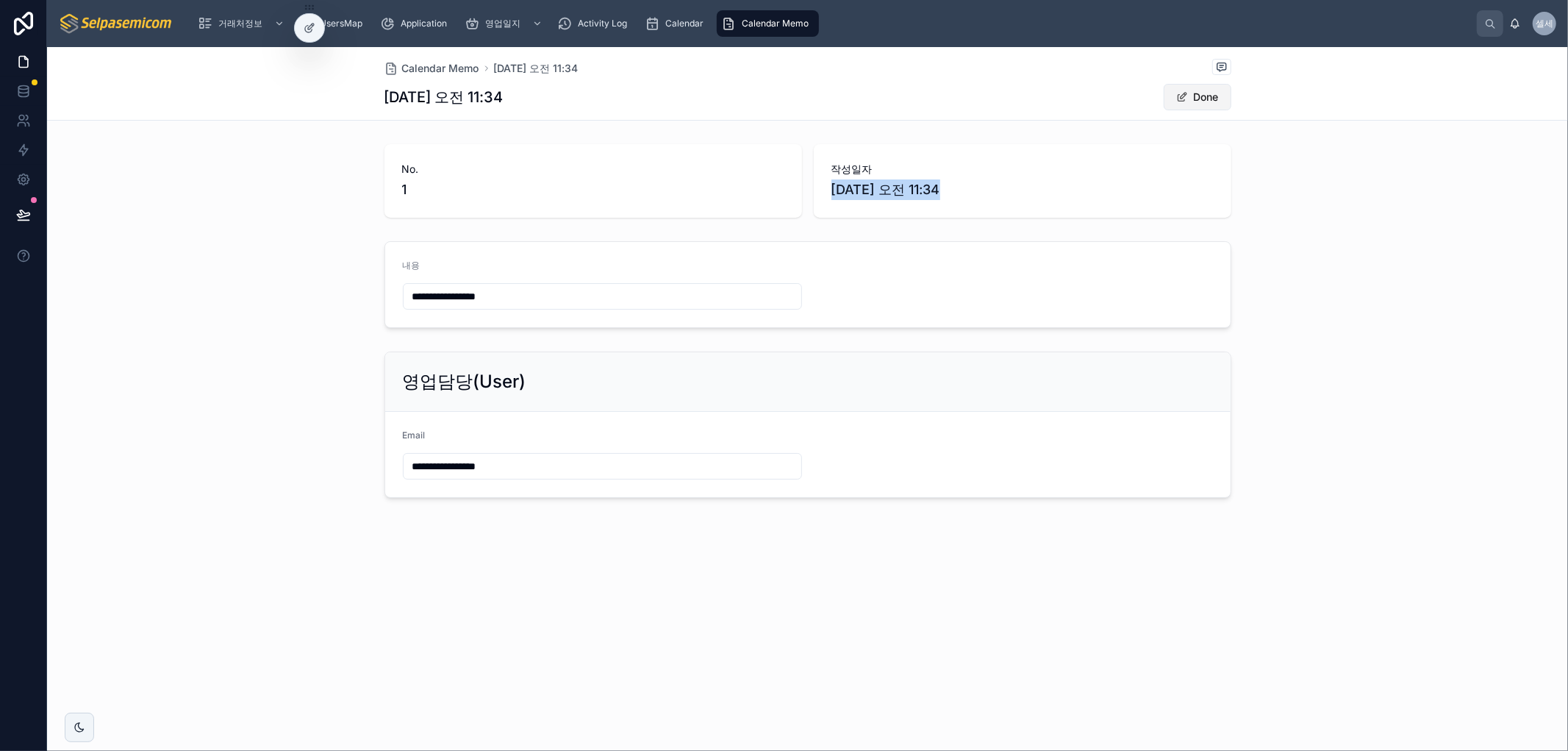
click at [1212, 98] on button "Done" at bounding box center [1197, 96] width 67 height 26
click at [910, 187] on span "[DATE] 오전 11:34" at bounding box center [1023, 189] width 382 height 21
click at [431, 63] on span "Calendar Memo" at bounding box center [440, 68] width 77 height 15
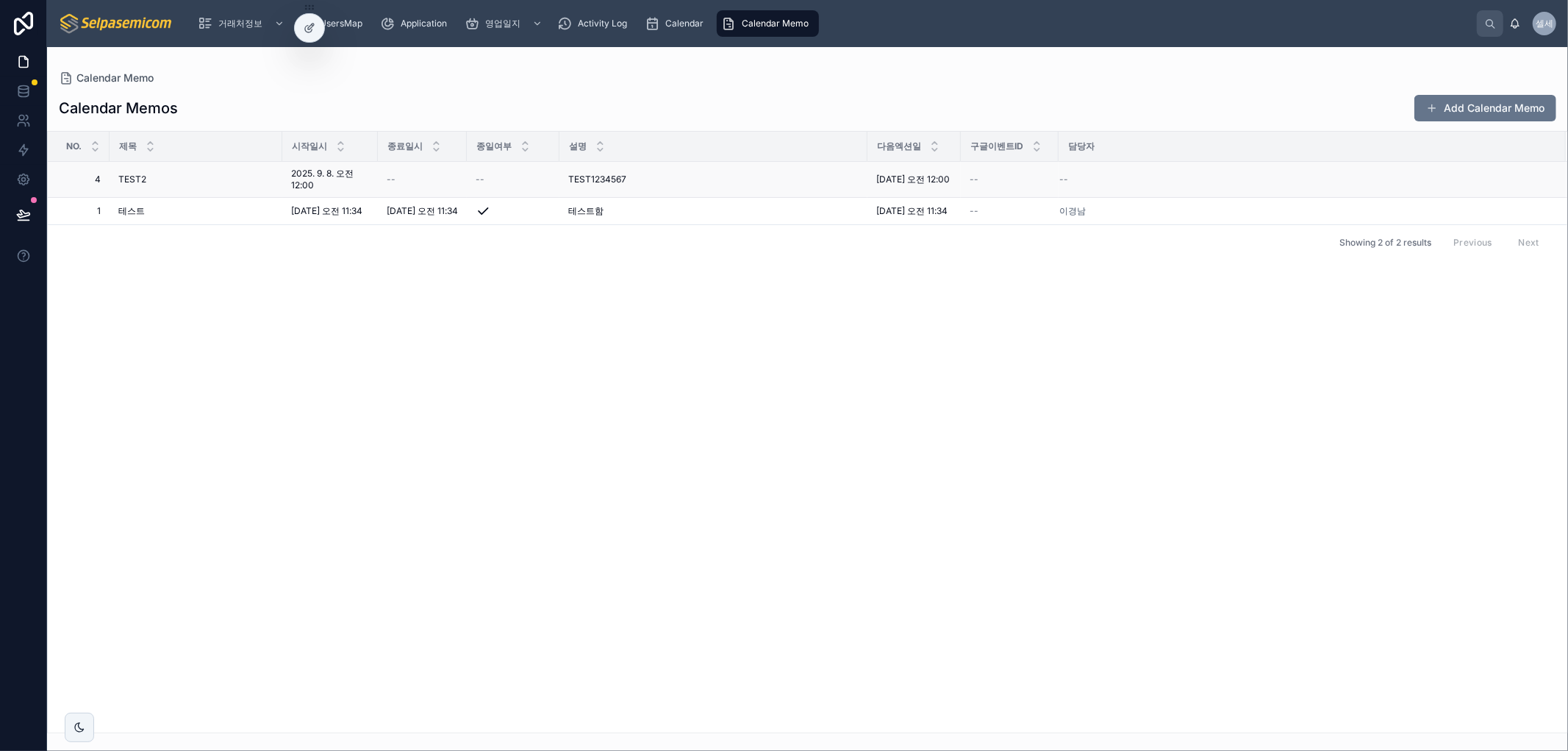
click at [302, 179] on span "2025. 9. 8. 오전 12:00" at bounding box center [330, 179] width 78 height 24
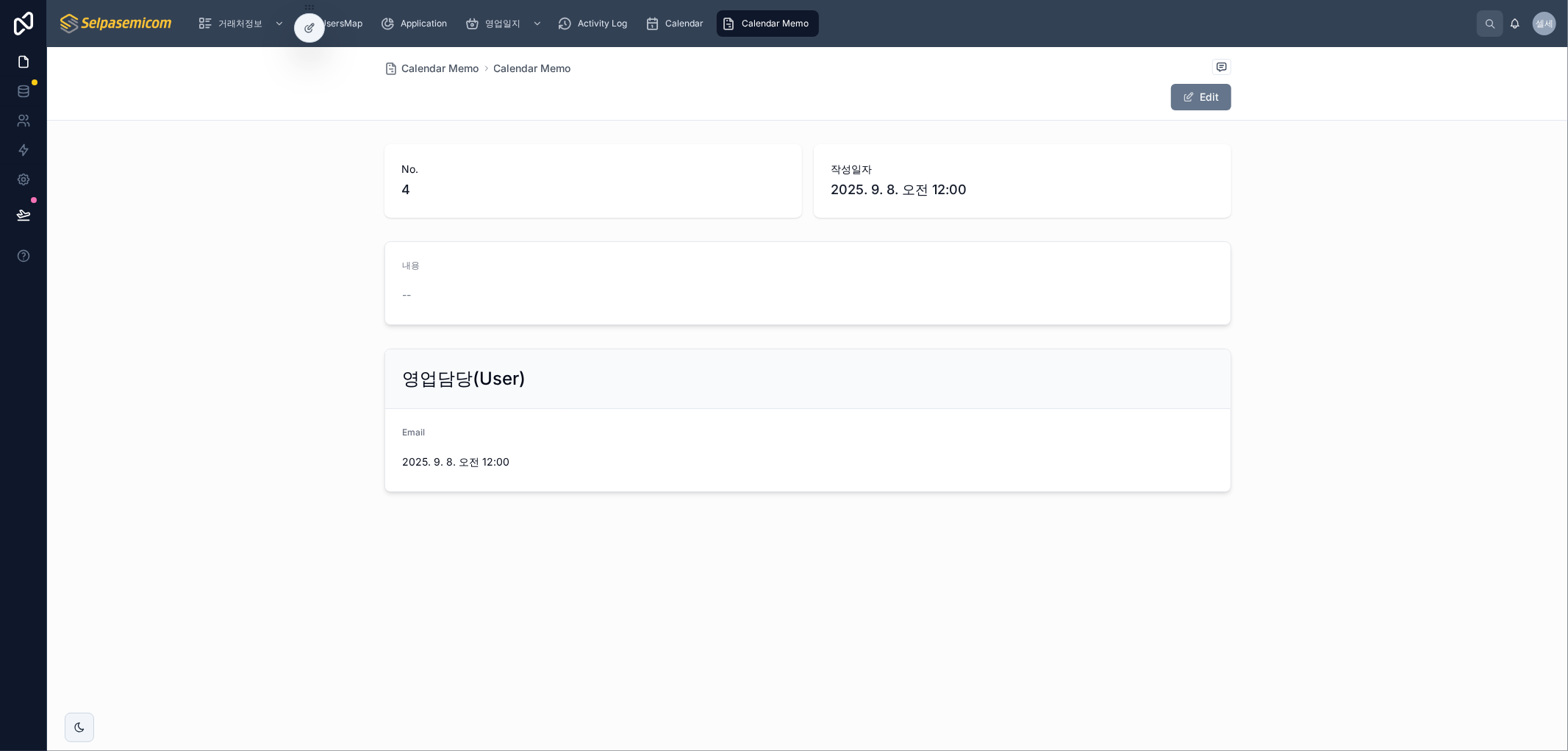
click at [847, 191] on span "2025. 9. 8. 오전 12:00" at bounding box center [1023, 189] width 382 height 21
click at [1196, 98] on button "Edit" at bounding box center [1201, 96] width 60 height 26
click at [885, 188] on span "2025. 9. 8. 오전 12:00" at bounding box center [1023, 189] width 382 height 21
click at [853, 172] on span "작성일자" at bounding box center [1023, 169] width 382 height 15
click at [853, 171] on span "작성일자" at bounding box center [1023, 169] width 382 height 15
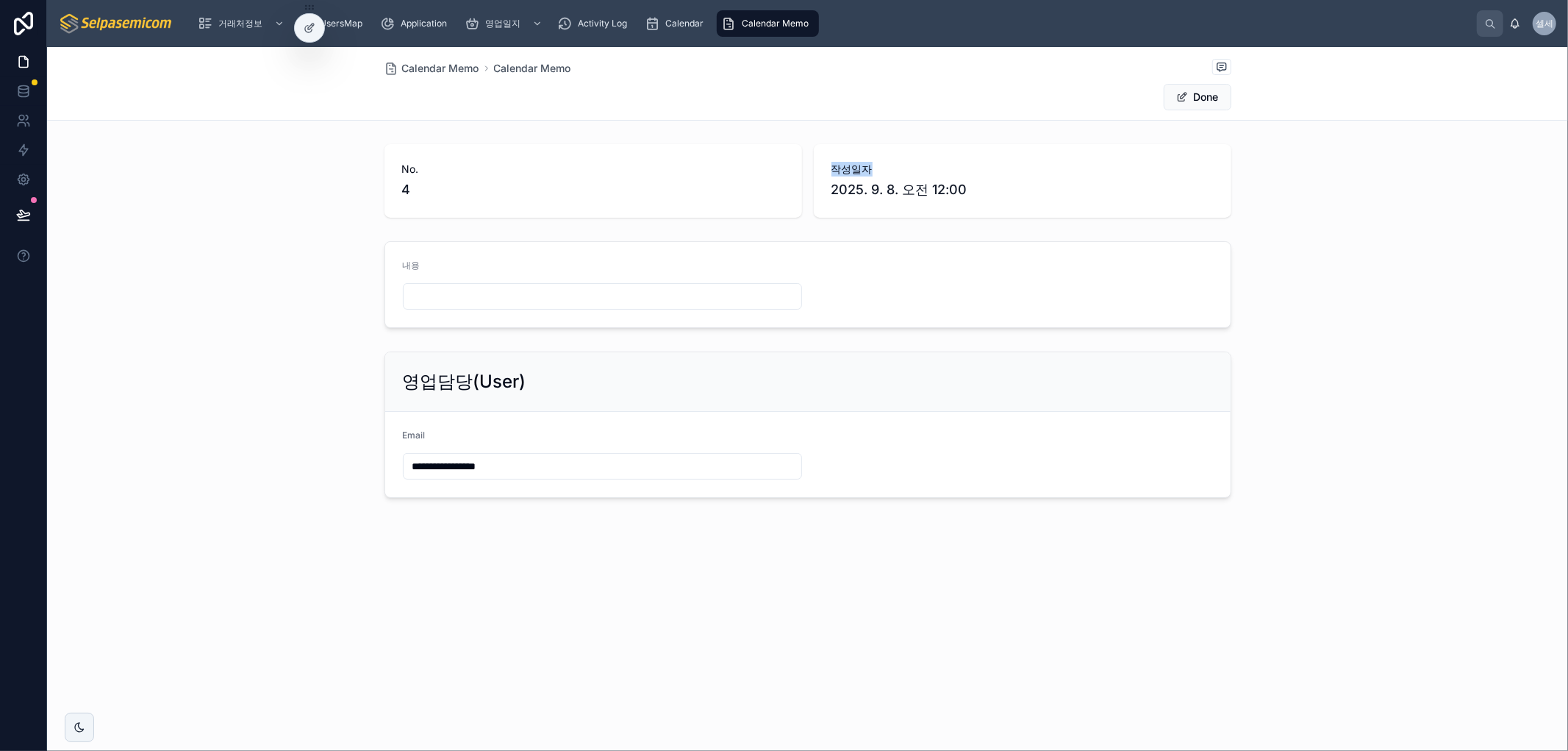
click at [854, 171] on span "작성일자" at bounding box center [1023, 169] width 382 height 15
drag, startPoint x: 915, startPoint y: 187, endPoint x: 980, endPoint y: 233, distance: 79.6
click at [917, 190] on span "2025. 9. 8. 오전 12:00" at bounding box center [1023, 189] width 382 height 21
click at [483, 468] on input "**********" at bounding box center [602, 466] width 397 height 21
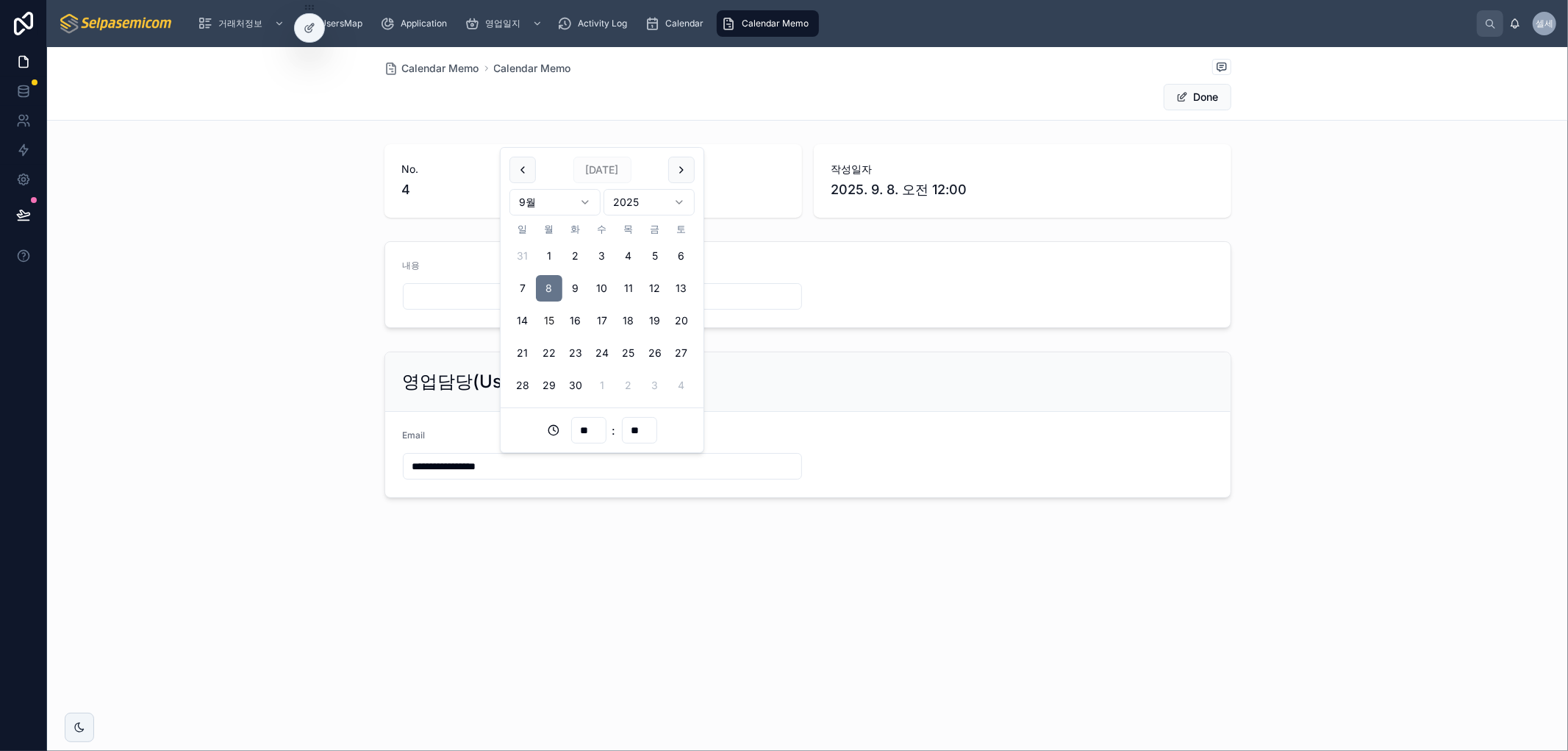
click at [547, 321] on button "15" at bounding box center [548, 320] width 26 height 26
type input "**********"
type input "**"
drag, startPoint x: 839, startPoint y: 611, endPoint x: 824, endPoint y: 434, distance: 177.6
click at [835, 596] on div "**********" at bounding box center [807, 399] width 1521 height 704
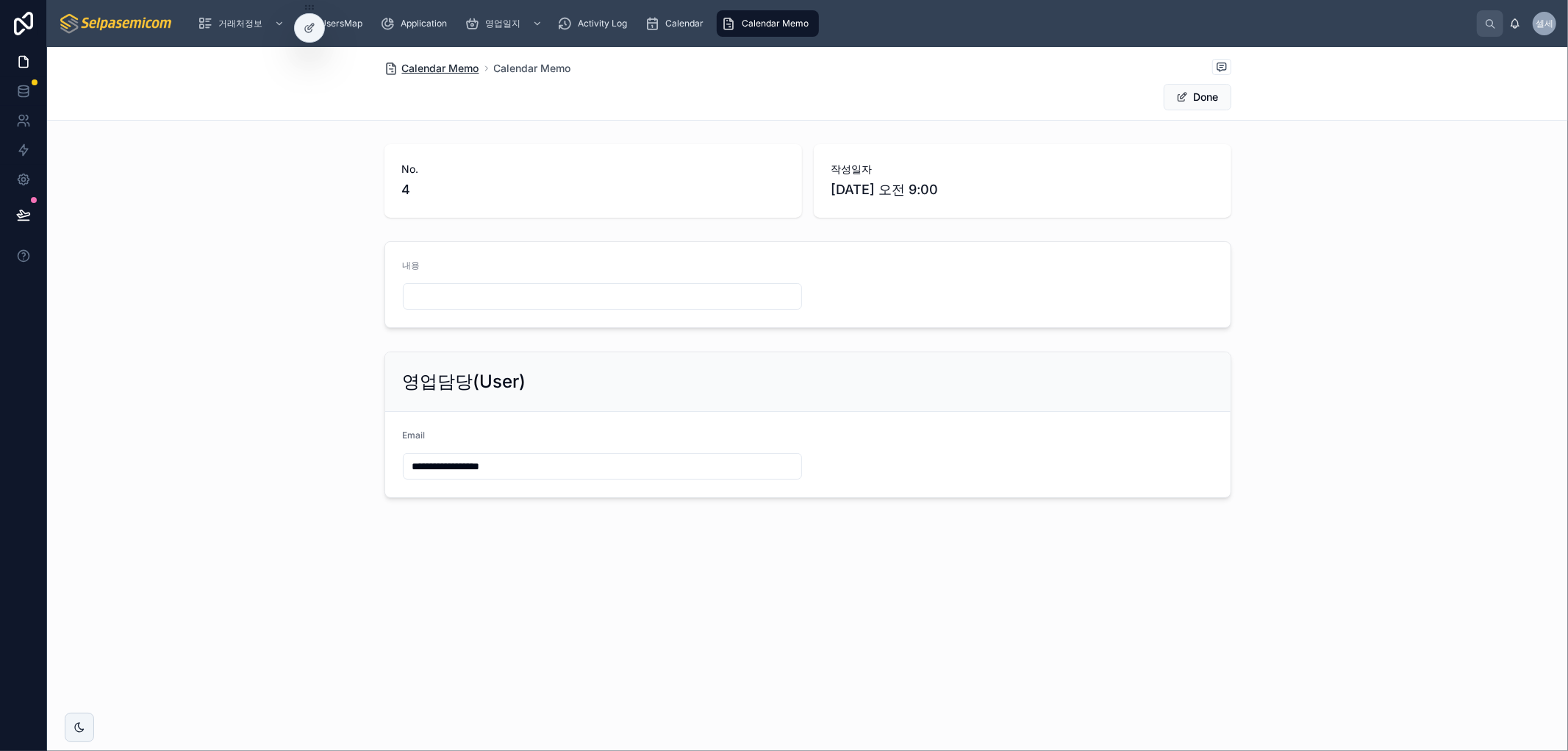
click at [427, 64] on span "Calendar Memo" at bounding box center [440, 68] width 77 height 15
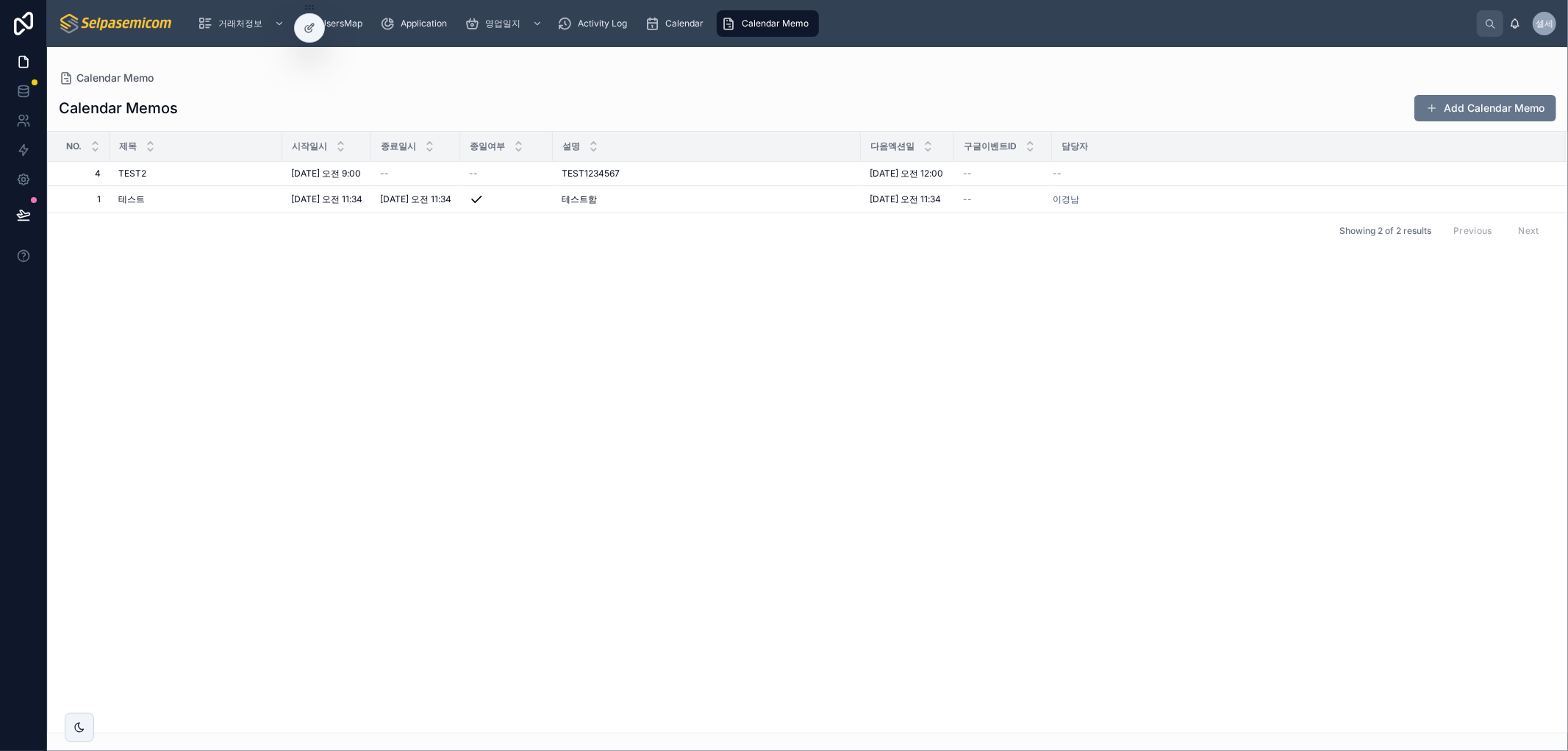
click at [1052, 475] on div "No. 제목 시작일시 종료일시 종일여부 설명 다음엑션일 구글이벤트ID 담당자 4 4 TEST2 TEST2 2025. 9. 15. 오전 9:00…" at bounding box center [807, 432] width 1519 height 601
drag, startPoint x: 770, startPoint y: 551, endPoint x: 707, endPoint y: 501, distance: 80.4
click at [763, 536] on div "No. 제목 시작일시 종료일시 종일여부 설명 다음엑션일 구글이벤트ID 담당자 4 4 TEST2 TEST2 2025. 9. 15. 오전 9:00…" at bounding box center [807, 432] width 1519 height 601
click at [869, 508] on div "No. 제목 시작일시 종료일시 종일여부 설명 다음엑션일 구글이벤트ID 담당자 4 4 TEST2 TEST2 2025. 9. 15. 오전 9:00…" at bounding box center [807, 432] width 1519 height 601
click at [861, 670] on div "No. 제목 시작일시 종료일시 종일여부 설명 다음엑션일 구글이벤트ID 담당자 4 4 TEST2 TEST2 2025. 9. 15. 오전 9:00…" at bounding box center [807, 432] width 1519 height 601
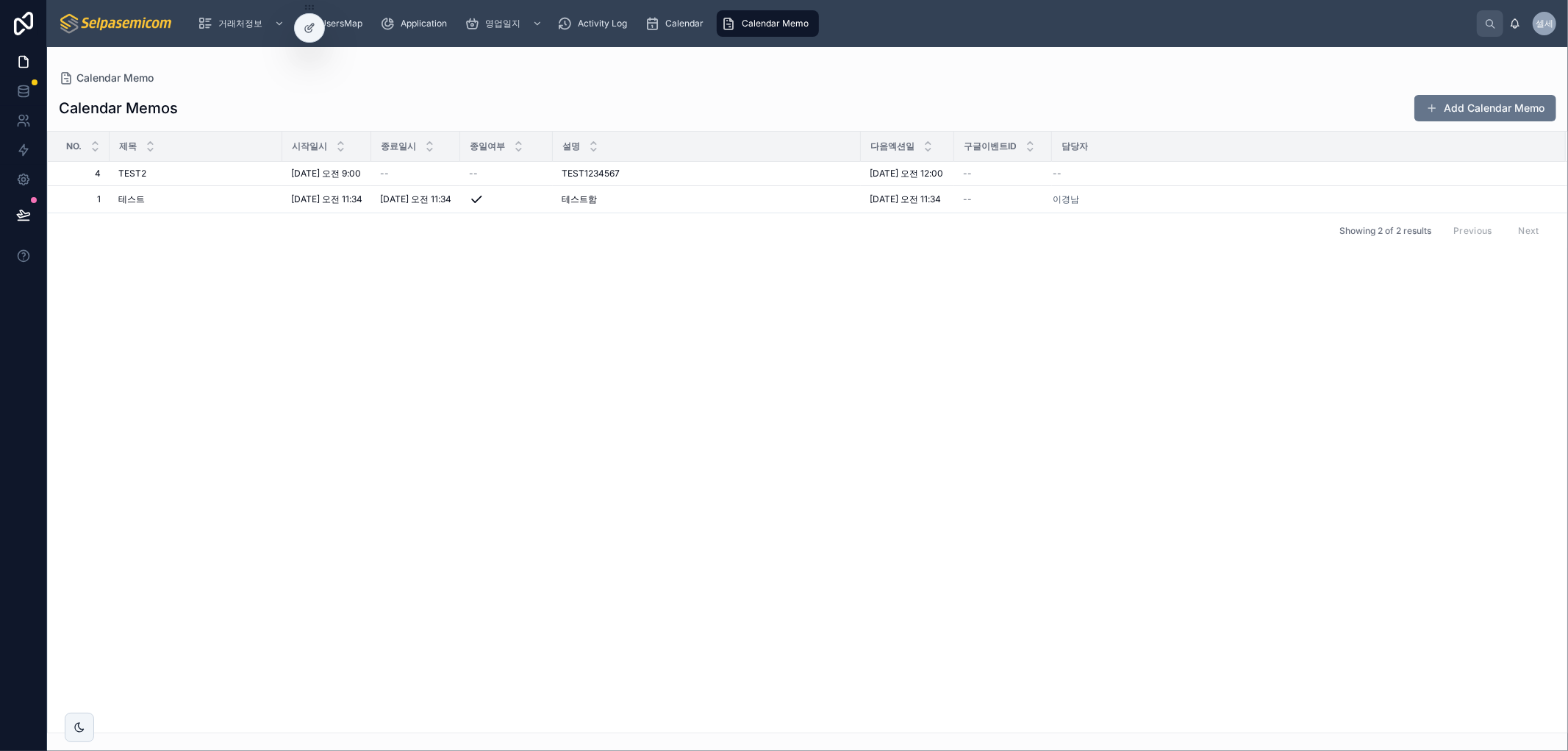
click at [706, 428] on div "No. 제목 시작일시 종료일시 종일여부 설명 다음엑션일 구글이벤트ID 담당자 4 4 TEST2 TEST2 2025. 9. 15. 오전 9:00…" at bounding box center [807, 432] width 1519 height 601
click at [686, 589] on div "No. 제목 시작일시 종료일시 종일여부 설명 다음엑션일 구글이벤트ID 담당자 4 4 TEST2 TEST2 2025. 9. 15. 오전 9:00…" at bounding box center [807, 432] width 1519 height 601
drag, startPoint x: 1063, startPoint y: 355, endPoint x: 1123, endPoint y: 248, distance: 122.7
click at [1072, 339] on div "No. 제목 시작일시 종료일시 종일여부 설명 다음엑션일 구글이벤트ID 담당자 4 4 TEST2 TEST2 2025. 9. 15. 오전 9:00…" at bounding box center [807, 432] width 1519 height 601
click at [1095, 175] on div "--" at bounding box center [1300, 173] width 495 height 12
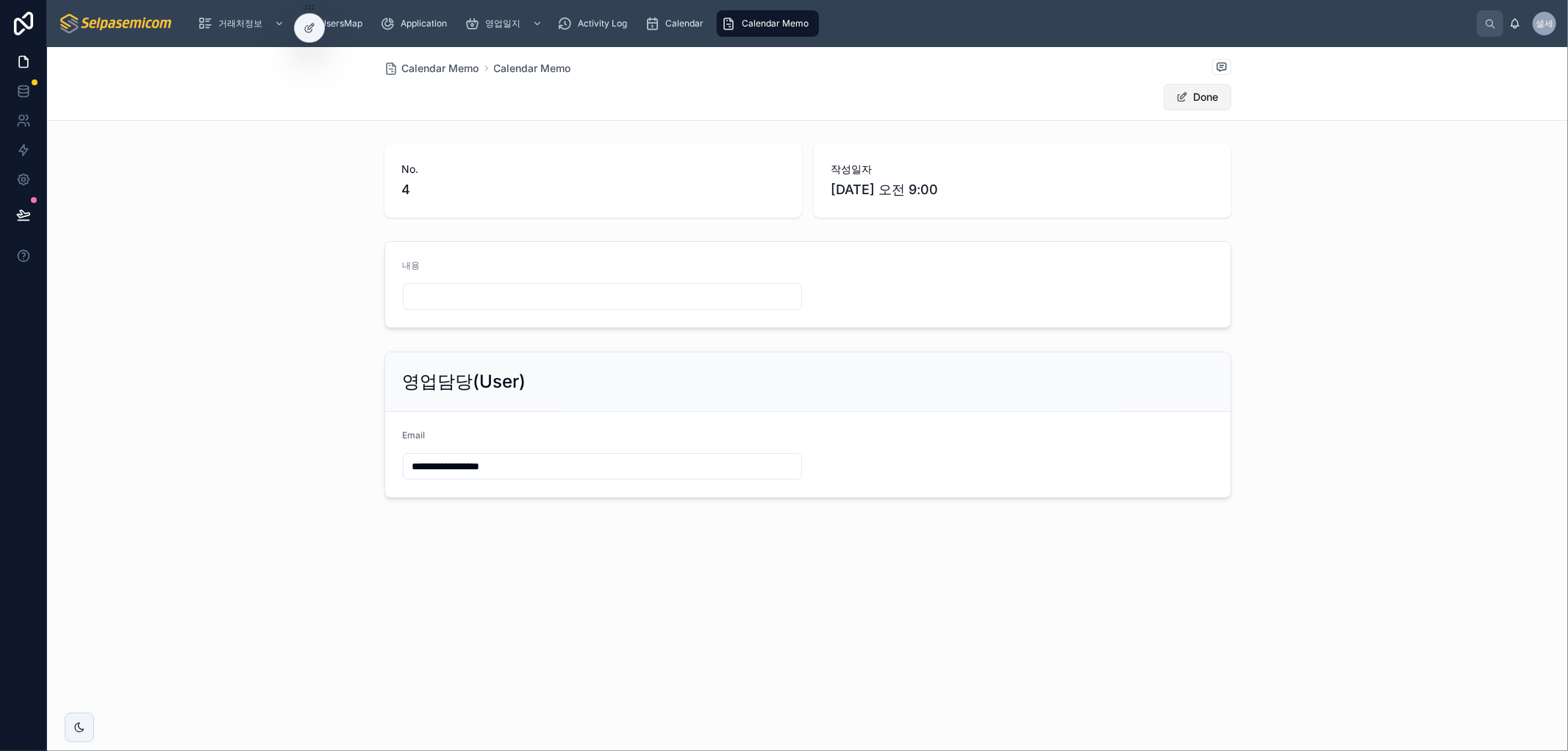
click at [1203, 93] on button "Done" at bounding box center [1197, 96] width 67 height 26
click at [459, 378] on h2 "영업담당(User)" at bounding box center [464, 378] width 124 height 24
click at [434, 68] on span "Calendar Memo" at bounding box center [440, 68] width 77 height 15
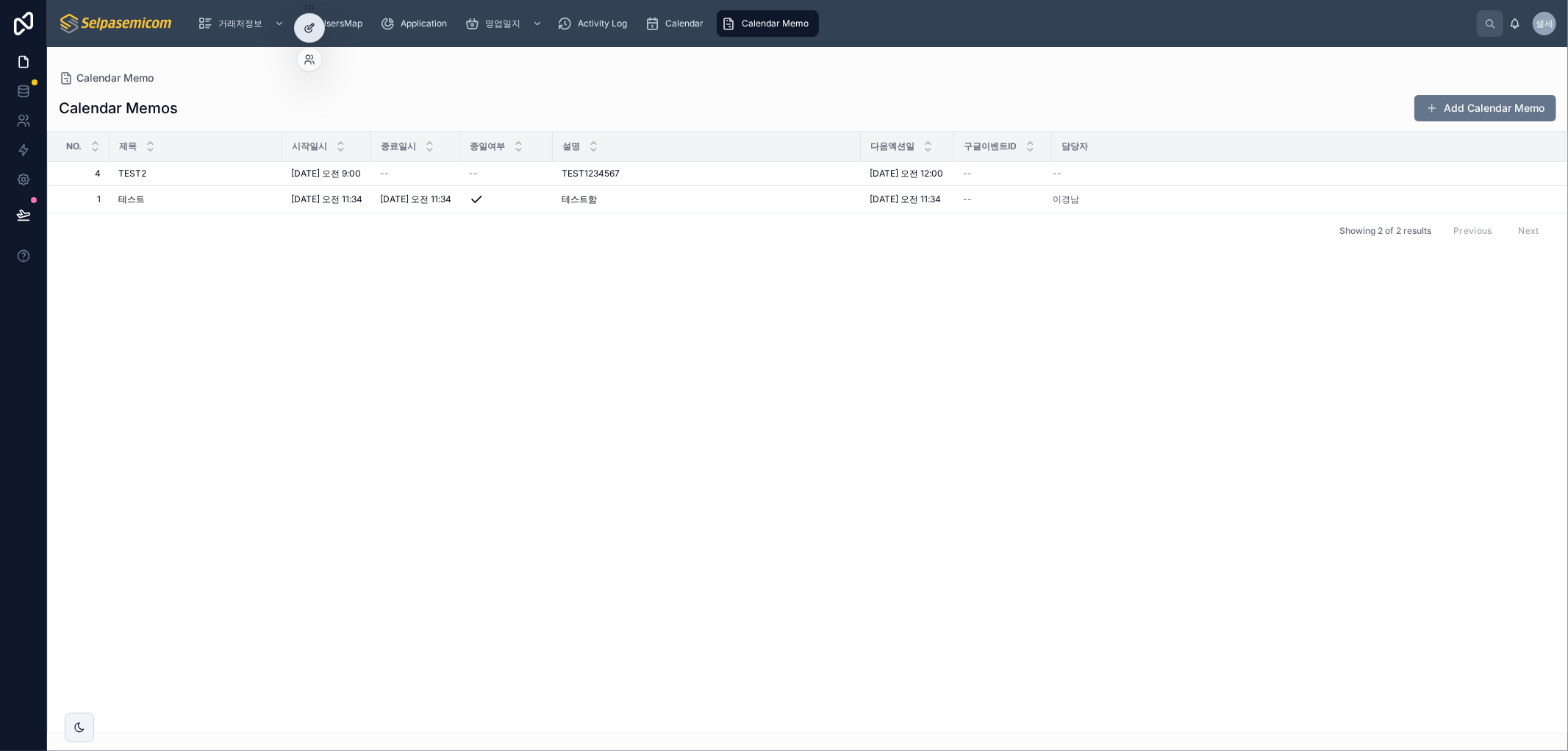
click at [320, 27] on div at bounding box center [309, 27] width 29 height 28
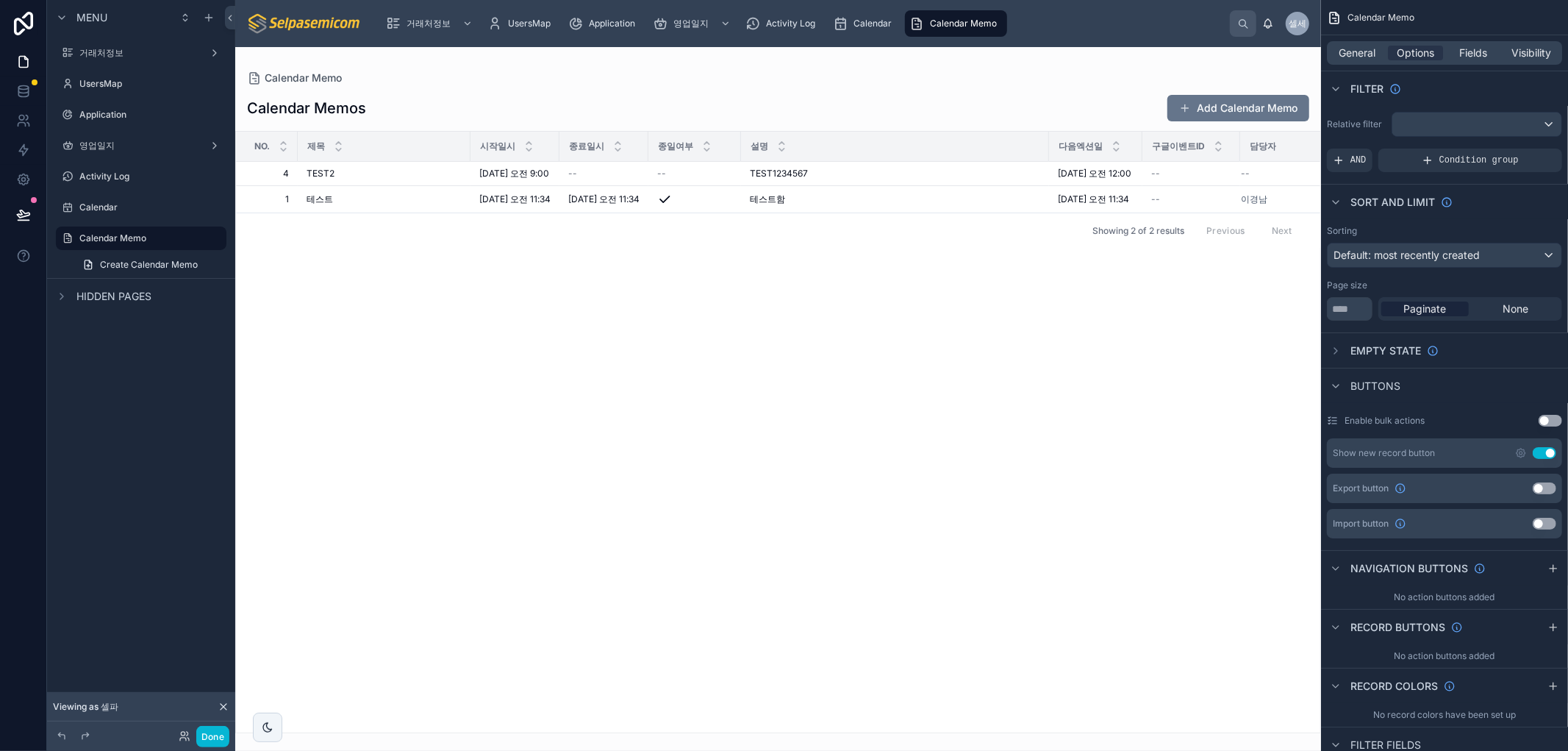
click at [1149, 184] on div at bounding box center [778, 399] width 1085 height 704
click at [1283, 170] on td "--" at bounding box center [1294, 174] width 110 height 25
click at [1123, 169] on span "2025. 9. 16. 오전 12:00" at bounding box center [1094, 173] width 74 height 12
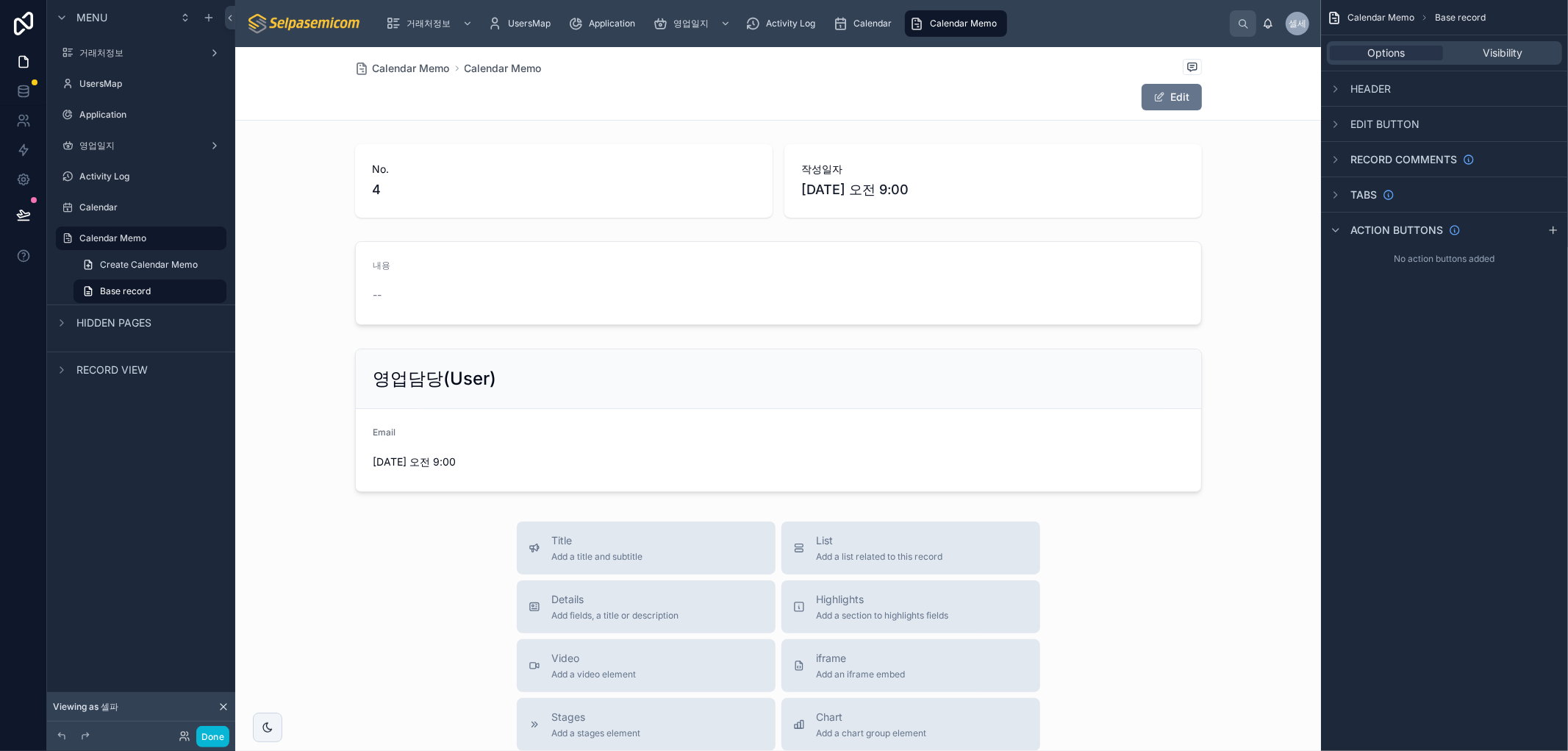
click at [1493, 60] on div "Options Visibility" at bounding box center [1444, 53] width 235 height 24
click at [1493, 48] on span "Visibility" at bounding box center [1503, 53] width 40 height 15
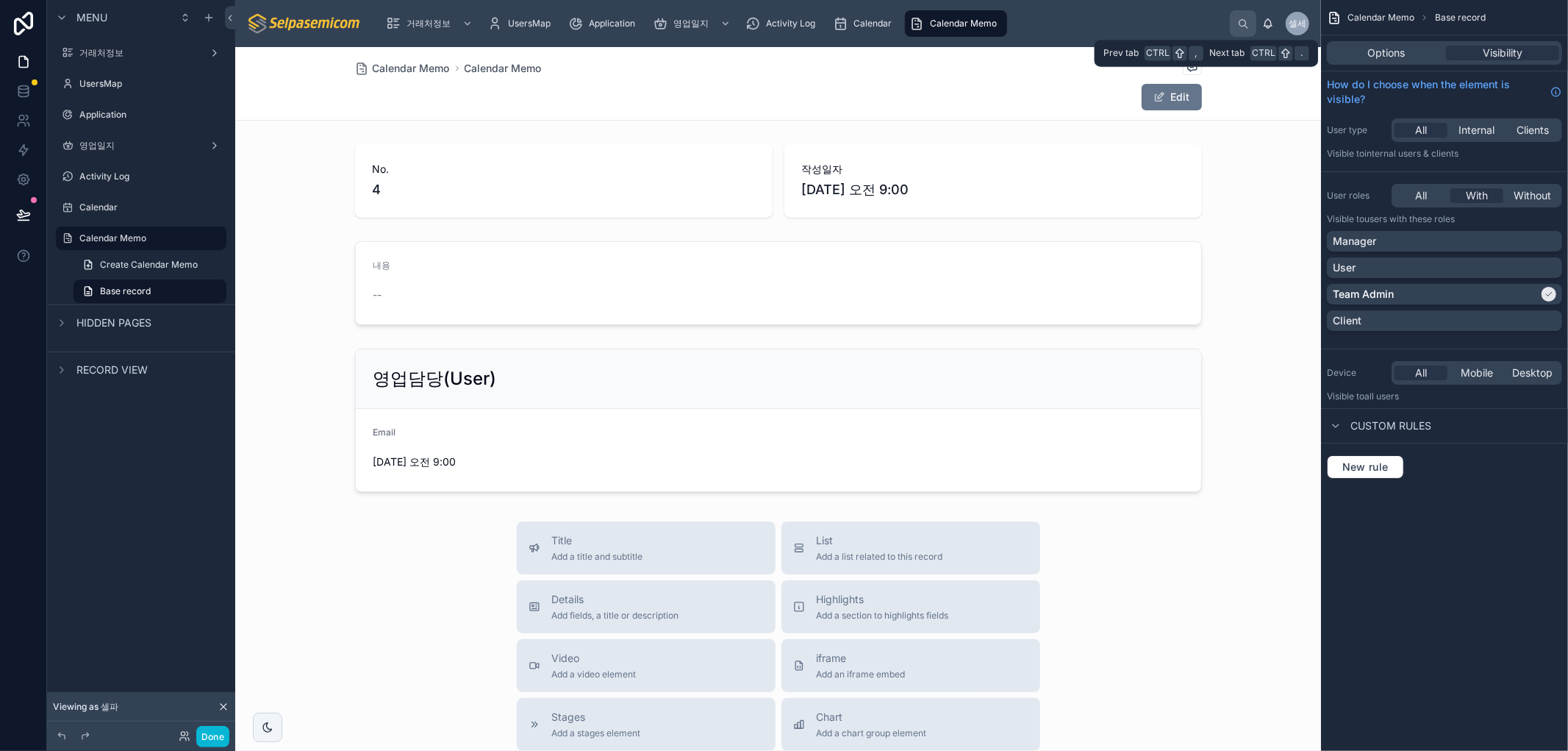
click at [1380, 64] on div "Options Visibility" at bounding box center [1444, 53] width 235 height 24
click at [1383, 55] on span "Options" at bounding box center [1386, 53] width 37 height 15
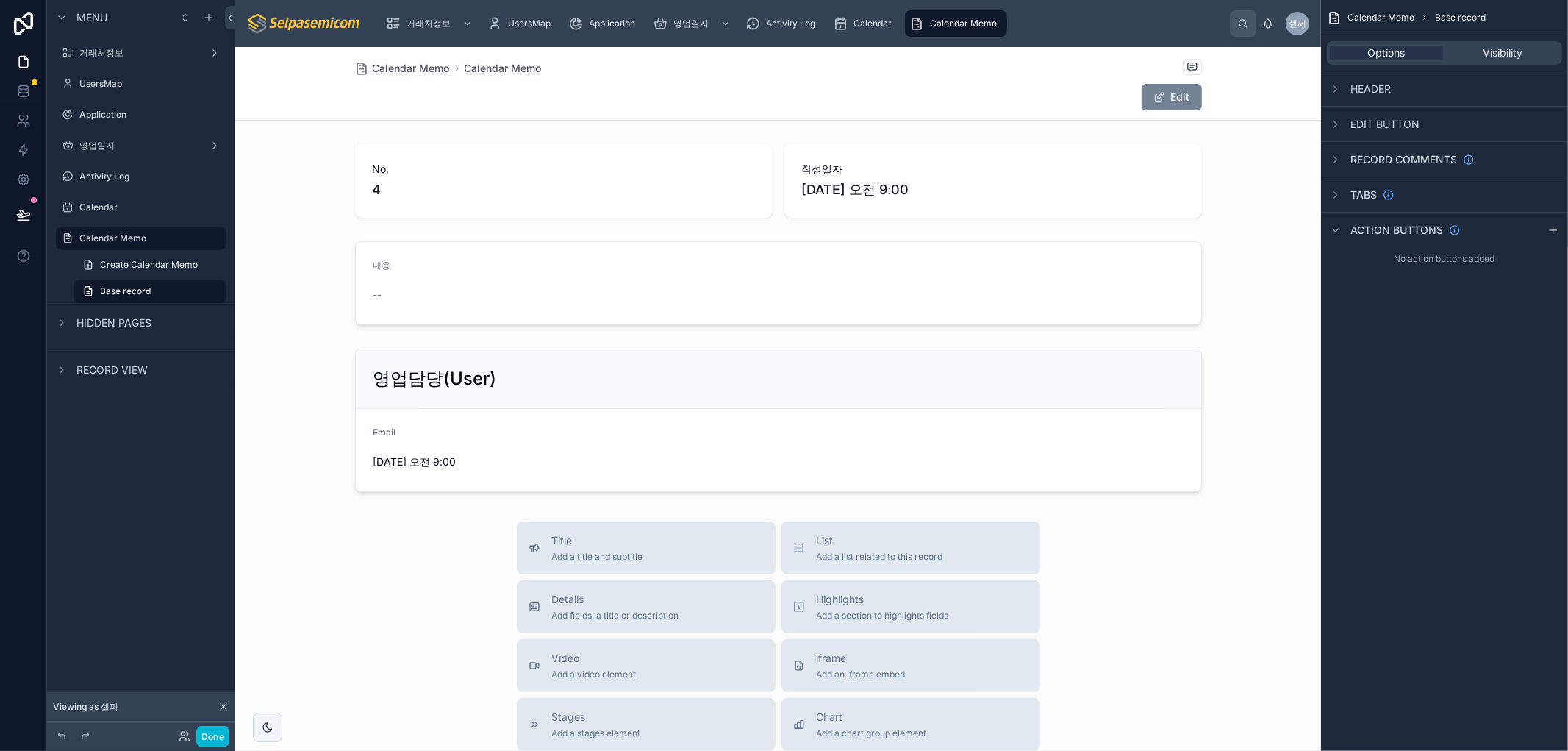
click at [1171, 102] on button "Edit" at bounding box center [1172, 96] width 60 height 26
click at [468, 381] on div at bounding box center [778, 425] width 1085 height 158
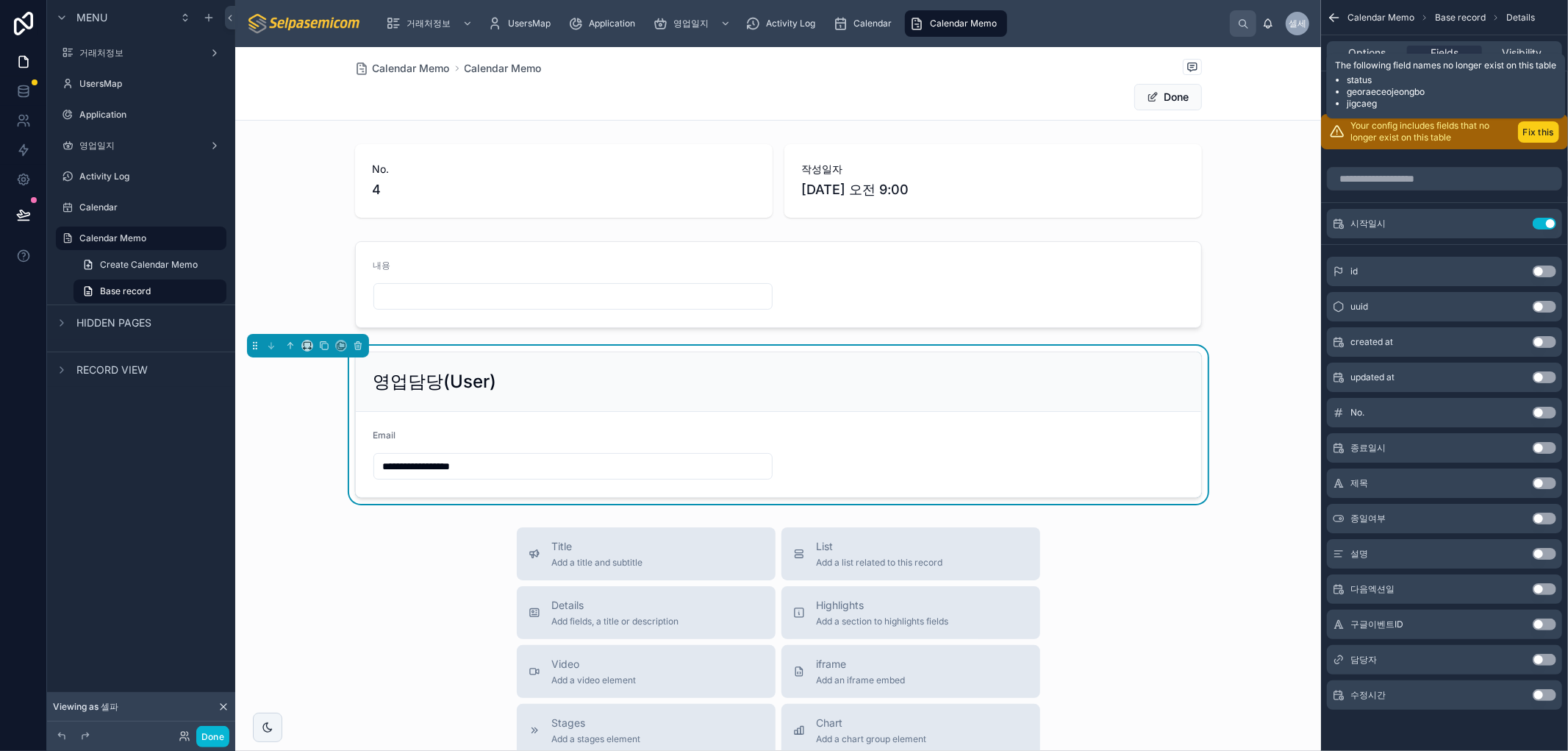
click at [1538, 131] on button "Fix this" at bounding box center [1538, 131] width 41 height 21
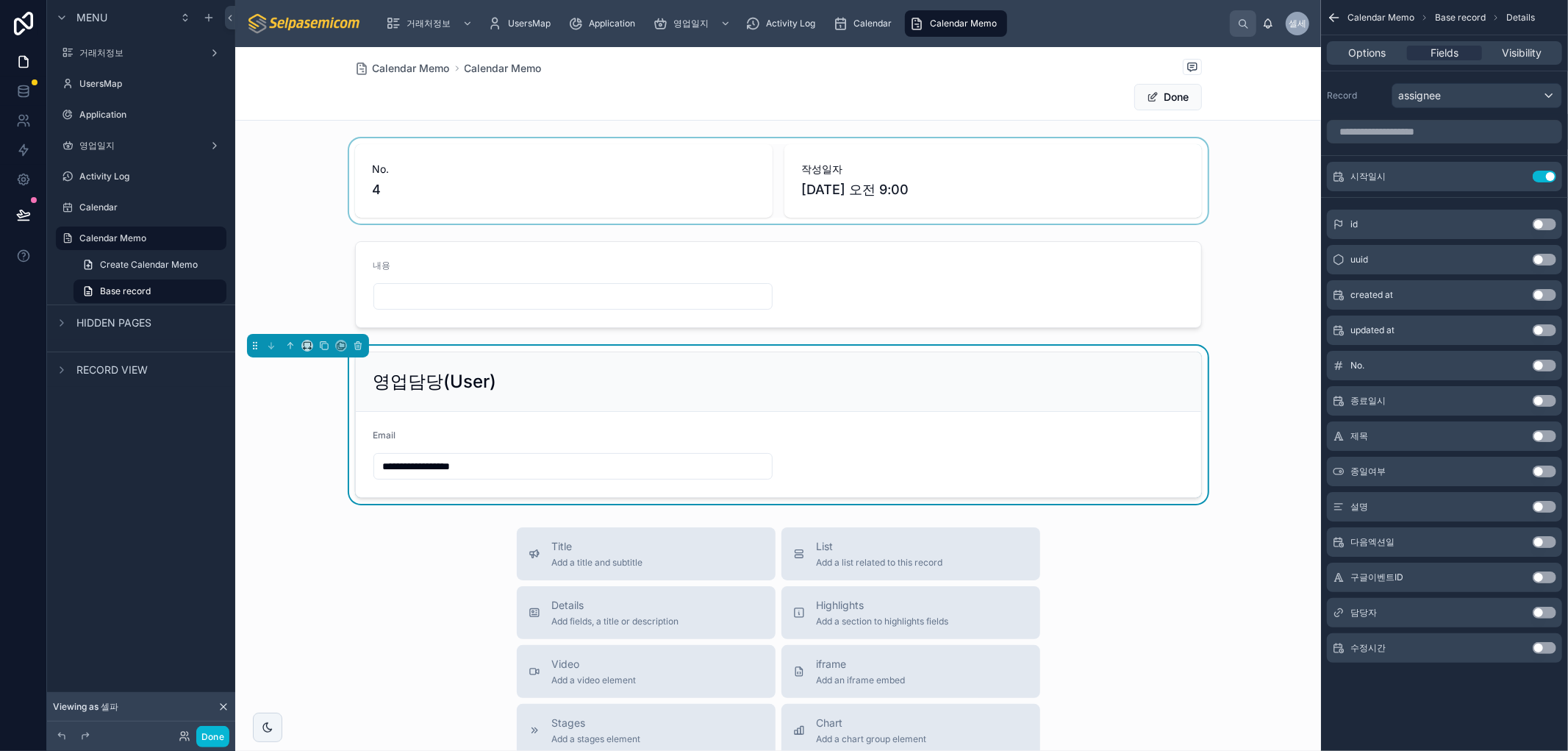
click at [628, 194] on div at bounding box center [778, 181] width 1085 height 85
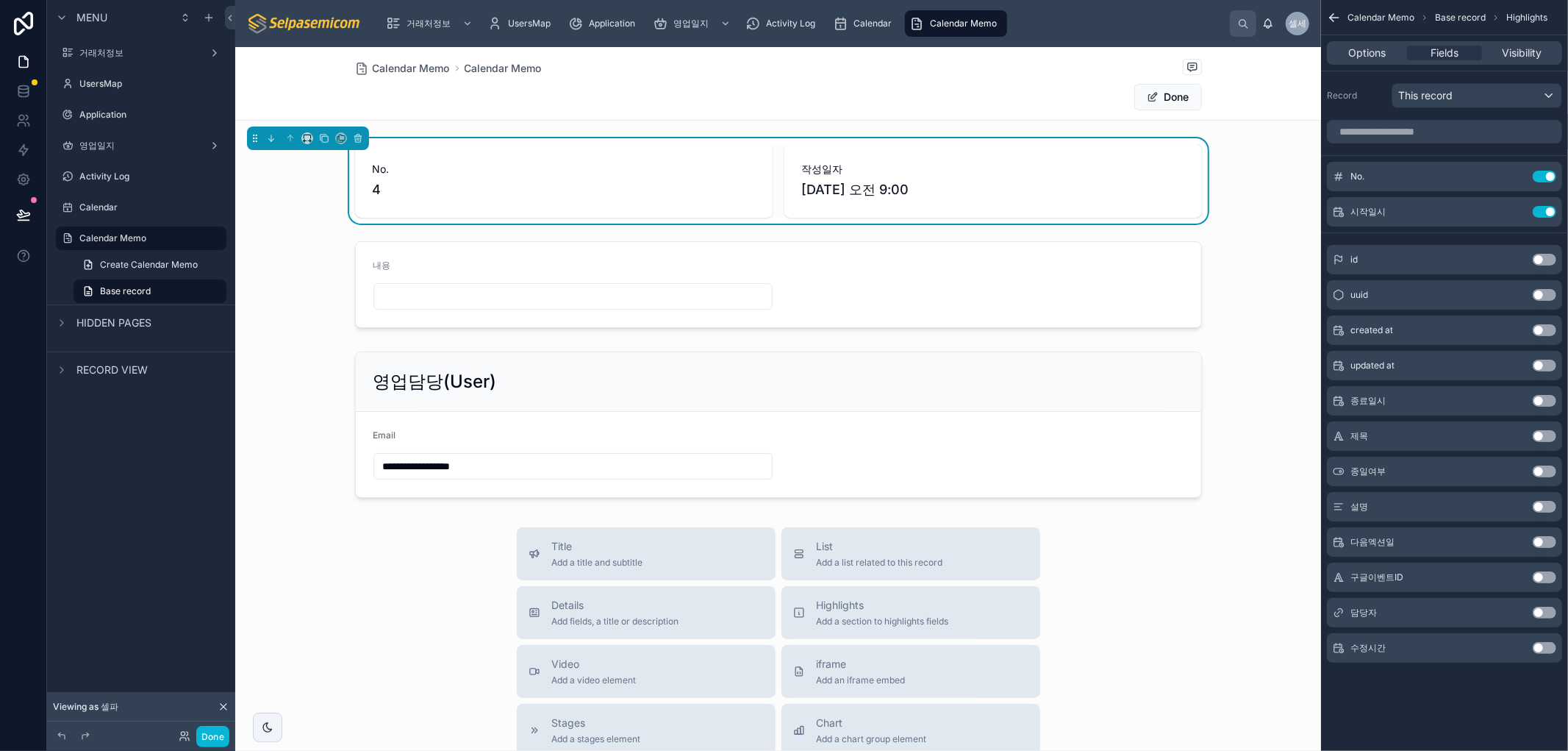
click at [628, 194] on span "4" at bounding box center [564, 189] width 382 height 21
click at [362, 135] on icon at bounding box center [357, 137] width 10 height 10
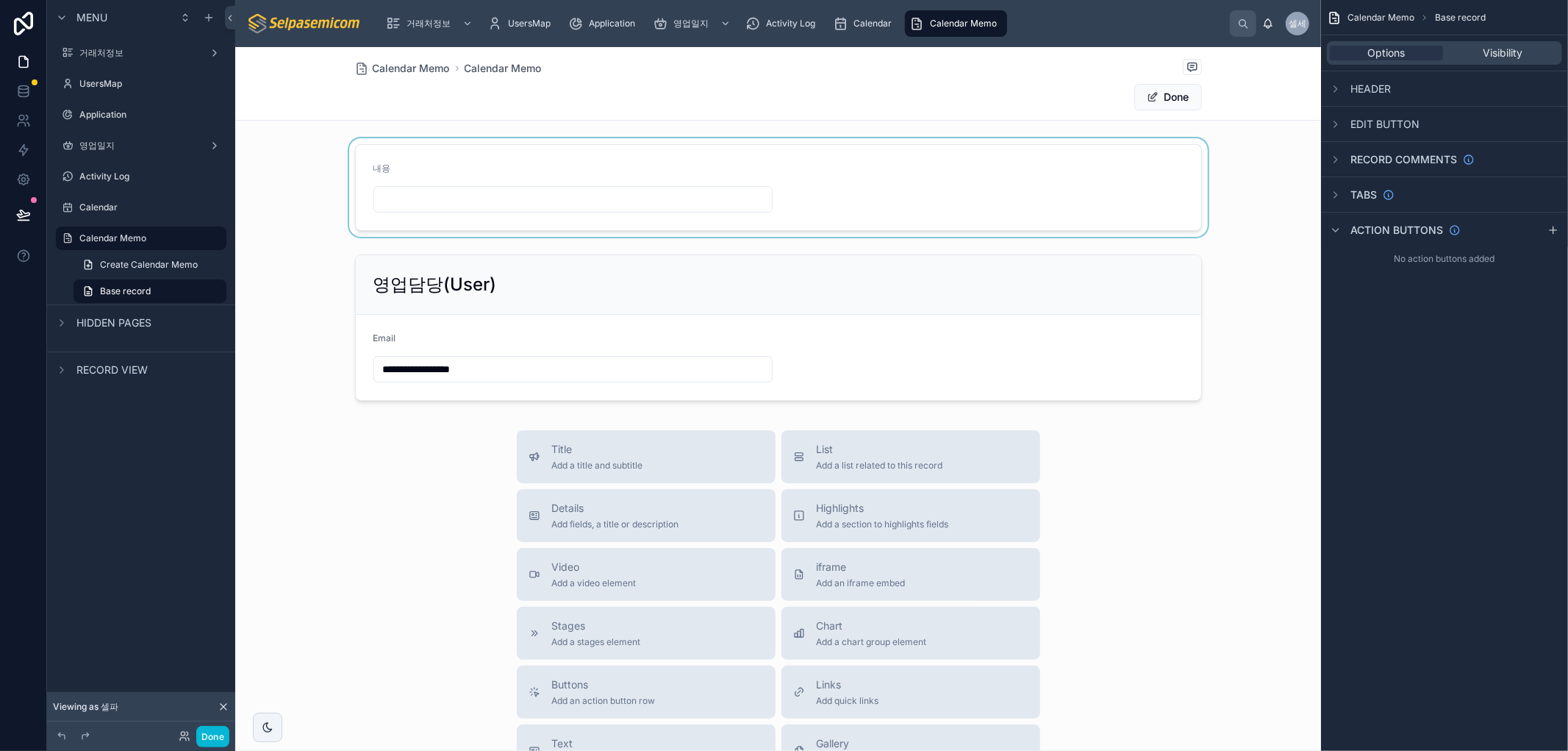
click at [455, 158] on div at bounding box center [778, 187] width 1085 height 98
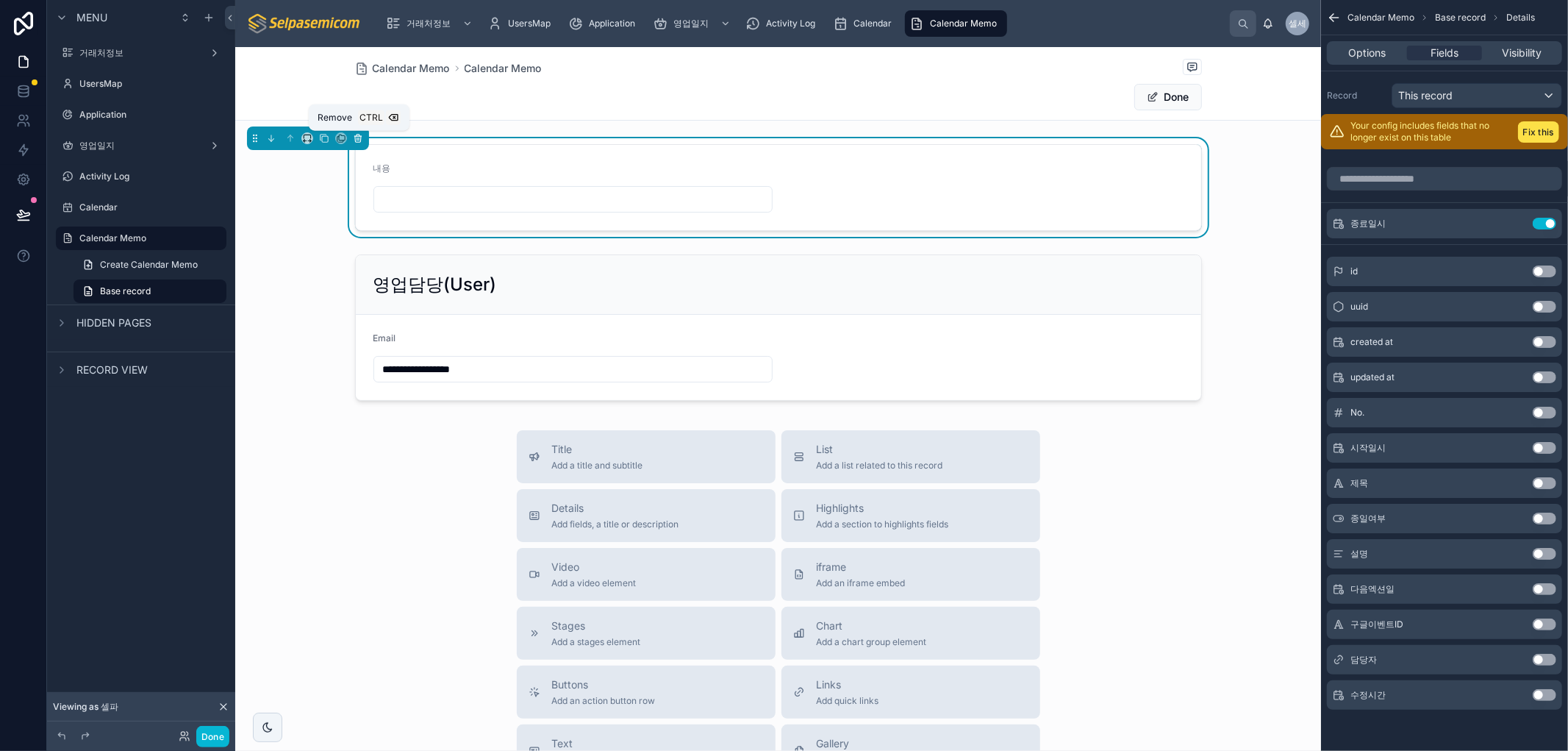
click at [356, 136] on icon at bounding box center [357, 137] width 10 height 10
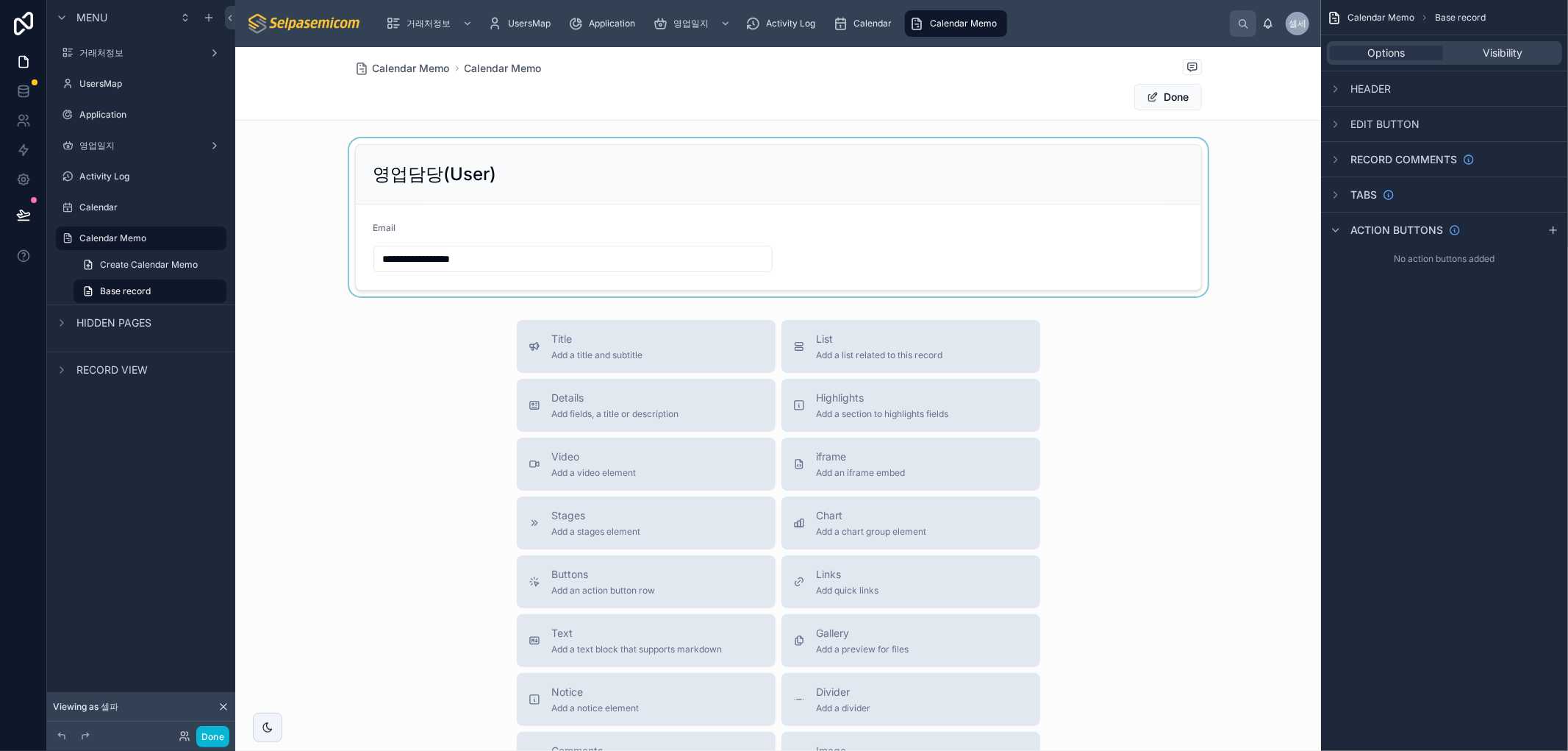
click at [481, 172] on div at bounding box center [778, 217] width 1085 height 158
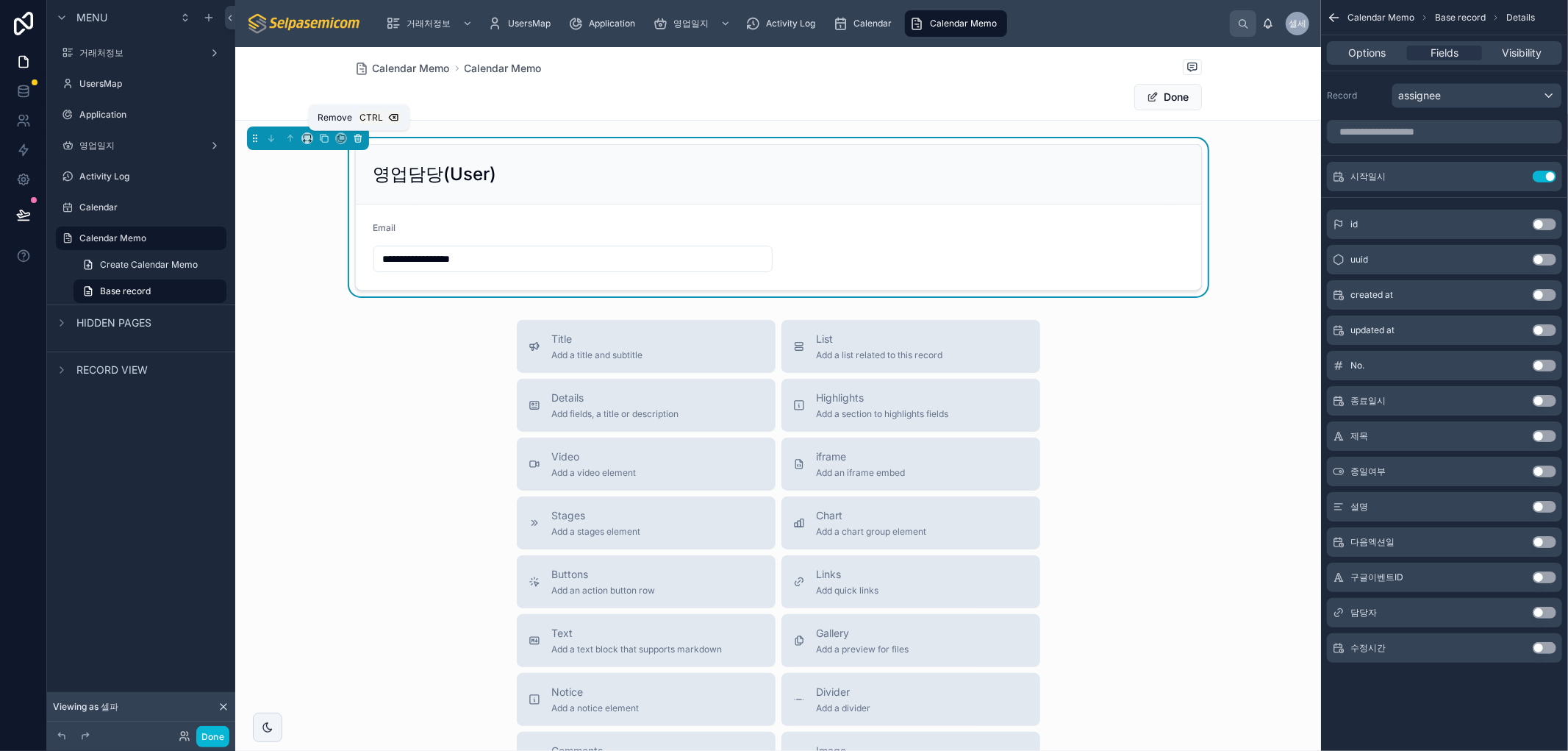
click at [355, 137] on icon at bounding box center [358, 139] width 5 height 5
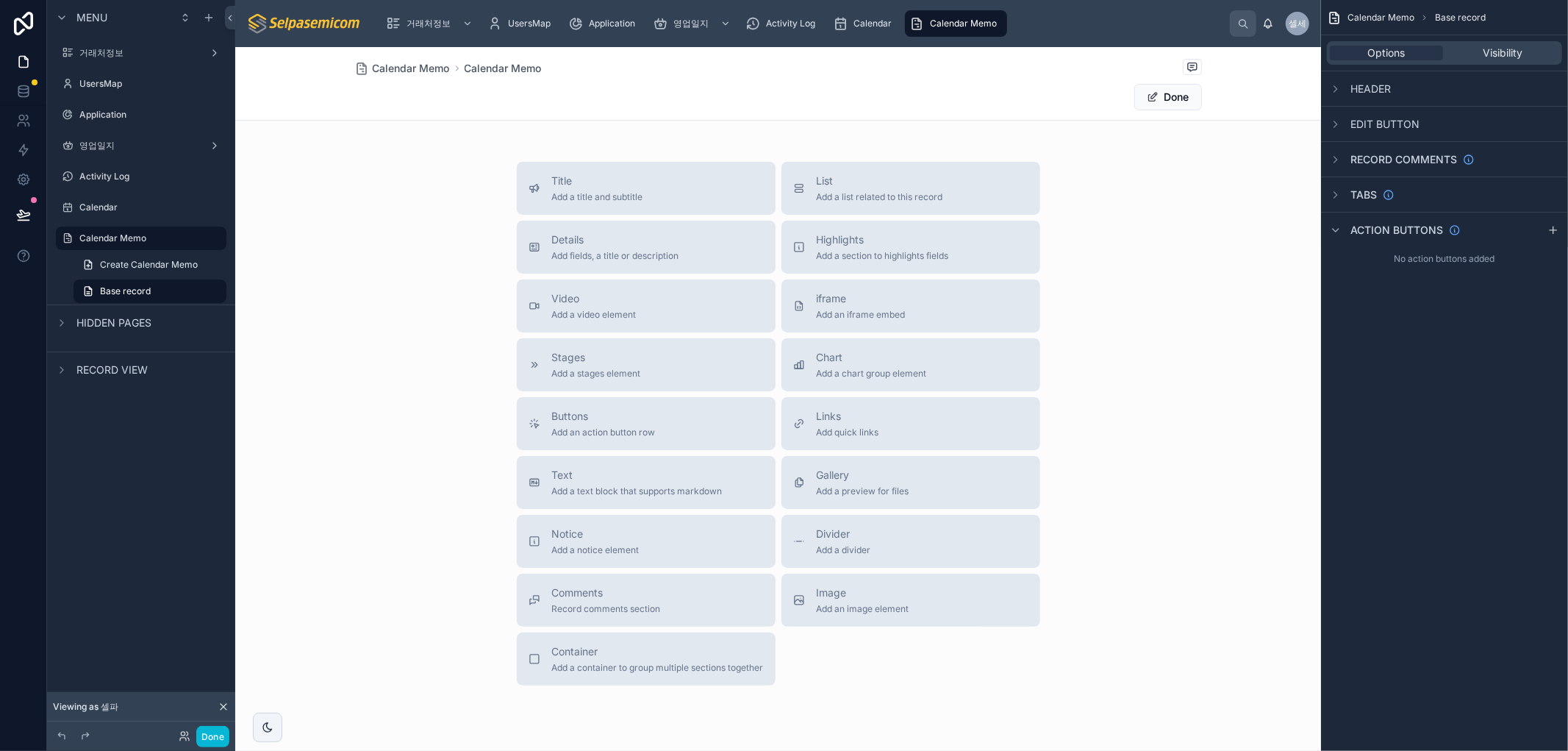
click at [1484, 45] on div "Options Visibility" at bounding box center [1444, 53] width 235 height 24
click at [1484, 52] on span "Visibility" at bounding box center [1503, 53] width 40 height 15
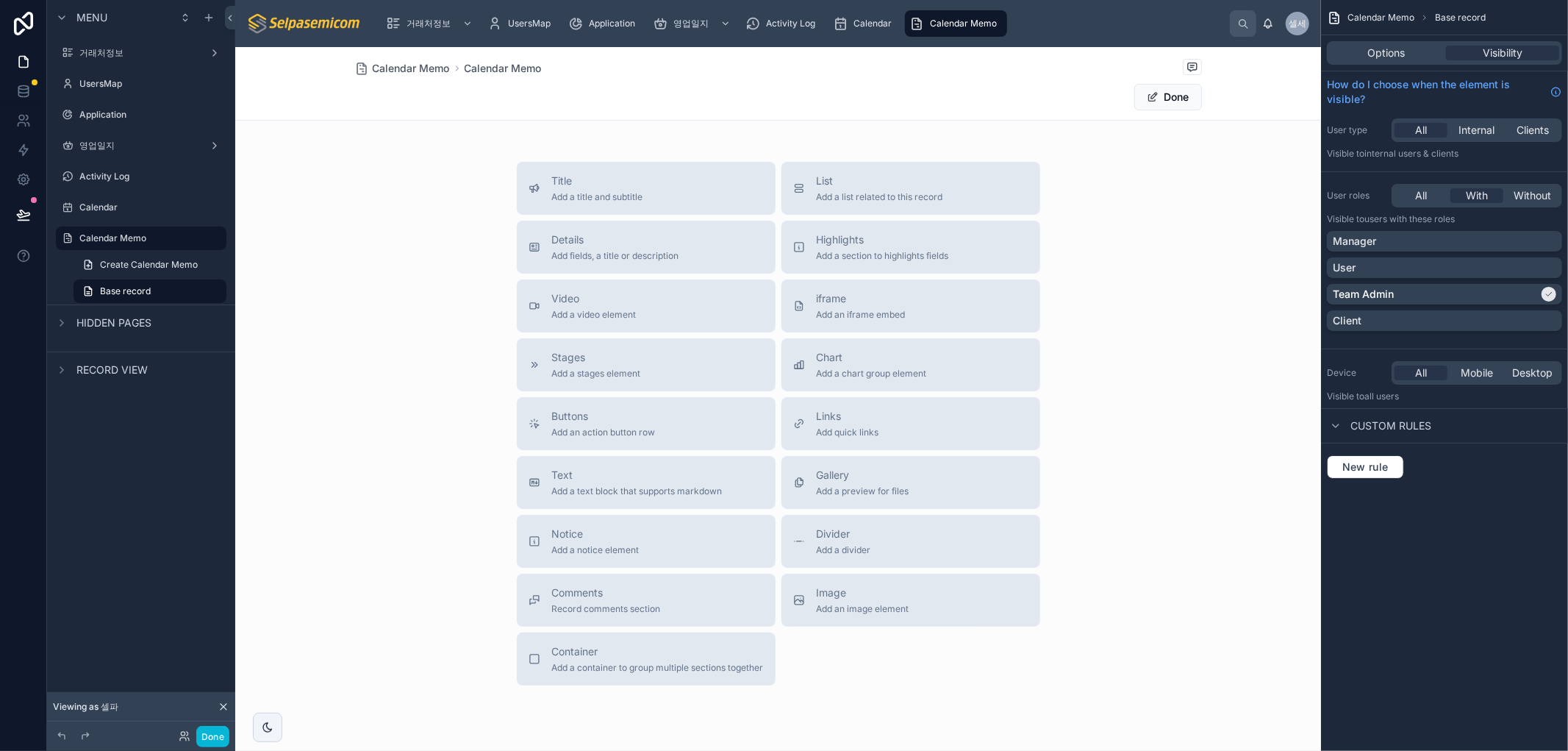
click at [1383, 70] on div "Options Visibility" at bounding box center [1444, 53] width 247 height 35
click at [1387, 62] on div "Options Visibility" at bounding box center [1444, 53] width 235 height 24
click at [1383, 56] on span "Options" at bounding box center [1386, 53] width 37 height 15
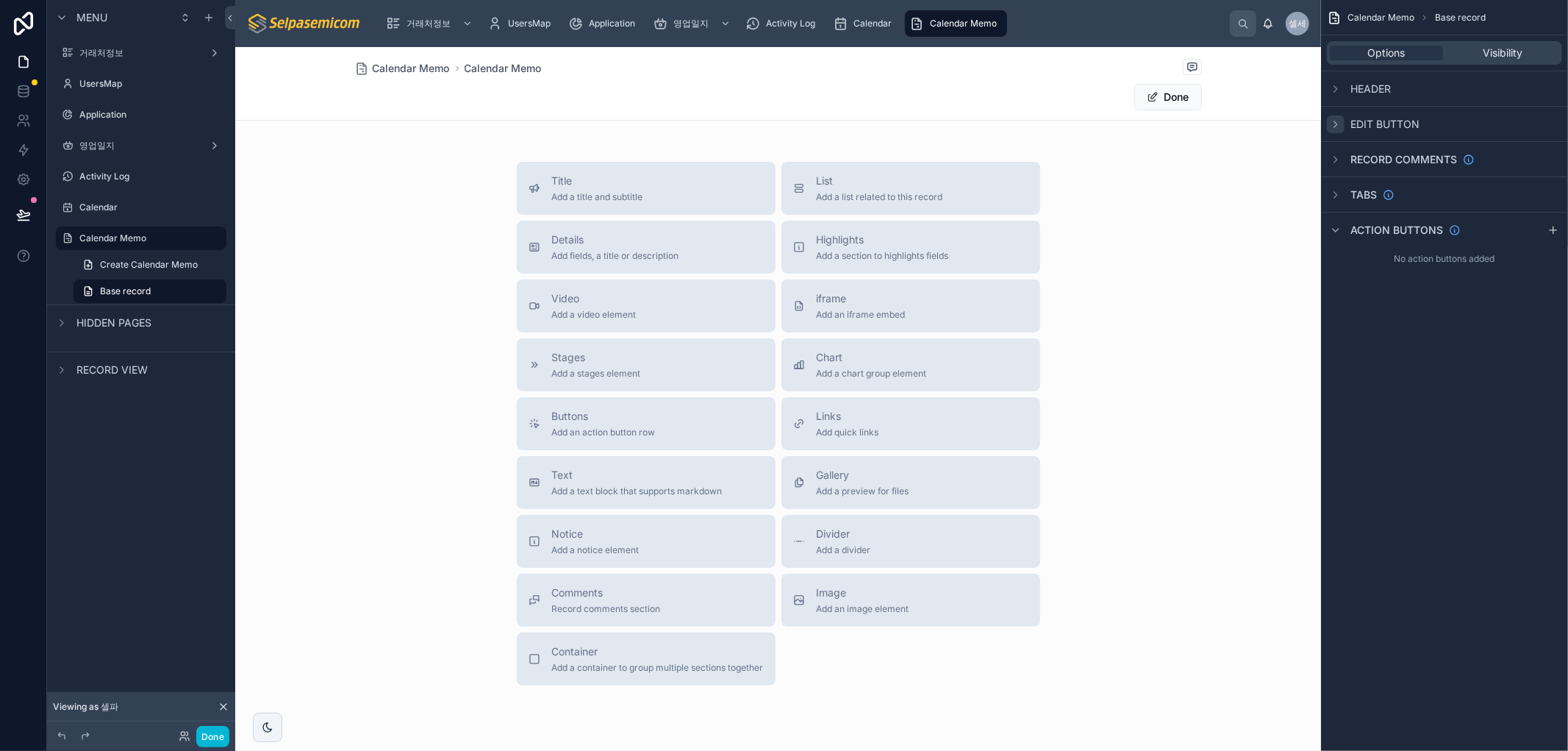
click at [1335, 121] on icon "scrollable content" at bounding box center [1335, 124] width 12 height 12
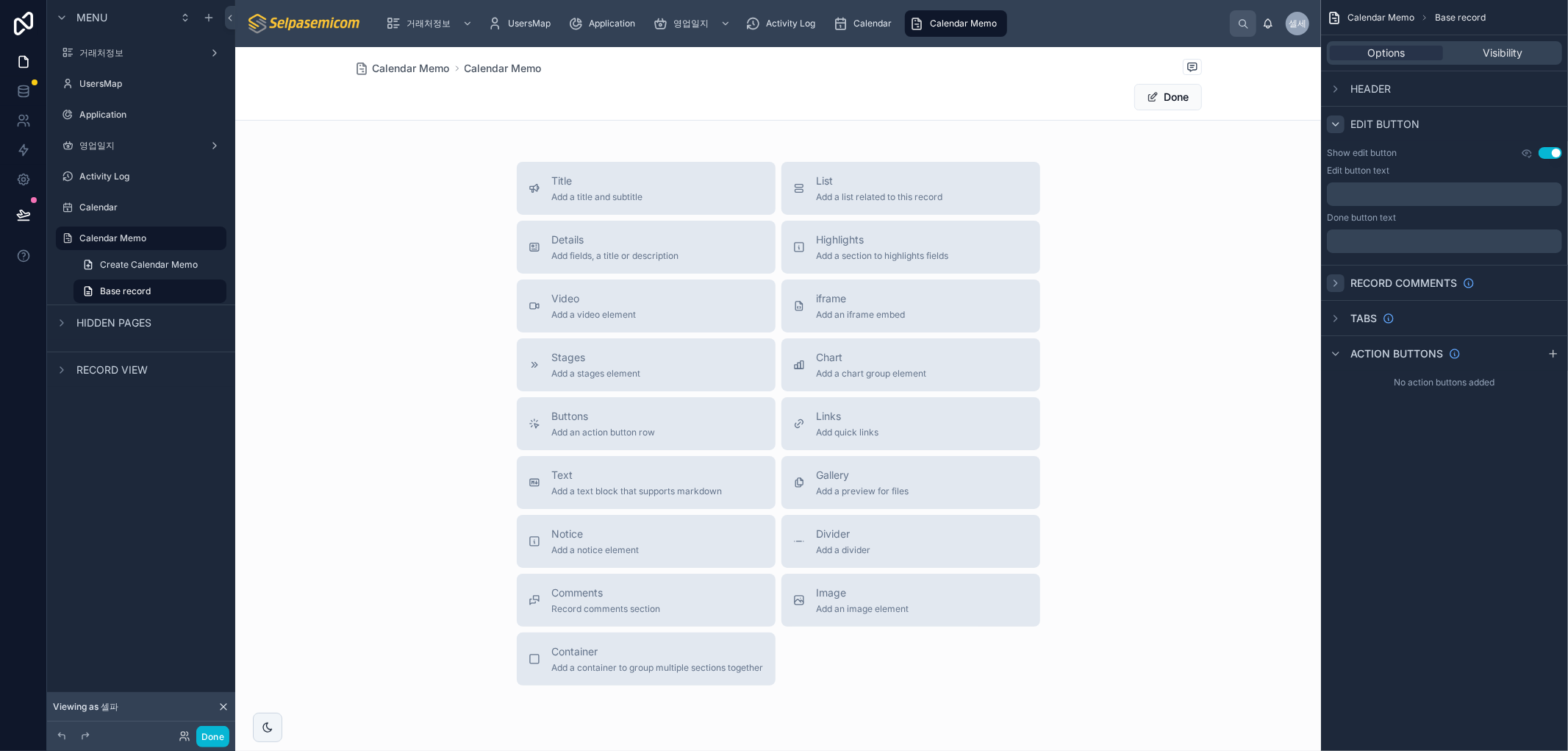
click at [1334, 284] on icon "scrollable content" at bounding box center [1335, 283] width 3 height 5
click at [1328, 422] on div "scrollable content" at bounding box center [1335, 417] width 17 height 17
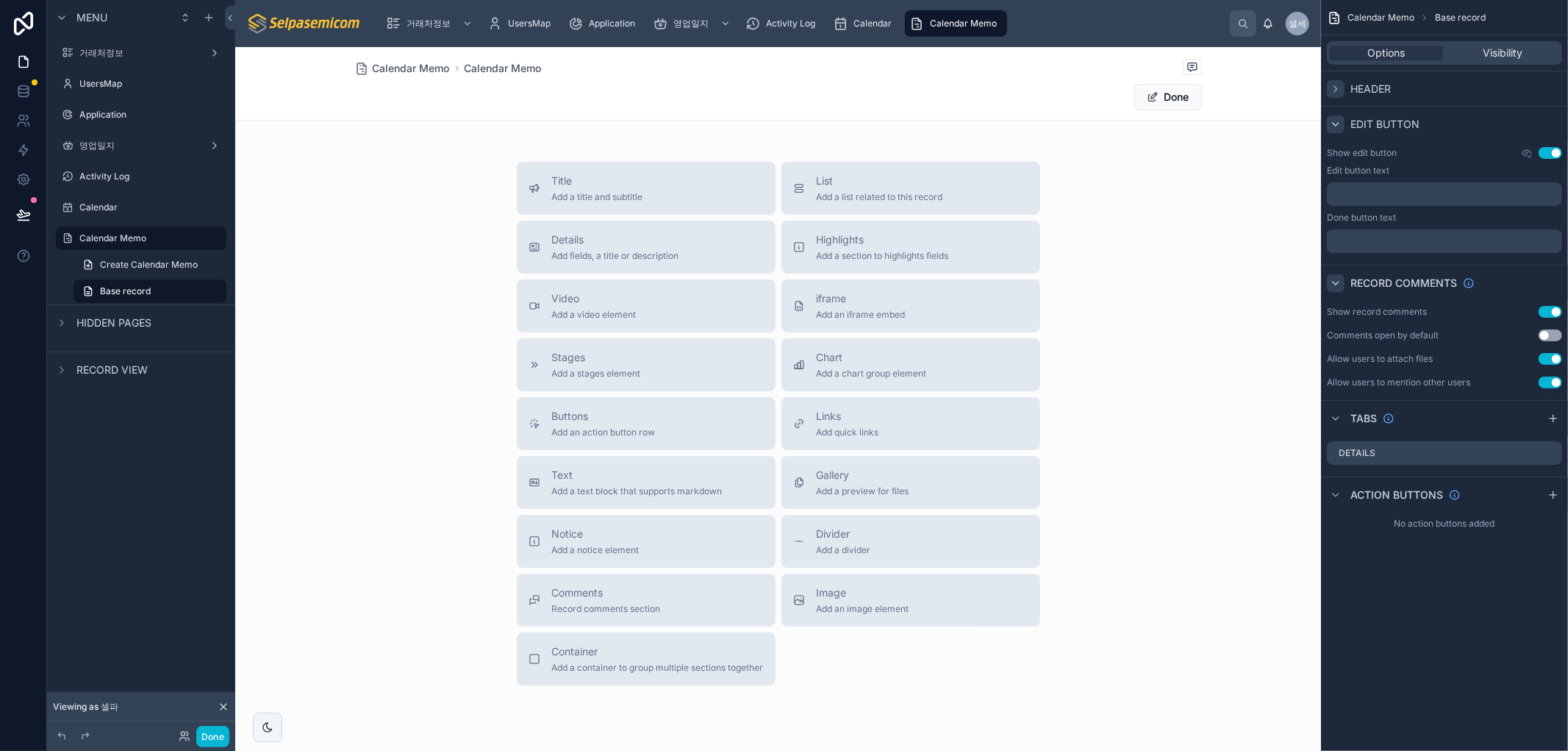
click at [1332, 85] on icon "scrollable content" at bounding box center [1335, 88] width 12 height 12
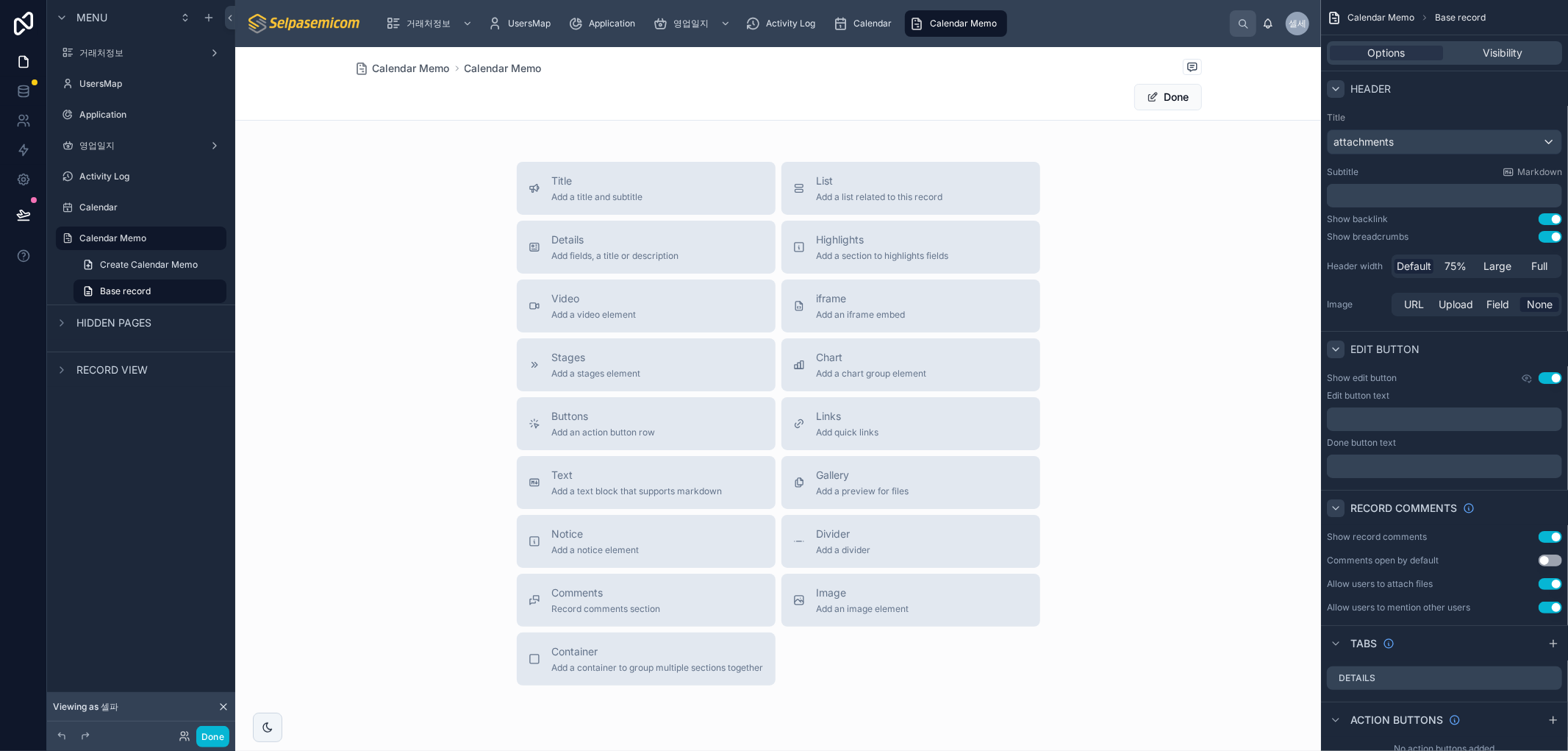
click at [1501, 40] on div "Options Visibility" at bounding box center [1444, 53] width 247 height 35
drag, startPoint x: 1458, startPoint y: 65, endPoint x: 1476, endPoint y: 40, distance: 30.8
click at [1459, 62] on div "Options Visibility" at bounding box center [1444, 53] width 247 height 35
click at [1394, 12] on span "Calendar Memo" at bounding box center [1381, 17] width 67 height 12
click at [1394, 13] on span "Calendar Memo" at bounding box center [1381, 17] width 67 height 12
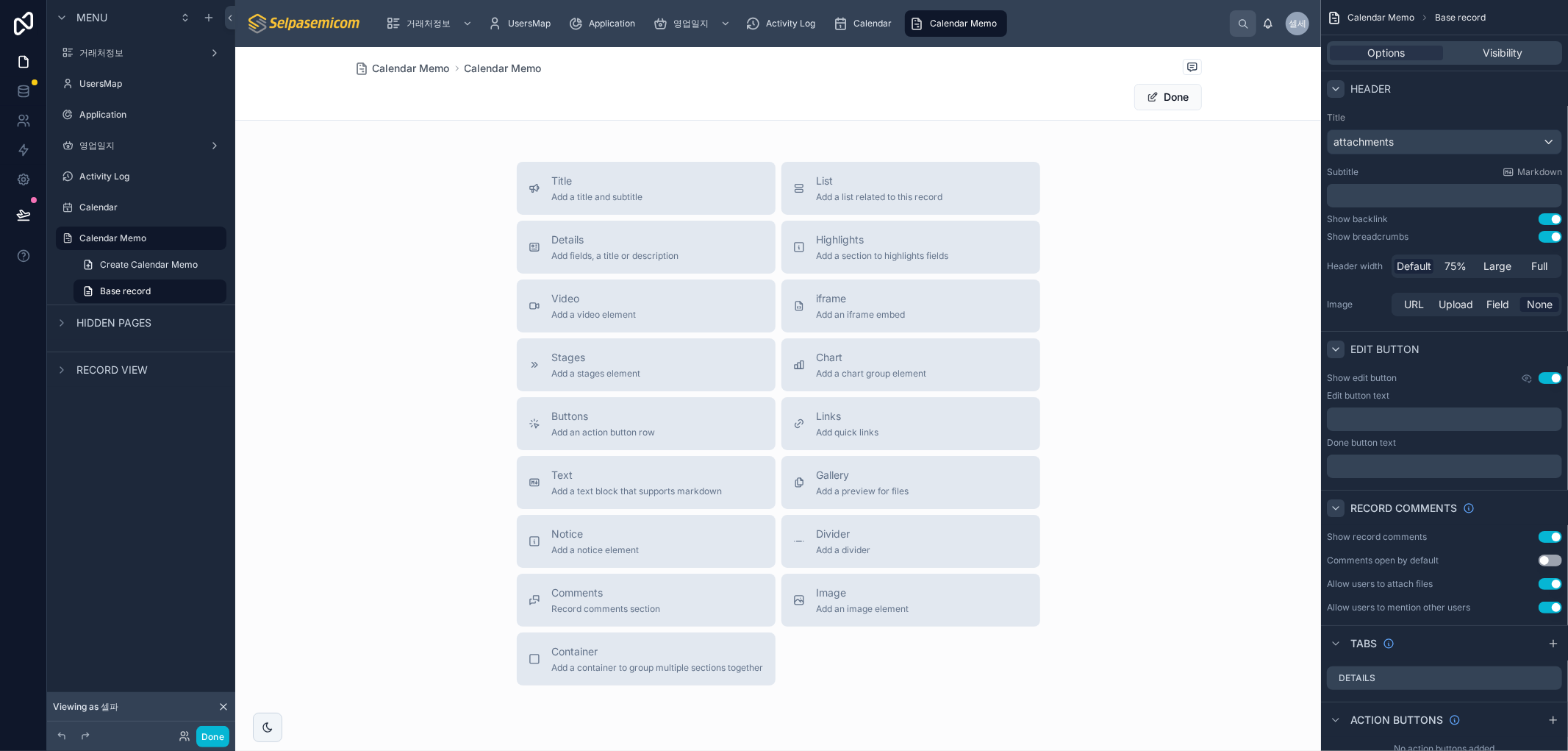
click at [1394, 13] on span "Calendar Memo" at bounding box center [1381, 17] width 67 height 12
click at [1394, 15] on span "Calendar Memo" at bounding box center [1381, 17] width 67 height 12
click at [401, 78] on div "Calendar Memo Calendar Memo Done" at bounding box center [779, 84] width 847 height 73
click at [409, 67] on span "Calendar Memo" at bounding box center [411, 68] width 77 height 15
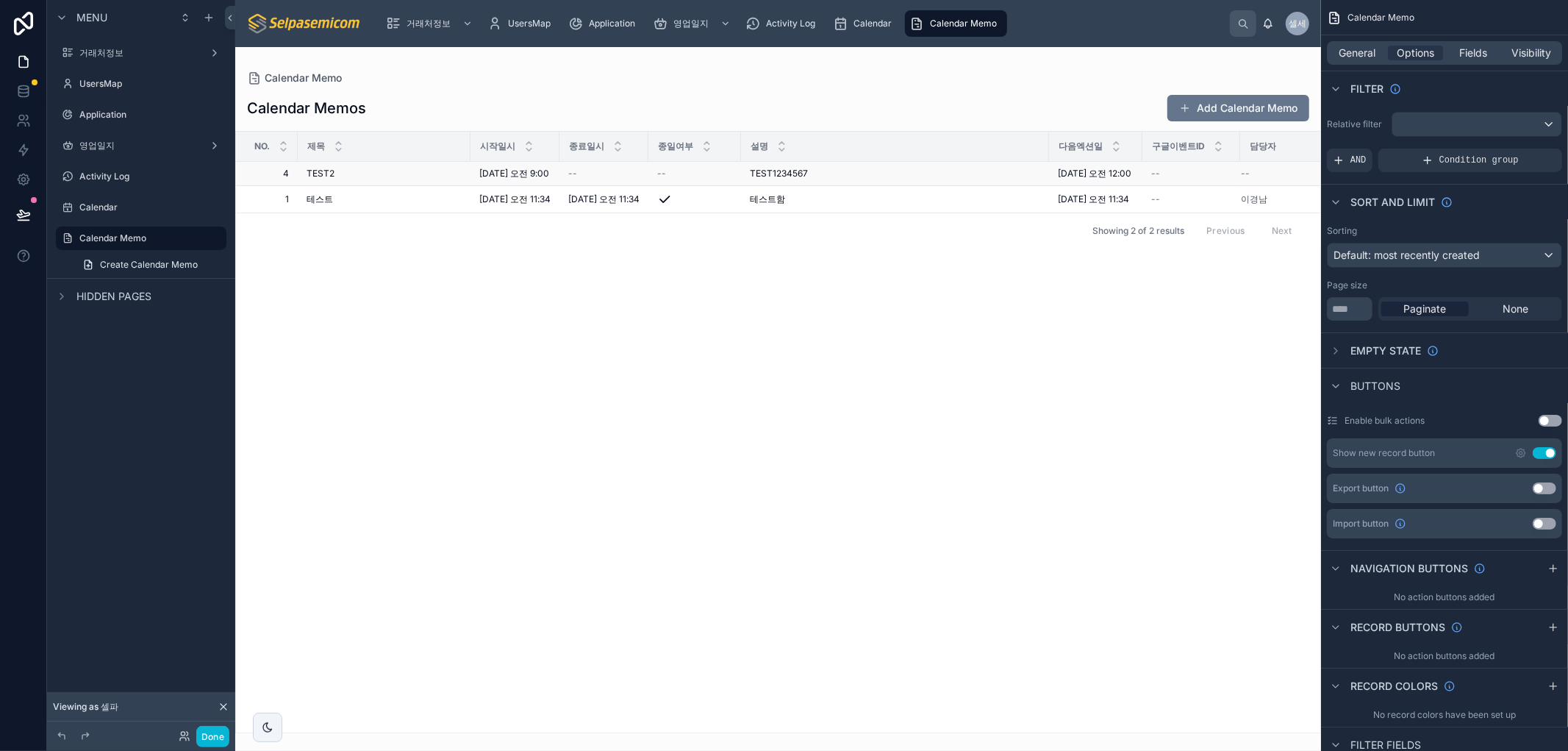
click at [805, 179] on span "TEST1234567" at bounding box center [779, 173] width 58 height 12
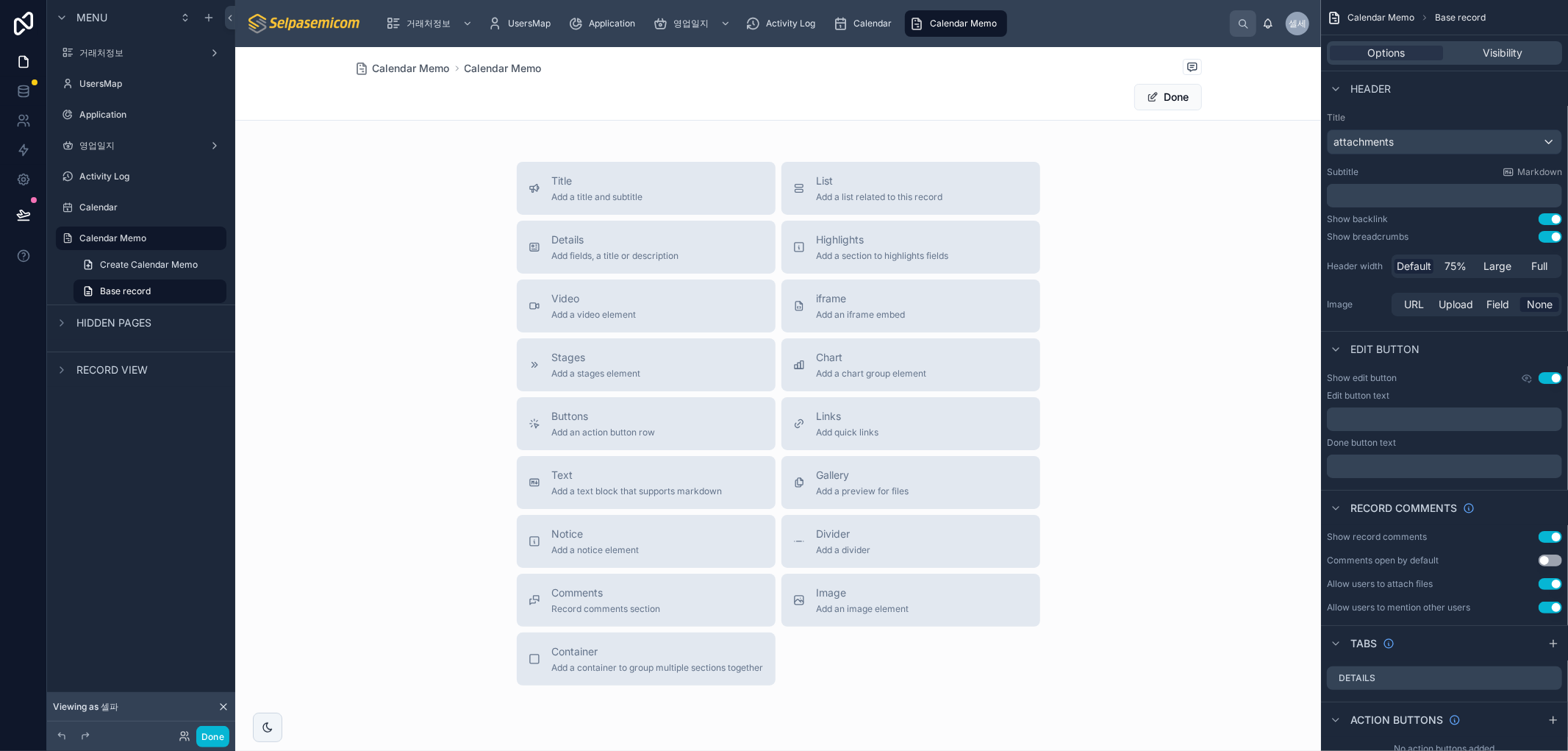
click at [1157, 245] on div "Title Add a title and subtitle List Add a list related to this record Details A…" at bounding box center [778, 424] width 1085 height 524
click at [847, 194] on span "Add a list related to this record" at bounding box center [879, 196] width 126 height 12
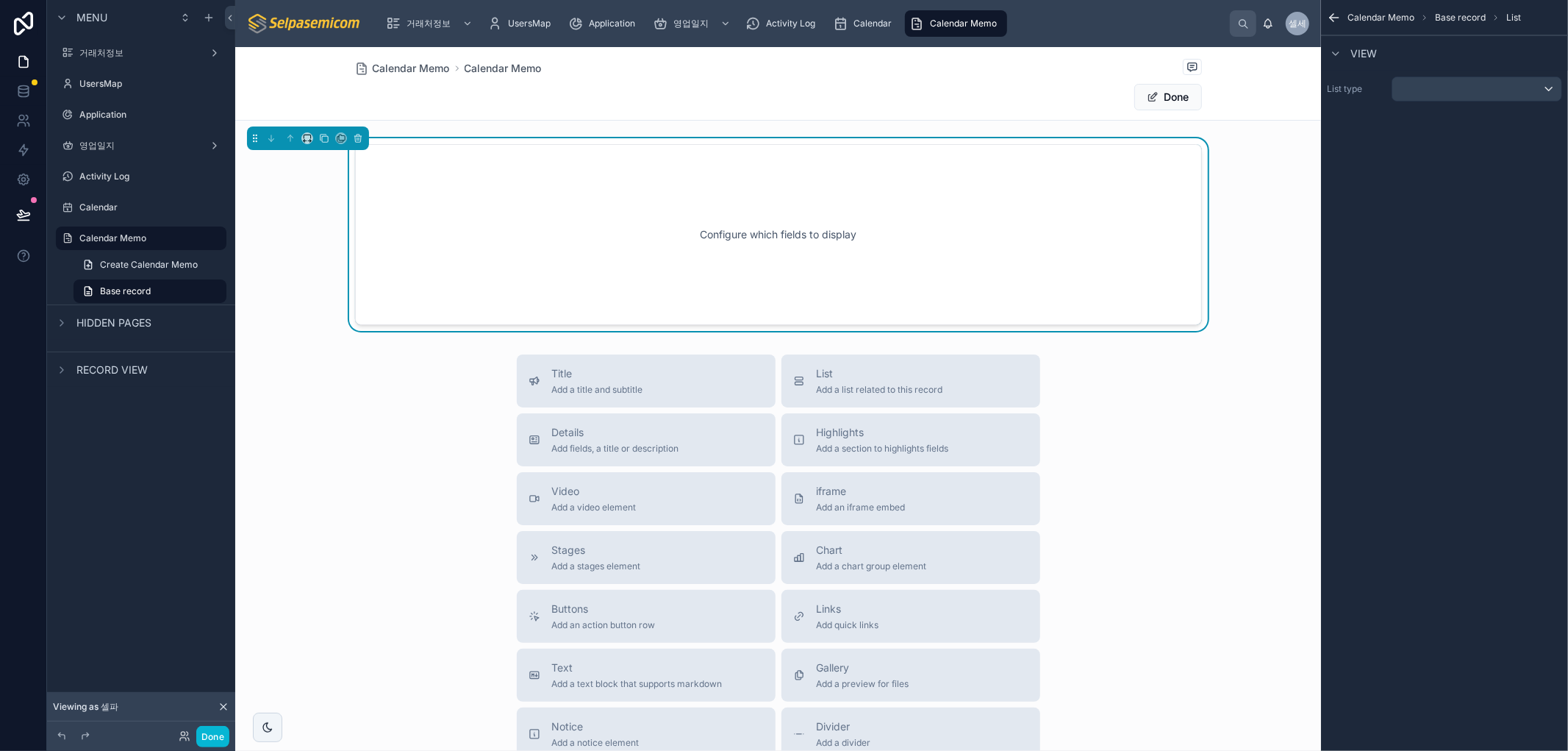
drag, startPoint x: 357, startPoint y: 138, endPoint x: 1183, endPoint y: 425, distance: 874.4
click at [1174, 432] on div "Calendar Memo Calendar Memo Done Configure which fields to display Title Add a …" at bounding box center [778, 521] width 1085 height 948
click at [1481, 90] on div "scrollable content" at bounding box center [1477, 89] width 169 height 24
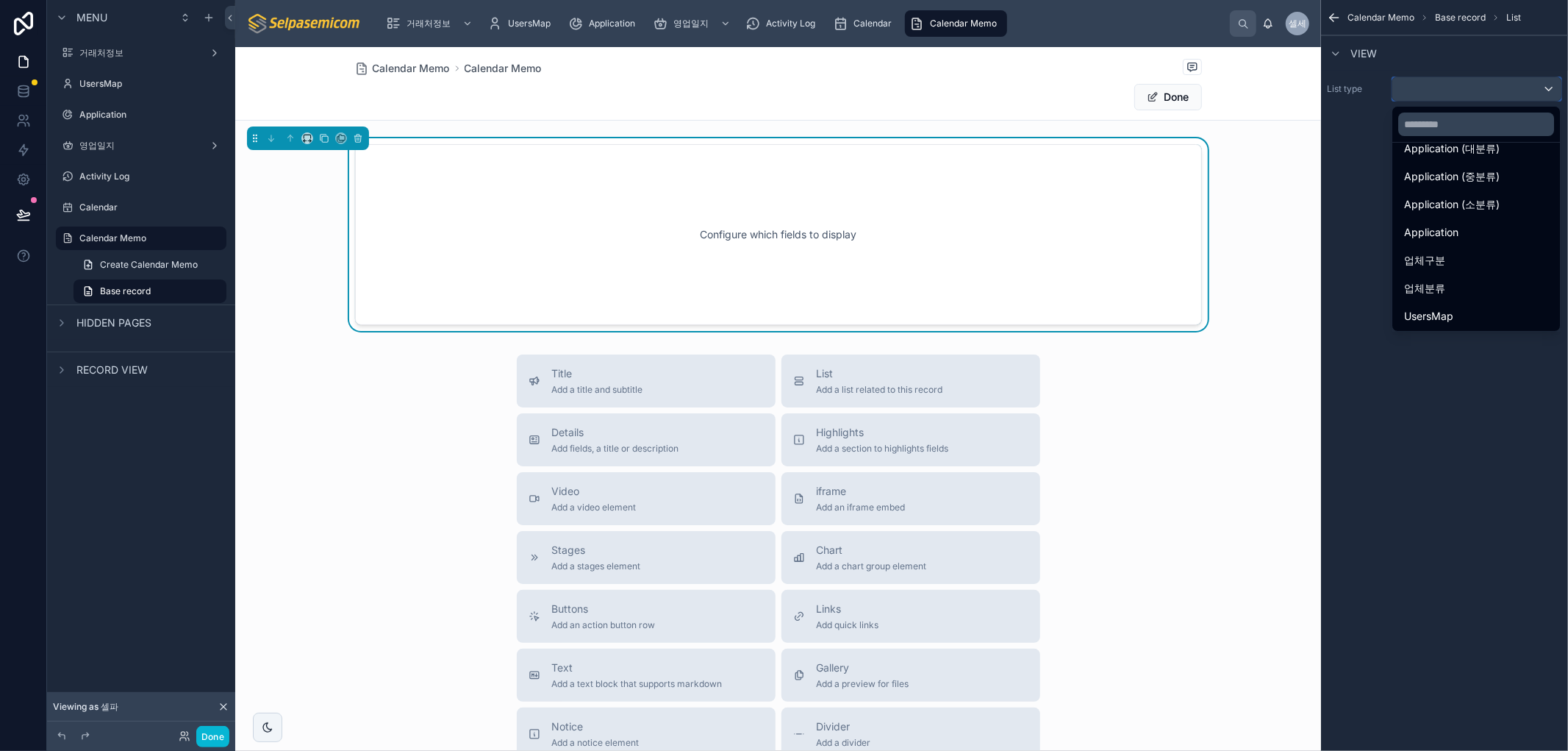
scroll to position [204, 0]
click at [1473, 321] on span "Calendar Memo" at bounding box center [1442, 315] width 76 height 17
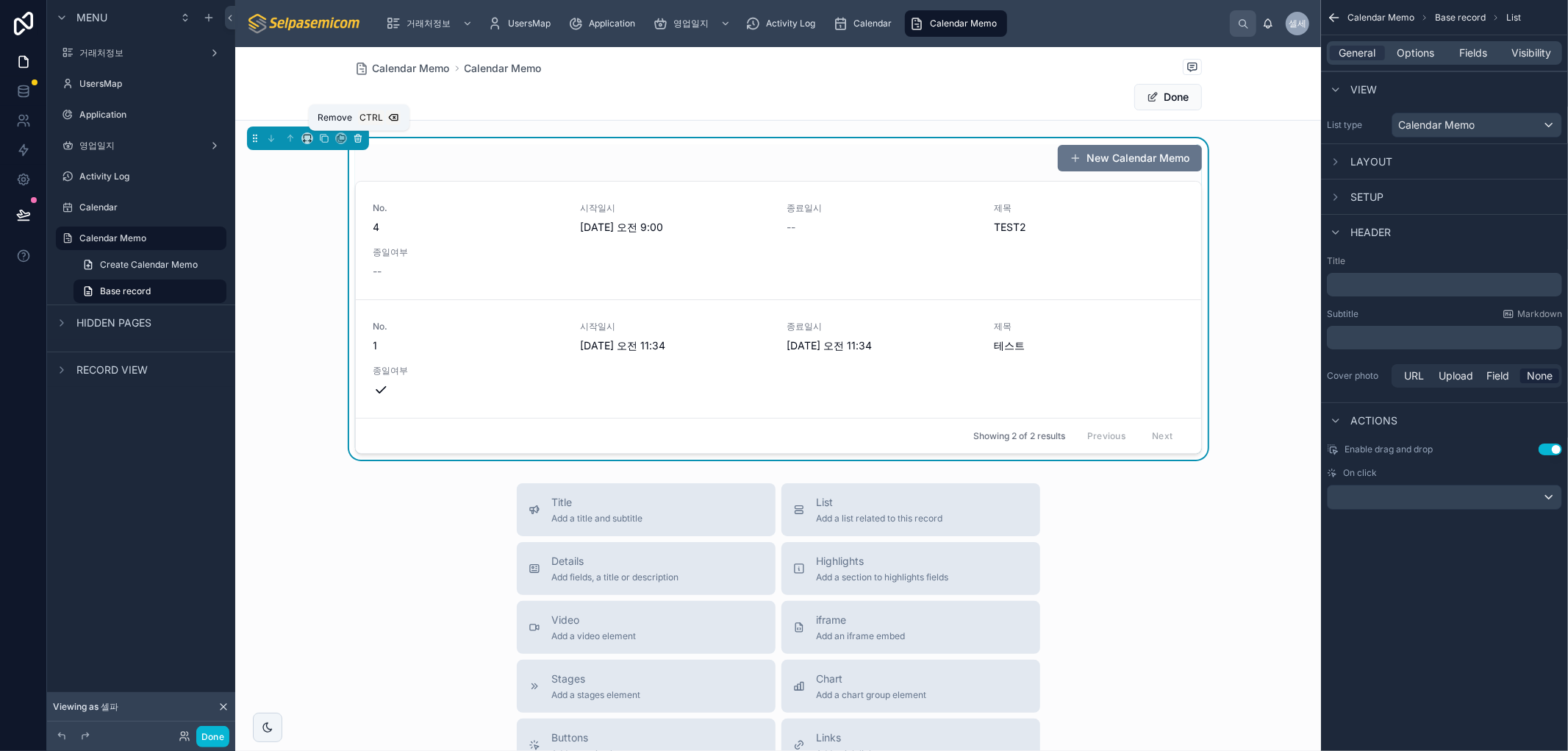
click at [362, 137] on icon at bounding box center [357, 137] width 10 height 10
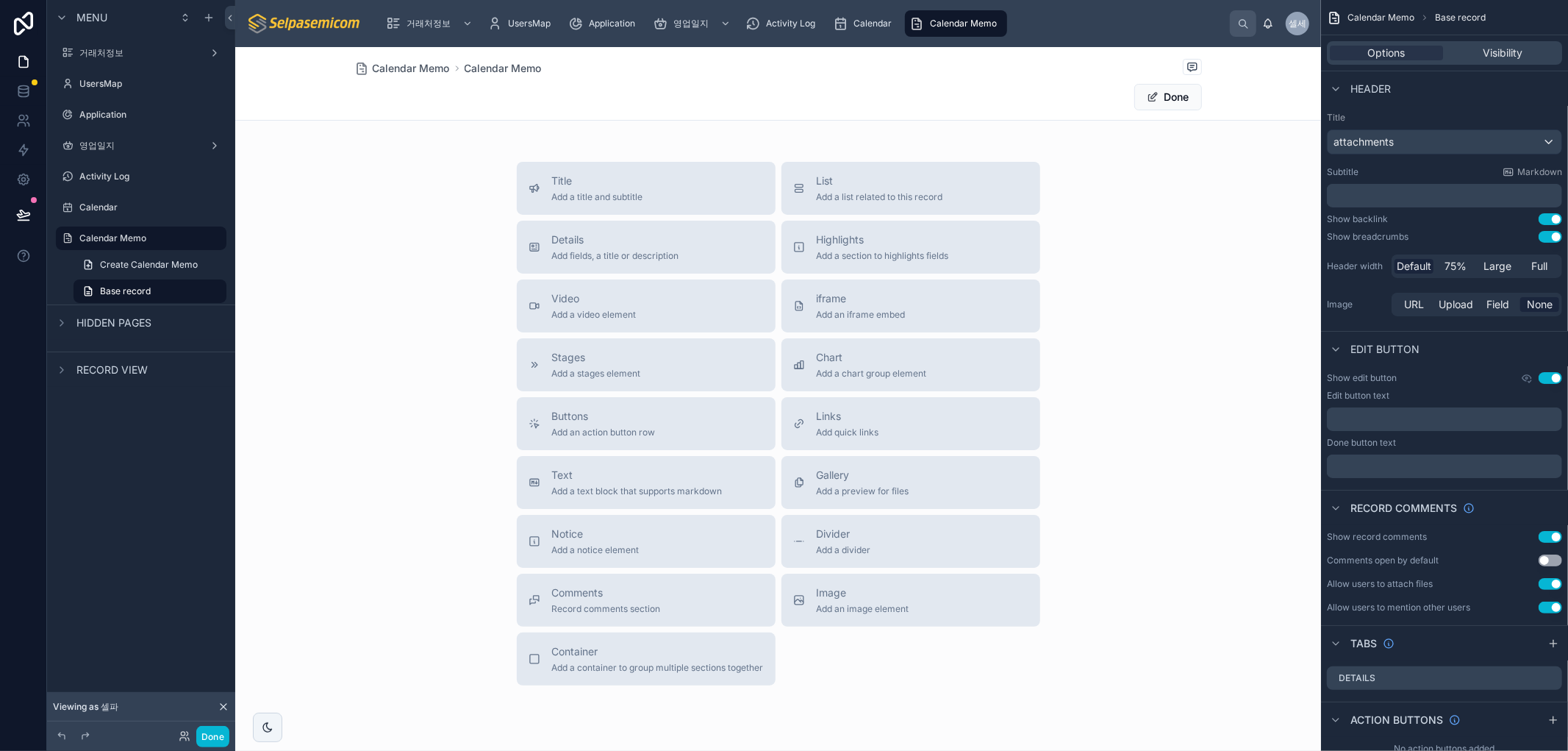
click at [928, 31] on div "Calendar Memo" at bounding box center [955, 24] width 94 height 24
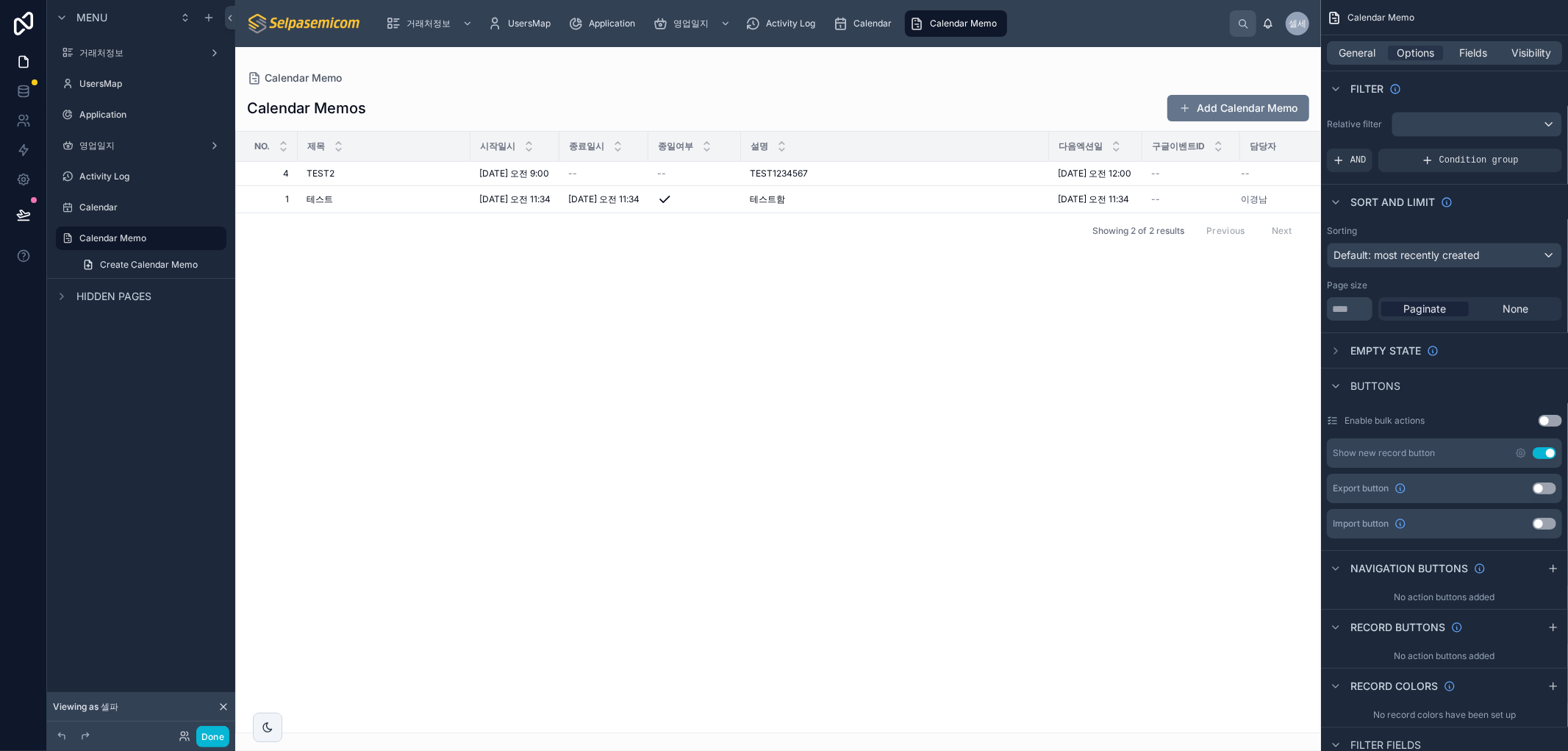
click at [317, 78] on div at bounding box center [778, 399] width 1085 height 704
click at [1213, 111] on button "Add Calendar Memo" at bounding box center [1238, 107] width 142 height 26
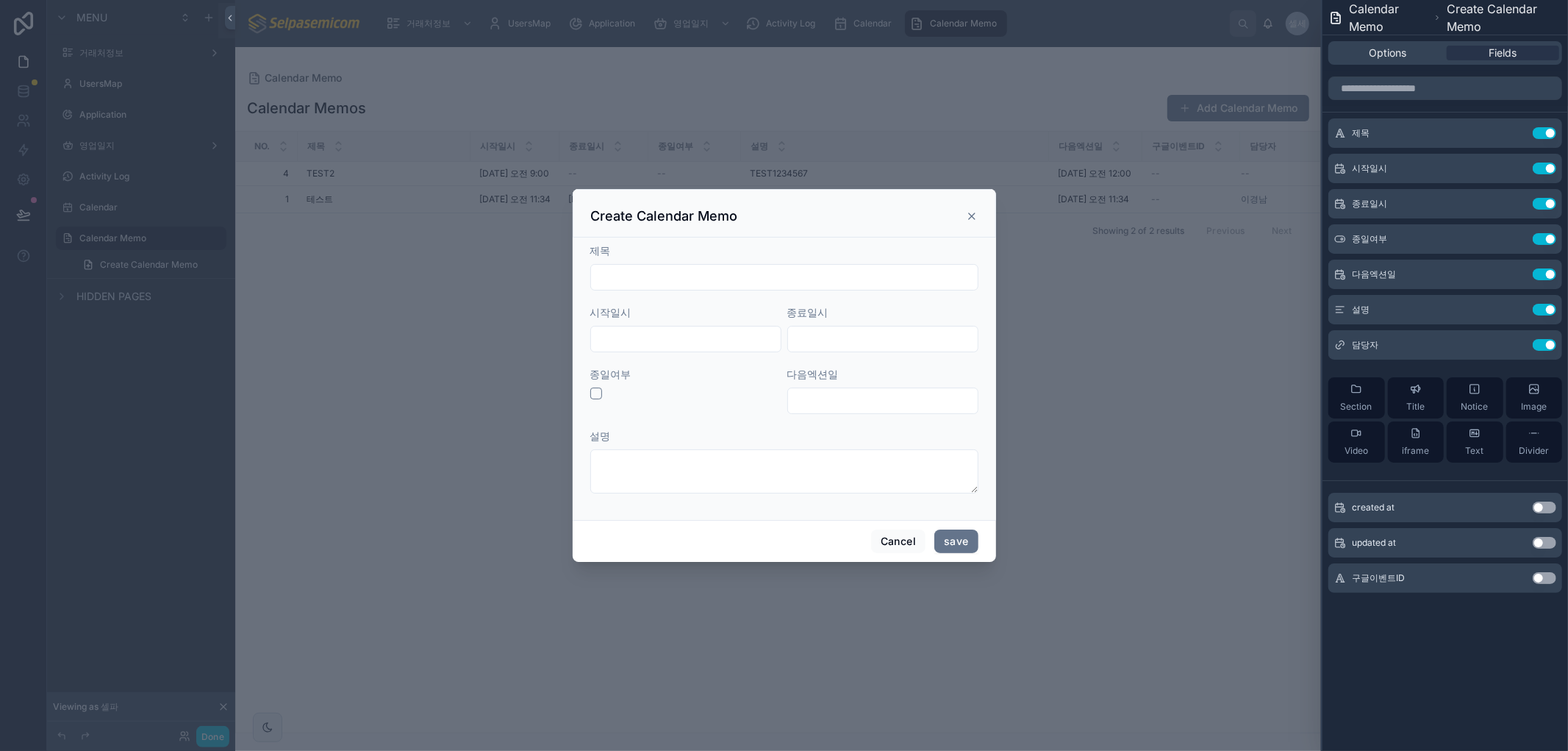
click at [968, 217] on icon at bounding box center [972, 215] width 12 height 12
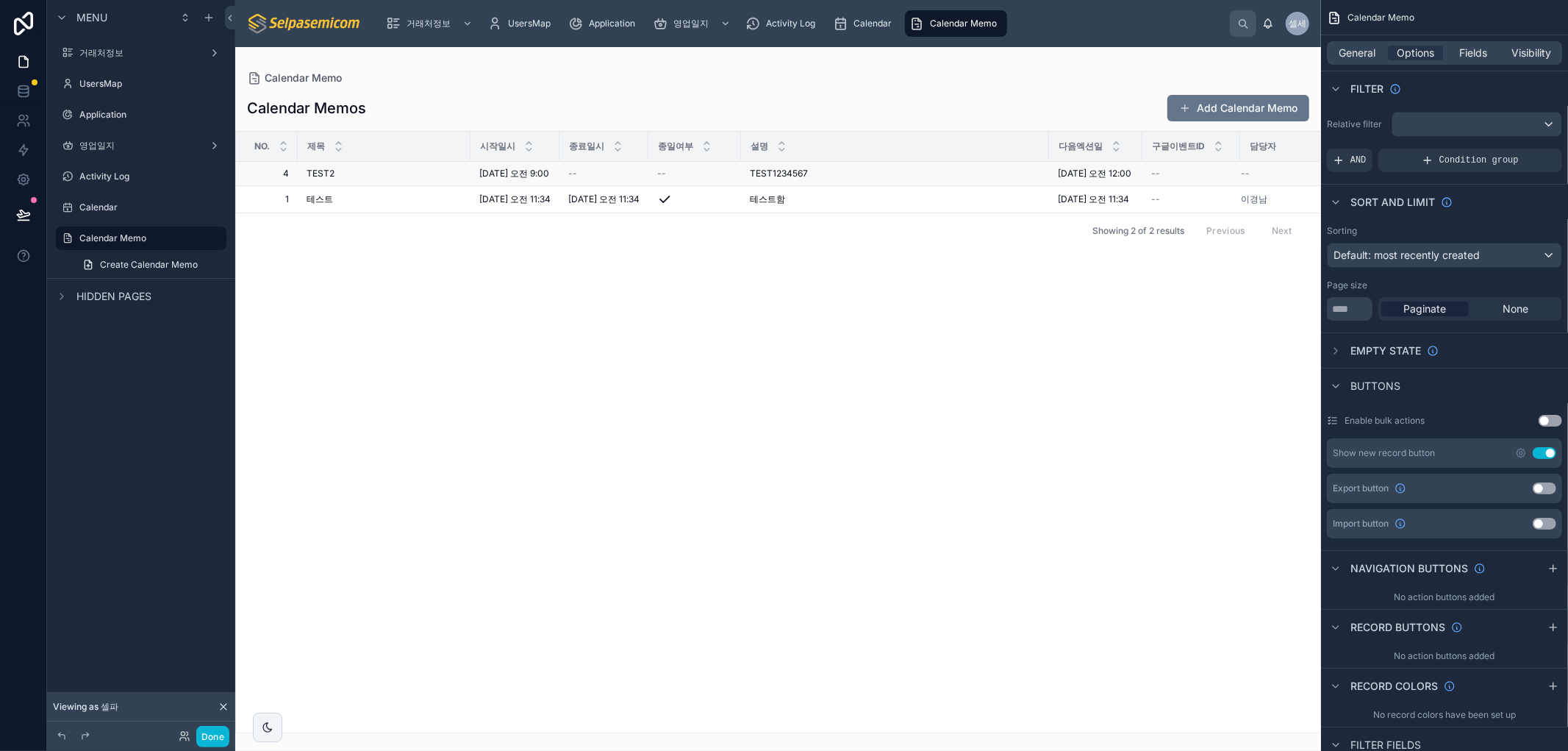
click at [808, 178] on span "TEST1234567" at bounding box center [779, 173] width 58 height 12
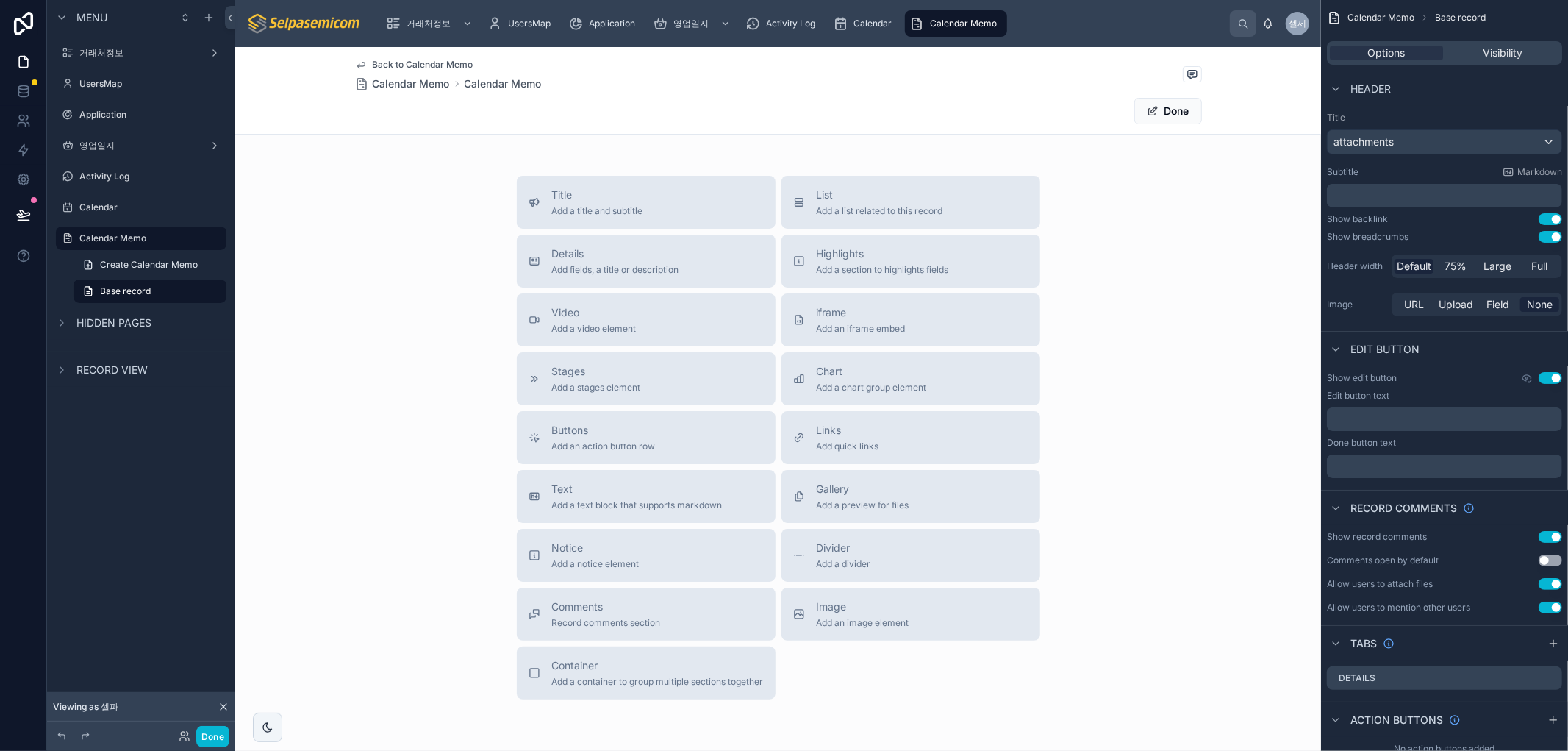
click at [466, 107] on div "Done" at bounding box center [779, 111] width 847 height 28
click at [1395, 65] on div "Options Visibility" at bounding box center [1444, 53] width 247 height 35
click at [1382, 135] on span "attachments" at bounding box center [1363, 142] width 60 height 15
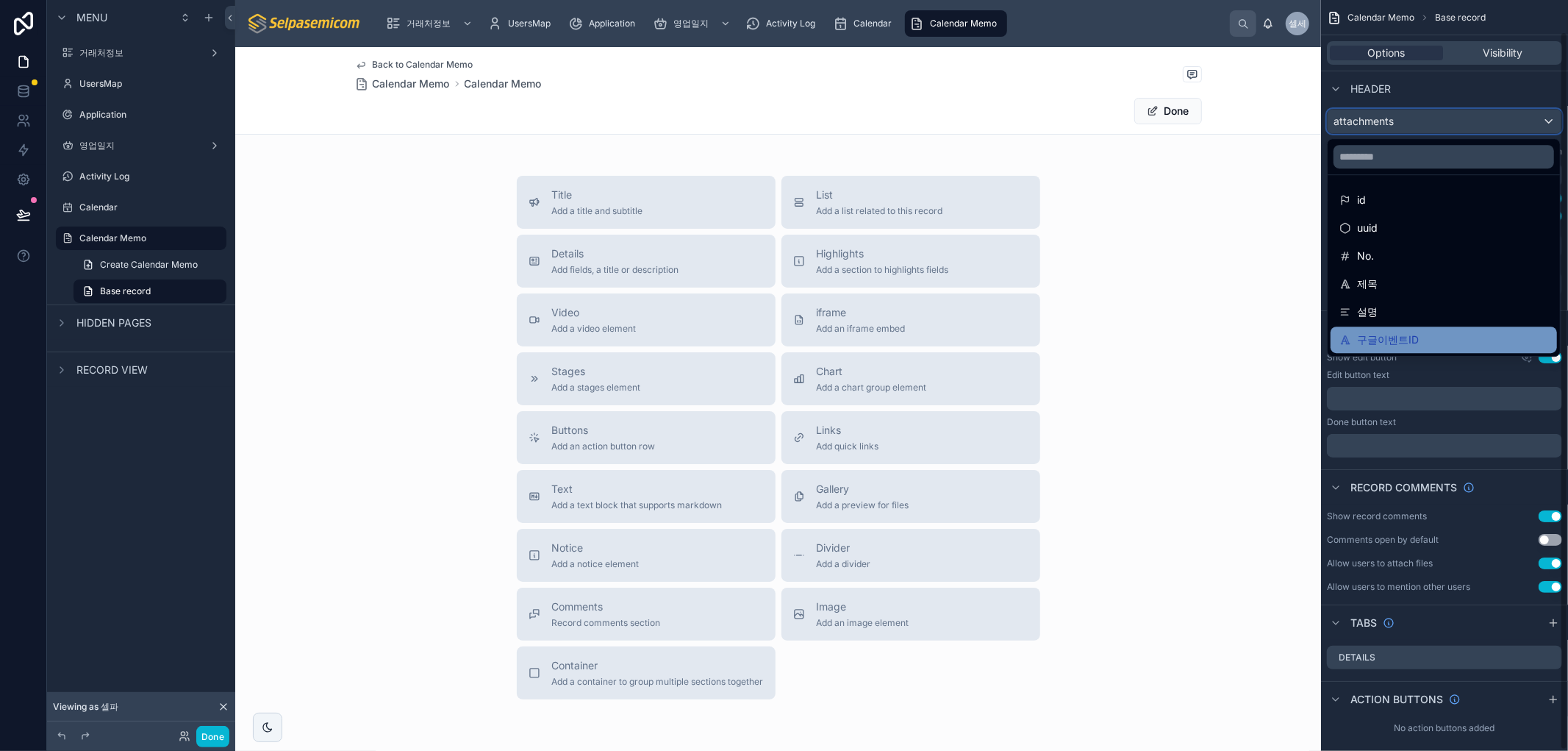
scroll to position [33, 0]
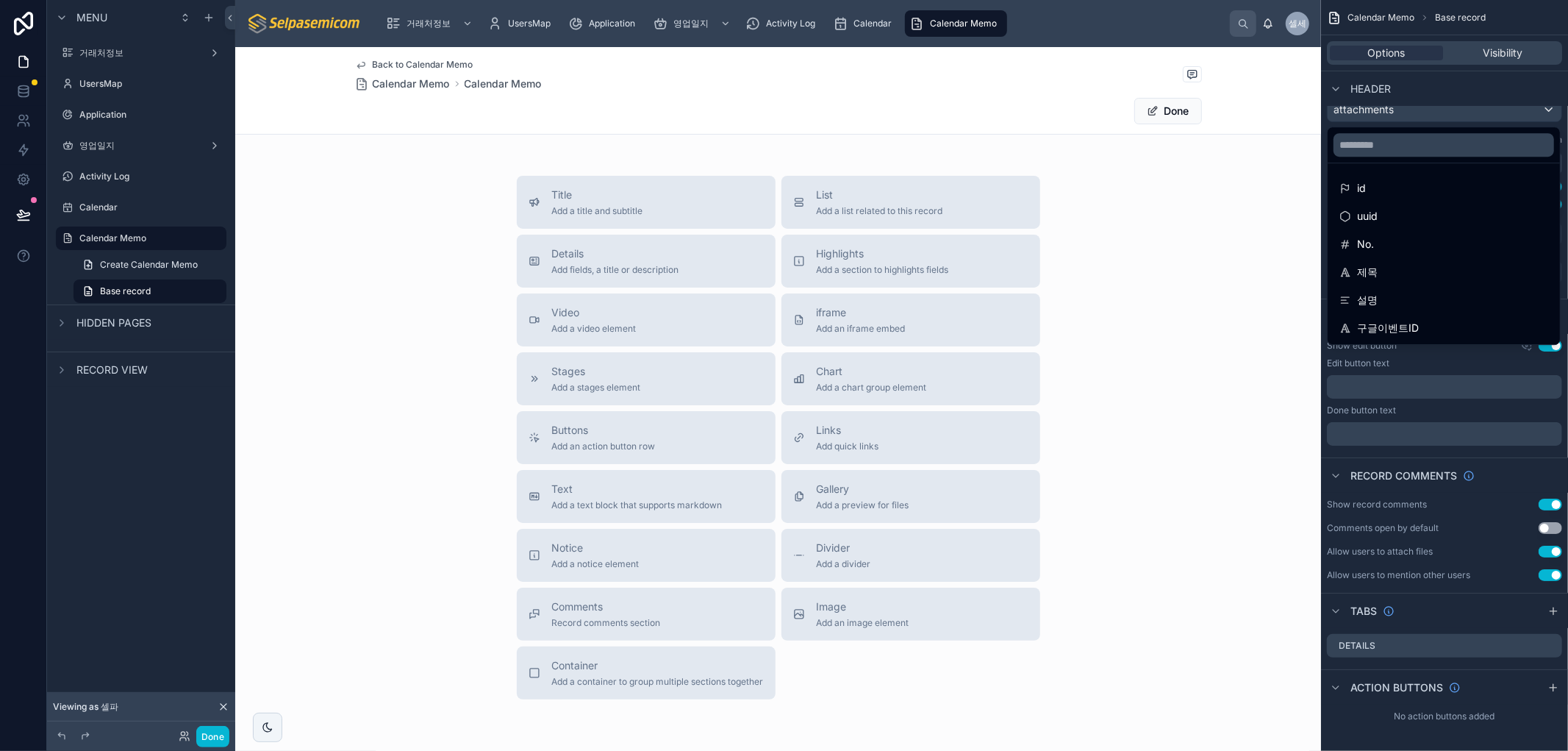
click at [1181, 329] on div "Title Add a title and subtitle List Add a list related to this record Details A…" at bounding box center [778, 437] width 1085 height 524
click at [1383, 267] on div "제목" at bounding box center [1443, 271] width 209 height 17
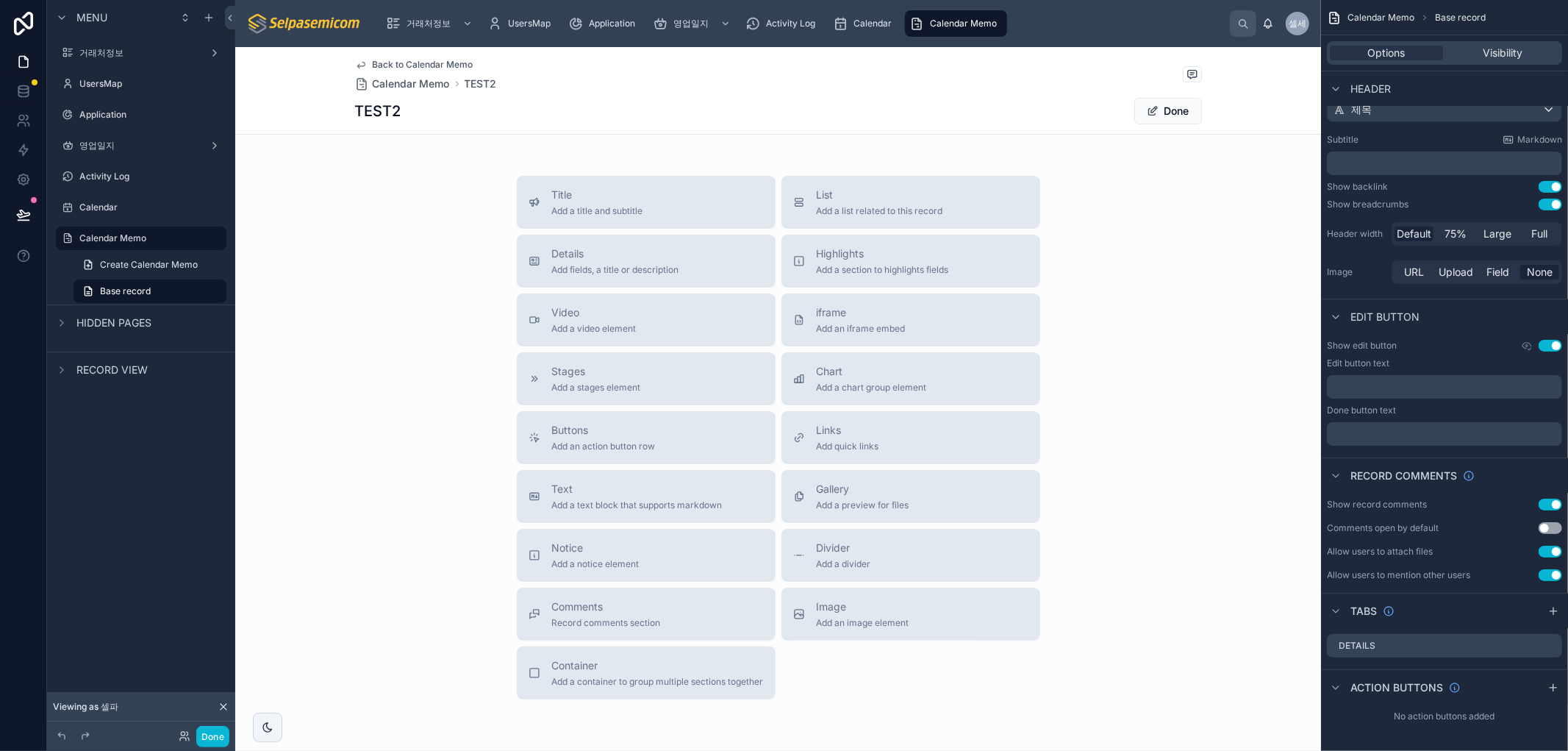
click at [1439, 145] on div "Subtitle Markdown ﻿" at bounding box center [1444, 154] width 235 height 41
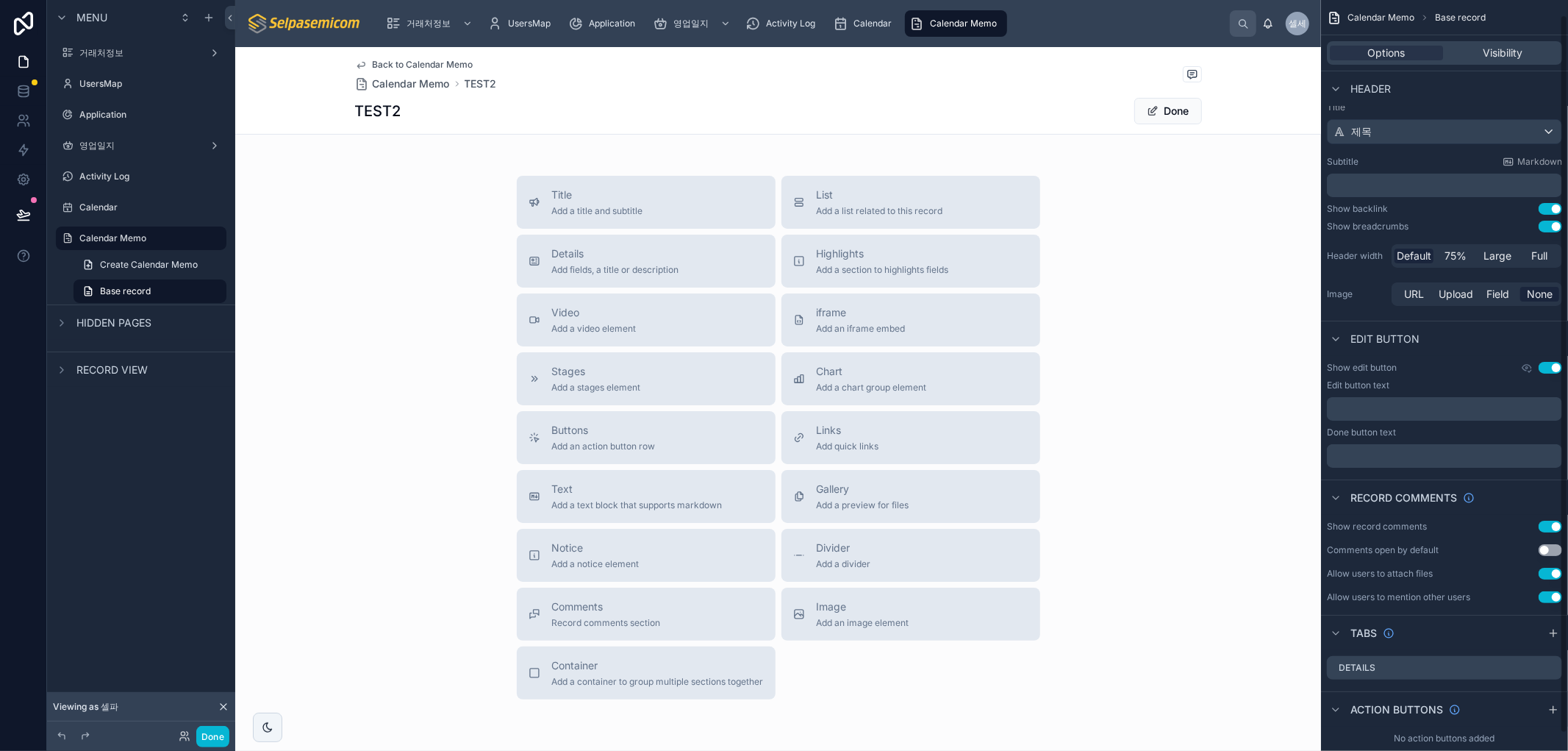
scroll to position [0, 0]
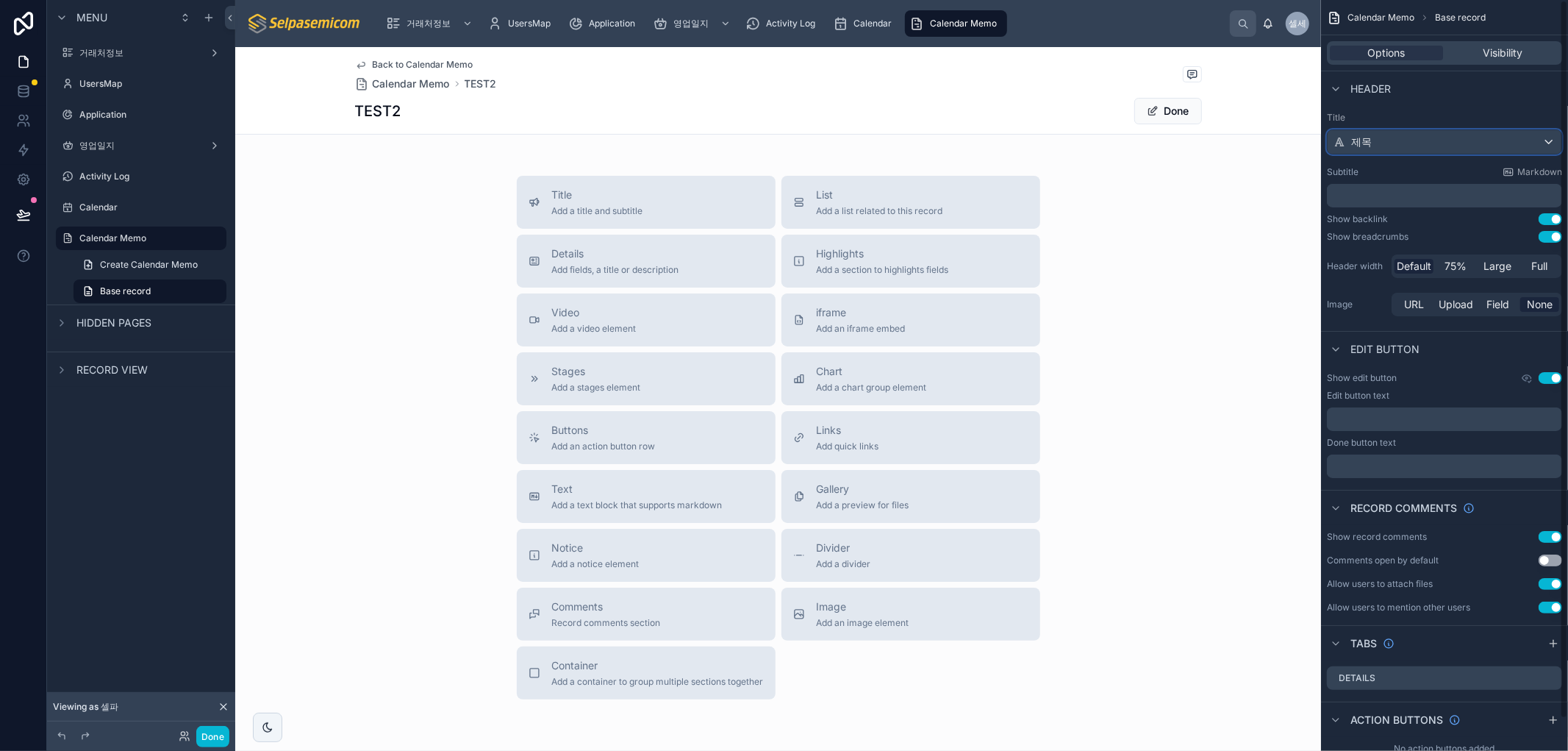
click at [1529, 138] on div "제목" at bounding box center [1443, 142] width 234 height 24
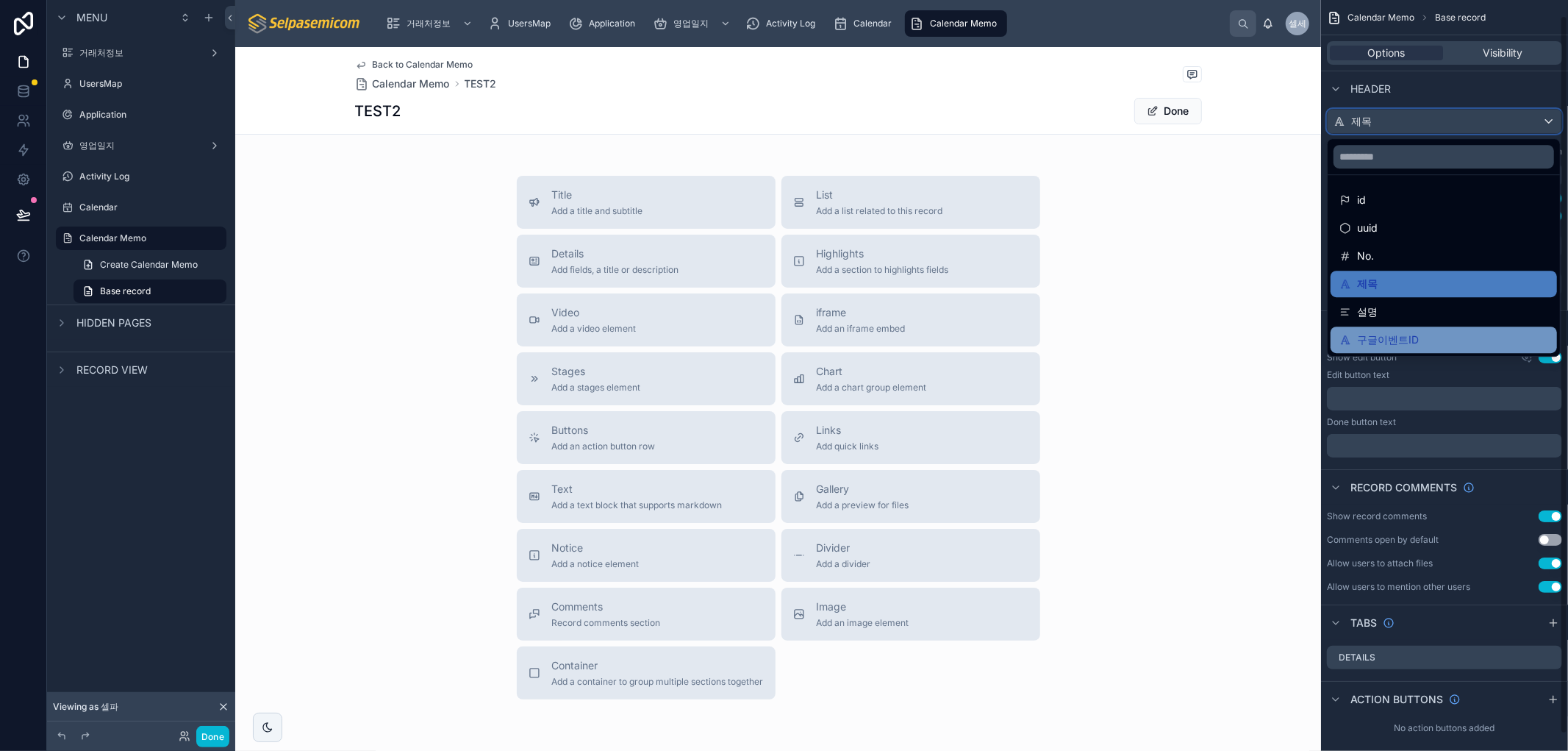
scroll to position [33, 0]
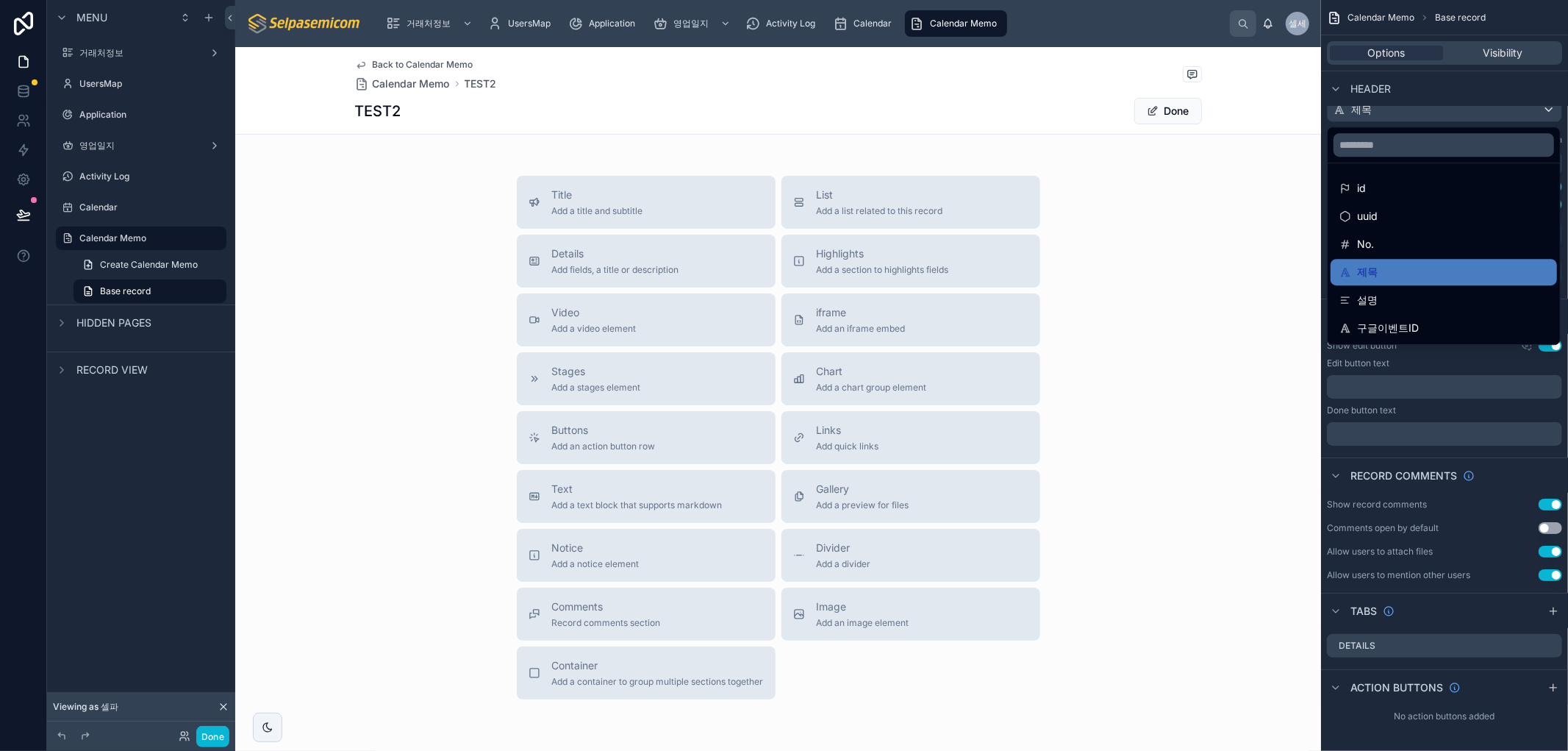
drag, startPoint x: 1263, startPoint y: 319, endPoint x: 1435, endPoint y: 63, distance: 308.4
click at [1266, 315] on div "Title Add a title and subtitle List Add a list related to this record Details A…" at bounding box center [778, 437] width 1085 height 524
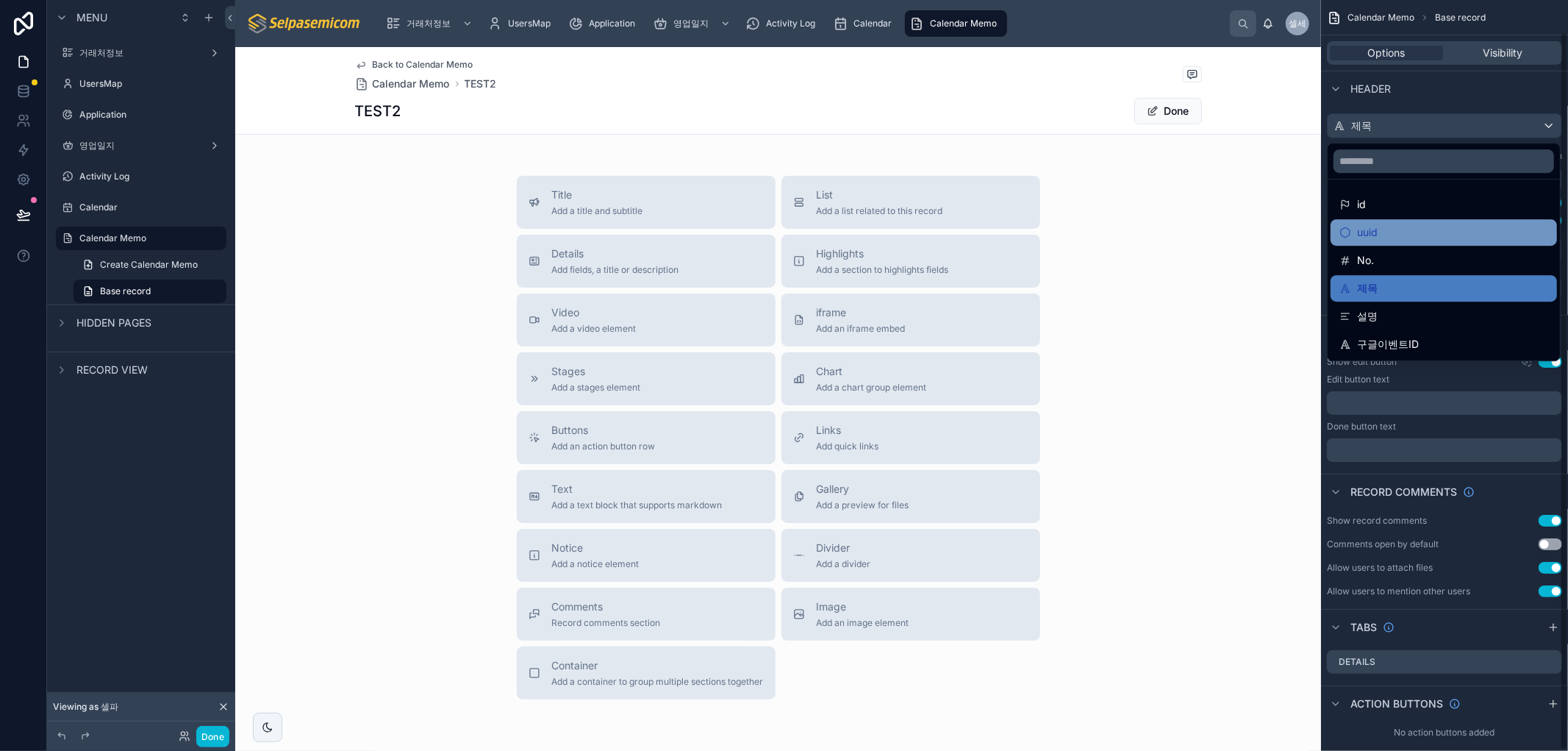
scroll to position [0, 0]
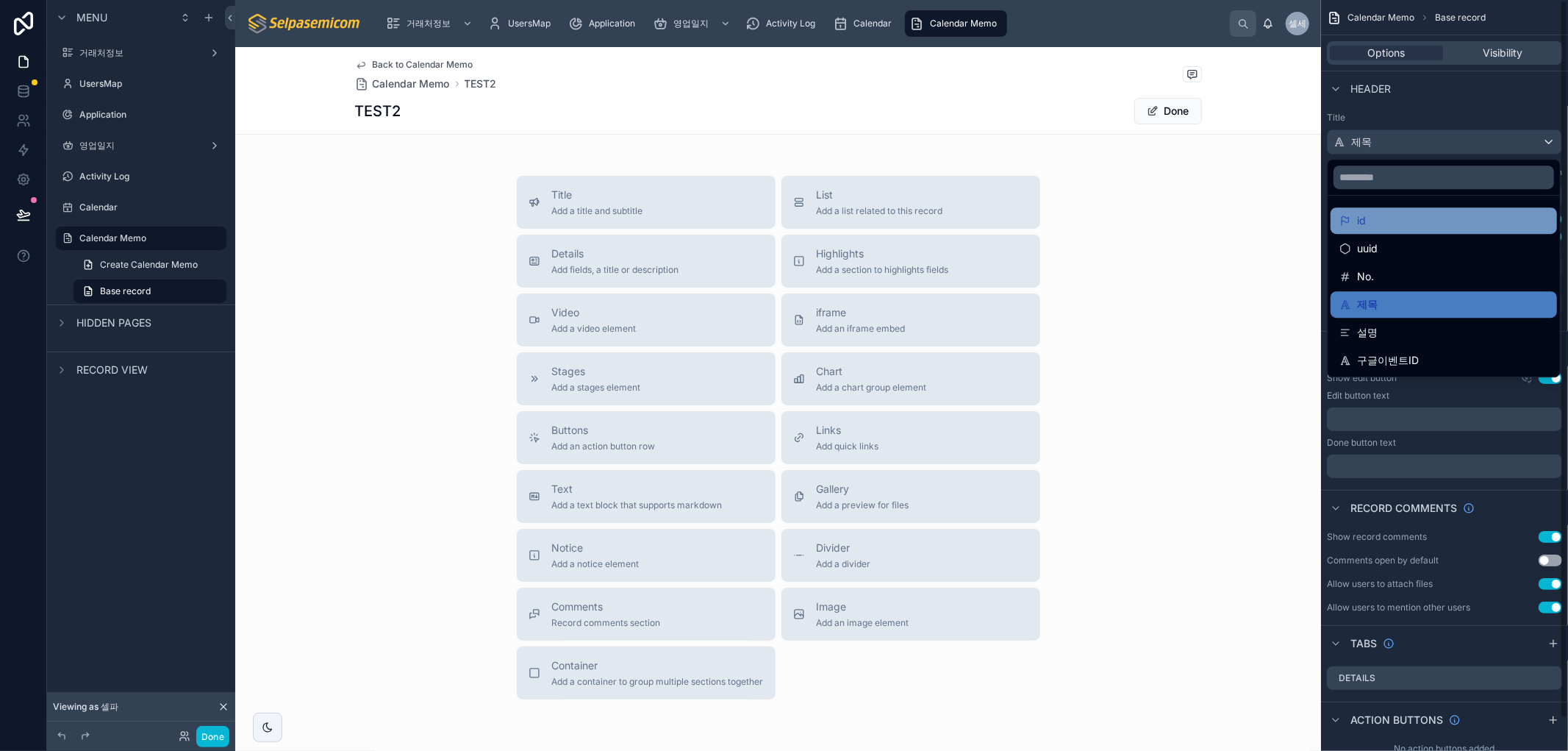
click at [1369, 223] on div "id" at bounding box center [1443, 220] width 209 height 17
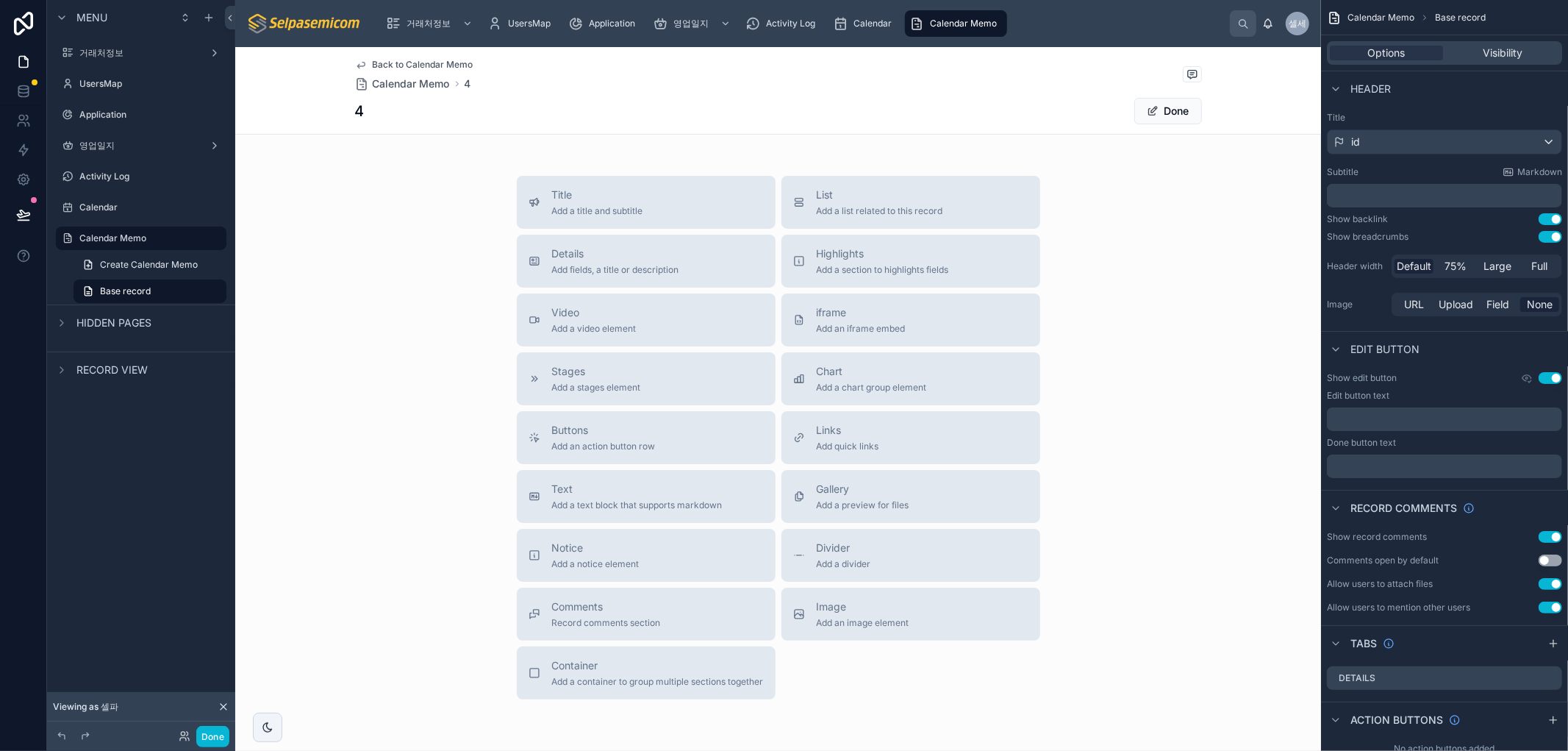
click at [1384, 189] on p "﻿" at bounding box center [1445, 195] width 226 height 15
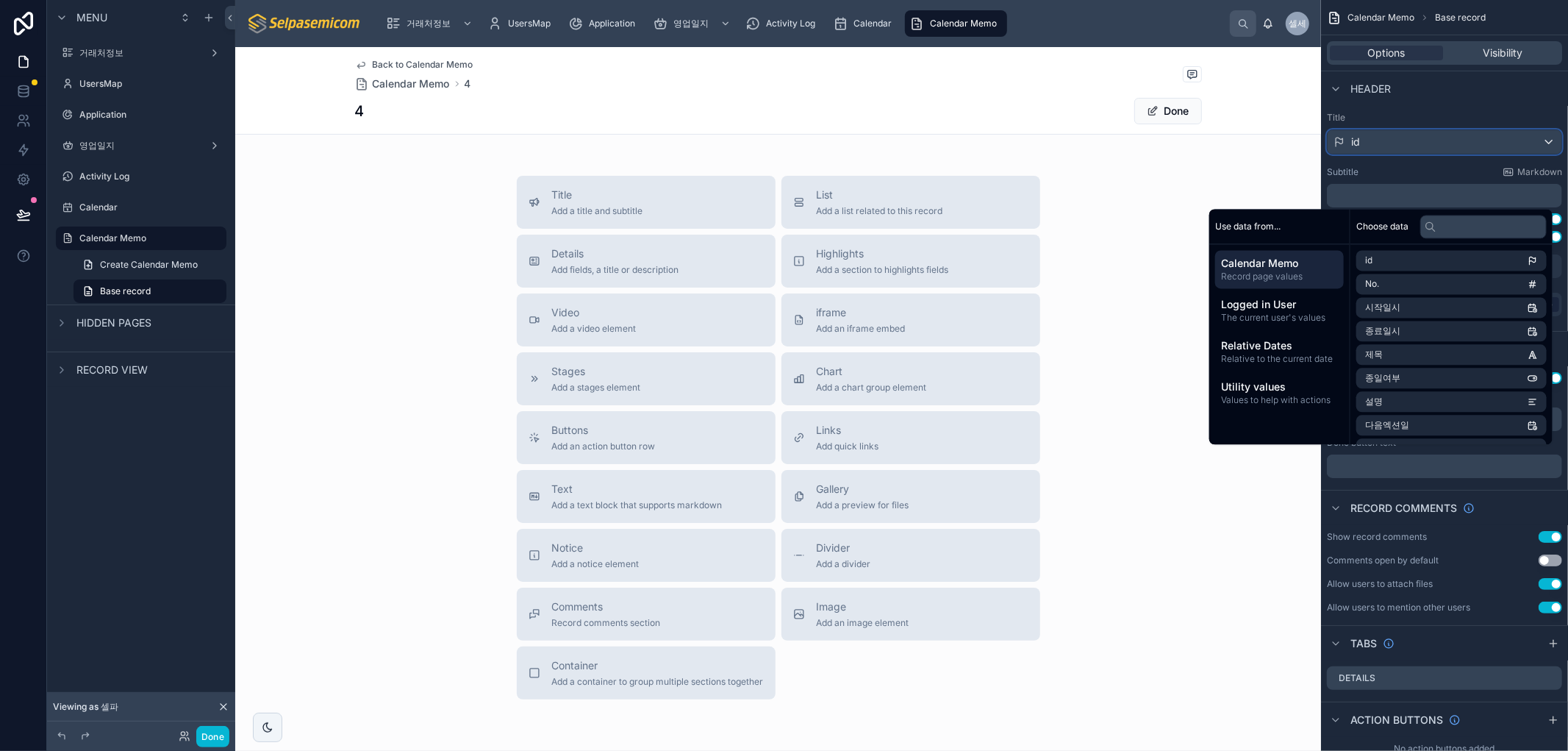
click at [1395, 150] on div "id" at bounding box center [1443, 142] width 234 height 24
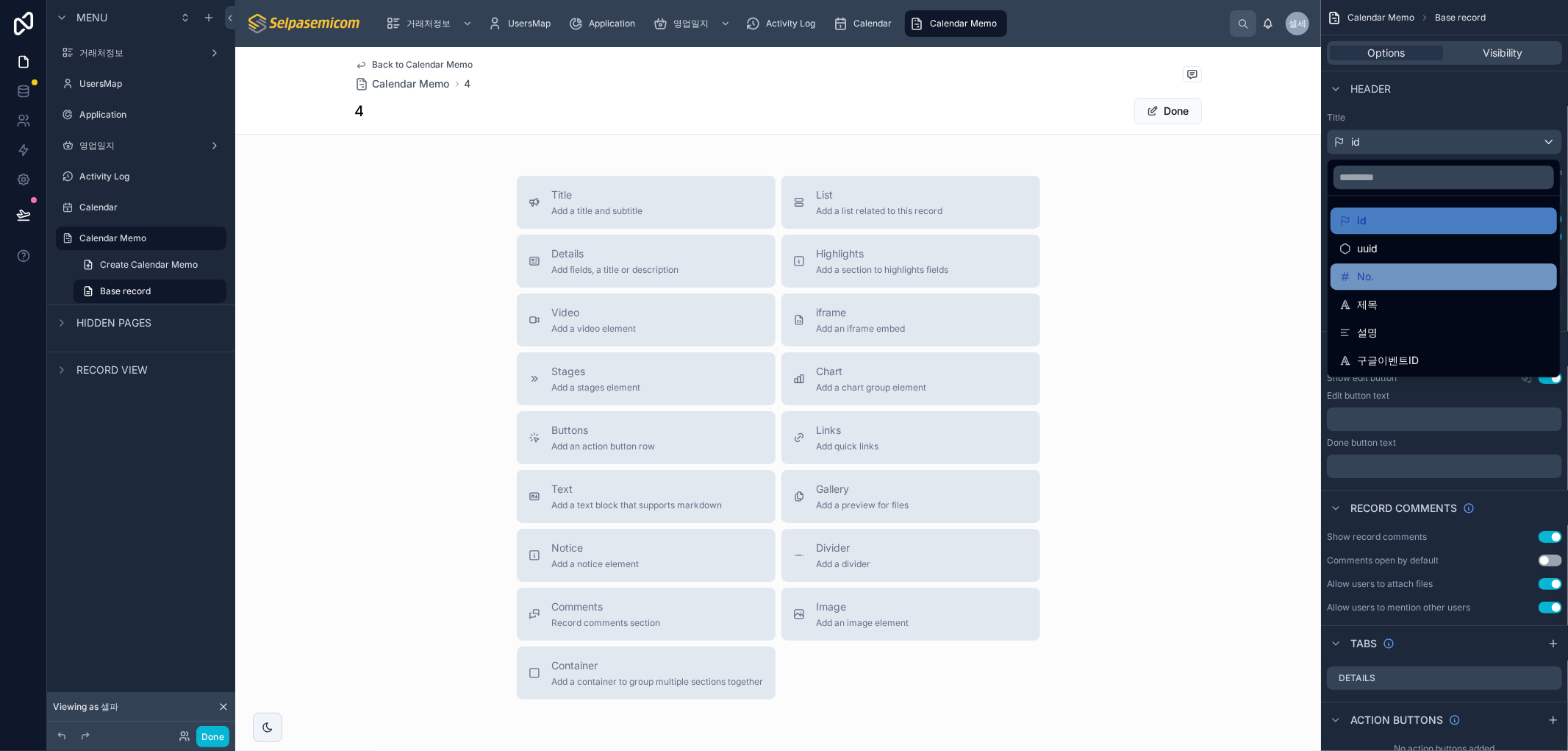
click at [1362, 274] on span "No." at bounding box center [1365, 275] width 17 height 17
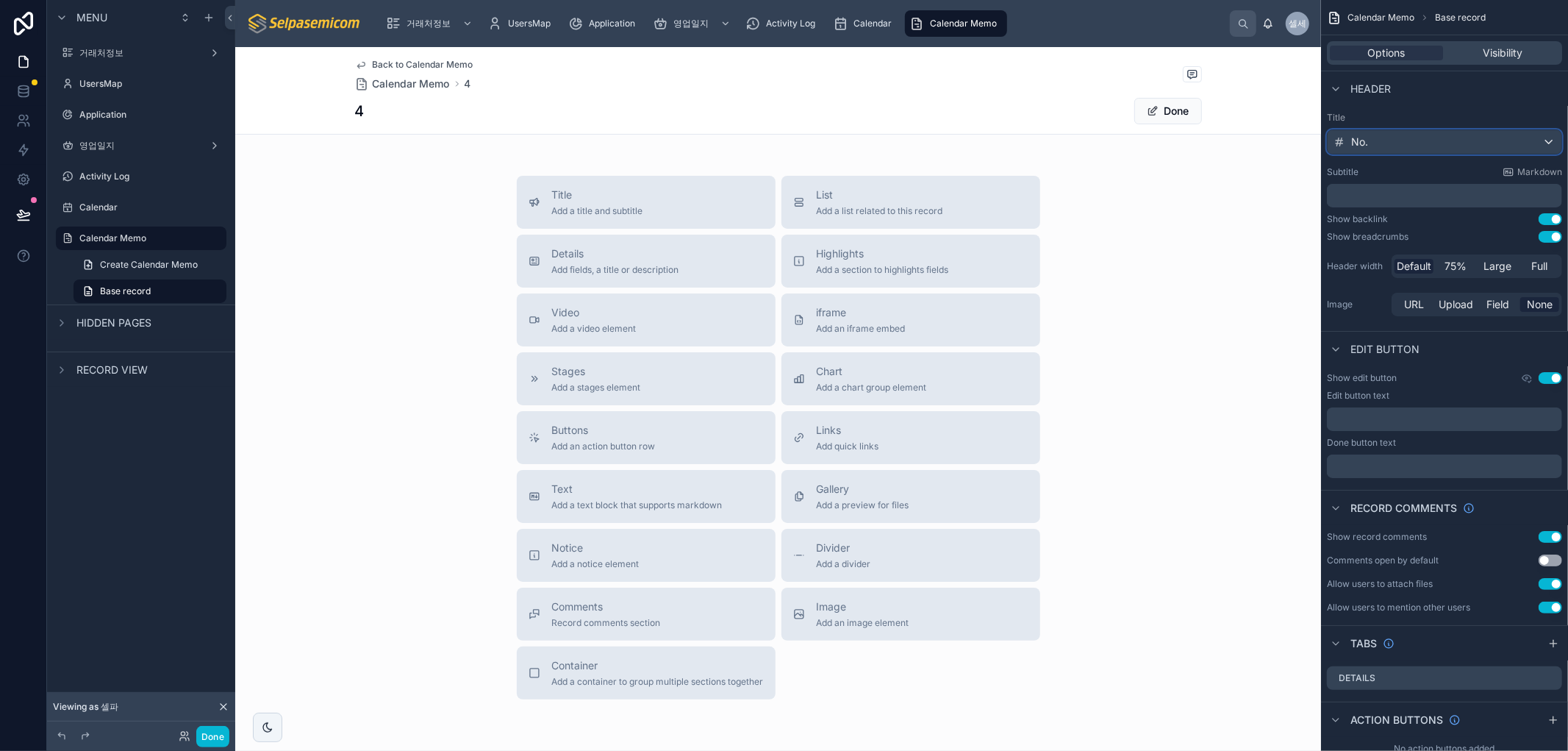
click at [1377, 142] on div "No." at bounding box center [1443, 142] width 234 height 24
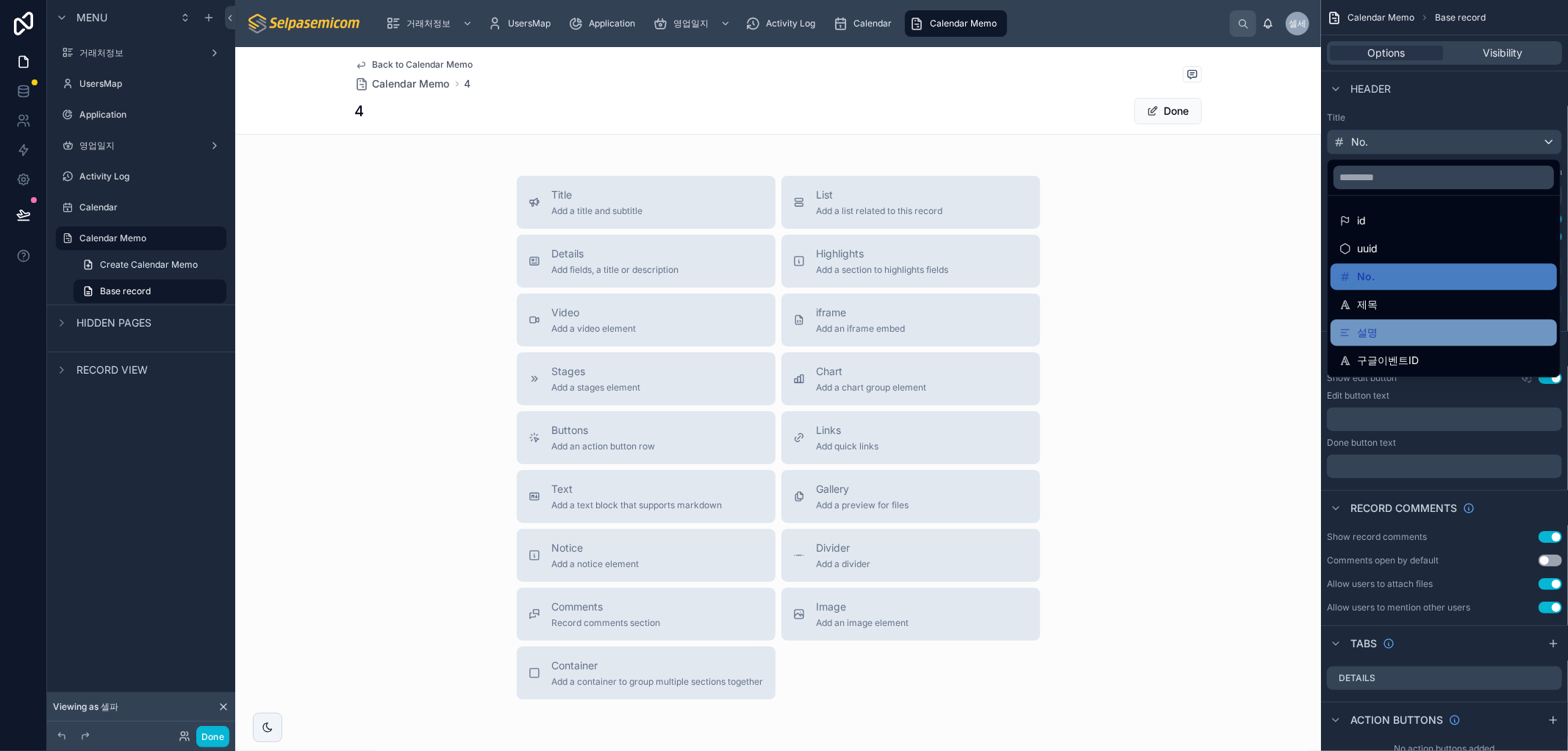
click at [1363, 331] on span "설명" at bounding box center [1367, 332] width 21 height 17
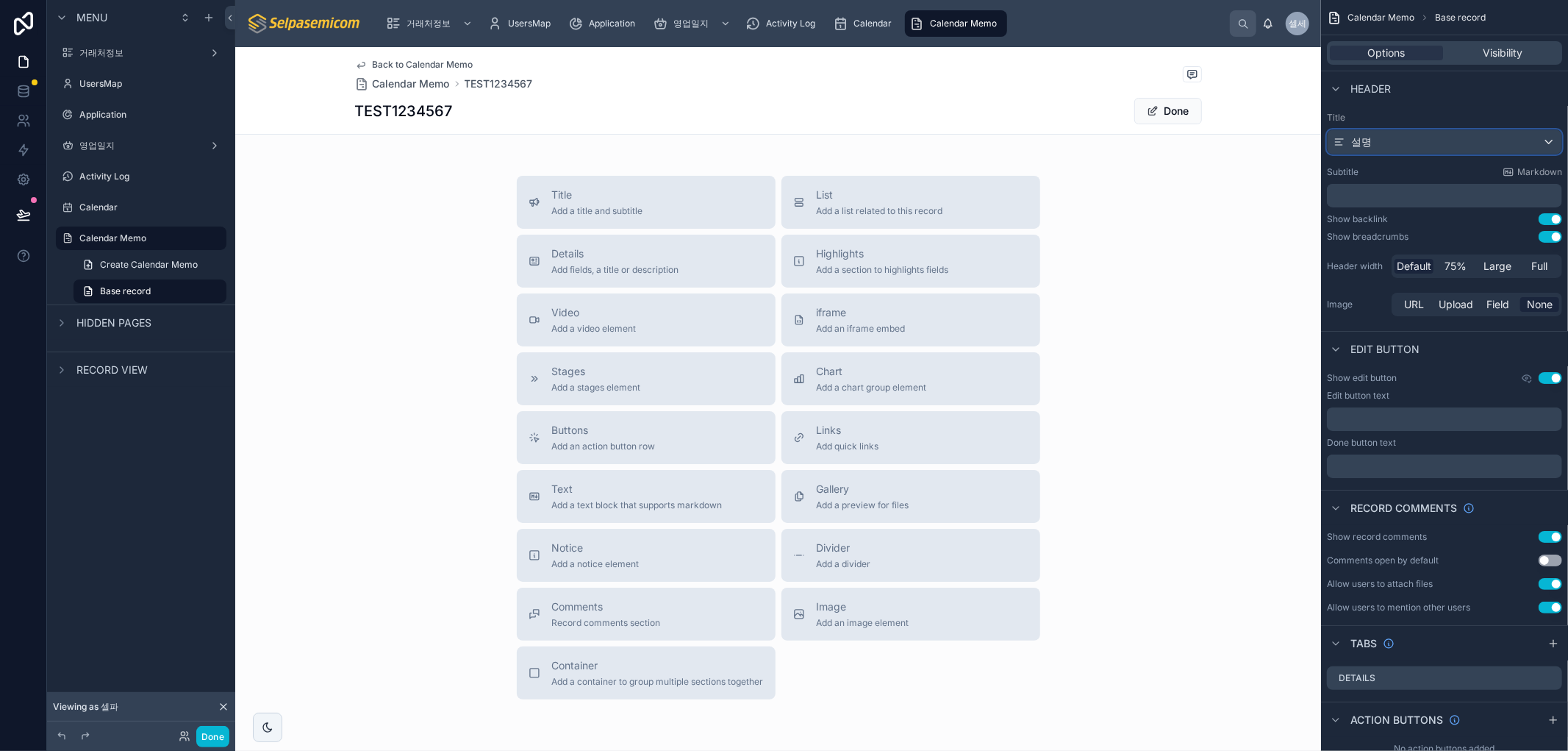
click at [1353, 138] on span "설명" at bounding box center [1361, 142] width 21 height 15
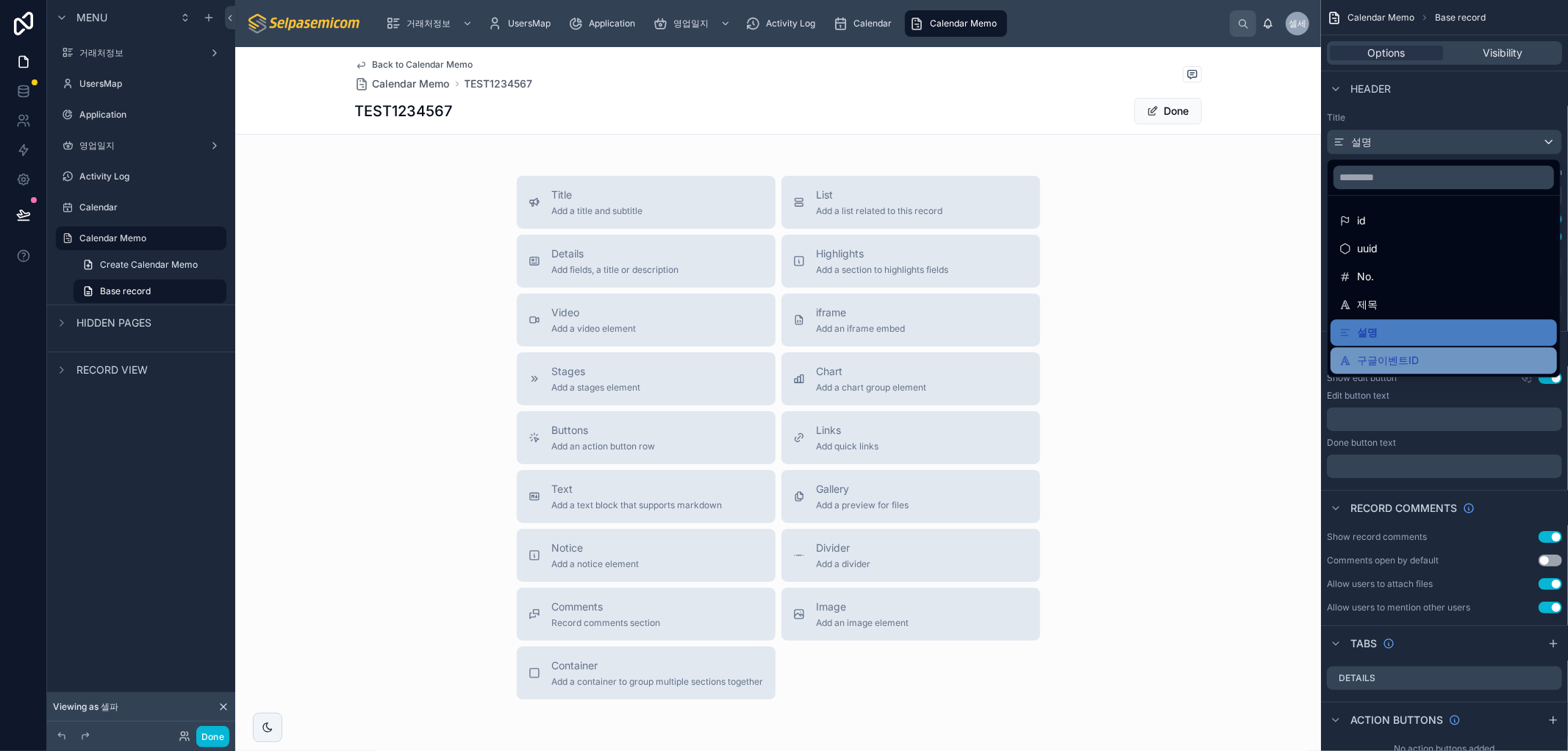
click at [1376, 355] on span "구글이벤트ID" at bounding box center [1388, 360] width 62 height 17
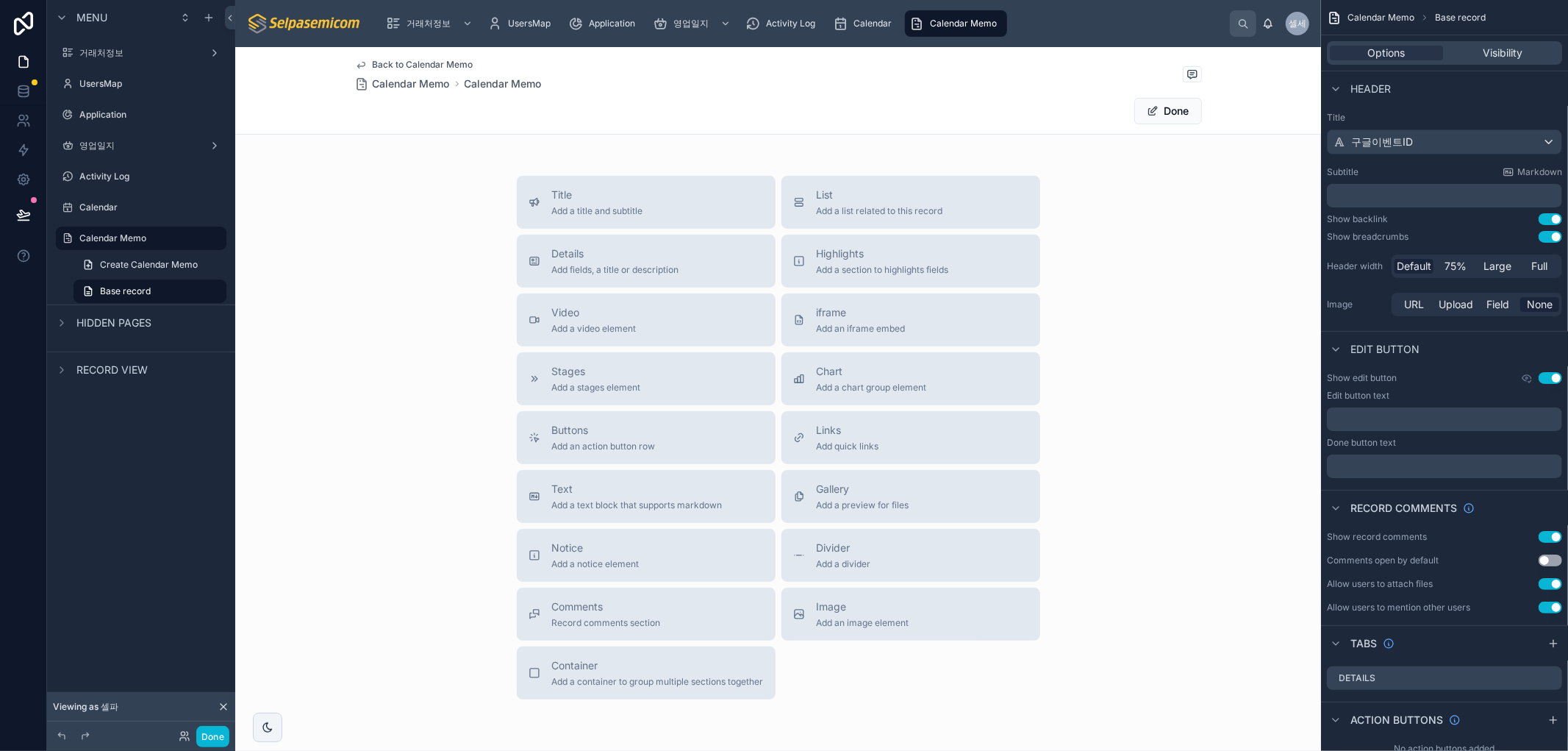
click at [1369, 194] on p "﻿" at bounding box center [1445, 195] width 226 height 15
click at [1124, 318] on div "Title Add a title and subtitle List Add a list related to this record Details A…" at bounding box center [778, 437] width 1085 height 524
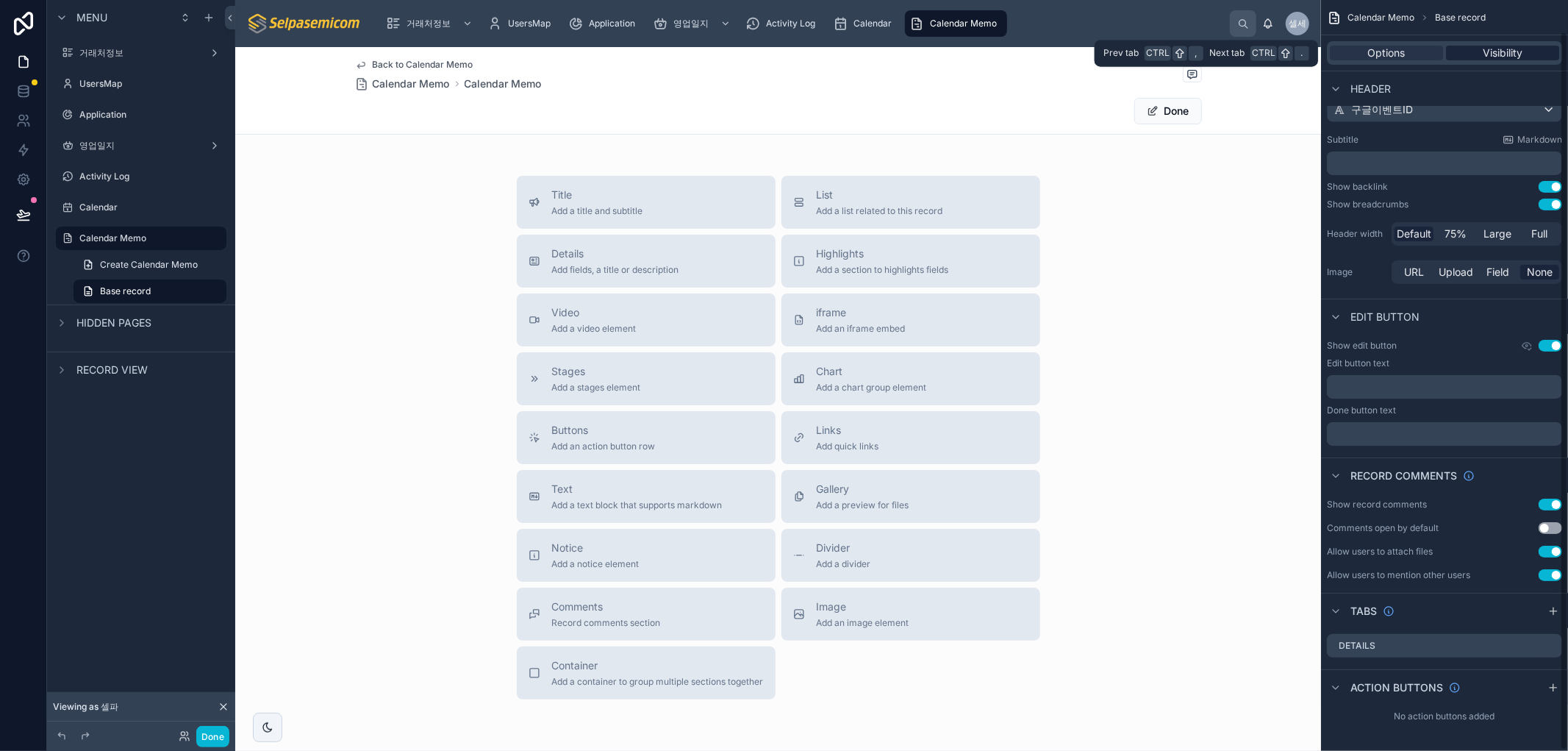
click at [1531, 47] on div "Visibility" at bounding box center [1503, 53] width 114 height 15
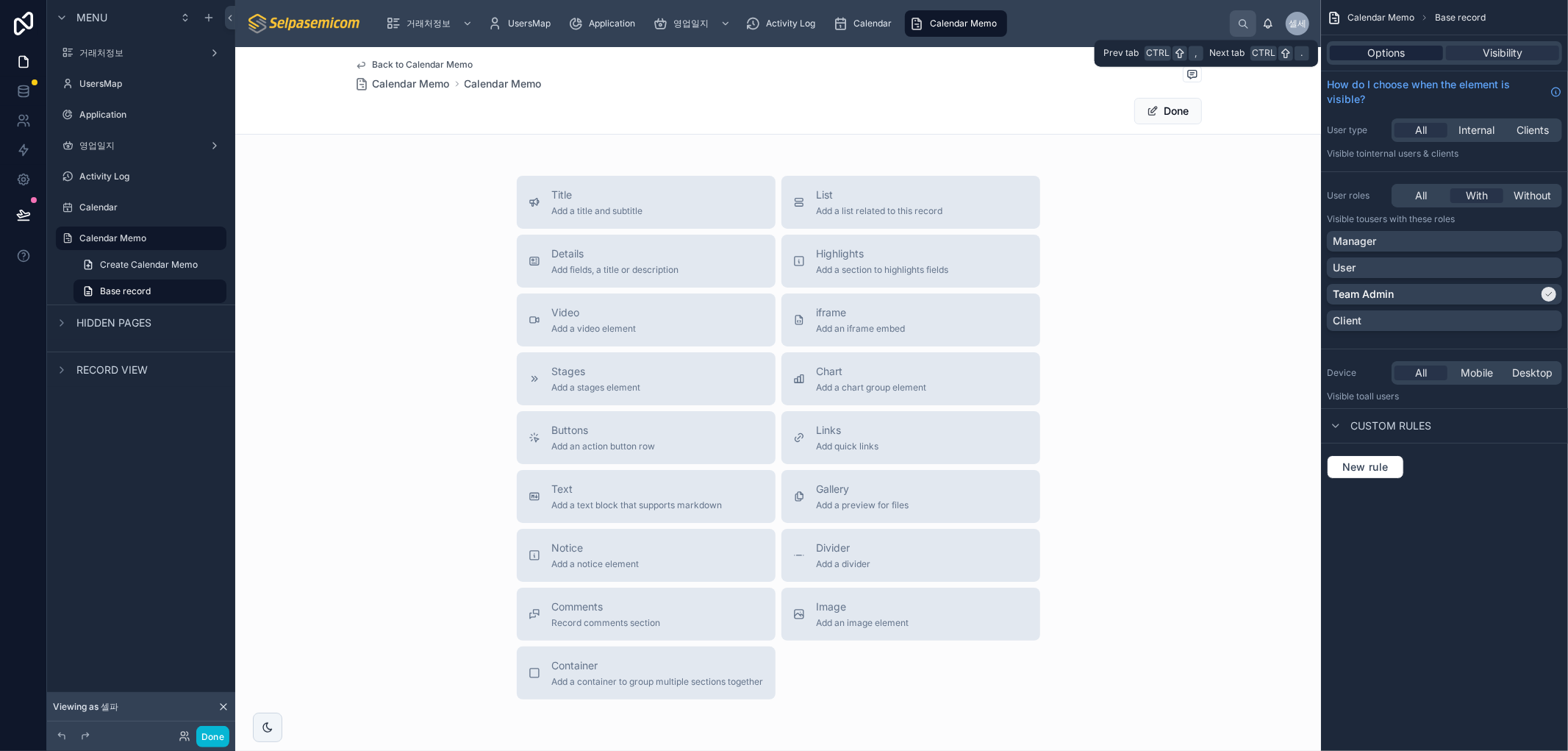
click at [1393, 53] on span "Options" at bounding box center [1386, 53] width 37 height 15
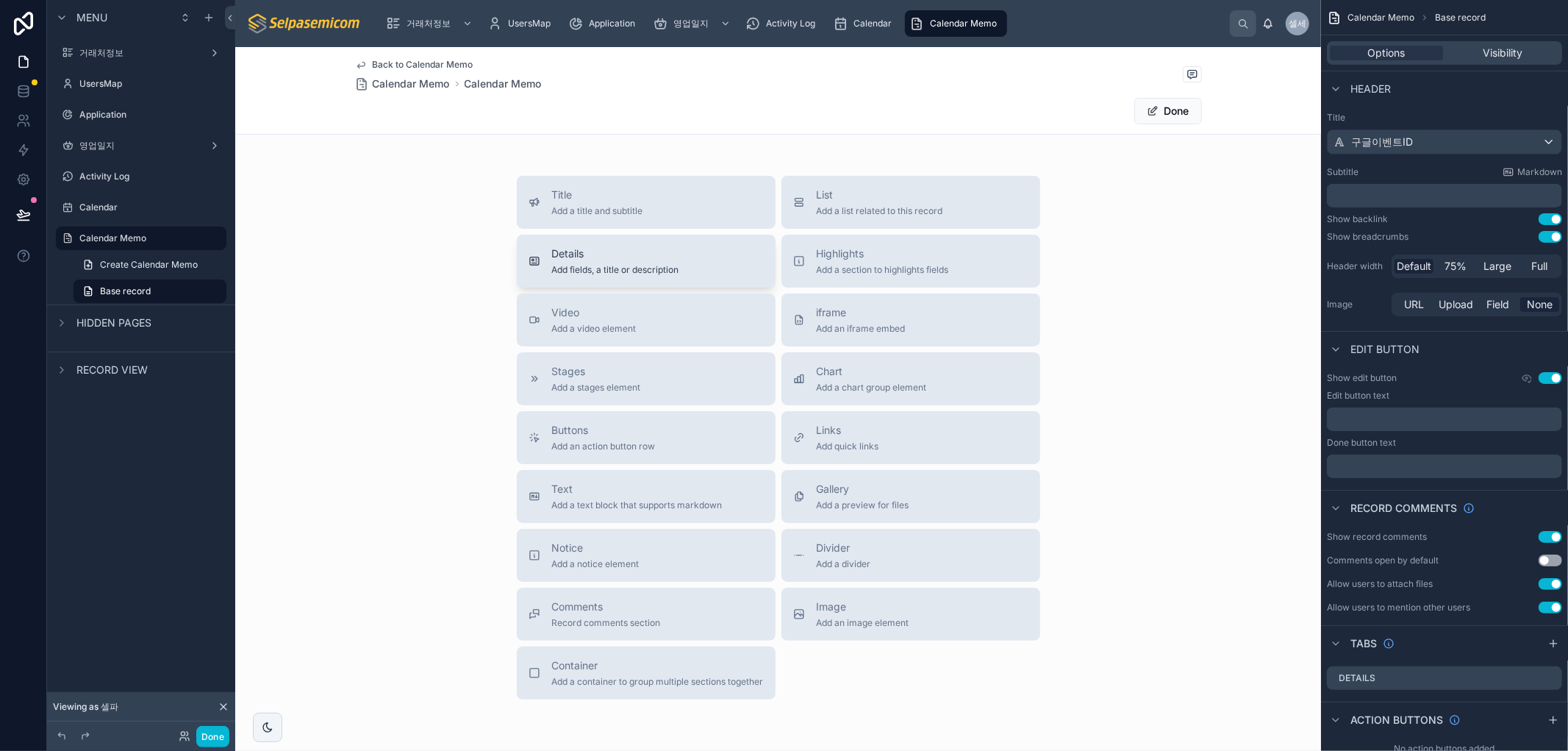
click at [640, 257] on span "Details" at bounding box center [615, 254] width 127 height 15
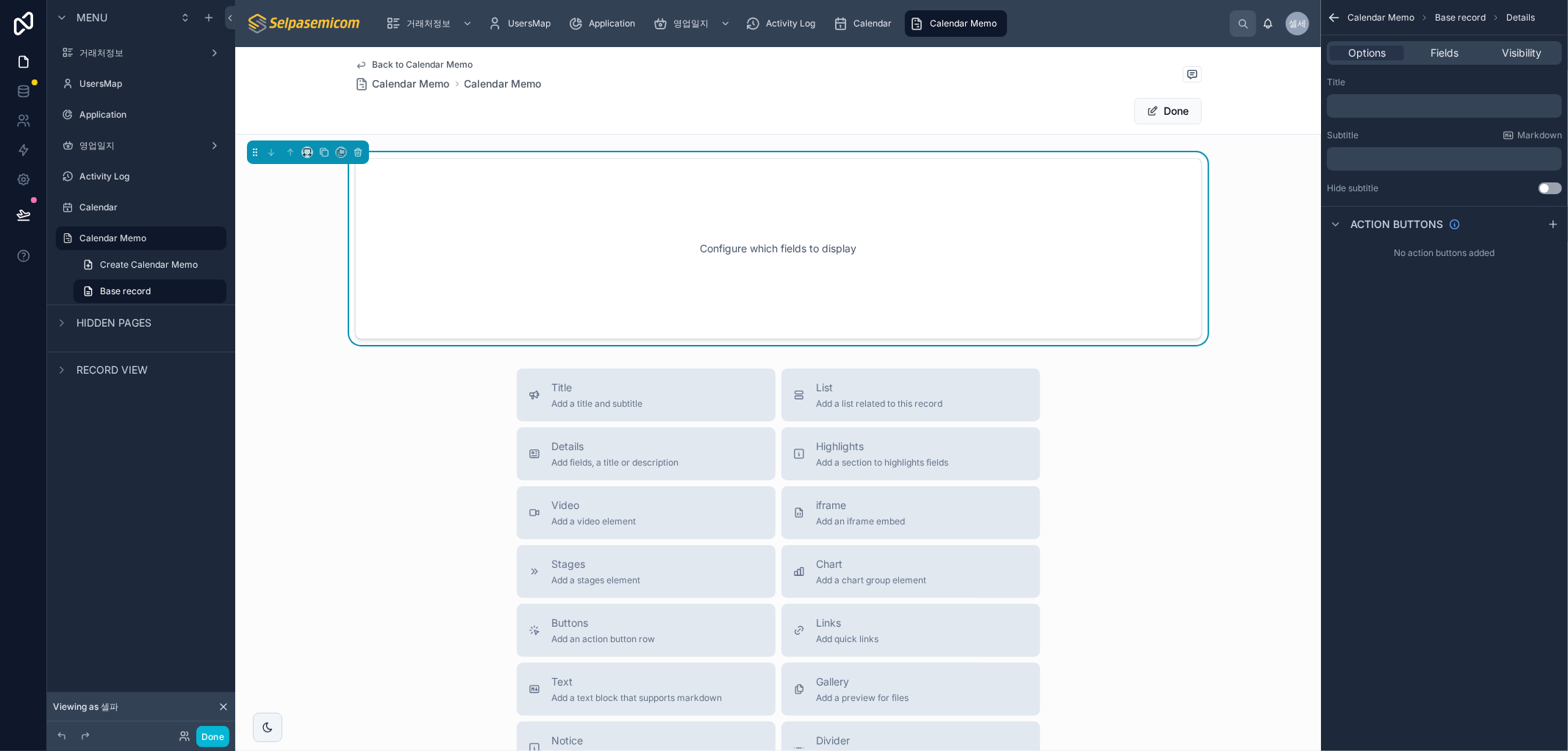
click at [845, 254] on div "Configure which fields to display" at bounding box center [778, 249] width 798 height 133
click at [1452, 48] on span "Fields" at bounding box center [1444, 53] width 28 height 15
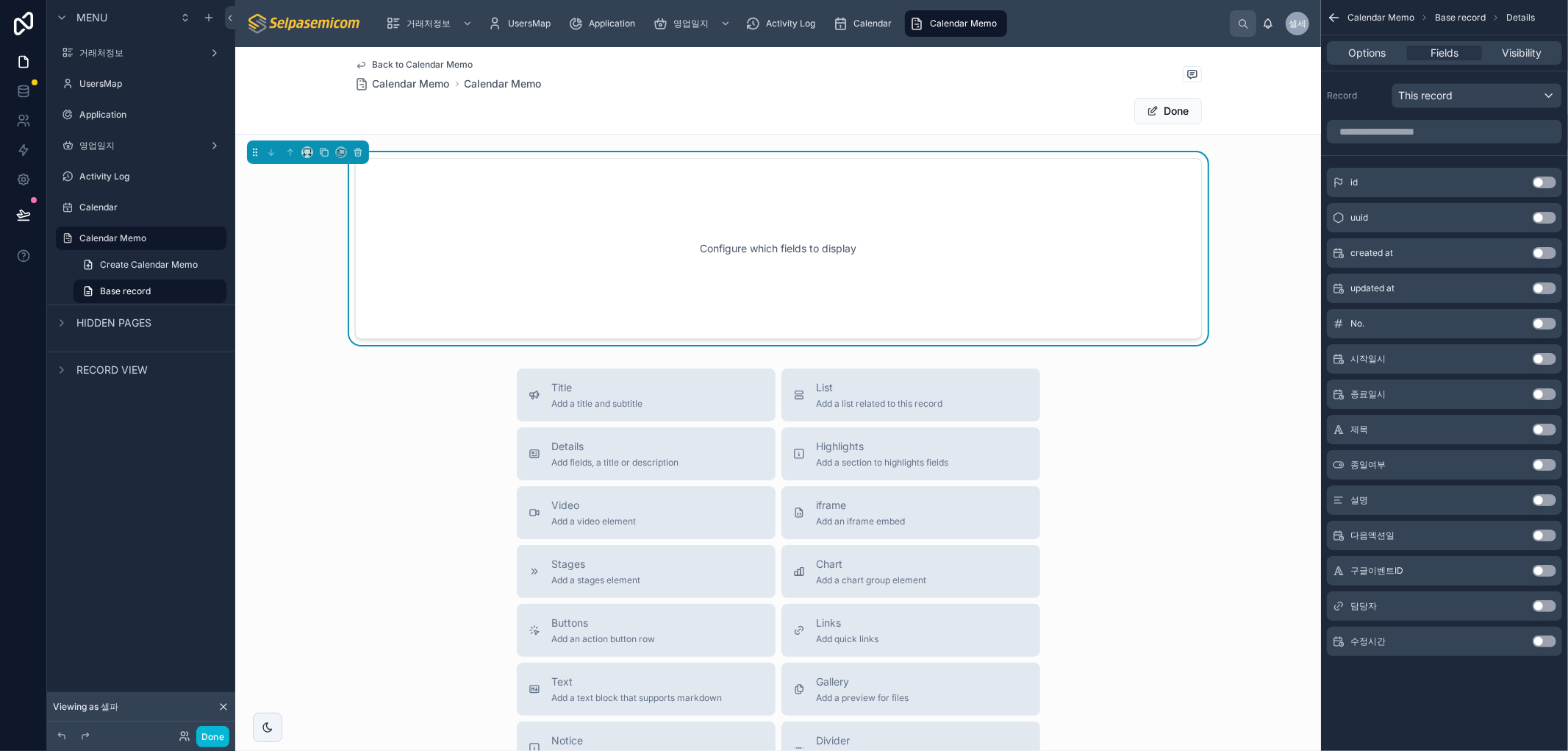
click at [1537, 428] on button "Use setting" at bounding box center [1544, 429] width 24 height 12
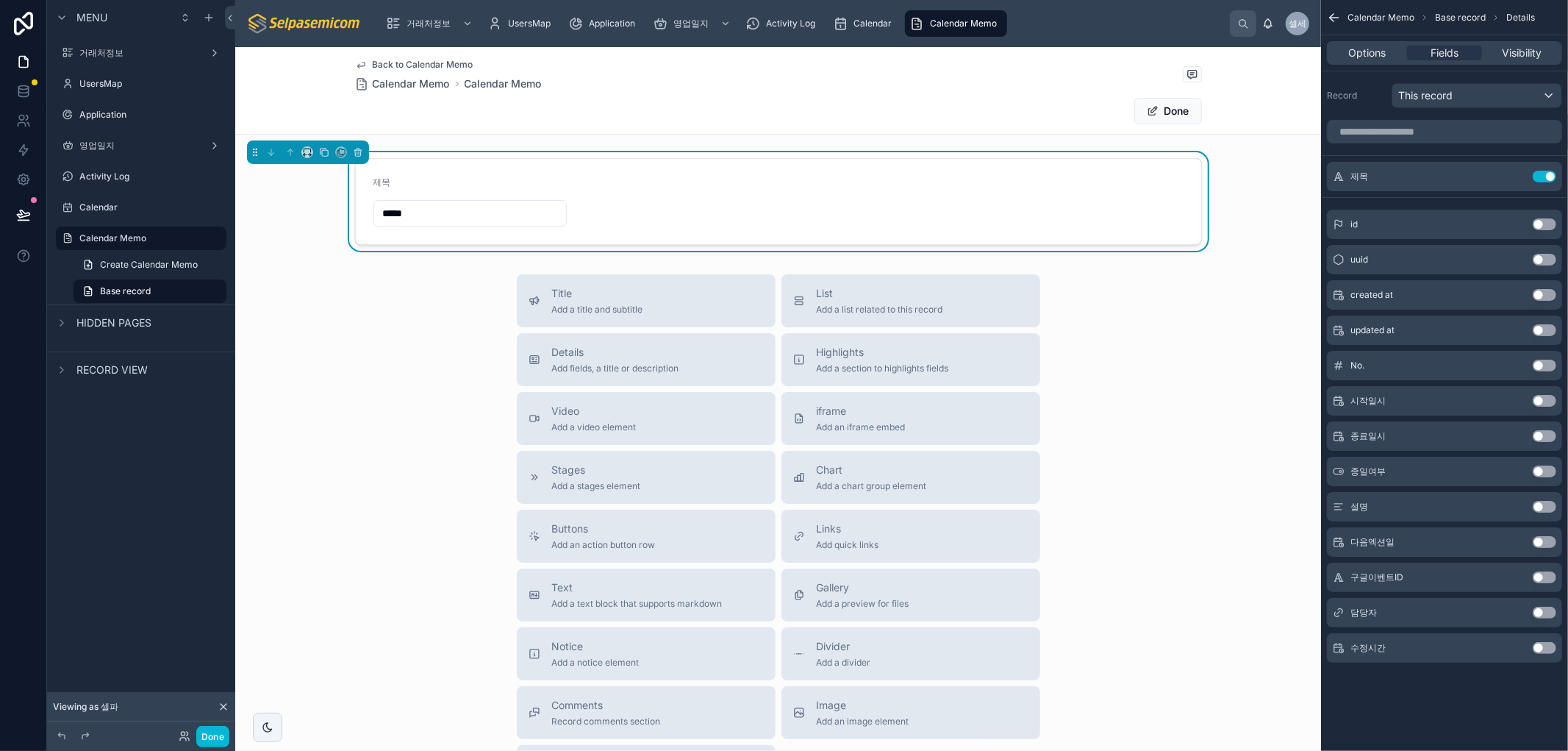
click at [1533, 400] on button "Use setting" at bounding box center [1544, 400] width 24 height 12
click at [1536, 436] on button "Use setting" at bounding box center [1544, 436] width 24 height 12
click at [1533, 471] on div "Use setting" at bounding box center [1544, 471] width 24 height 12
click at [1539, 472] on button "Use setting" at bounding box center [1544, 471] width 24 height 12
click at [1540, 506] on button "Use setting" at bounding box center [1544, 506] width 24 height 12
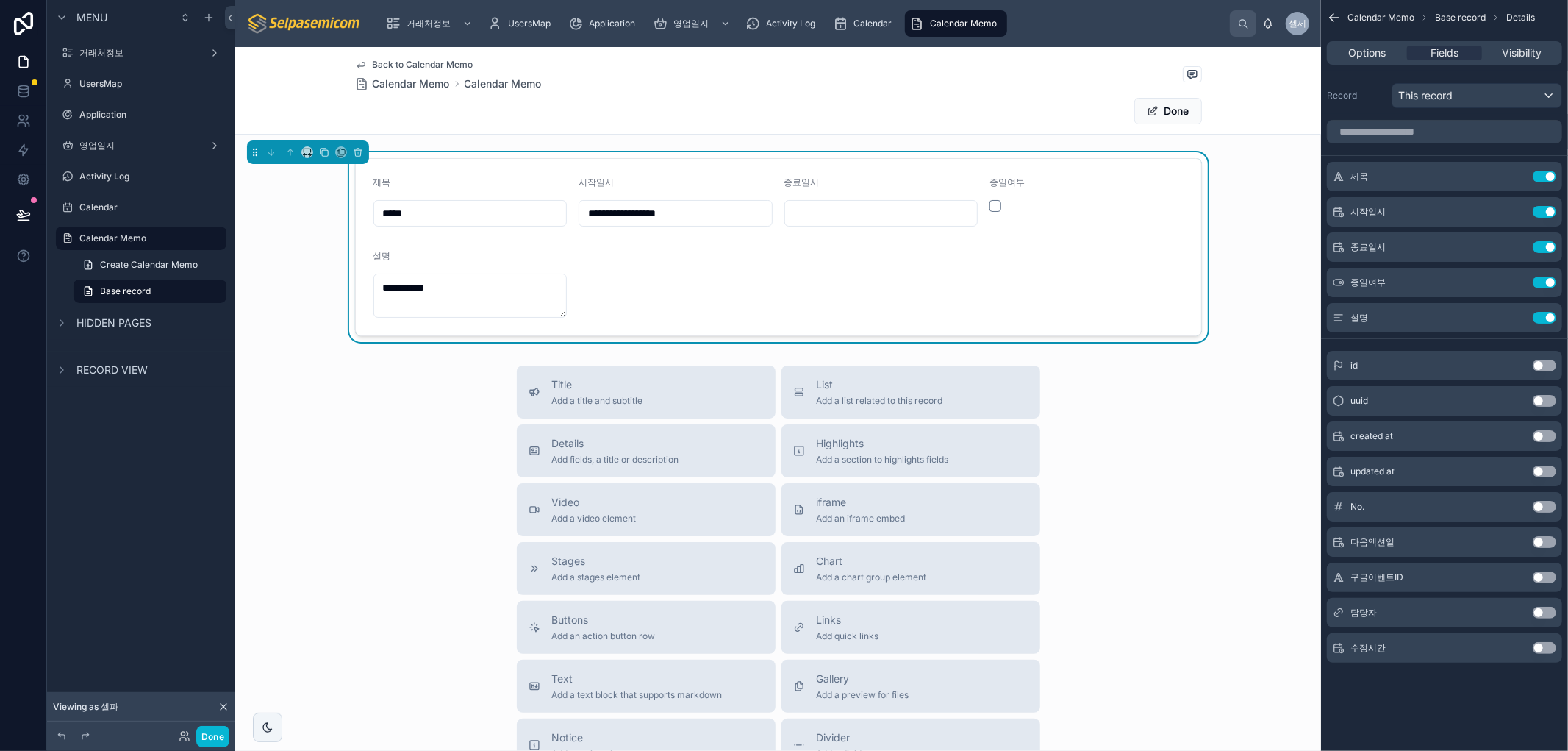
click at [1542, 539] on button "Use setting" at bounding box center [1544, 541] width 24 height 12
click at [1533, 611] on button "Use setting" at bounding box center [1544, 612] width 24 height 12
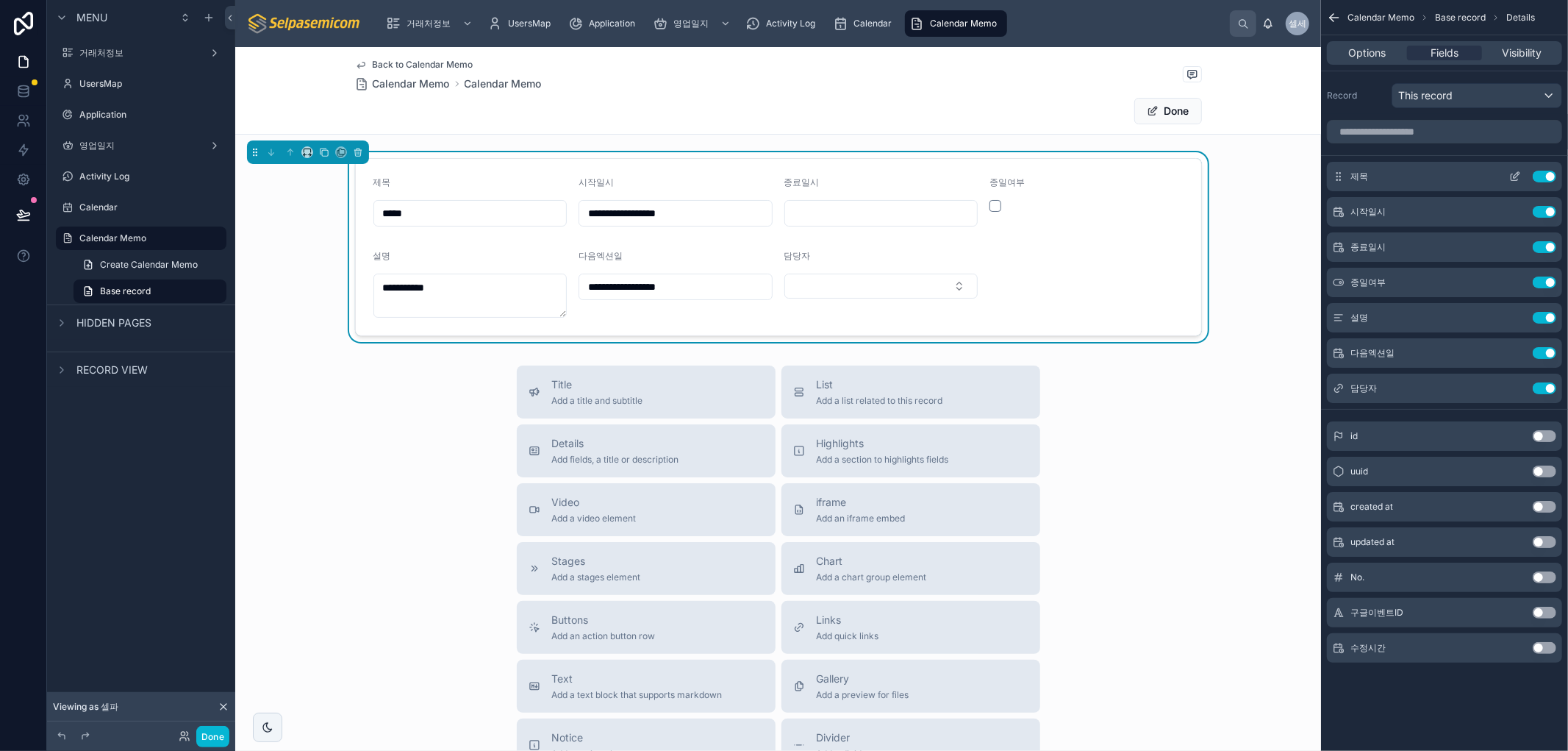
click at [1512, 175] on icon "scrollable content" at bounding box center [1514, 176] width 12 height 12
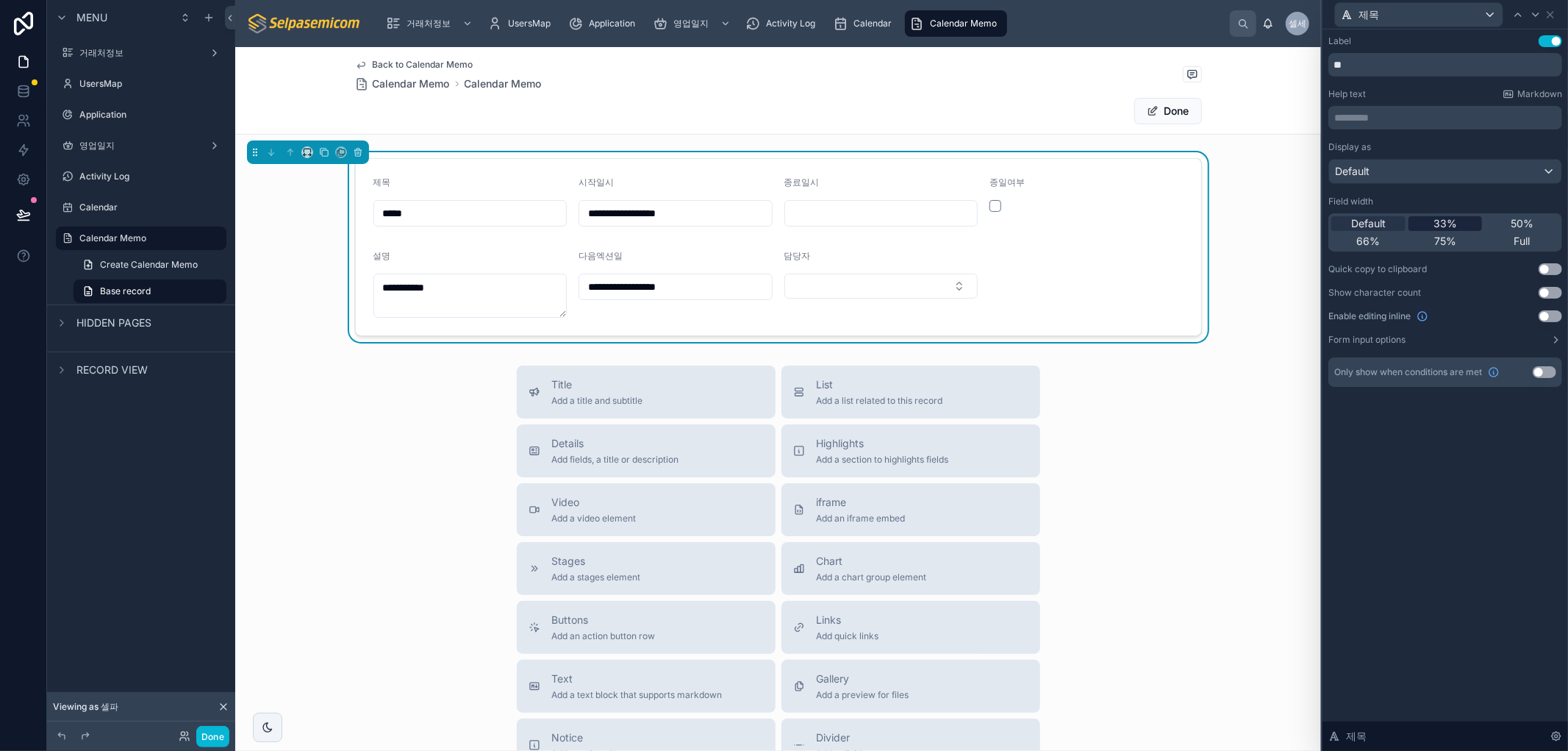
click at [1461, 229] on div "33%" at bounding box center [1445, 224] width 75 height 15
click at [1529, 223] on span "50%" at bounding box center [1522, 224] width 23 height 15
click at [1554, 15] on icon at bounding box center [1550, 15] width 12 height 12
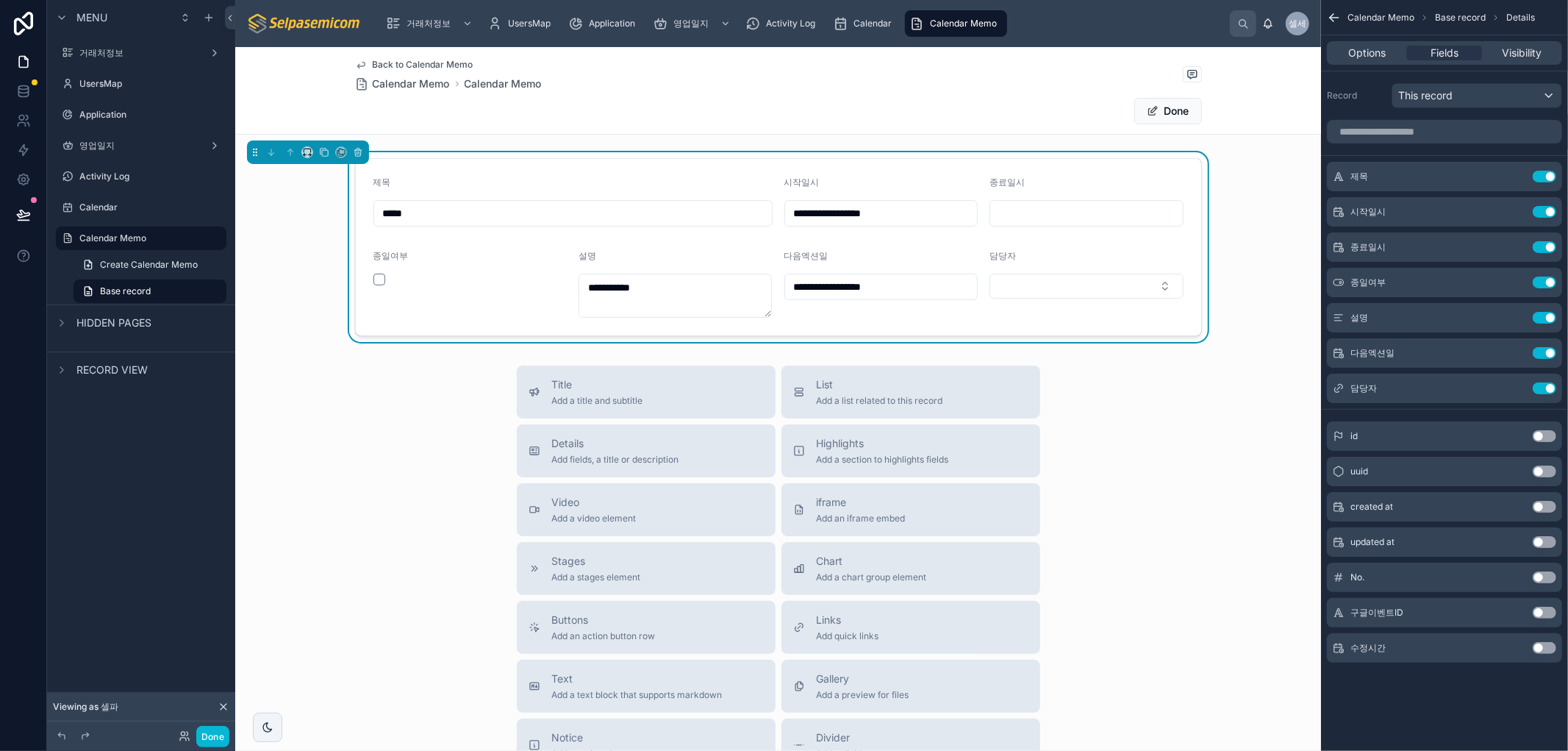
click at [750, 214] on input "*****" at bounding box center [573, 213] width 397 height 21
click at [1147, 440] on div "Title Add a title and subtitle List Add a list related to this record Details A…" at bounding box center [778, 627] width 1085 height 524
click at [1512, 285] on icon "scrollable content" at bounding box center [1514, 282] width 12 height 12
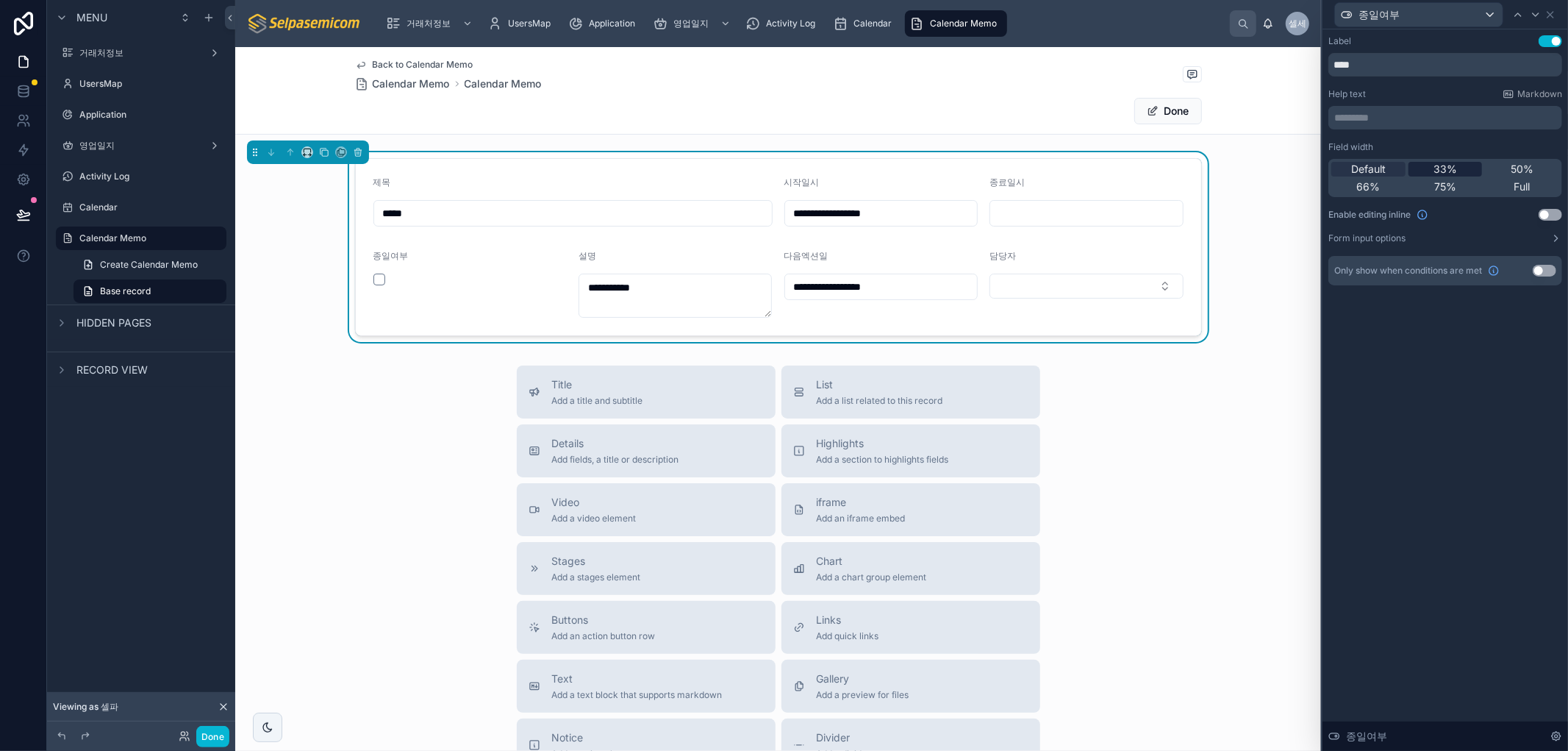
click at [1465, 170] on div "33%" at bounding box center [1445, 169] width 75 height 15
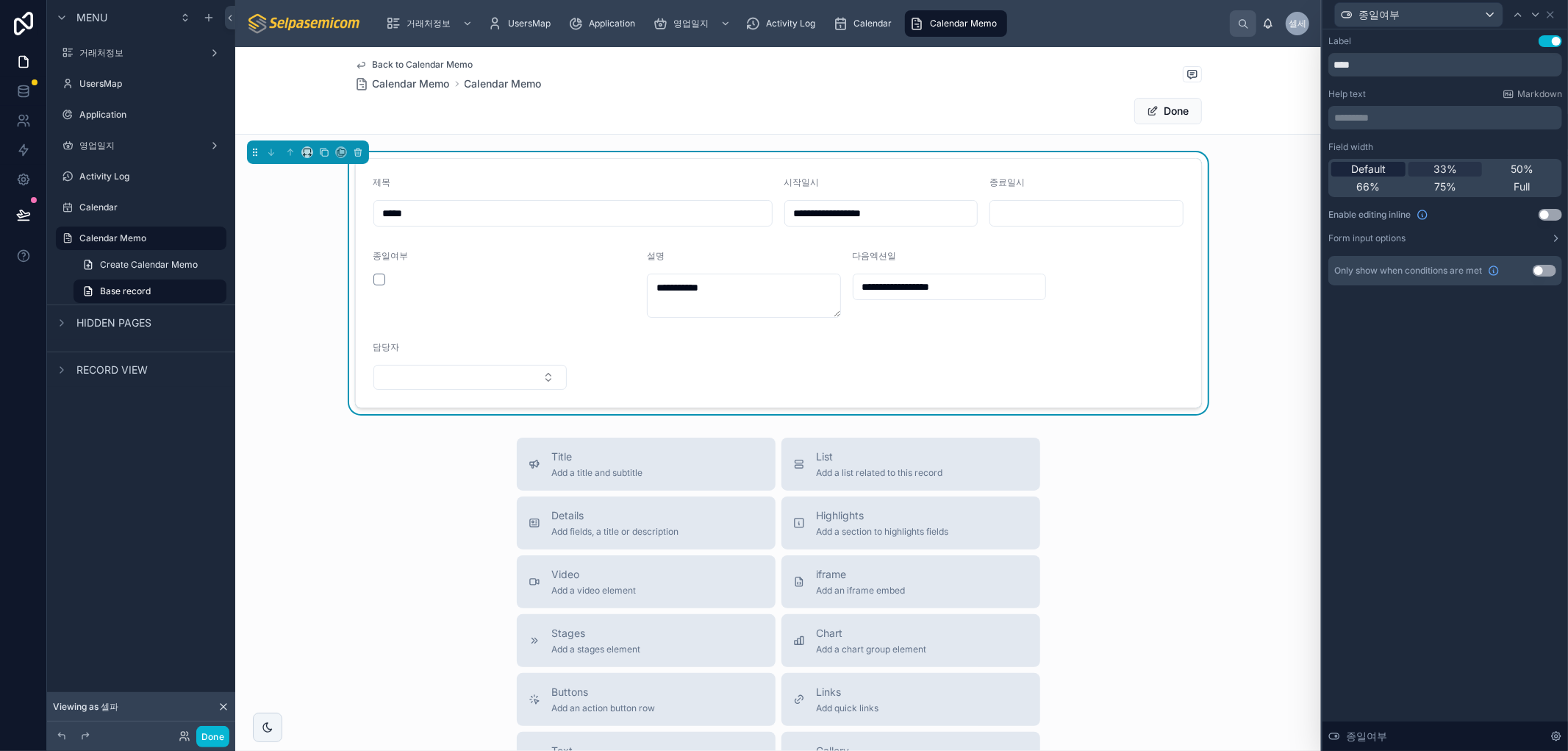
click at [1383, 169] on span "Default" at bounding box center [1368, 169] width 35 height 15
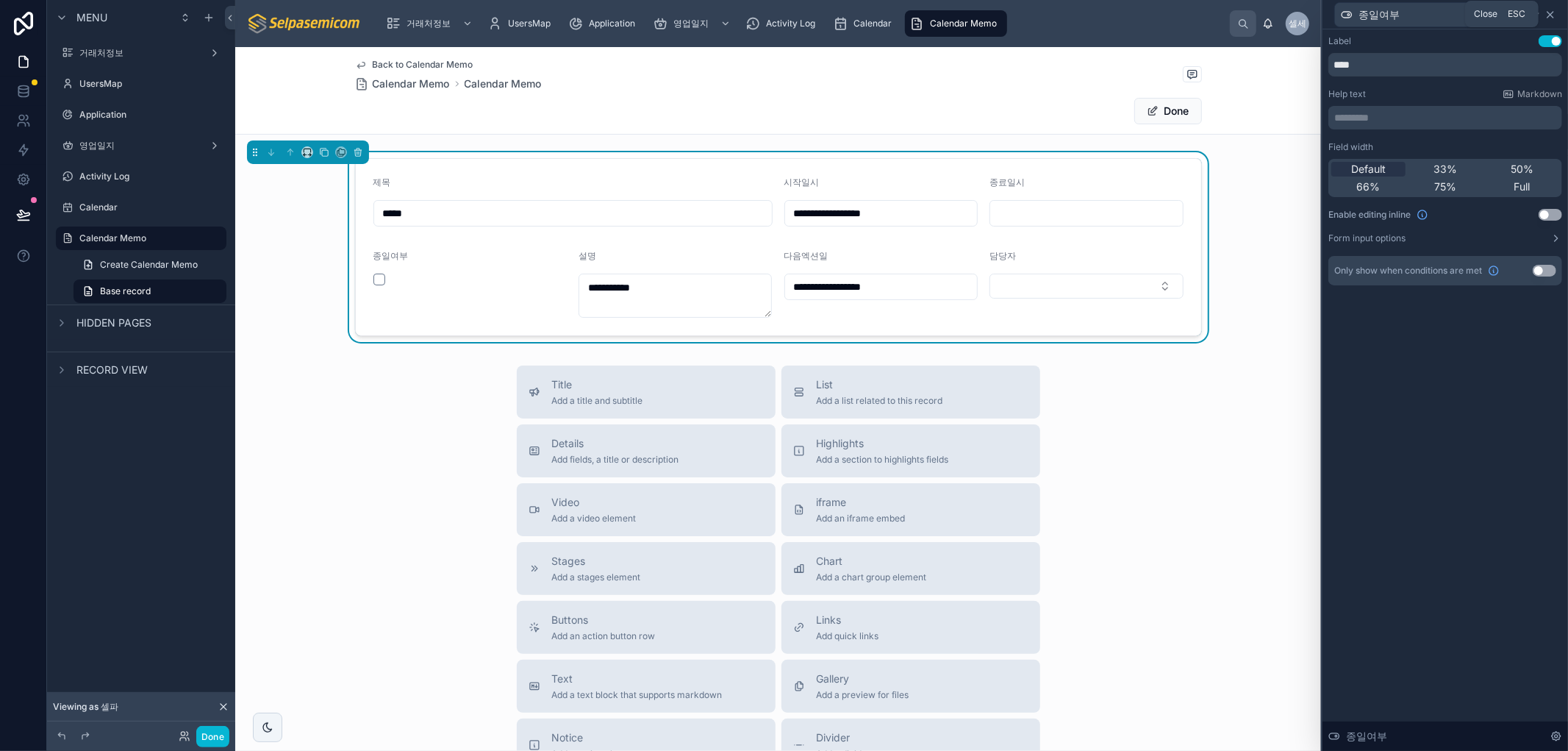
click at [1551, 17] on icon at bounding box center [1550, 15] width 12 height 12
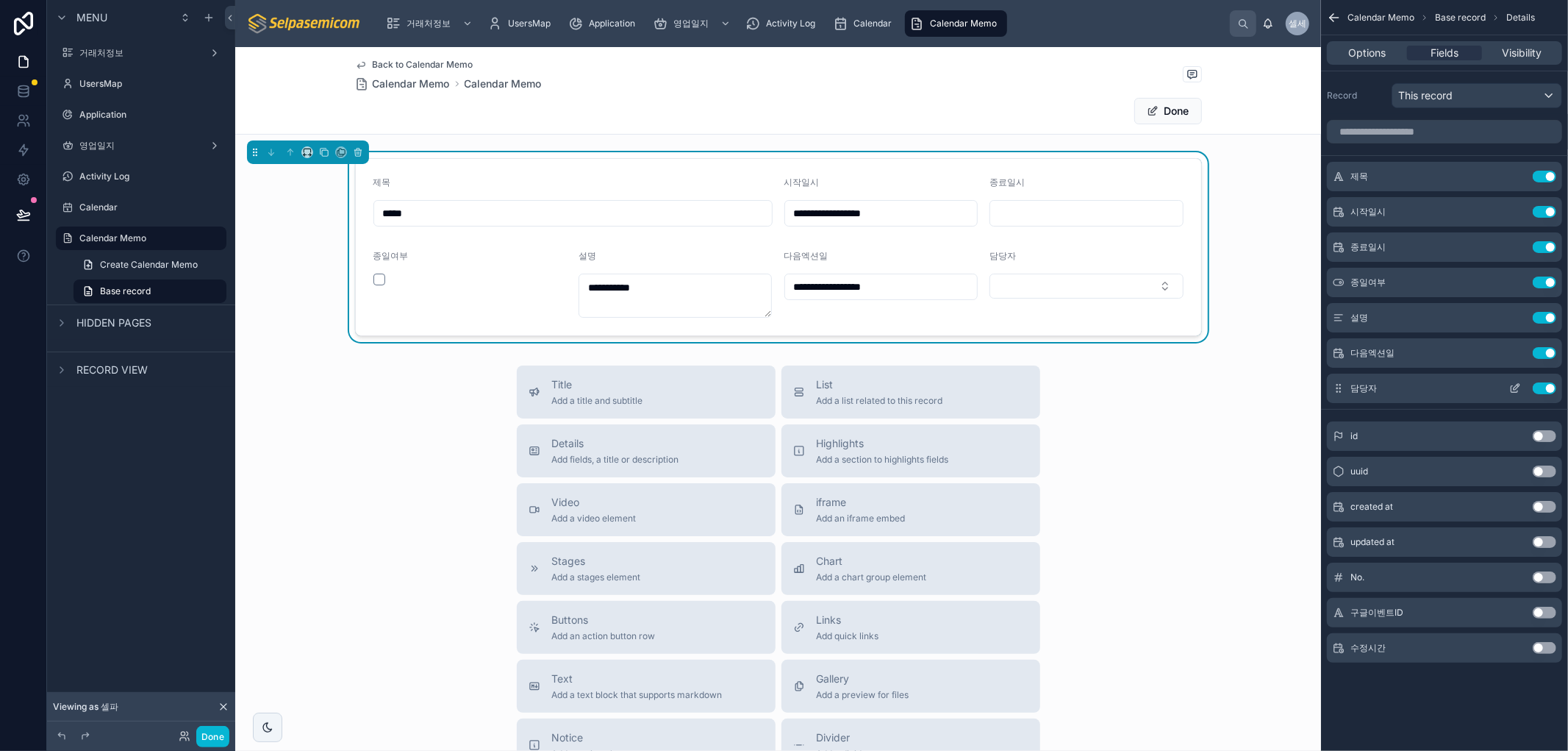
click at [1519, 386] on icon "scrollable content" at bounding box center [1514, 387] width 12 height 12
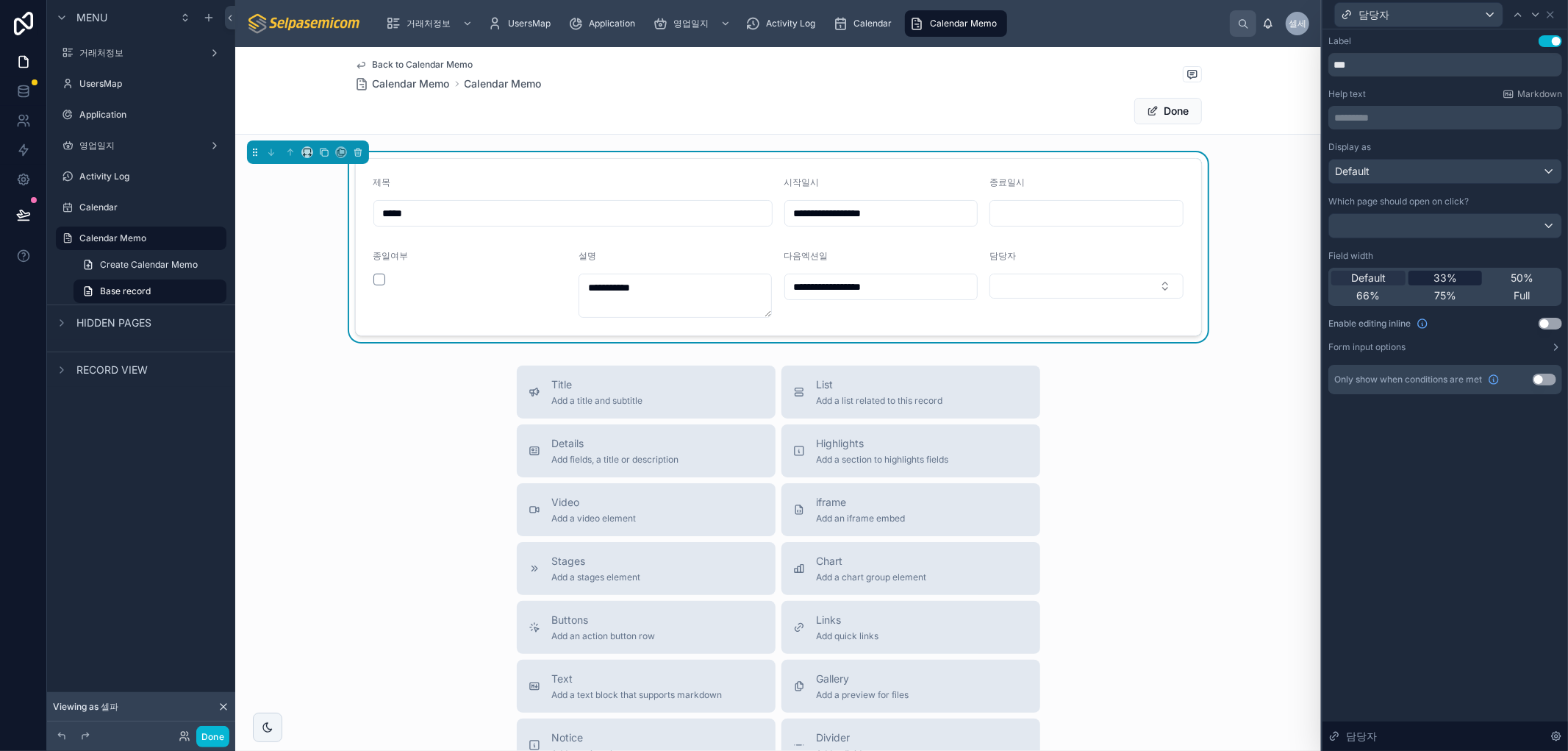
click at [1434, 283] on span "33%" at bounding box center [1445, 278] width 24 height 15
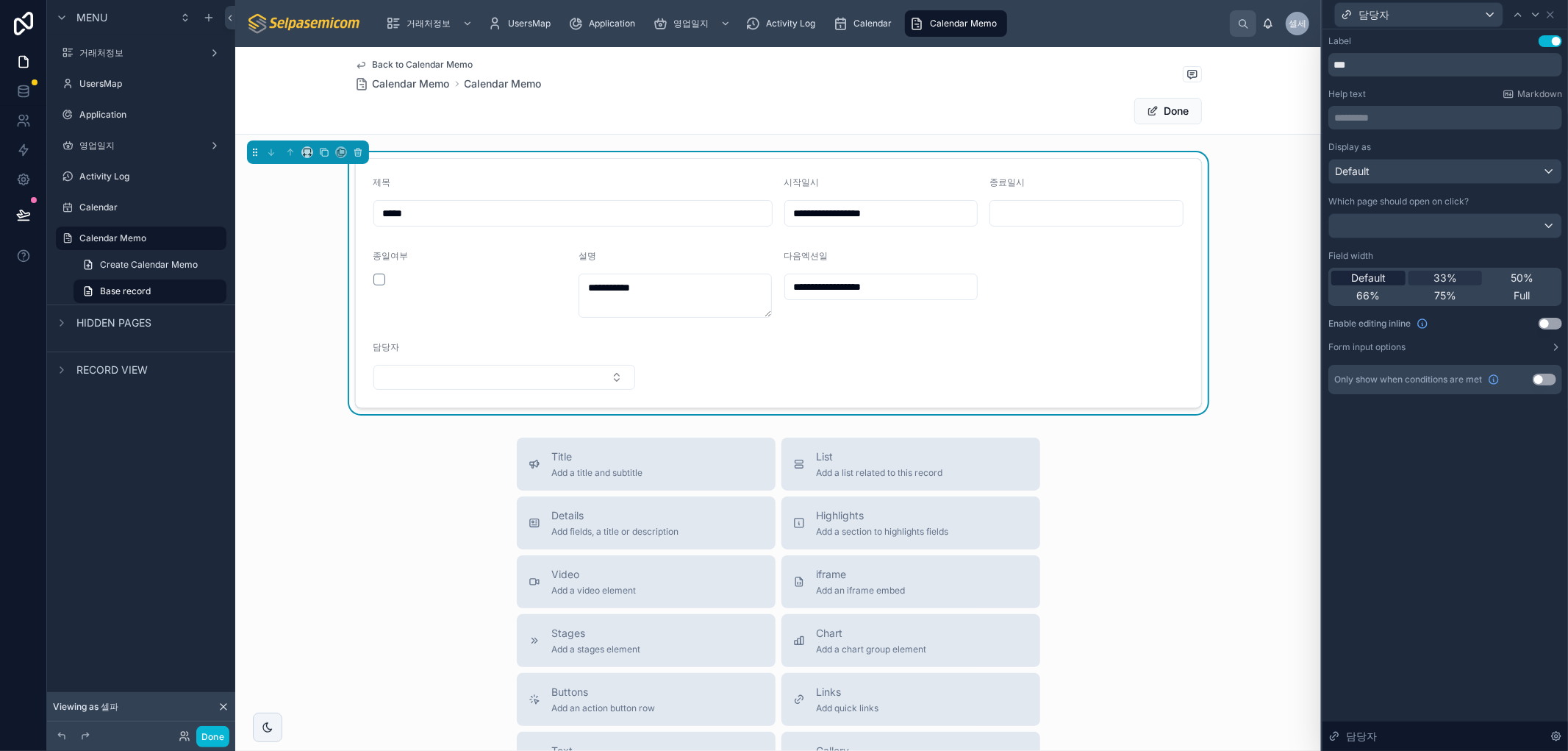
click at [1356, 283] on span "Default" at bounding box center [1368, 278] width 35 height 15
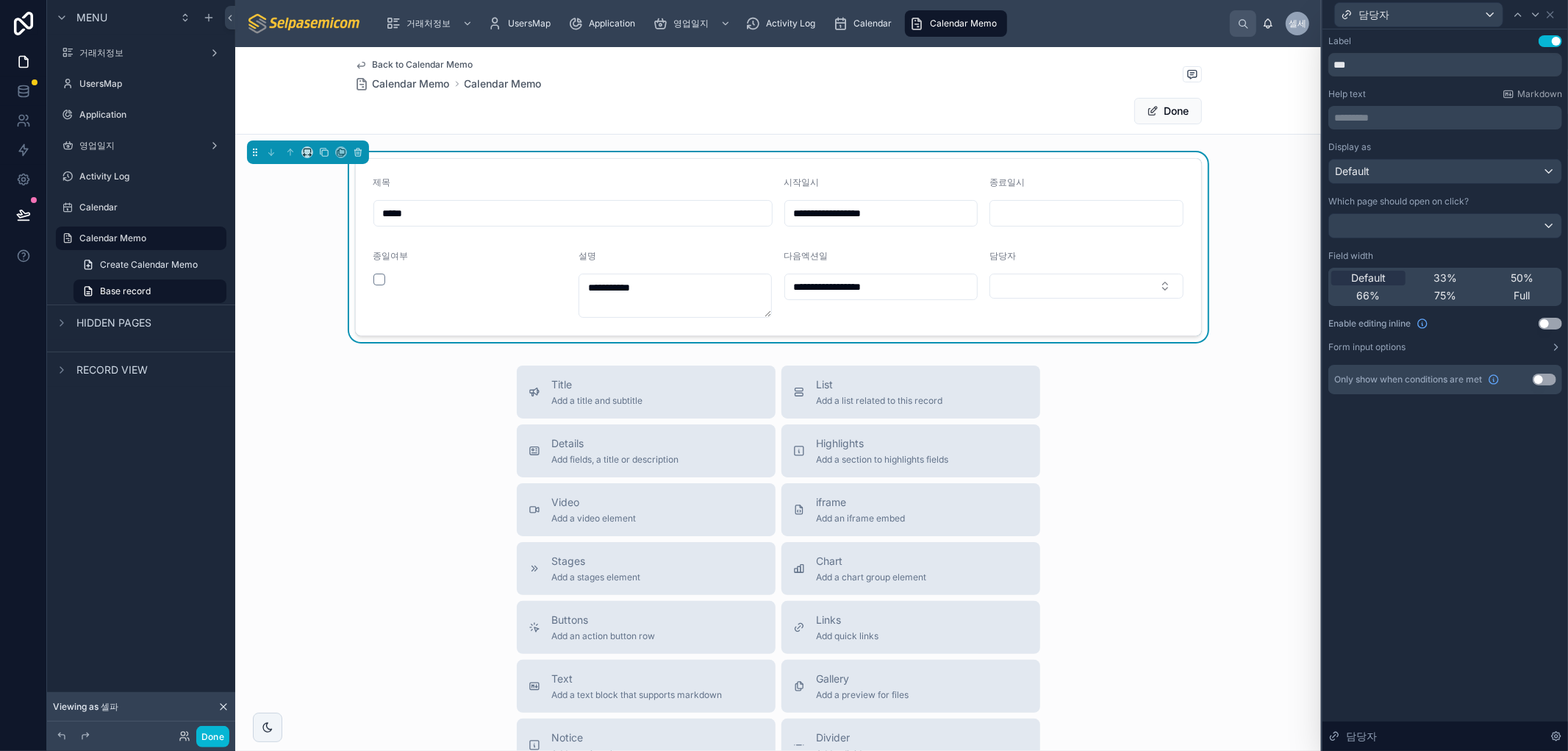
drag, startPoint x: 762, startPoint y: 314, endPoint x: 780, endPoint y: 291, distance: 29.2
click at [780, 292] on form "**********" at bounding box center [778, 247] width 845 height 176
click at [1553, 17] on icon at bounding box center [1550, 15] width 12 height 12
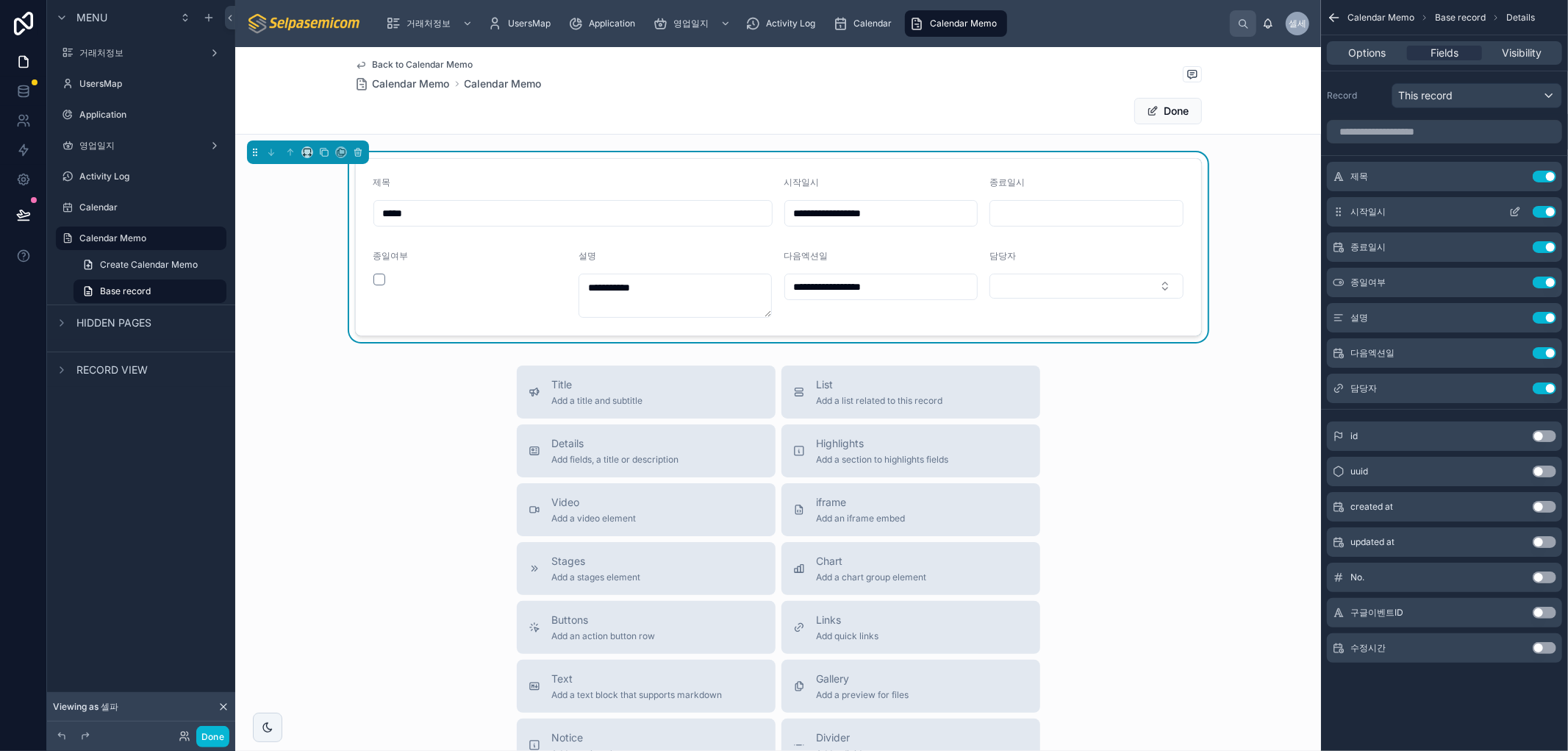
click at [1512, 213] on icon "scrollable content" at bounding box center [1514, 212] width 6 height 6
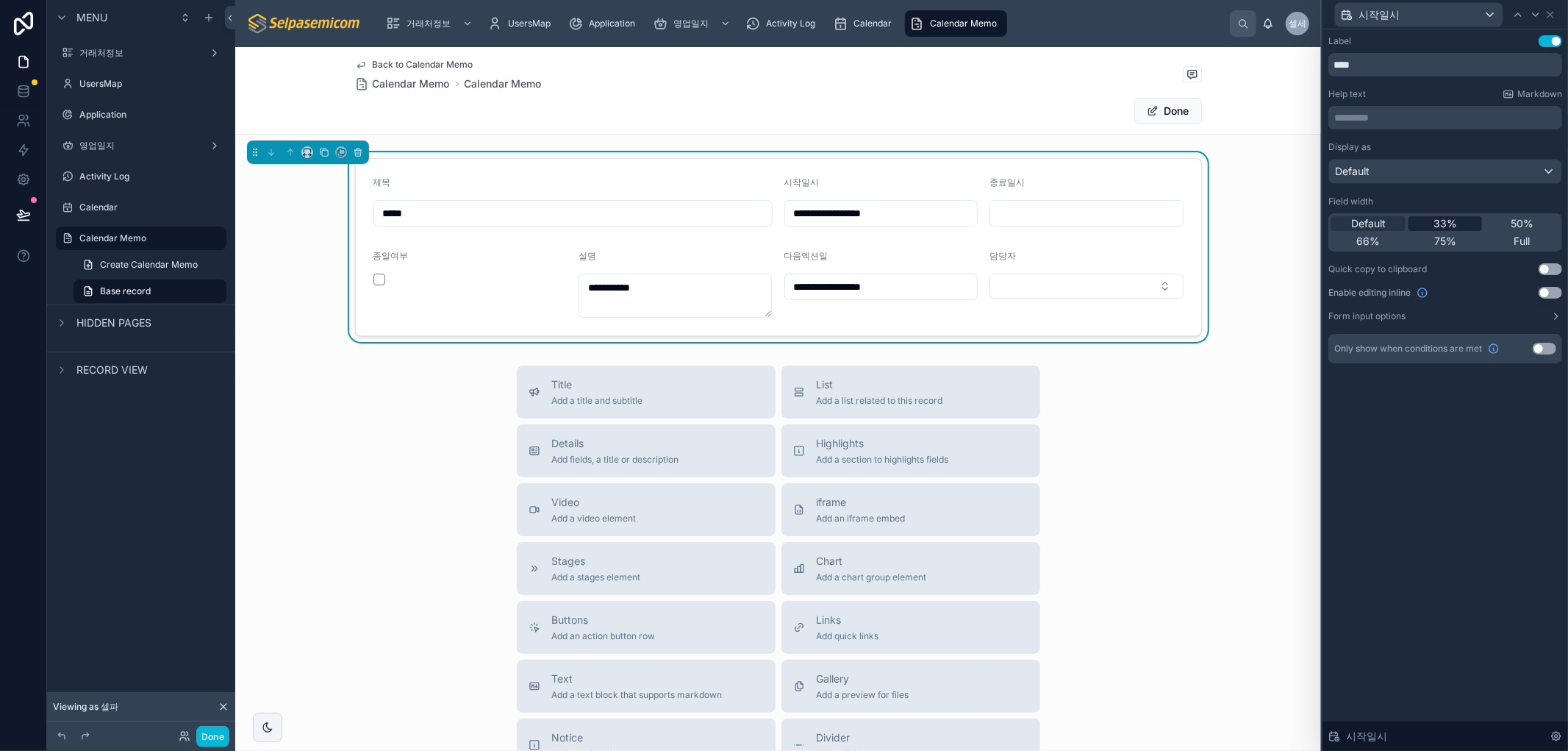
click at [1431, 225] on div "33%" at bounding box center [1445, 224] width 75 height 15
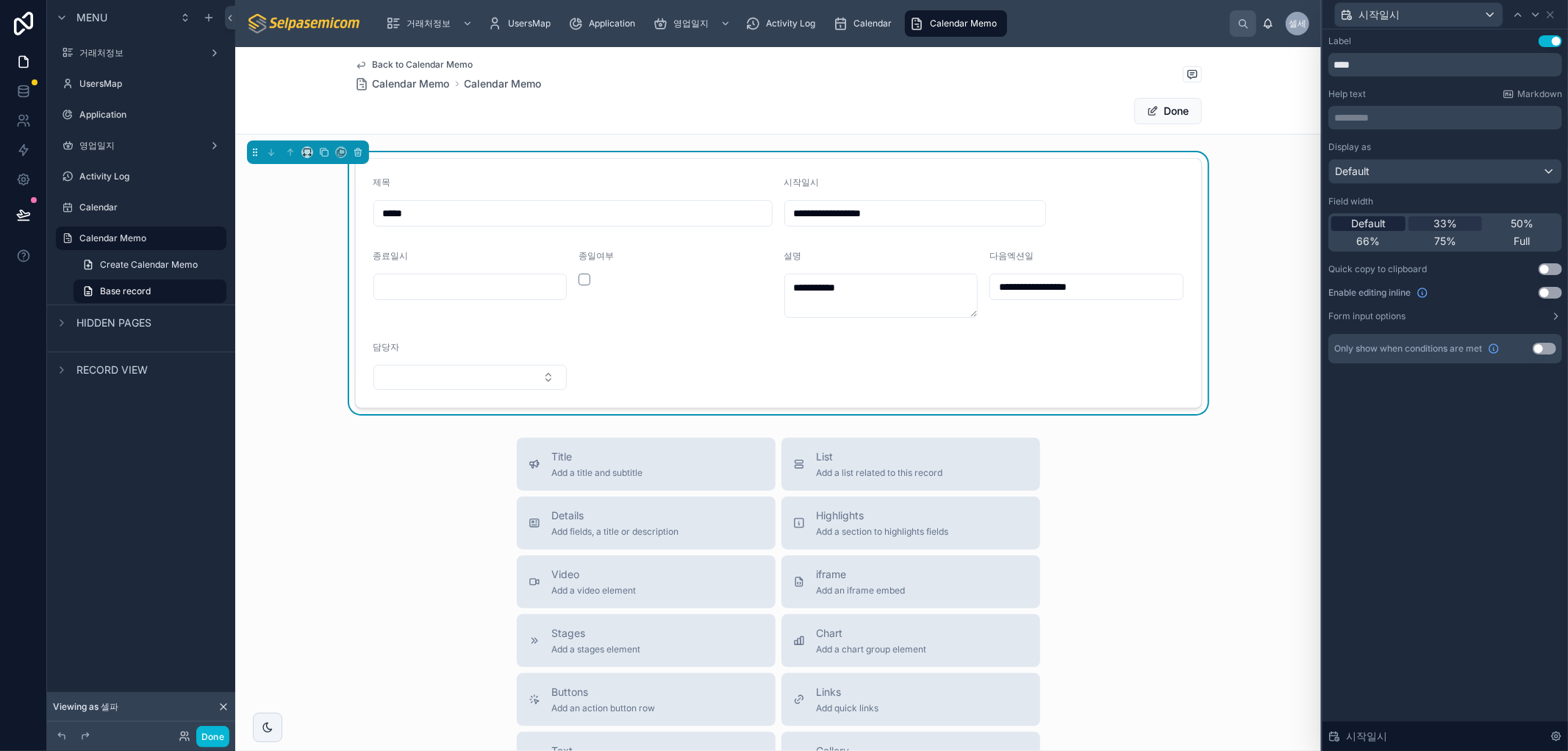
click at [1371, 228] on span "Default" at bounding box center [1368, 224] width 35 height 15
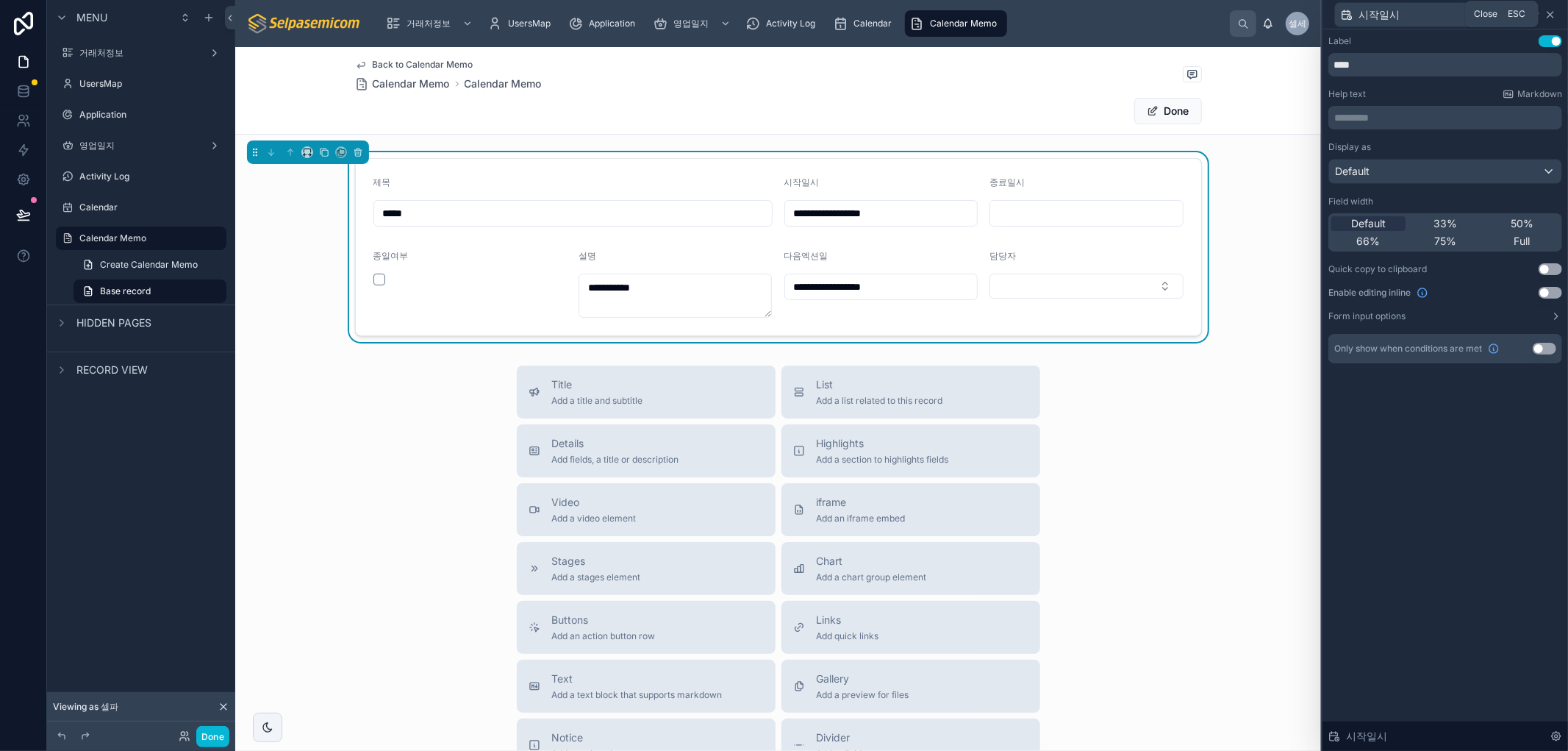
click at [1553, 11] on icon at bounding box center [1550, 15] width 12 height 12
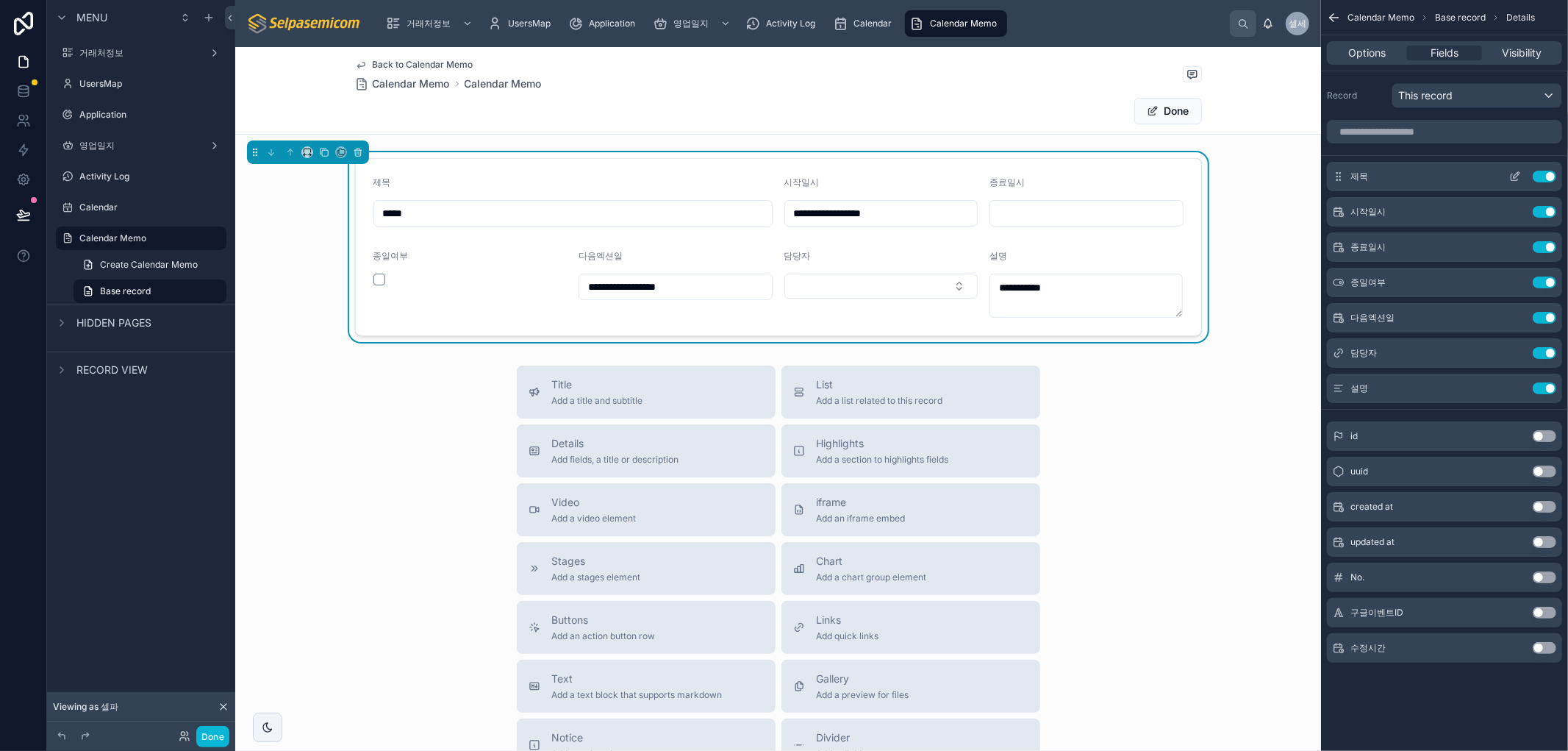
click at [1515, 178] on icon "scrollable content" at bounding box center [1514, 176] width 12 height 12
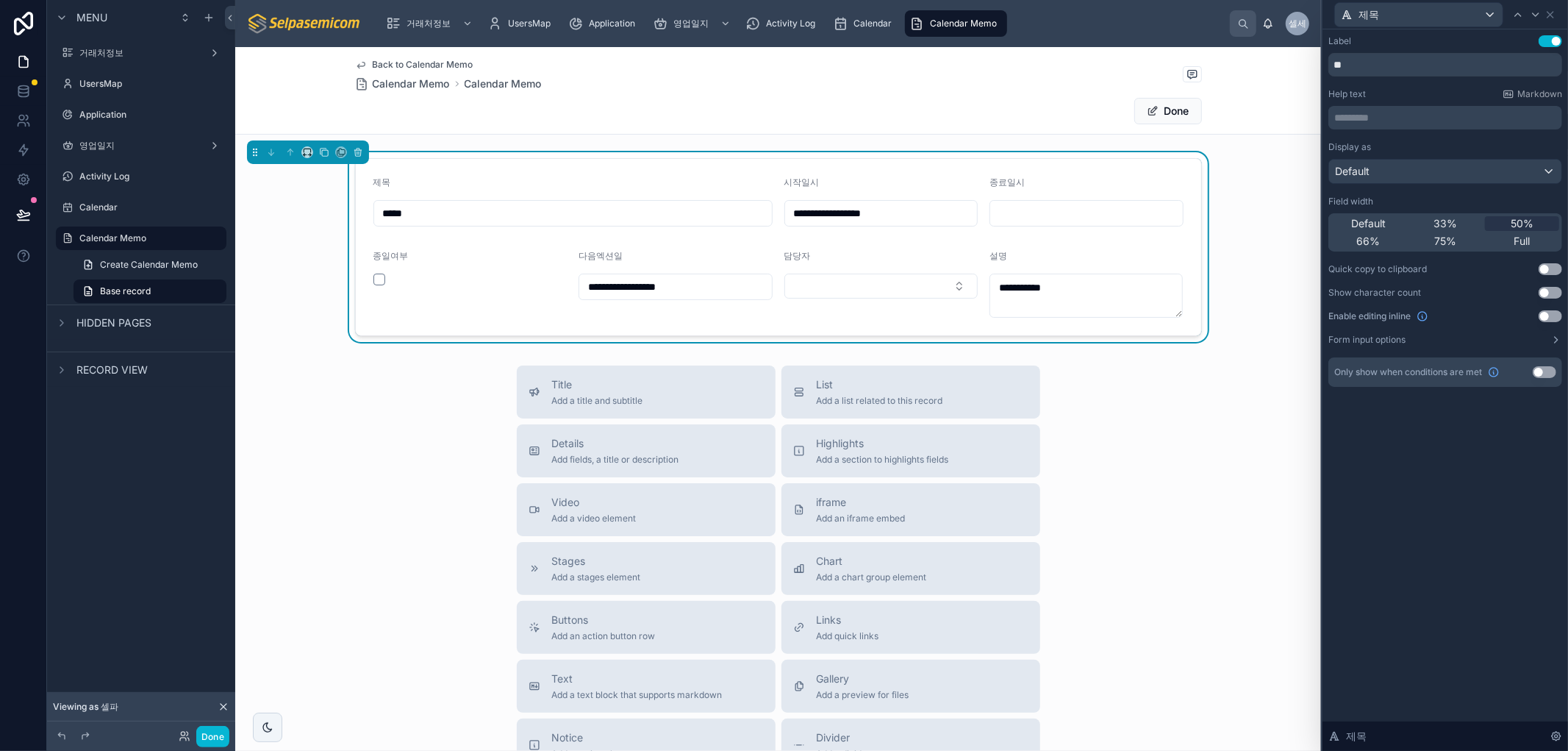
click at [1370, 231] on div "Default 33% 50% 66% 75% Full" at bounding box center [1444, 232] width 234 height 38
click at [1384, 225] on span "Default" at bounding box center [1368, 224] width 35 height 15
click at [1550, 12] on icon at bounding box center [1550, 15] width 12 height 12
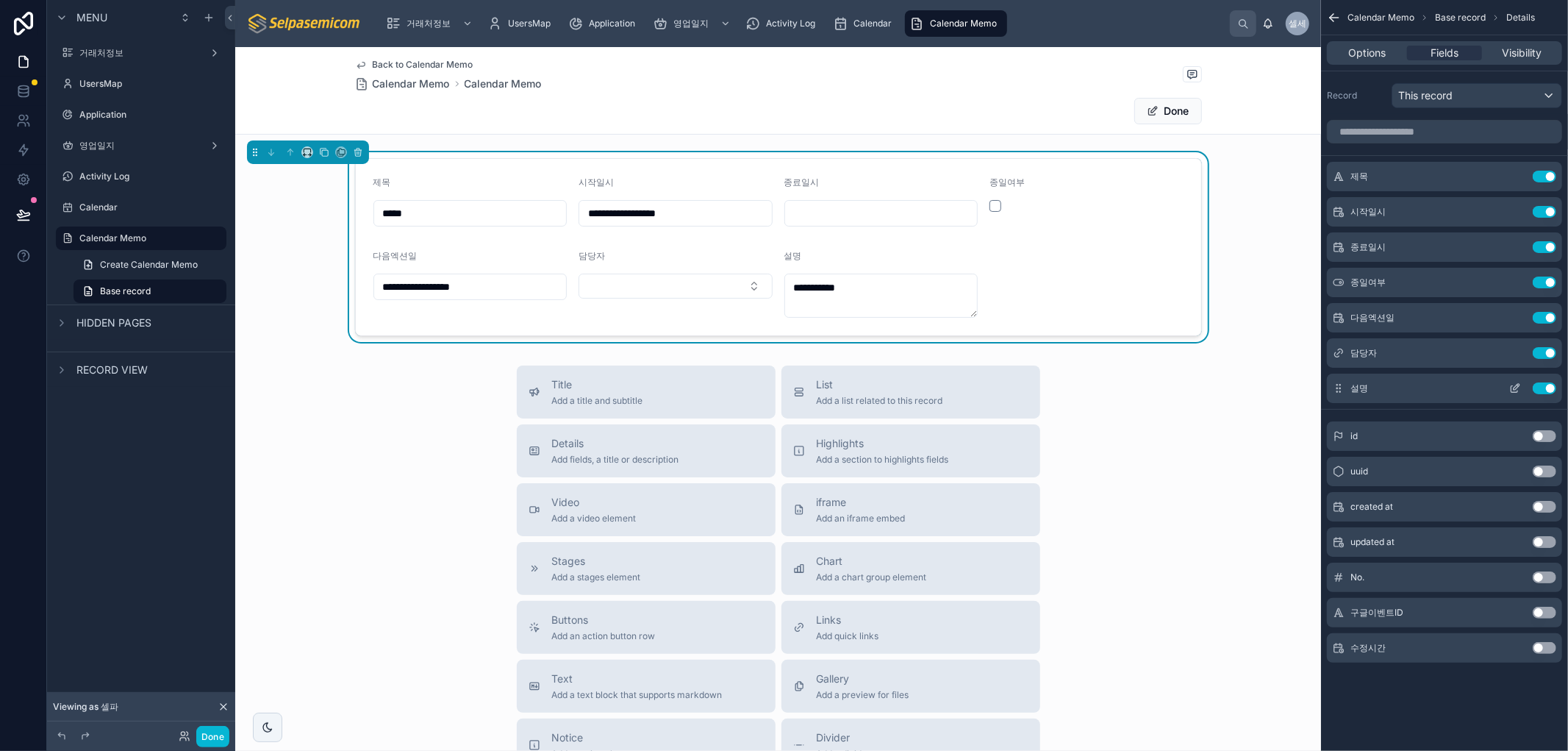
click at [1517, 386] on icon "scrollable content" at bounding box center [1518, 386] width 2 height 2
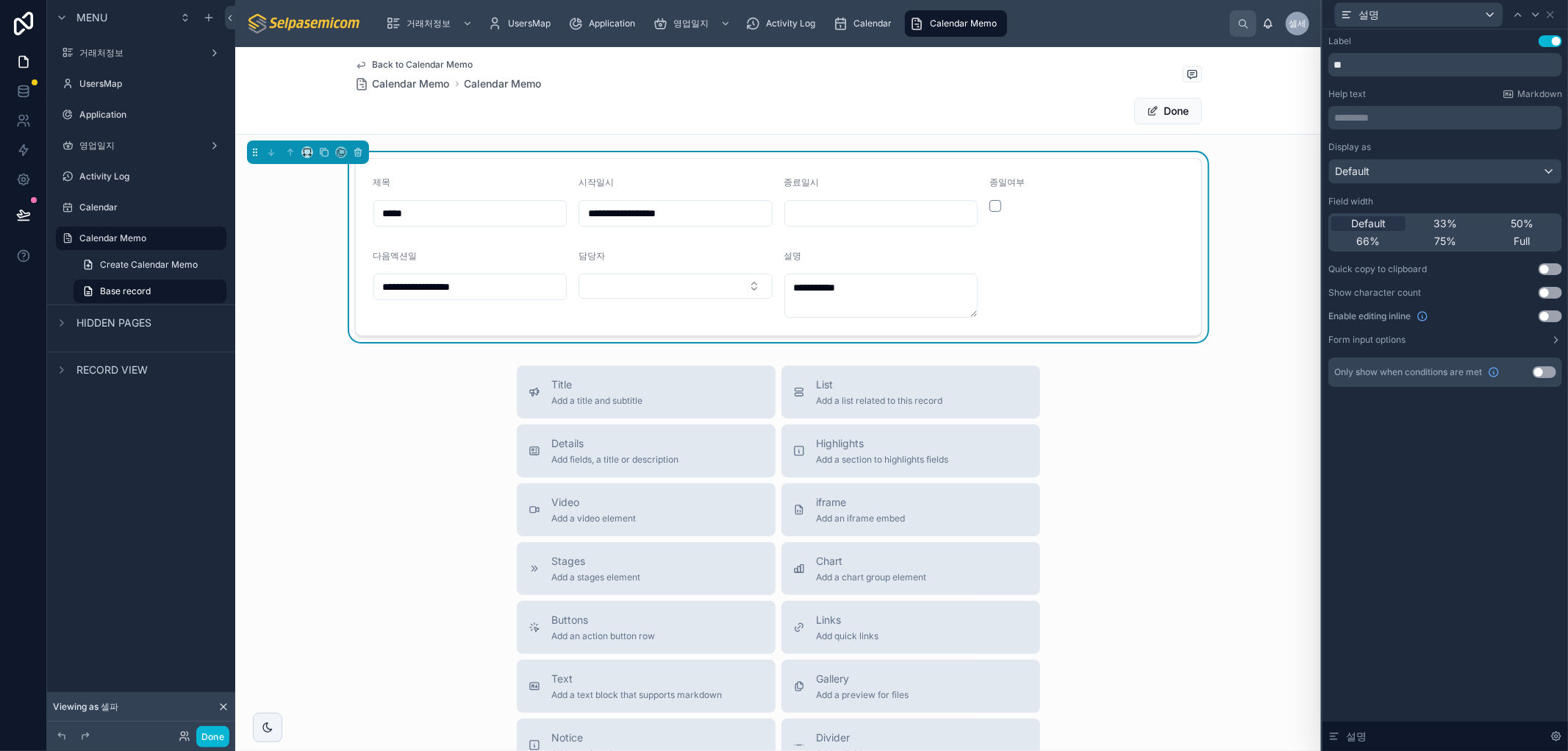
click at [1462, 213] on div "Field width Default 33% 50% 66% 75% Full" at bounding box center [1444, 223] width 234 height 55
click at [1508, 216] on div "50%" at bounding box center [1522, 224] width 75 height 15
click at [1553, 12] on icon at bounding box center [1550, 15] width 5 height 5
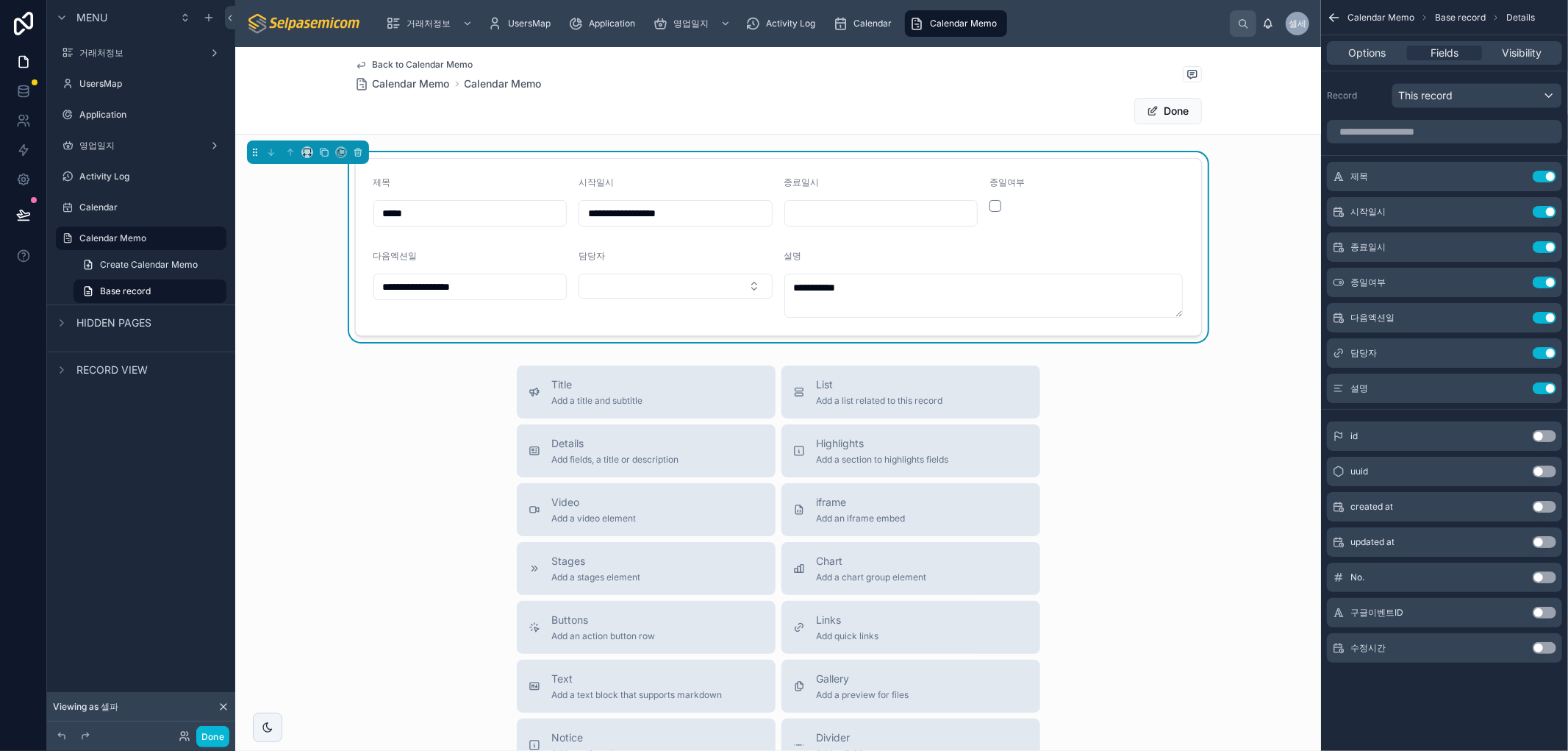
click at [1081, 517] on div "Title Add a title and subtitle List Add a list related to this record Details A…" at bounding box center [778, 627] width 1085 height 524
click at [747, 280] on button "Select Button" at bounding box center [674, 285] width 194 height 25
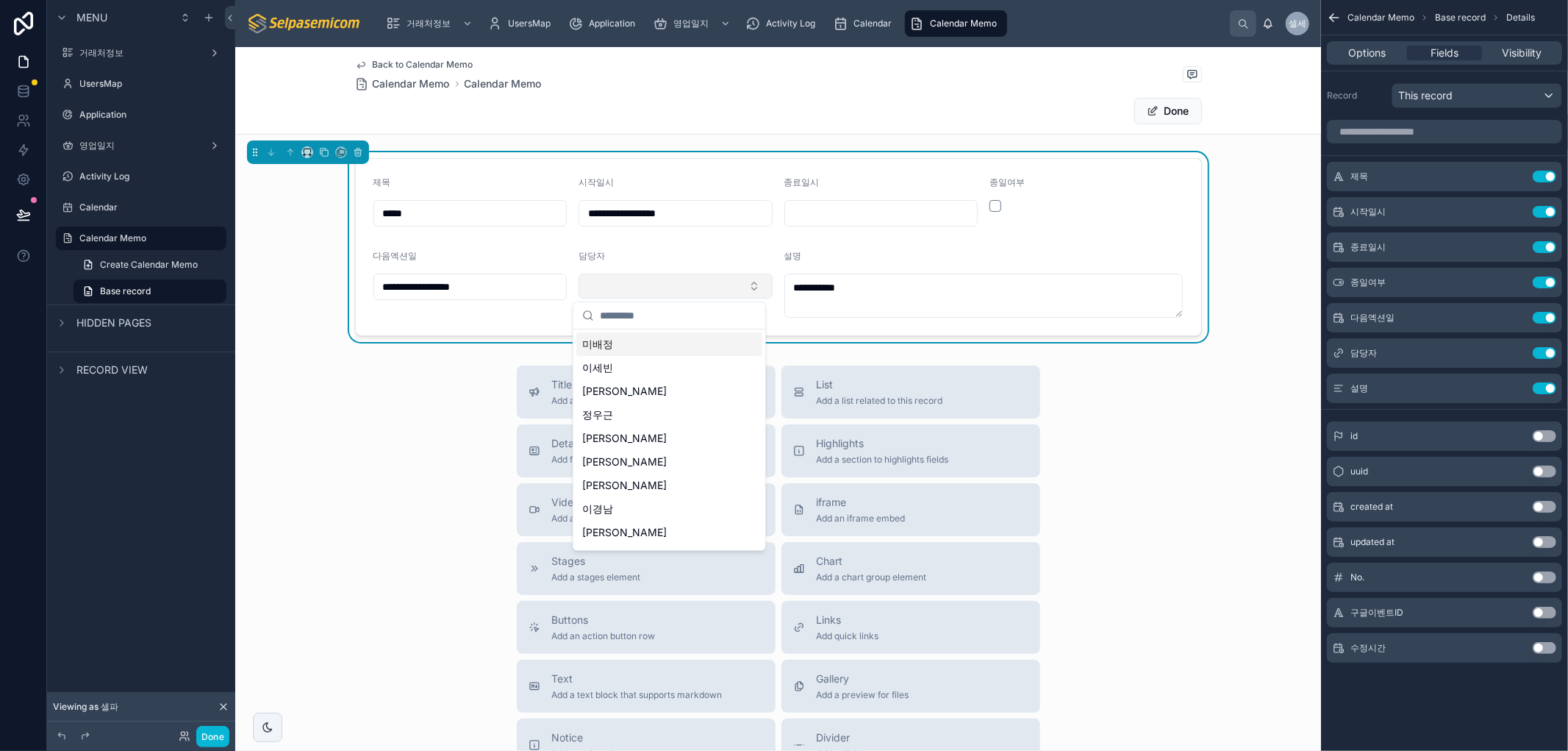
click at [747, 280] on button "Select Button" at bounding box center [674, 285] width 194 height 25
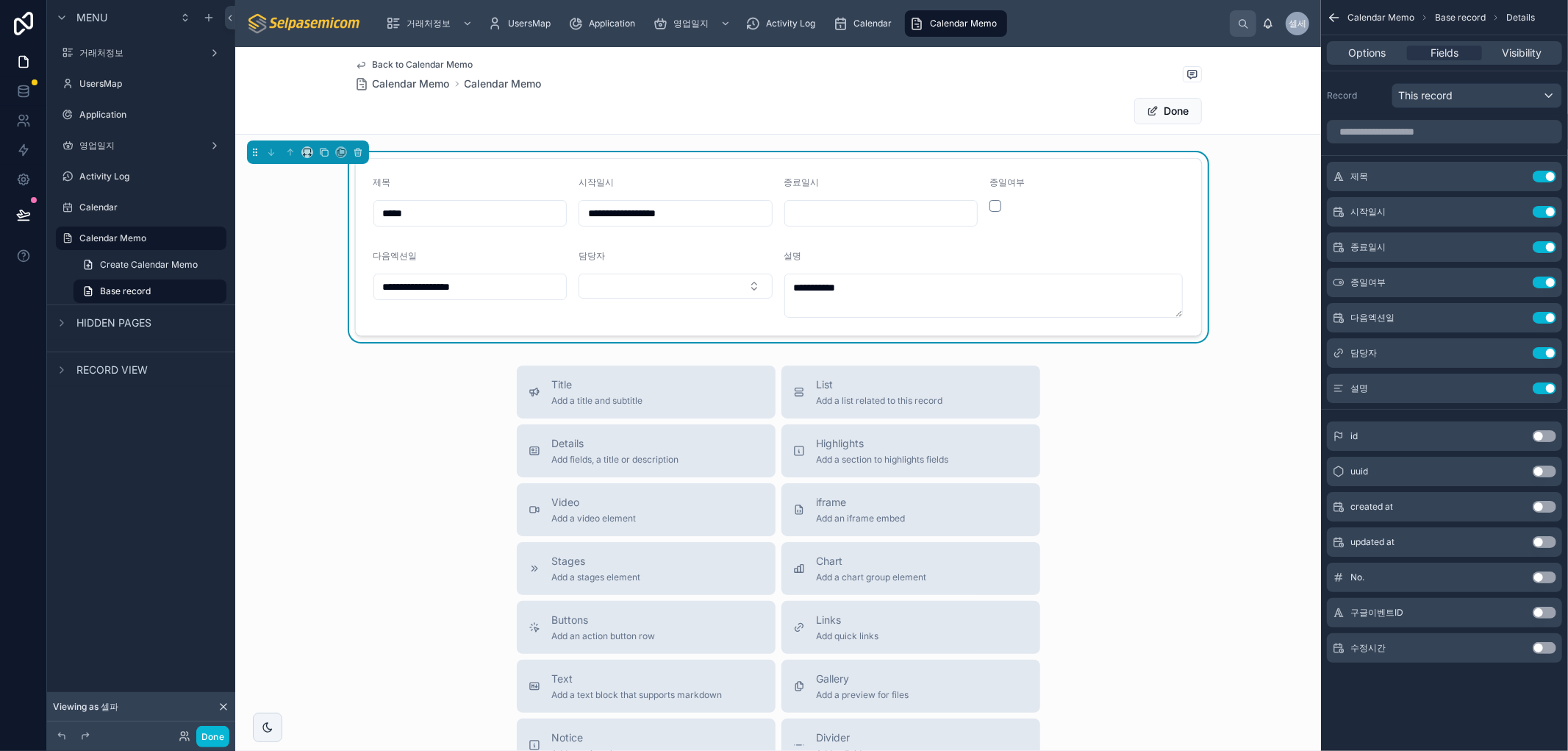
drag, startPoint x: 1215, startPoint y: 513, endPoint x: 1265, endPoint y: 561, distance: 69.3
click at [1216, 516] on div "Title Add a title and subtitle List Add a list related to this record Details A…" at bounding box center [778, 627] width 1085 height 524
click at [1469, 351] on div "담당자 Use setting" at bounding box center [1444, 353] width 235 height 29
click at [1517, 349] on icon "scrollable content" at bounding box center [1518, 350] width 2 height 2
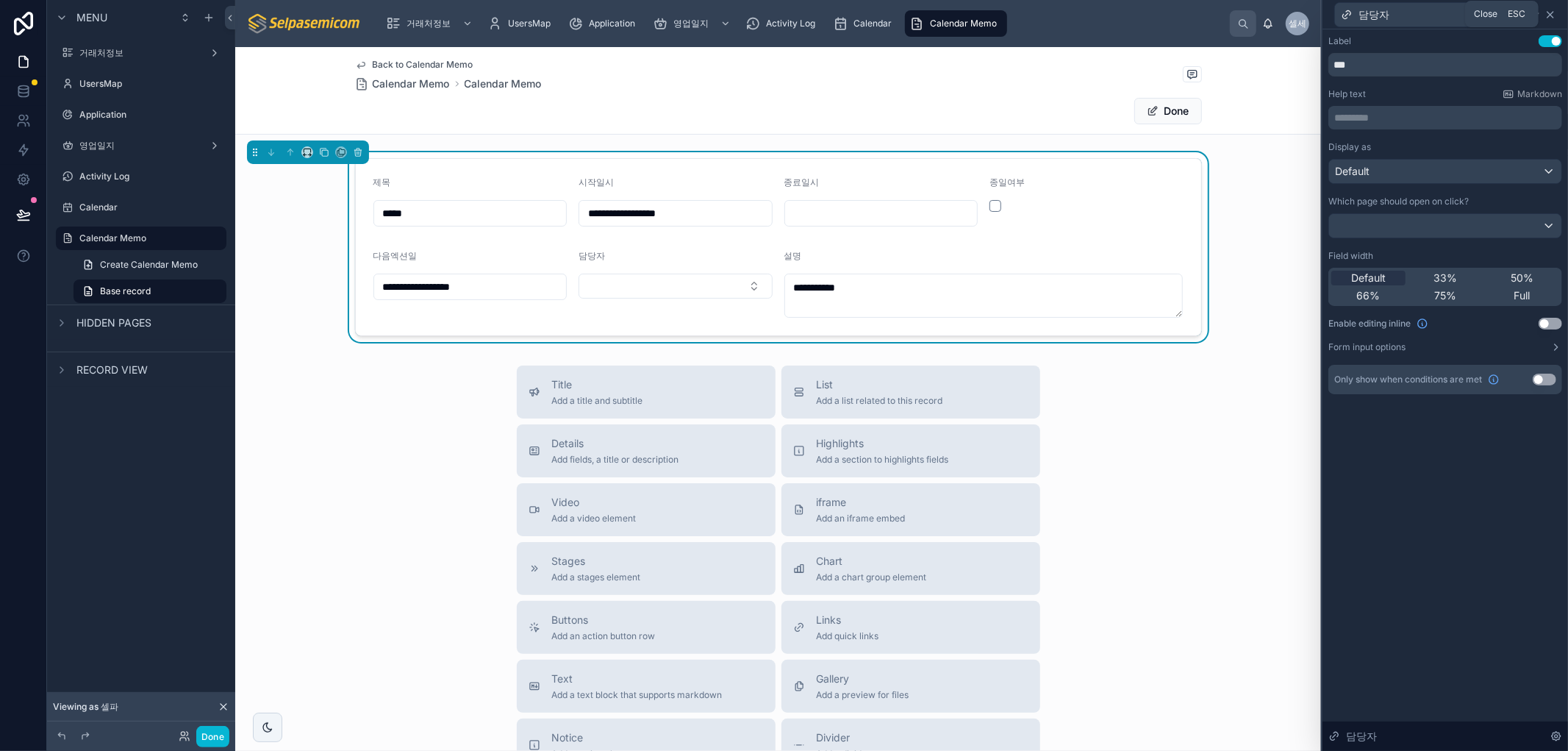
click at [1553, 15] on icon at bounding box center [1550, 15] width 12 height 12
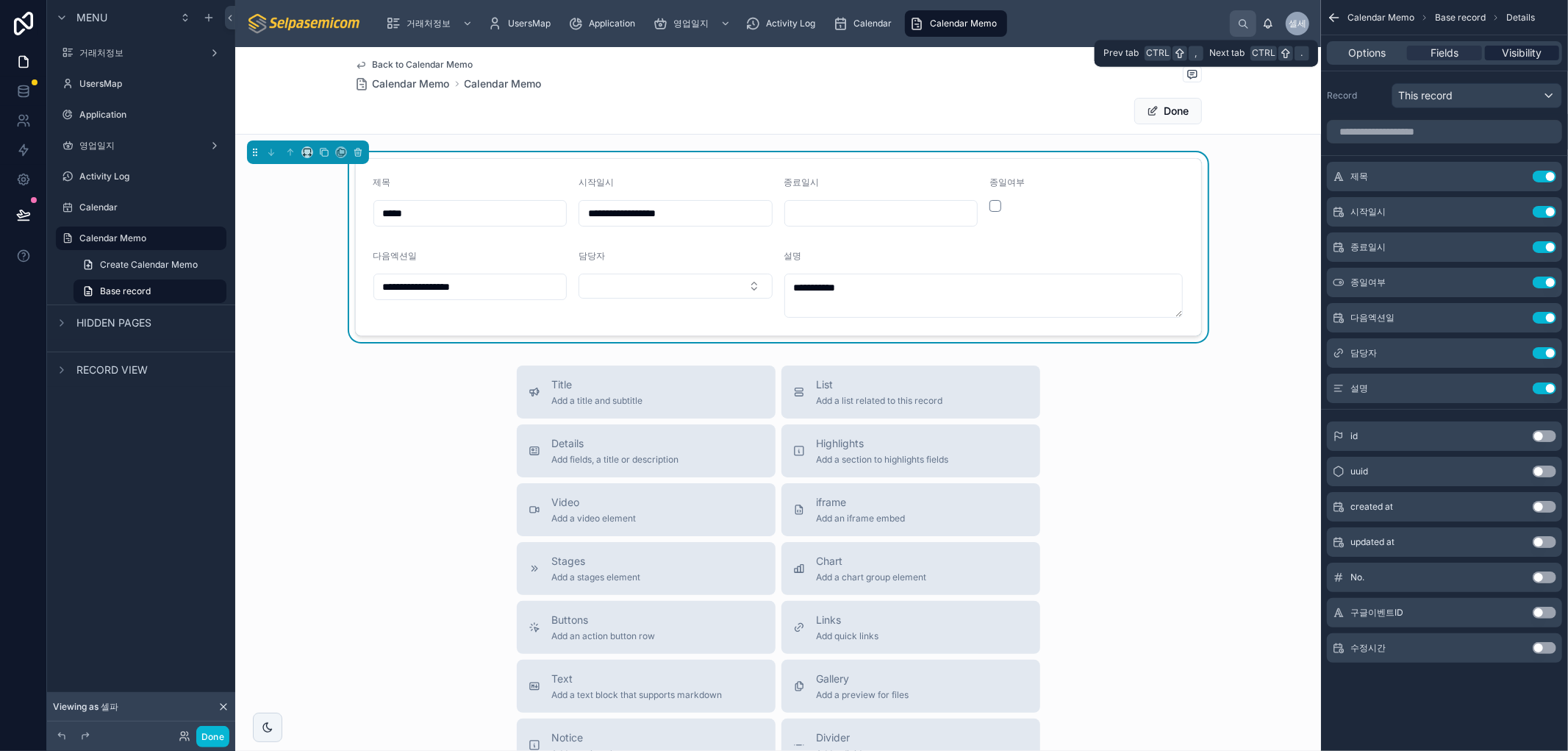
click at [1507, 45] on span "Visibility" at bounding box center [1522, 53] width 40 height 15
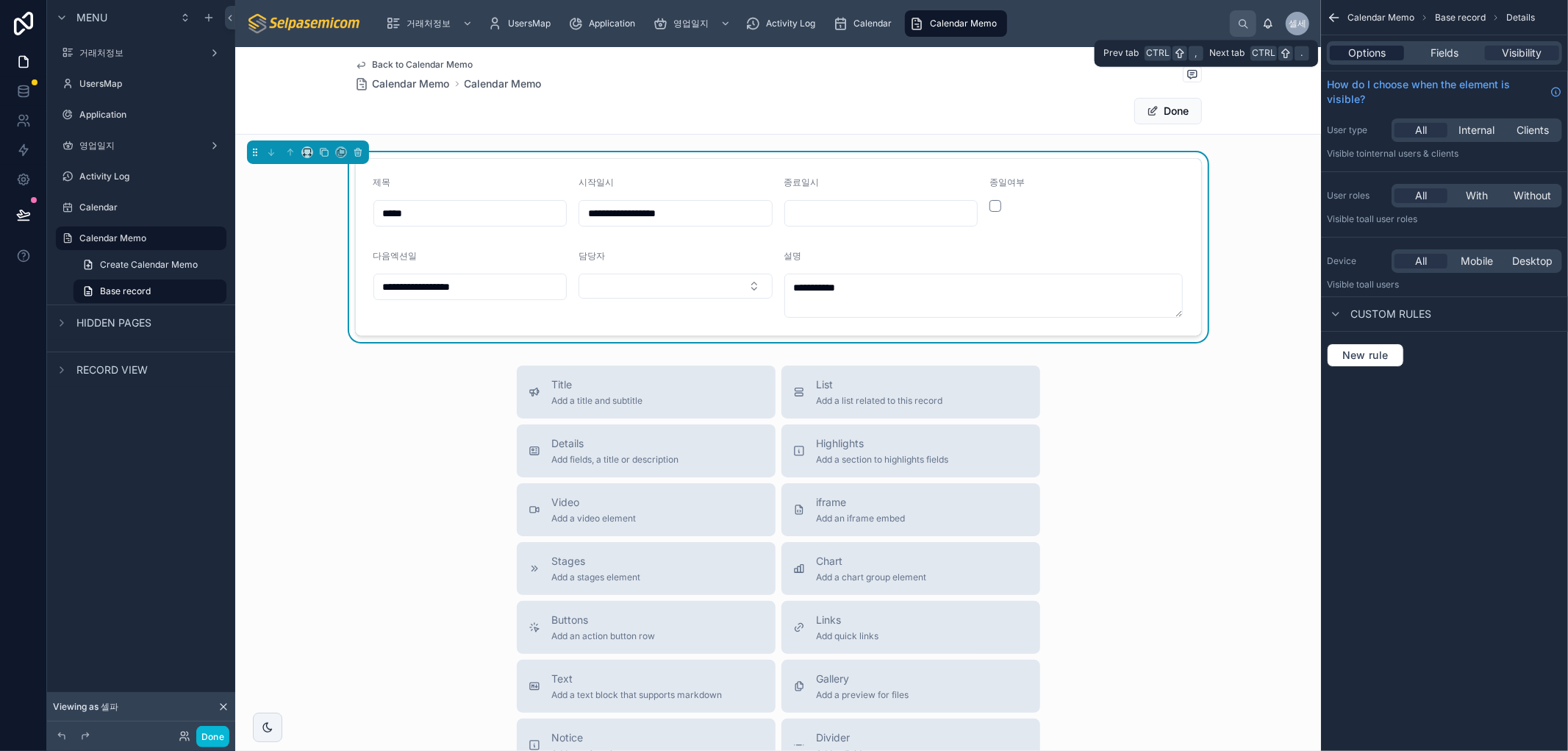
click at [1365, 57] on span "Options" at bounding box center [1366, 53] width 37 height 15
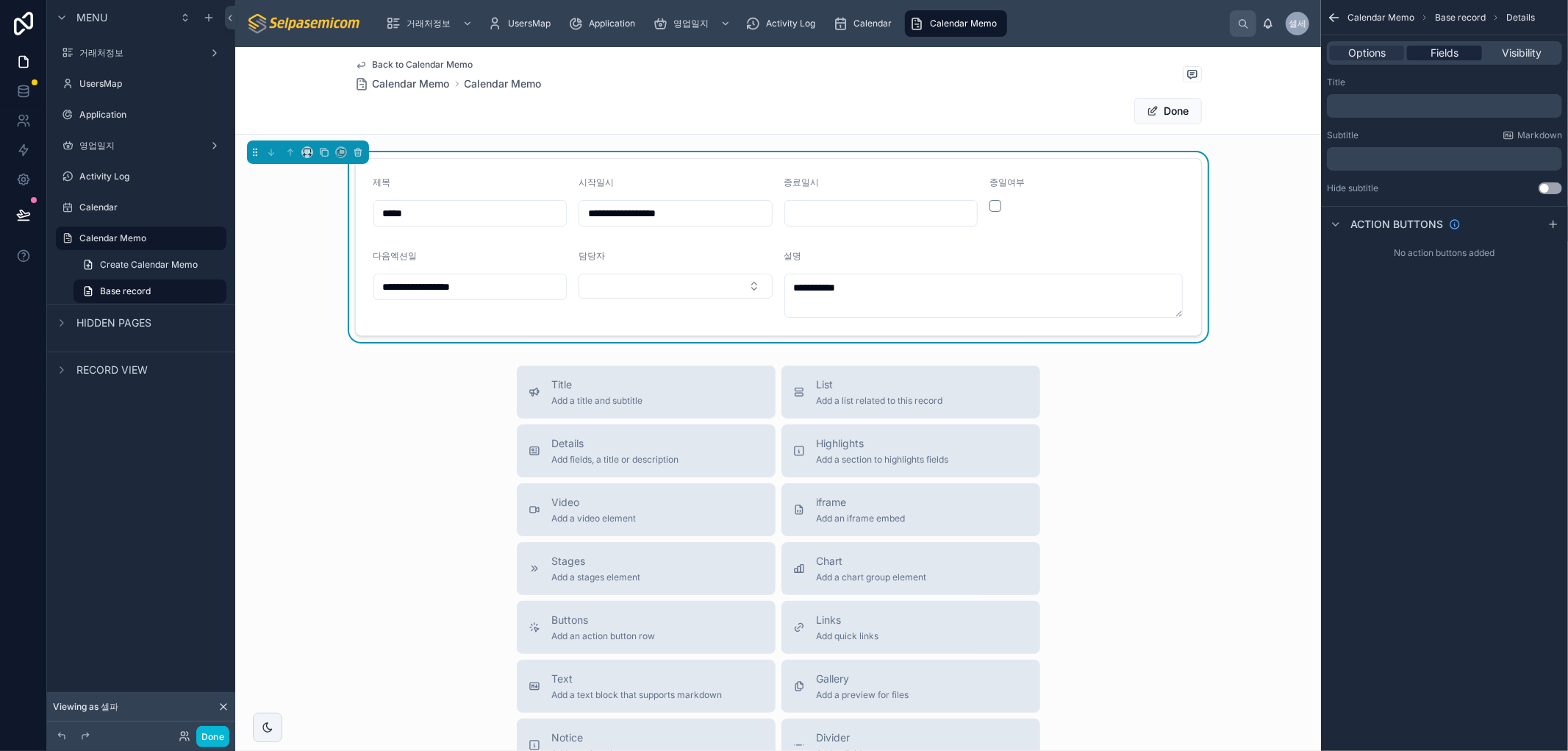
click at [1461, 59] on div "Fields" at bounding box center [1444, 53] width 75 height 15
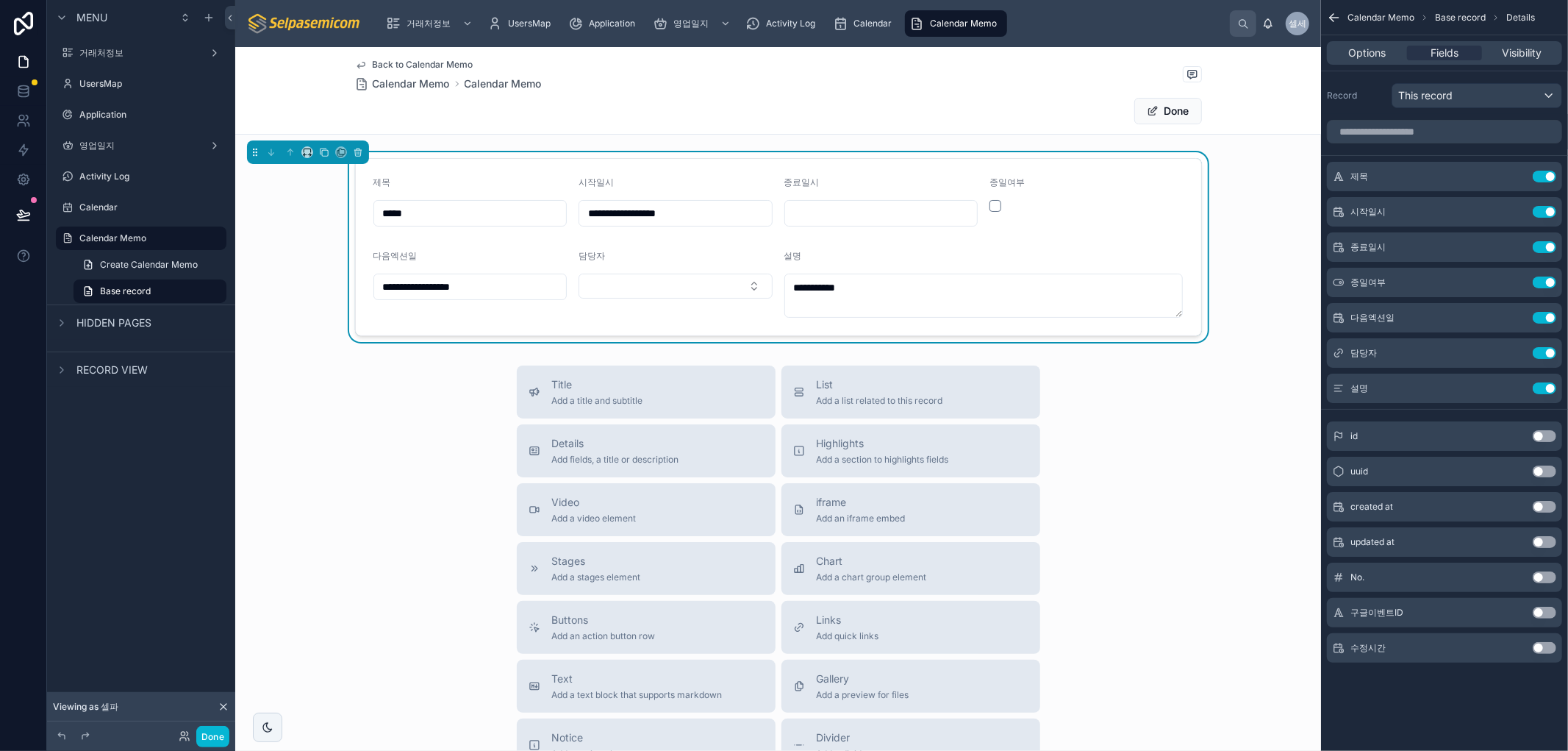
click at [1121, 590] on div "Title Add a title and subtitle List Add a list related to this record Details A…" at bounding box center [778, 627] width 1085 height 524
click at [420, 79] on span "Calendar Memo" at bounding box center [411, 84] width 77 height 15
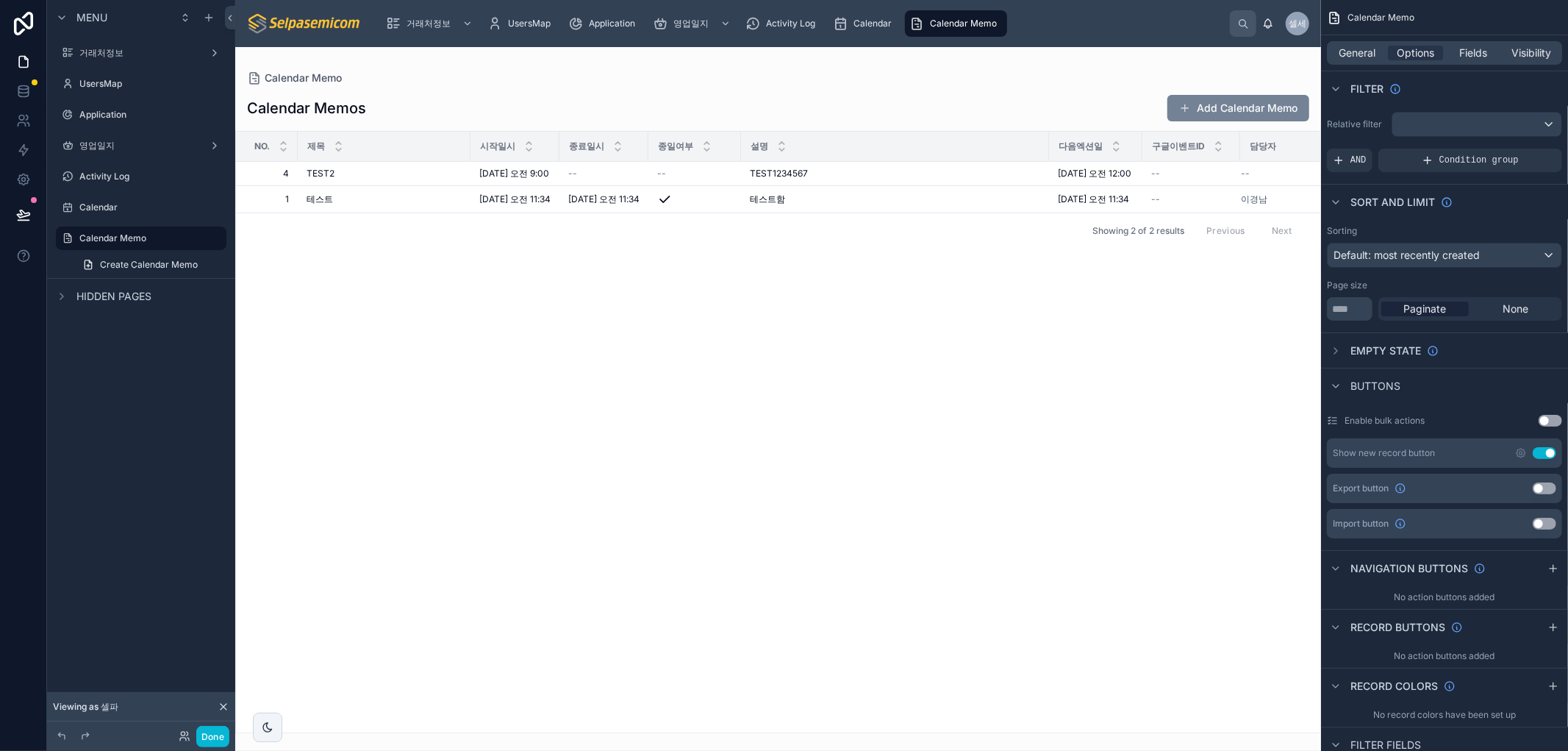
click at [1240, 107] on button "Add Calendar Memo" at bounding box center [1238, 107] width 142 height 26
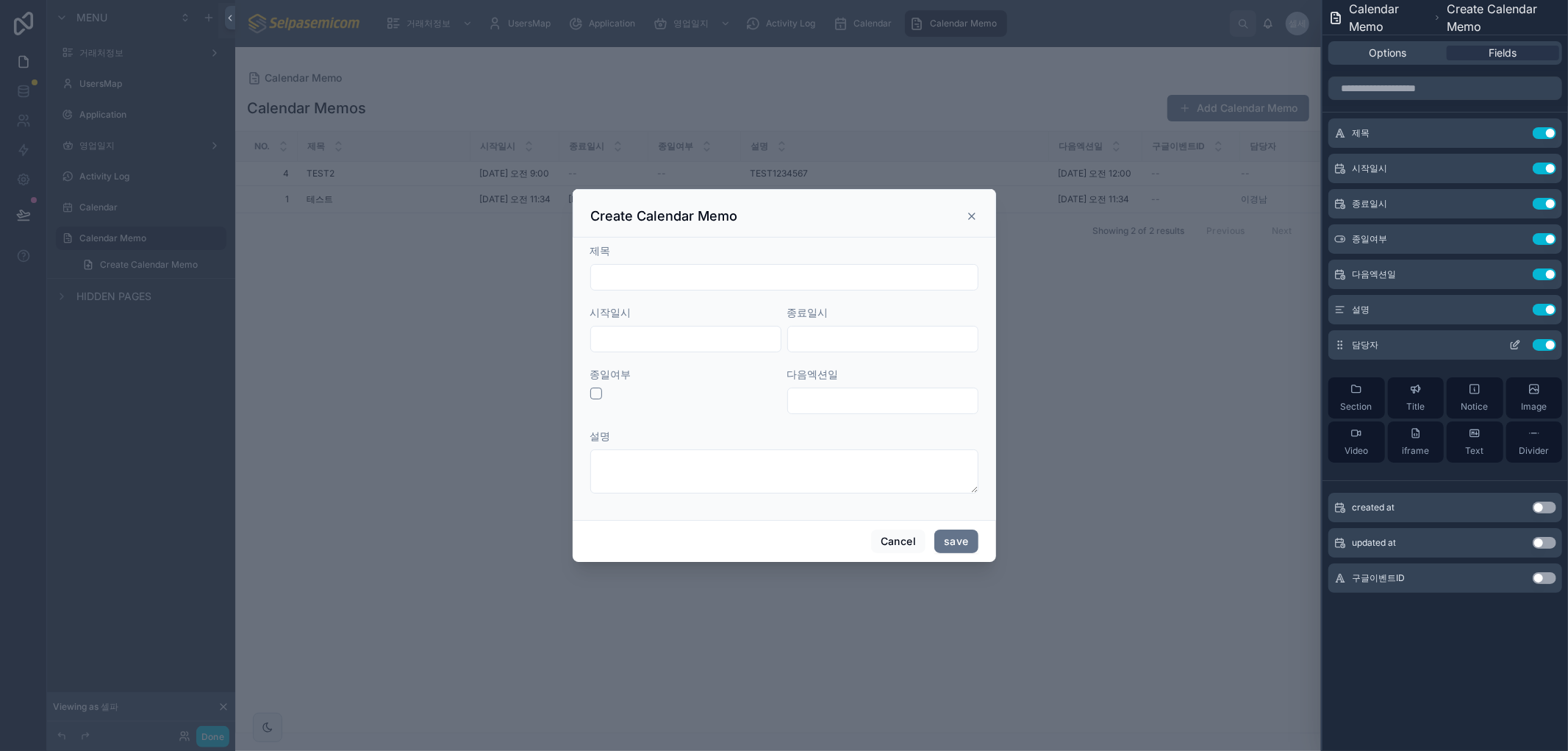
click at [1518, 340] on icon at bounding box center [1514, 345] width 12 height 12
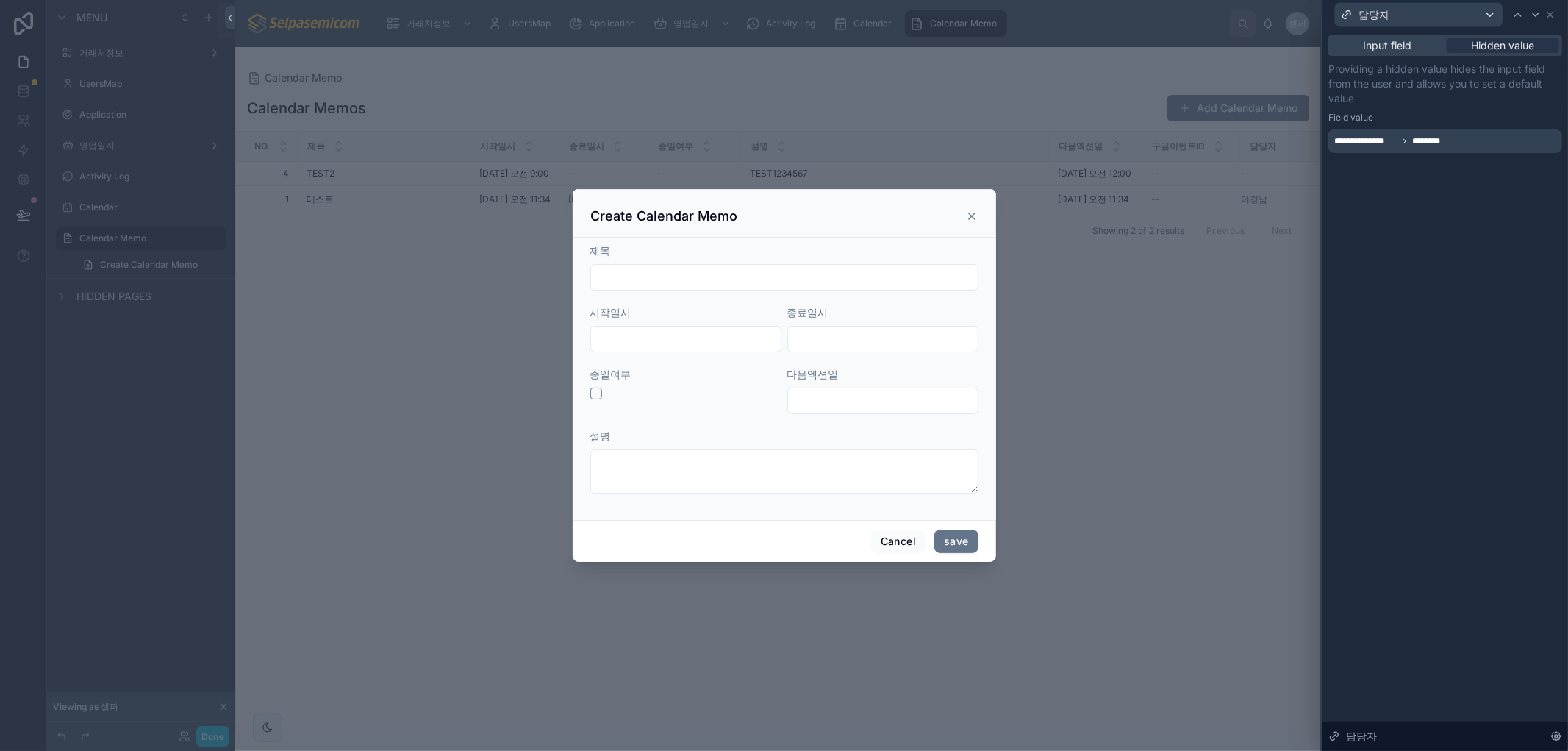
click at [1445, 136] on span "********" at bounding box center [1432, 141] width 40 height 12
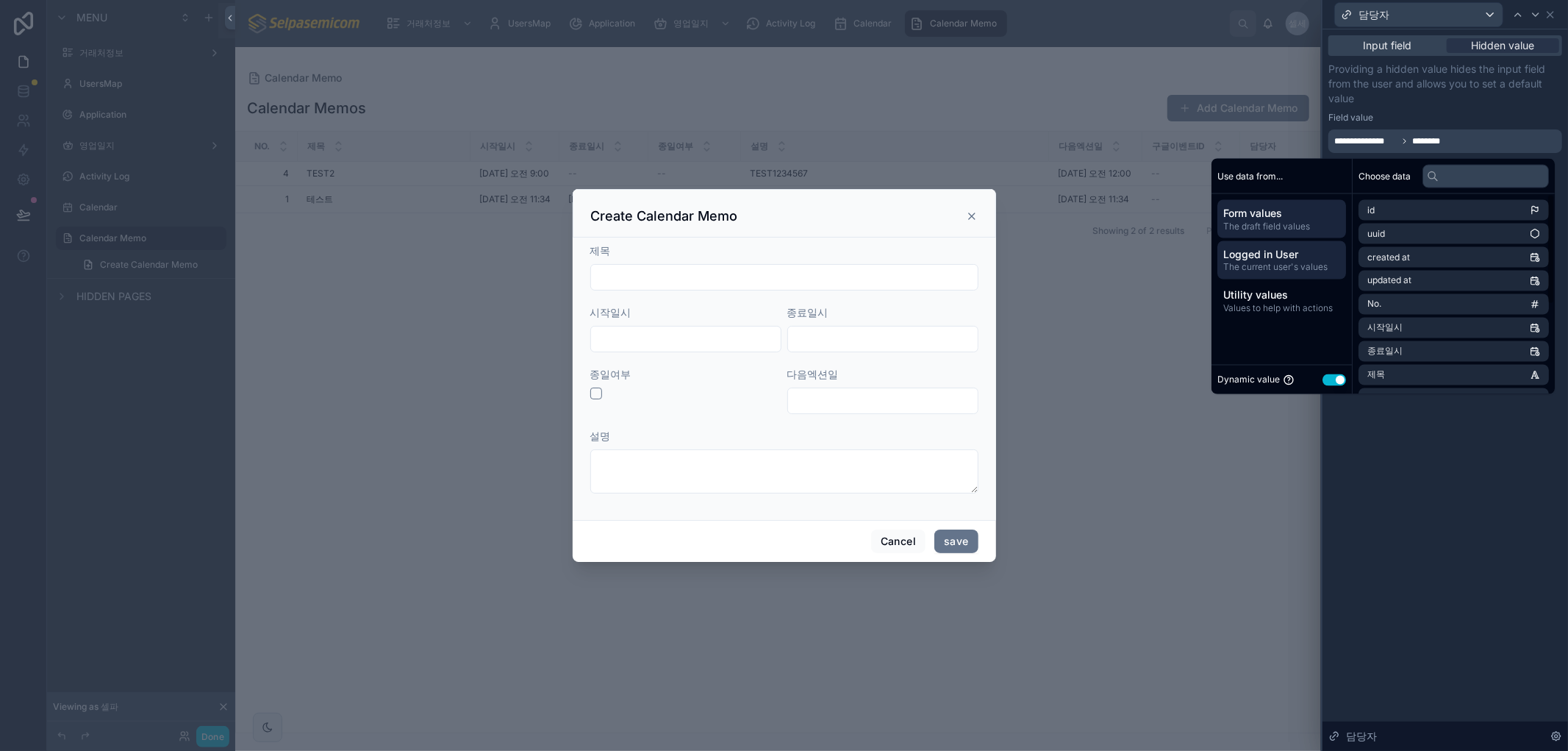
click at [1241, 248] on span "Logged in User" at bounding box center [1282, 255] width 117 height 15
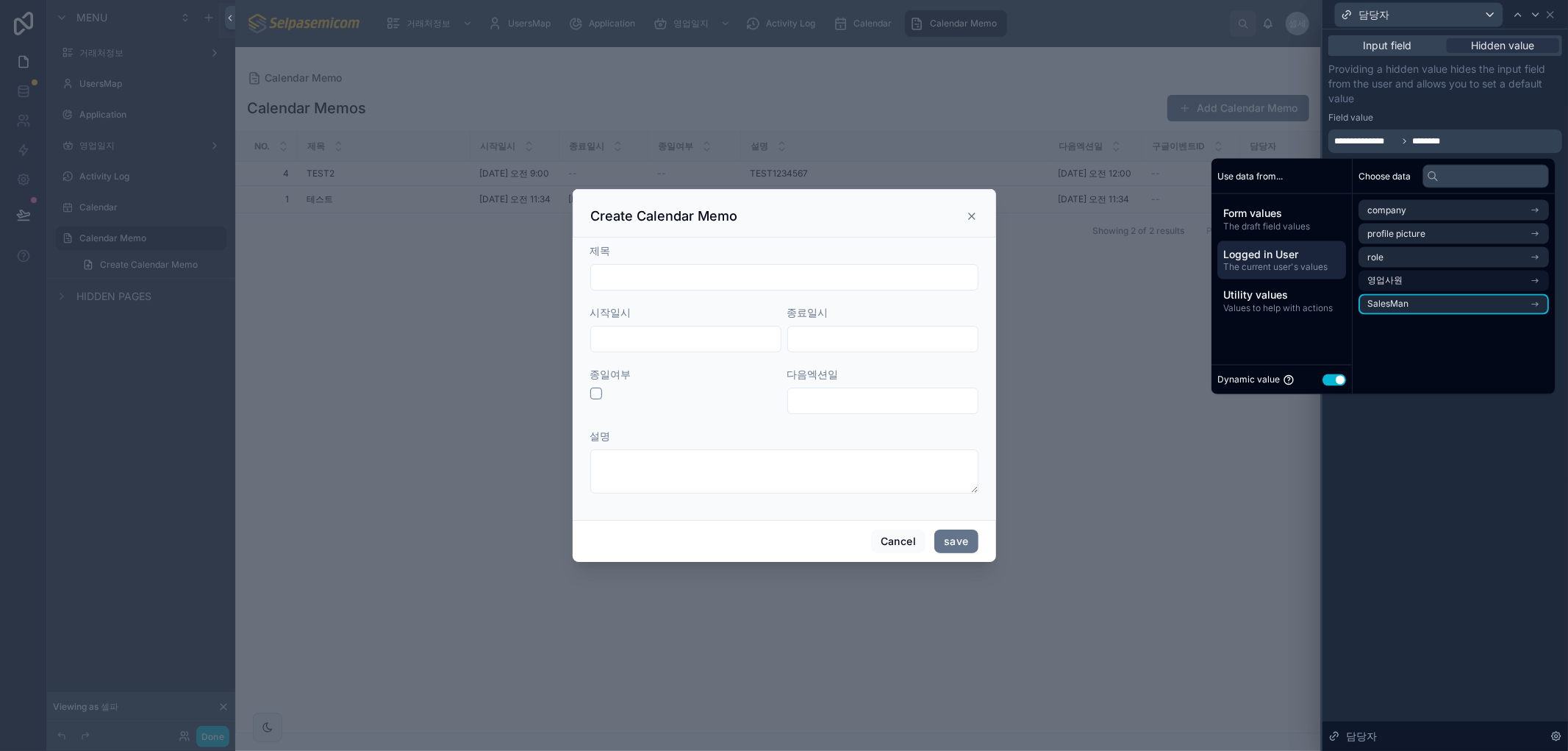
click at [1402, 297] on li "SalesMan" at bounding box center [1453, 304] width 190 height 21
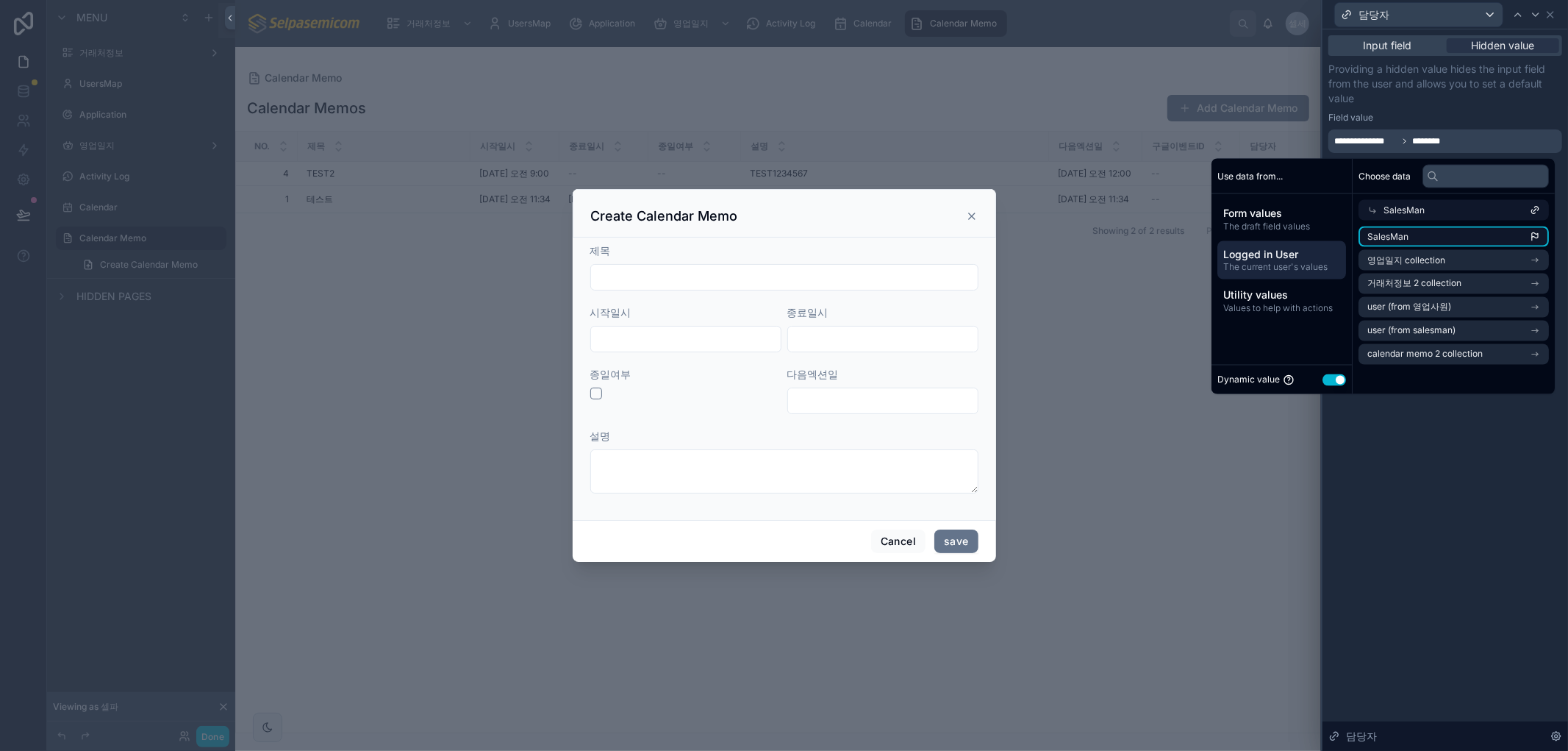
click at [1469, 236] on li "SalesMan" at bounding box center [1453, 236] width 190 height 21
click at [1413, 502] on div "**********" at bounding box center [1445, 389] width 245 height 721
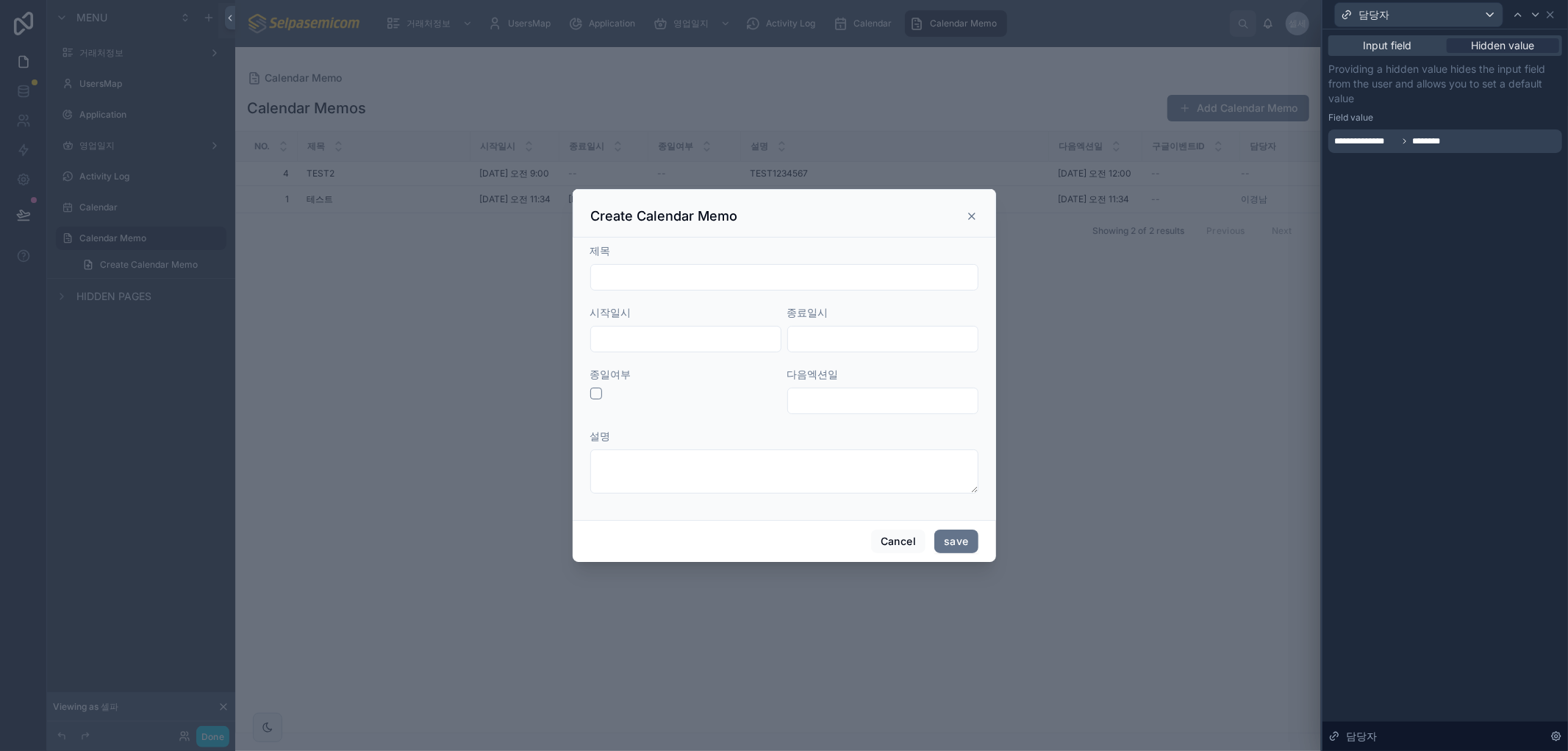
click at [973, 221] on icon at bounding box center [972, 215] width 12 height 12
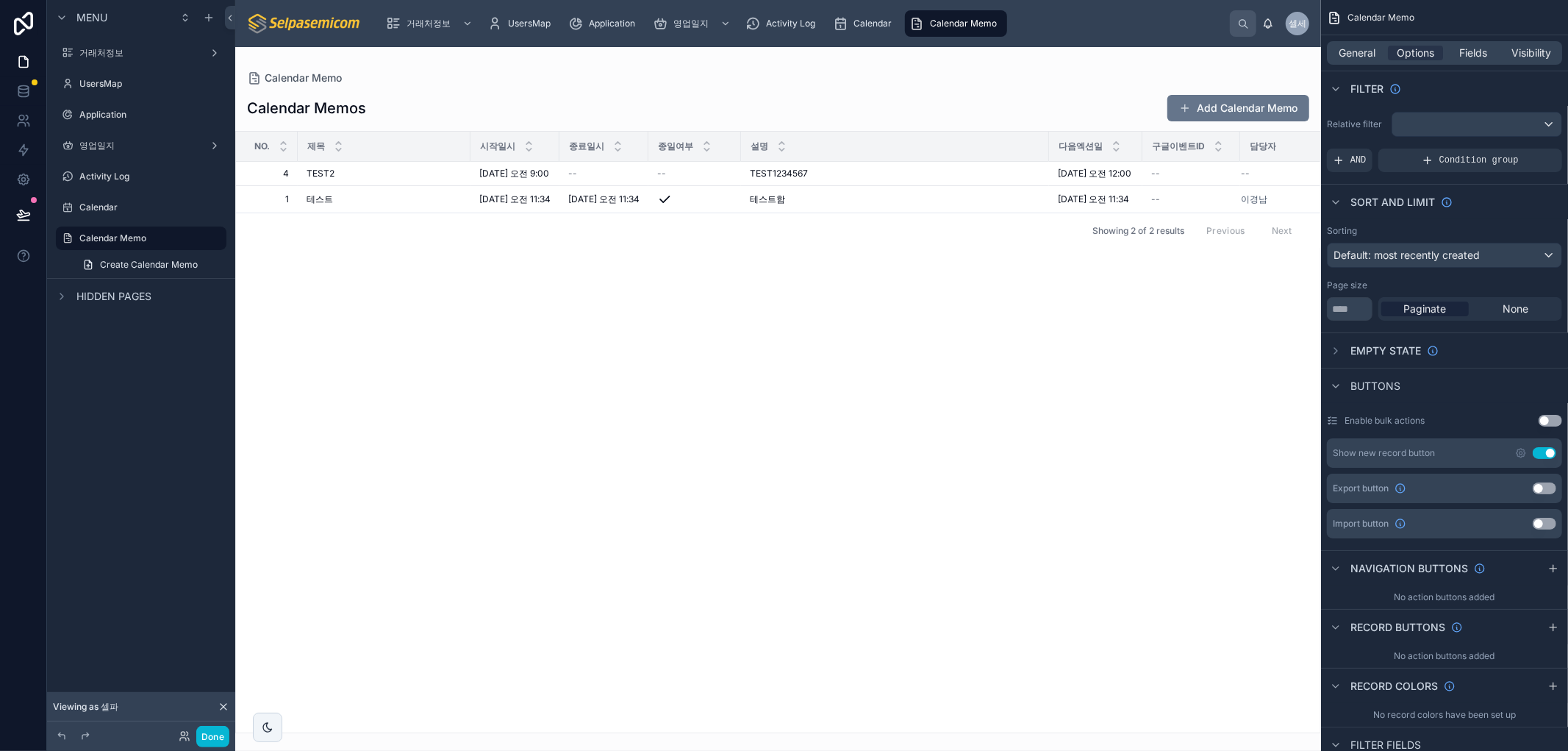
click at [979, 468] on div "No. 제목 시작일시 종료일시 종일여부 설명 다음엑션일 구글이벤트ID 담당자 4 4 TEST2 TEST2 2025. 9. 15. 오전 9:00…" at bounding box center [778, 432] width 1084 height 601
drag, startPoint x: 709, startPoint y: 289, endPoint x: 832, endPoint y: 182, distance: 163.0
click at [712, 285] on div "No. 제목 시작일시 종료일시 종일여부 설명 다음엑션일 구글이벤트ID 담당자 4 4 TEST2 TEST2 2025. 9. 15. 오전 9:00…" at bounding box center [778, 432] width 1084 height 601
click at [1231, 177] on div "--" at bounding box center [1191, 173] width 80 height 12
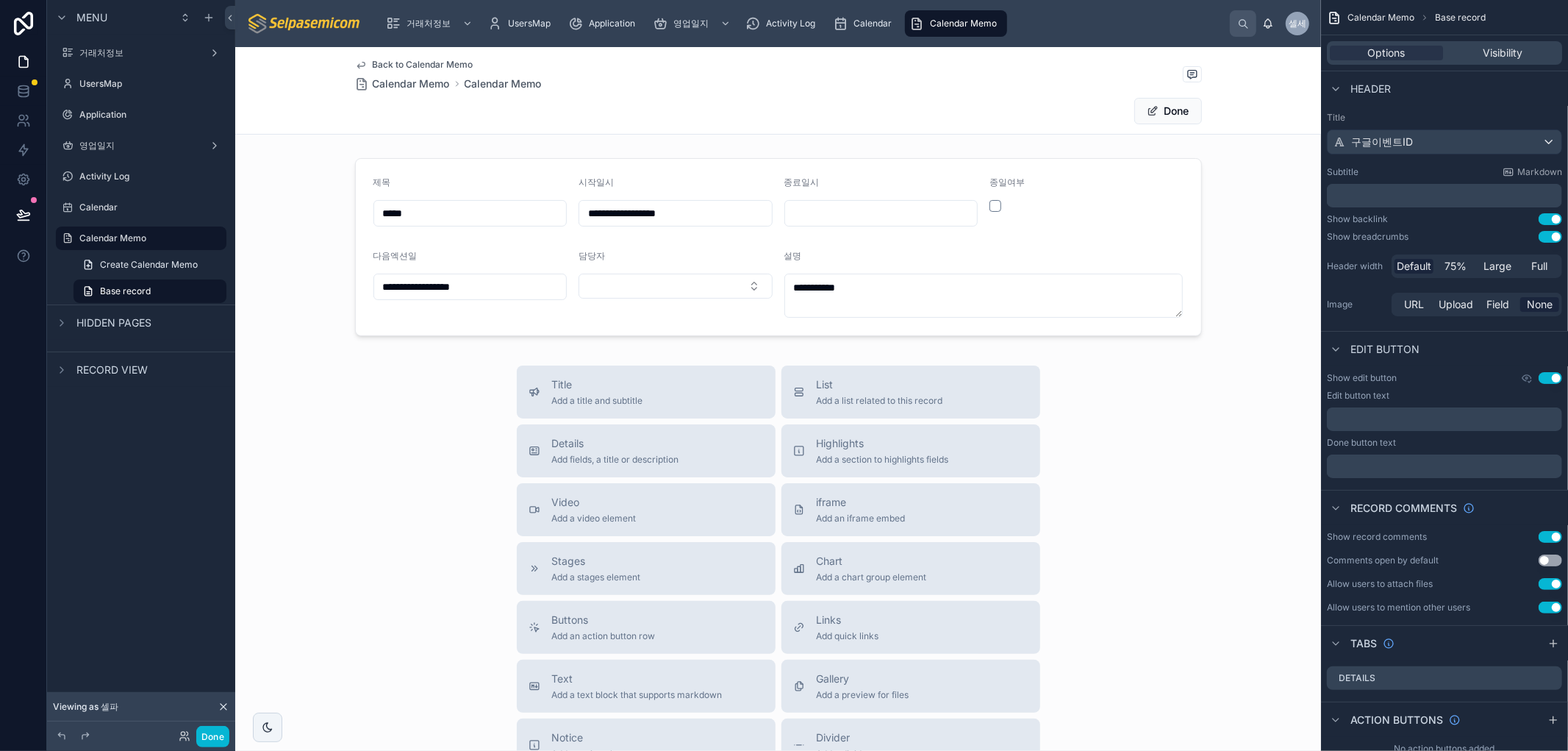
click at [961, 25] on span "Calendar Memo" at bounding box center [964, 23] width 67 height 12
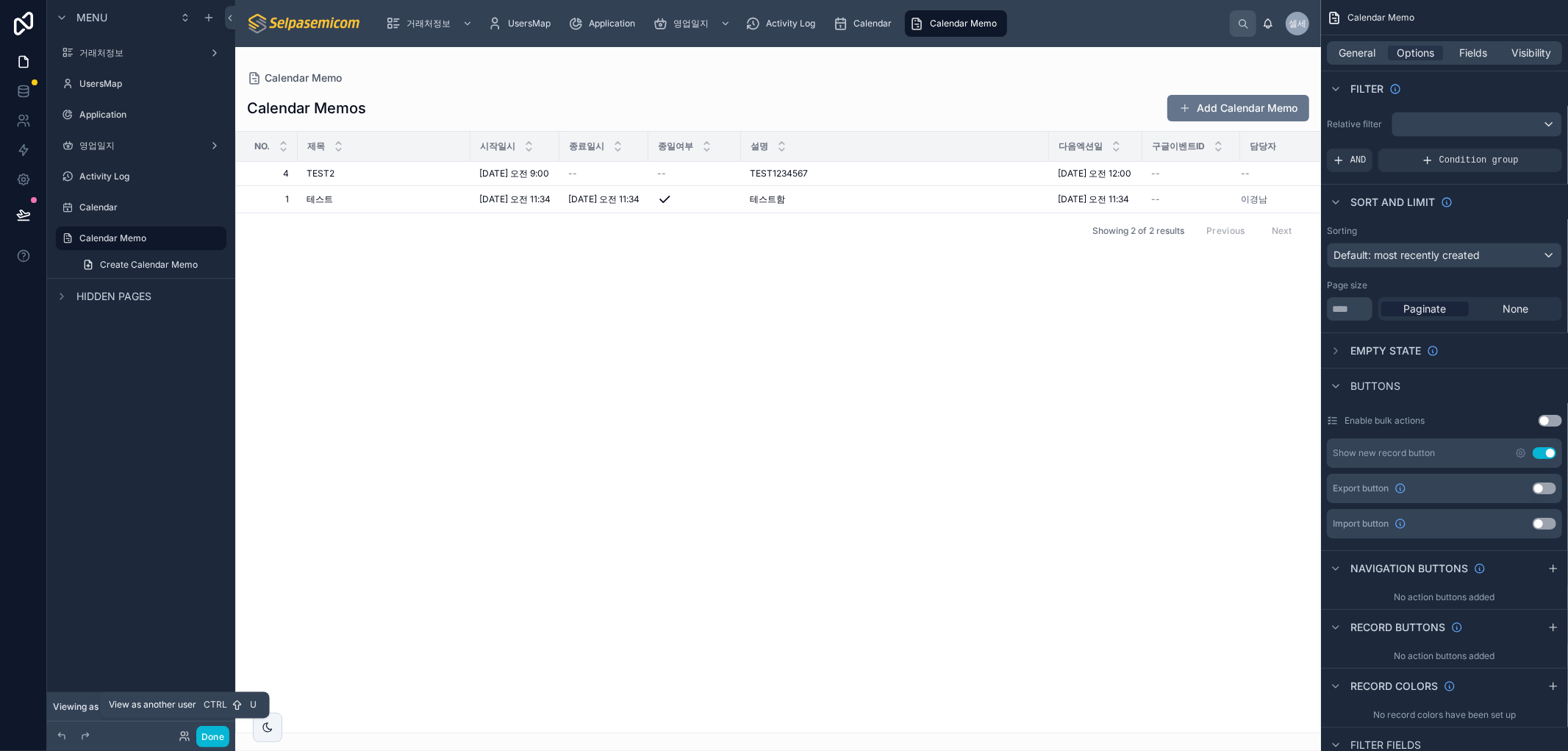
click at [178, 741] on icon at bounding box center [184, 736] width 12 height 12
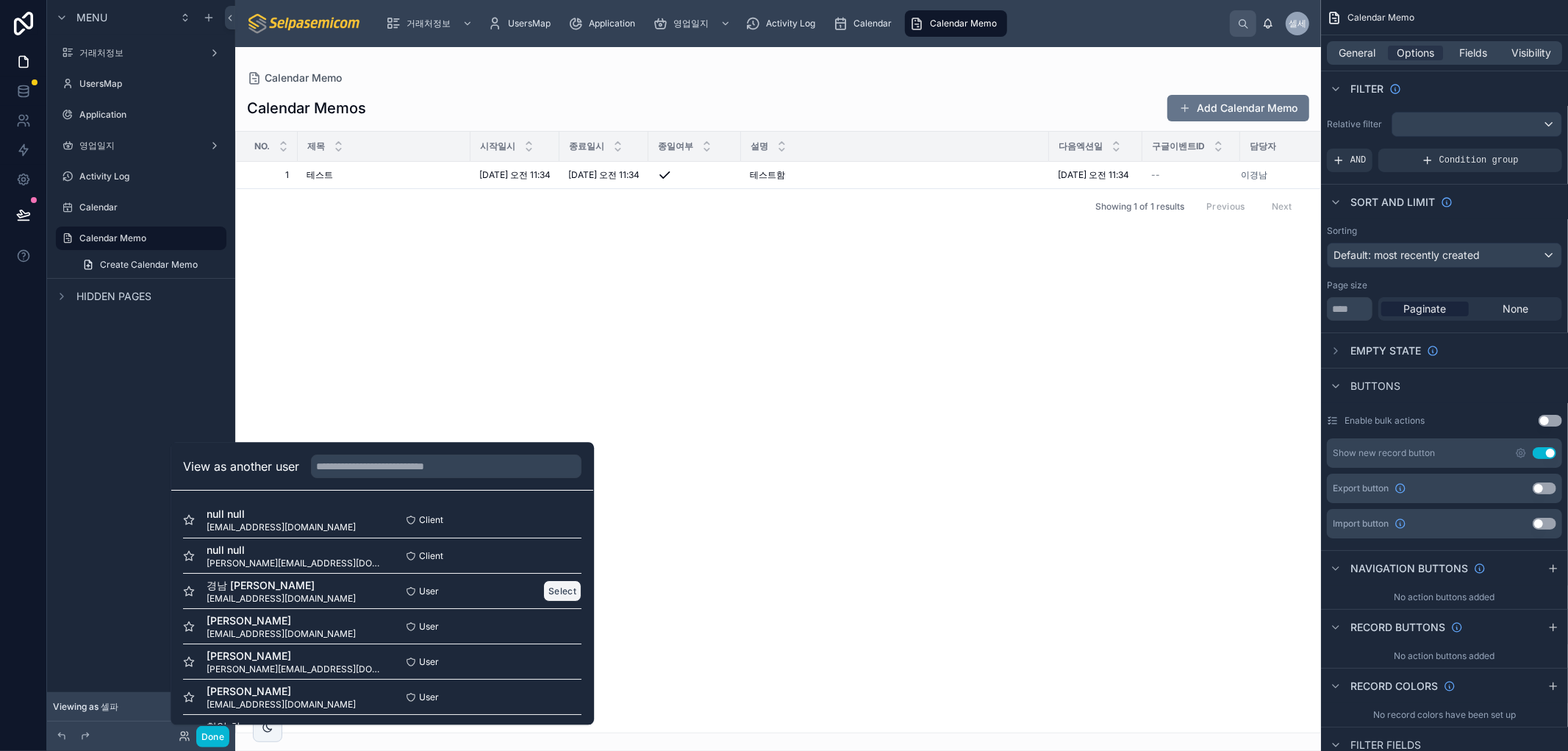
click at [557, 594] on button "Select" at bounding box center [563, 590] width 38 height 21
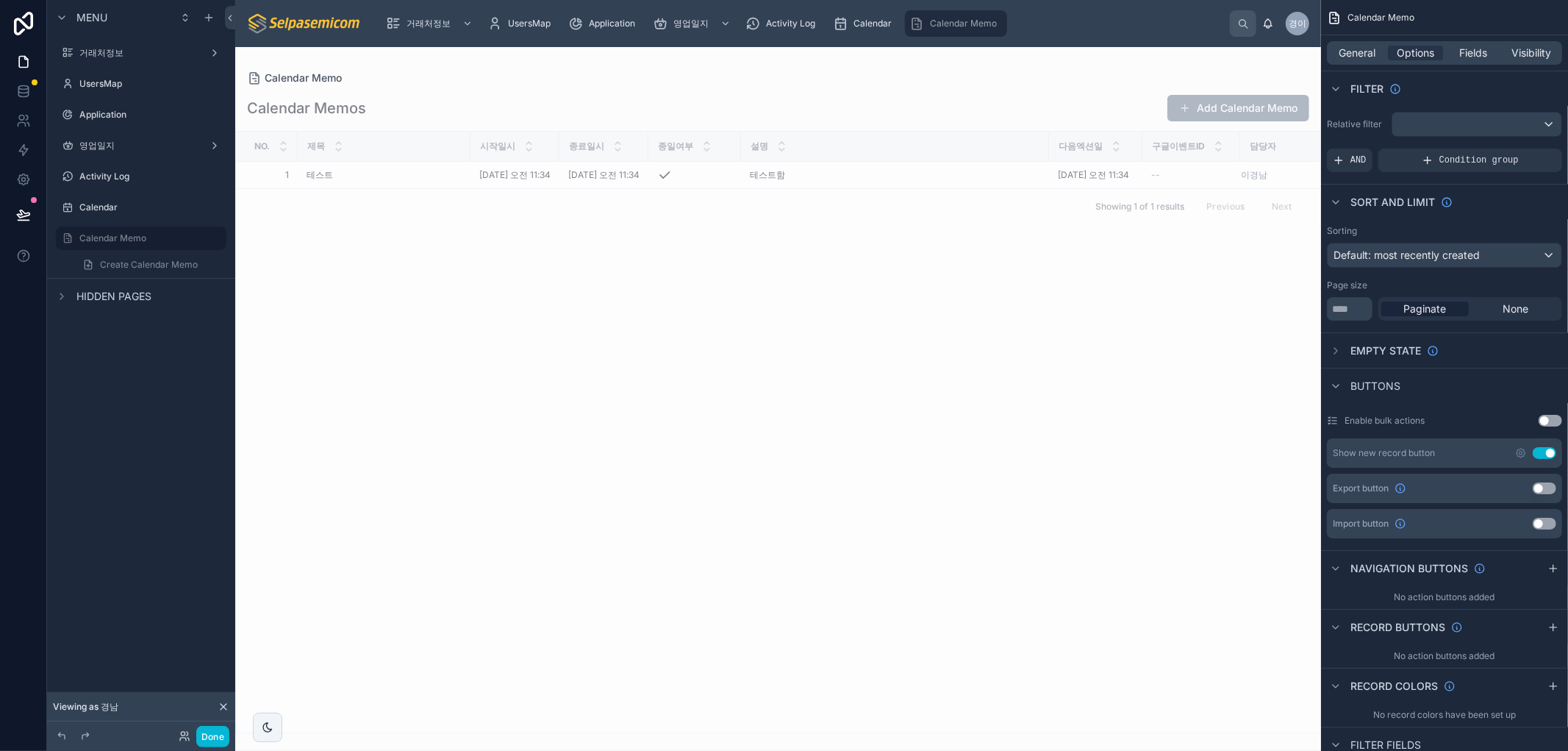
click at [1203, 277] on div "No. 제목 시작일시 종료일시 종일여부 설명 다음엑션일 구글이벤트ID 담당자 1 1 테스트 테스트 [DATE] 오전 11:34 [DATE] 오…" at bounding box center [778, 432] width 1085 height 602
click at [1206, 112] on button "Add Calendar Memo" at bounding box center [1238, 107] width 142 height 26
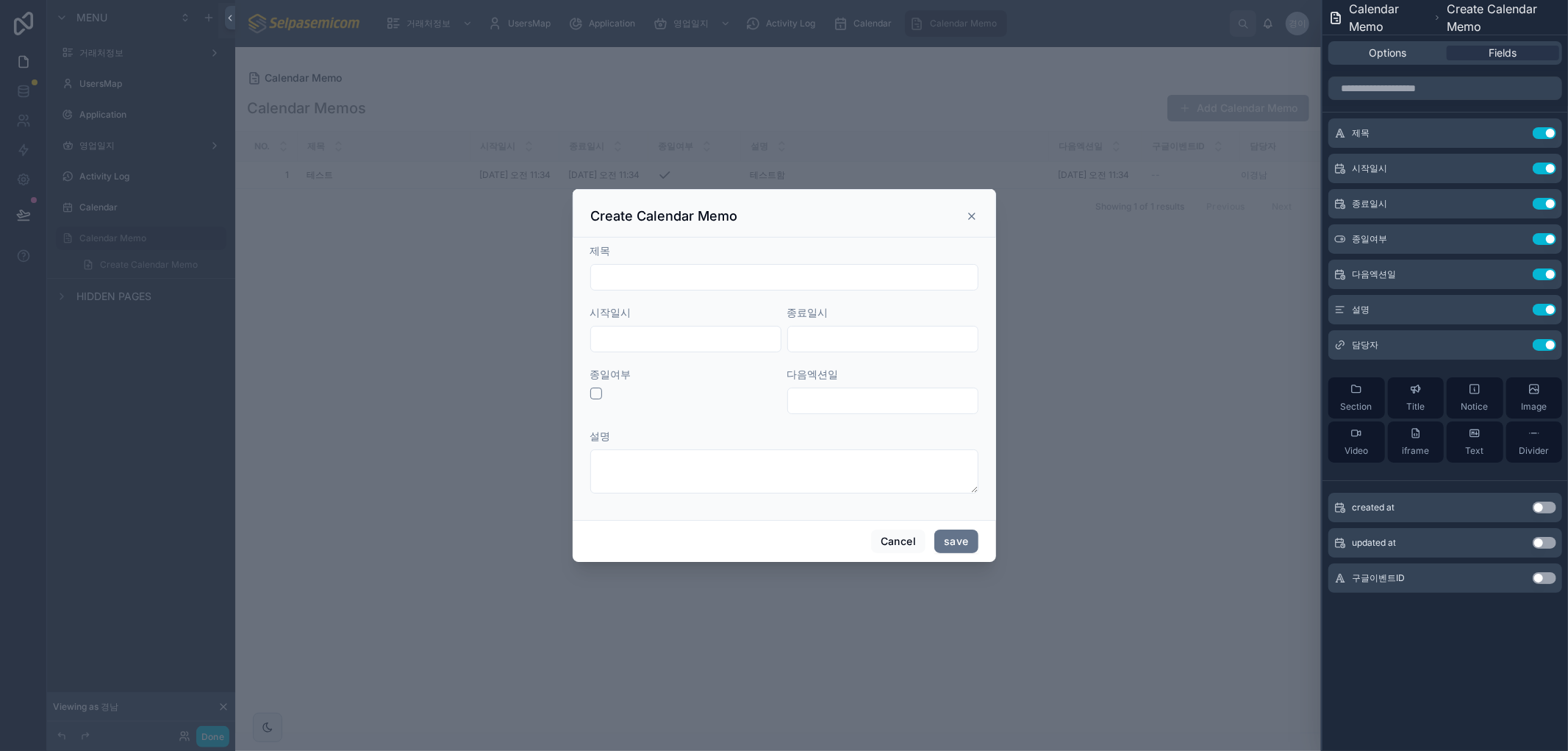
click at [867, 277] on input "text" at bounding box center [784, 277] width 386 height 21
type input "*****"
click at [735, 335] on input "text" at bounding box center [685, 338] width 190 height 21
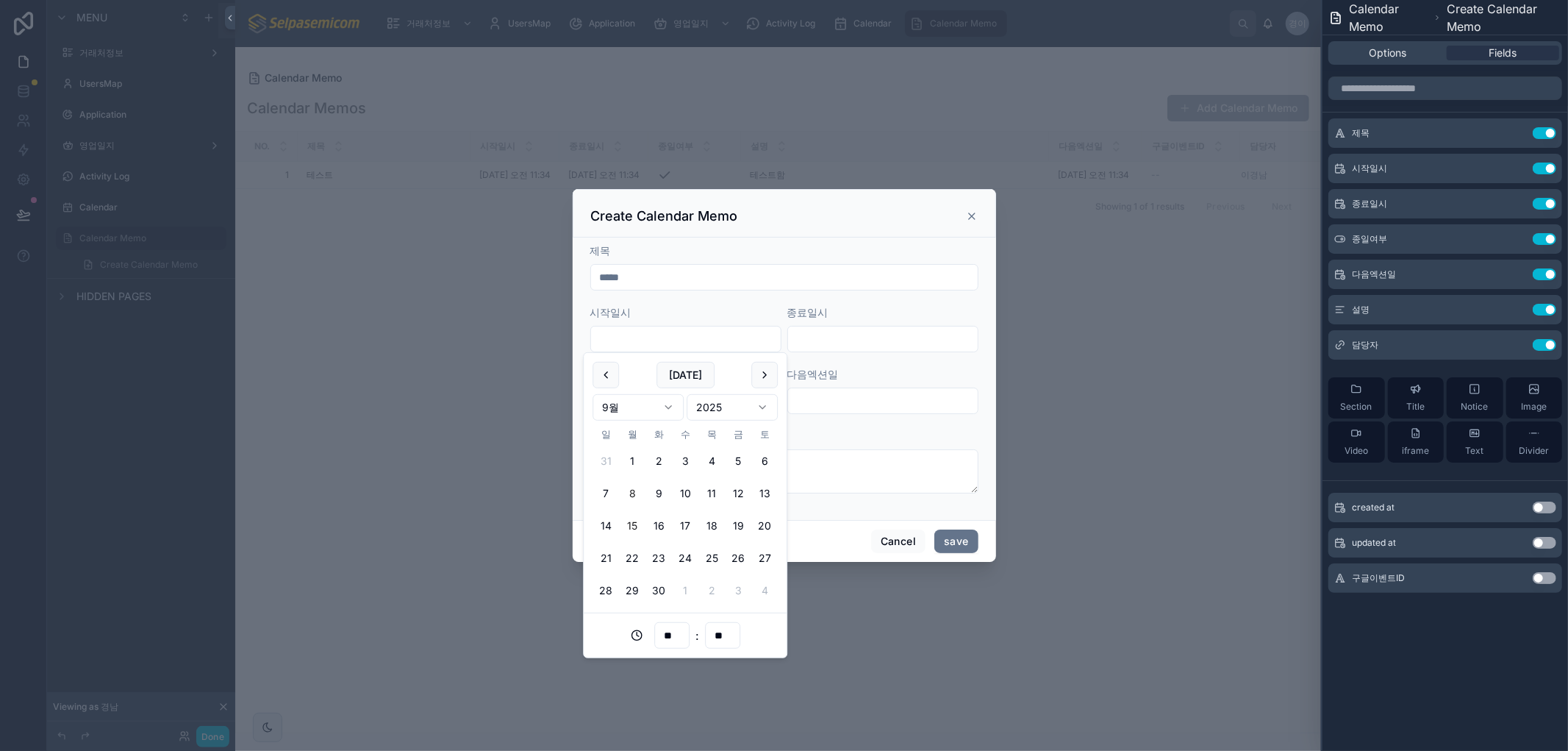
click at [636, 525] on button "15" at bounding box center [632, 526] width 26 height 26
type input "**********"
click at [844, 344] on input "text" at bounding box center [883, 338] width 190 height 21
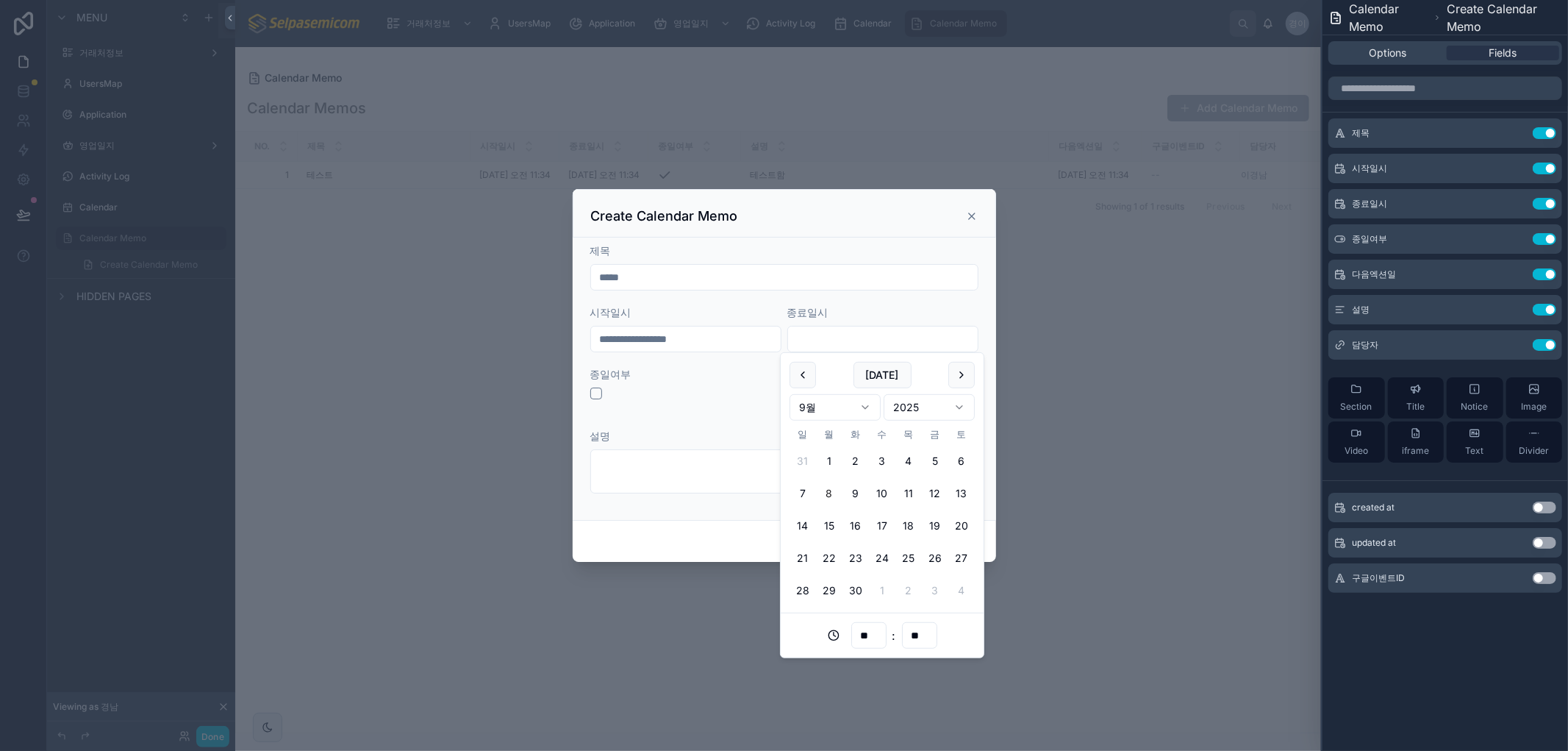
click at [722, 406] on div "종일여부" at bounding box center [685, 390] width 191 height 47
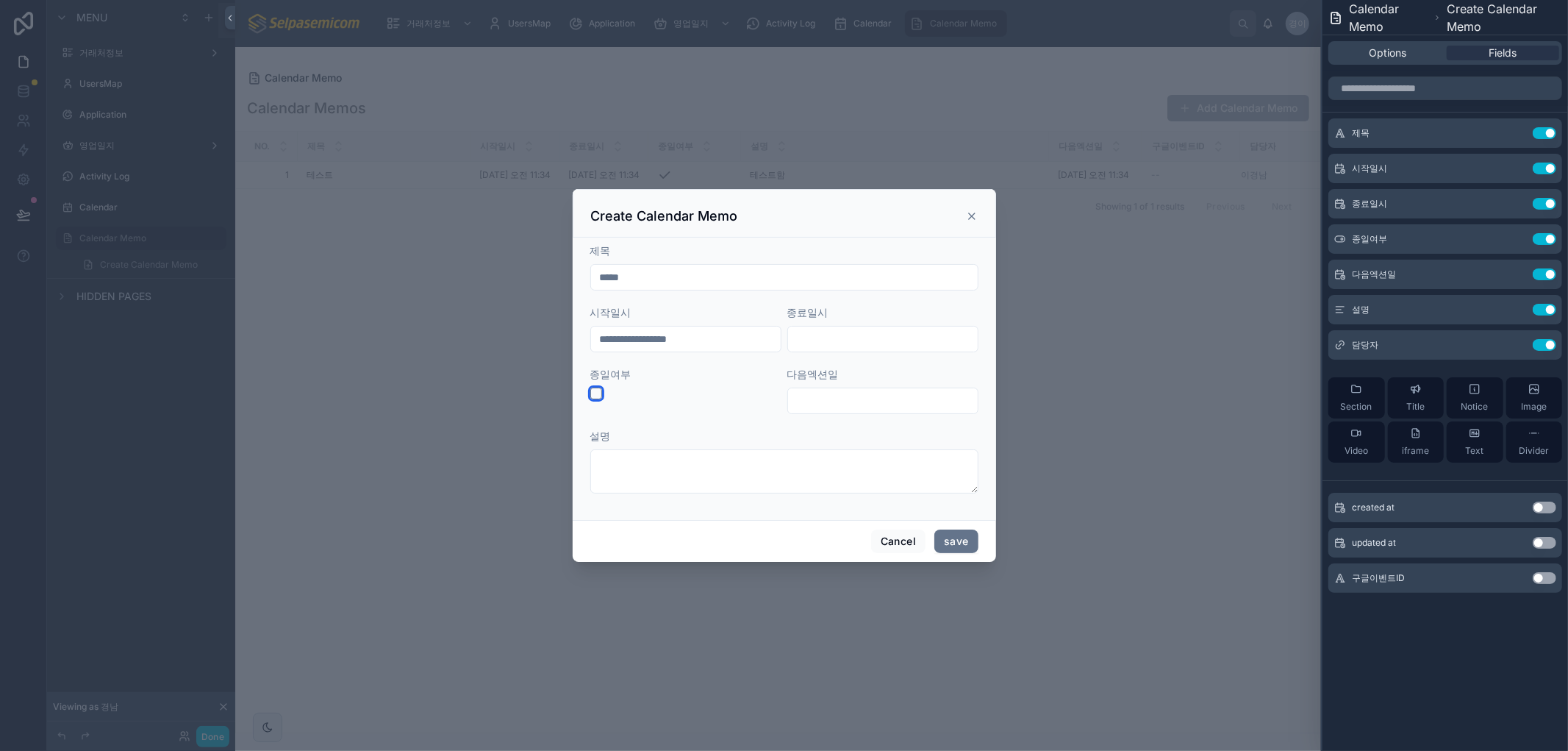
click at [597, 397] on button "button" at bounding box center [595, 393] width 12 height 12
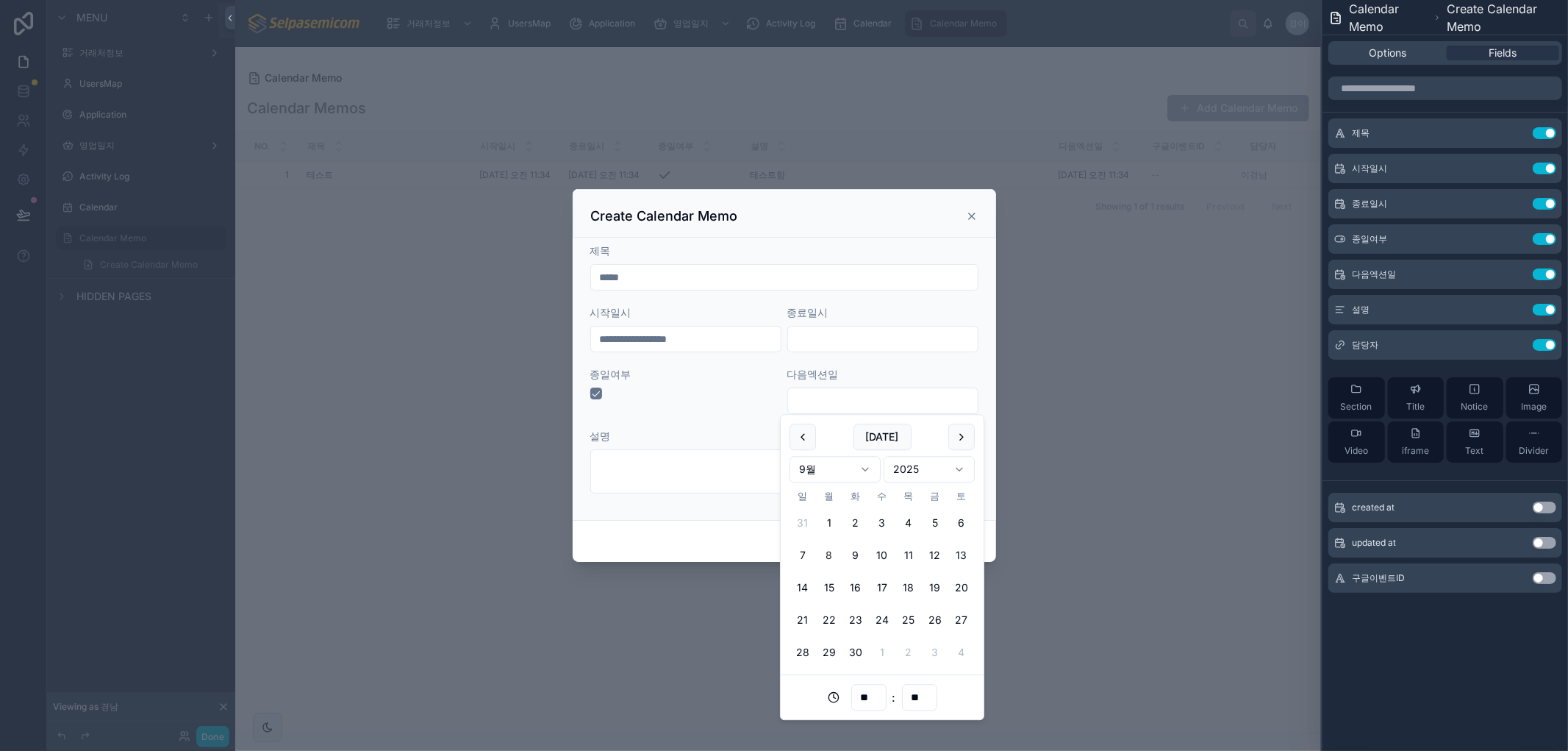
click at [824, 390] on input "text" at bounding box center [883, 400] width 190 height 21
click at [936, 586] on button "19" at bounding box center [934, 587] width 26 height 26
type input "**********"
click at [716, 432] on div "설명" at bounding box center [784, 436] width 388 height 15
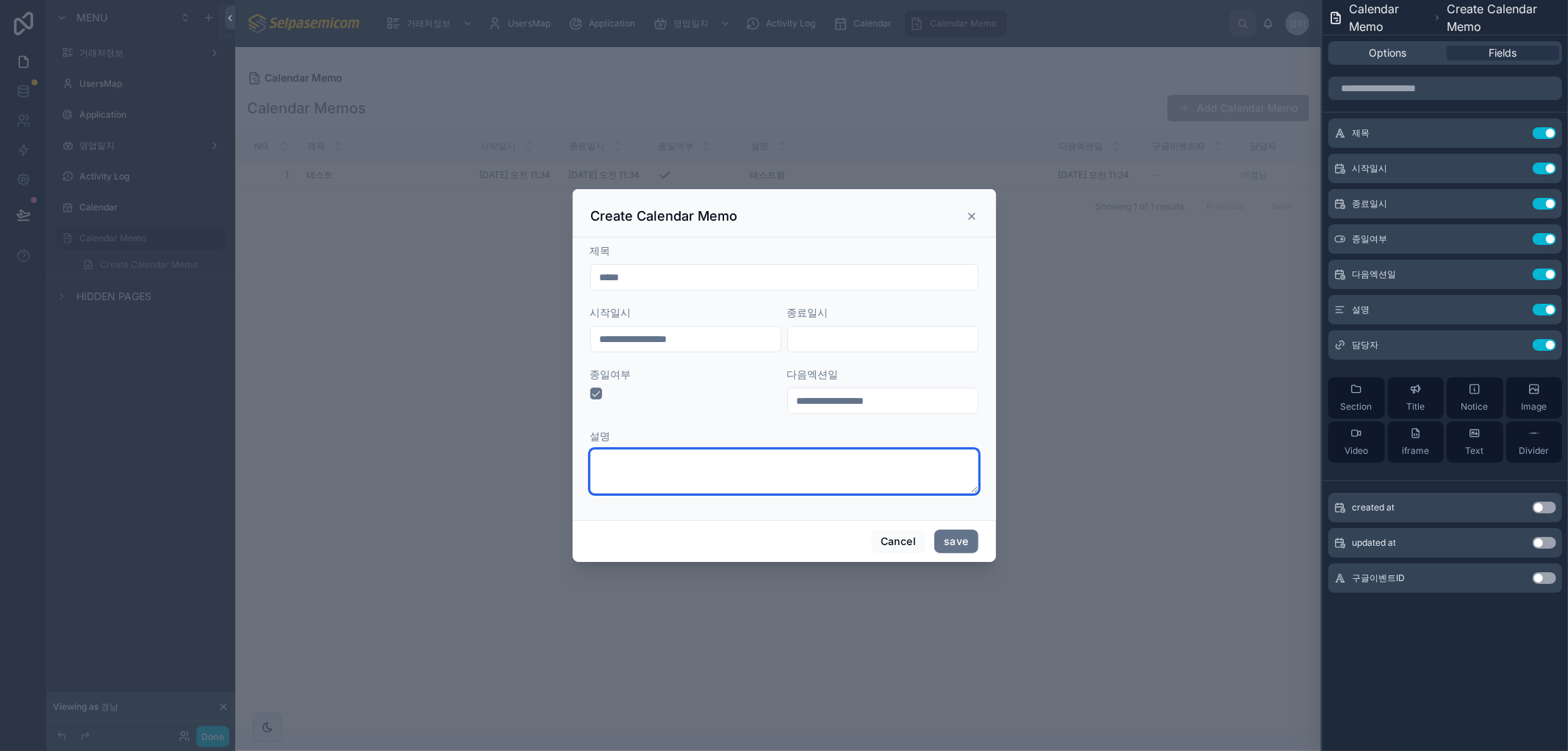
click at [691, 471] on textarea at bounding box center [784, 471] width 388 height 45
type textarea "**********"
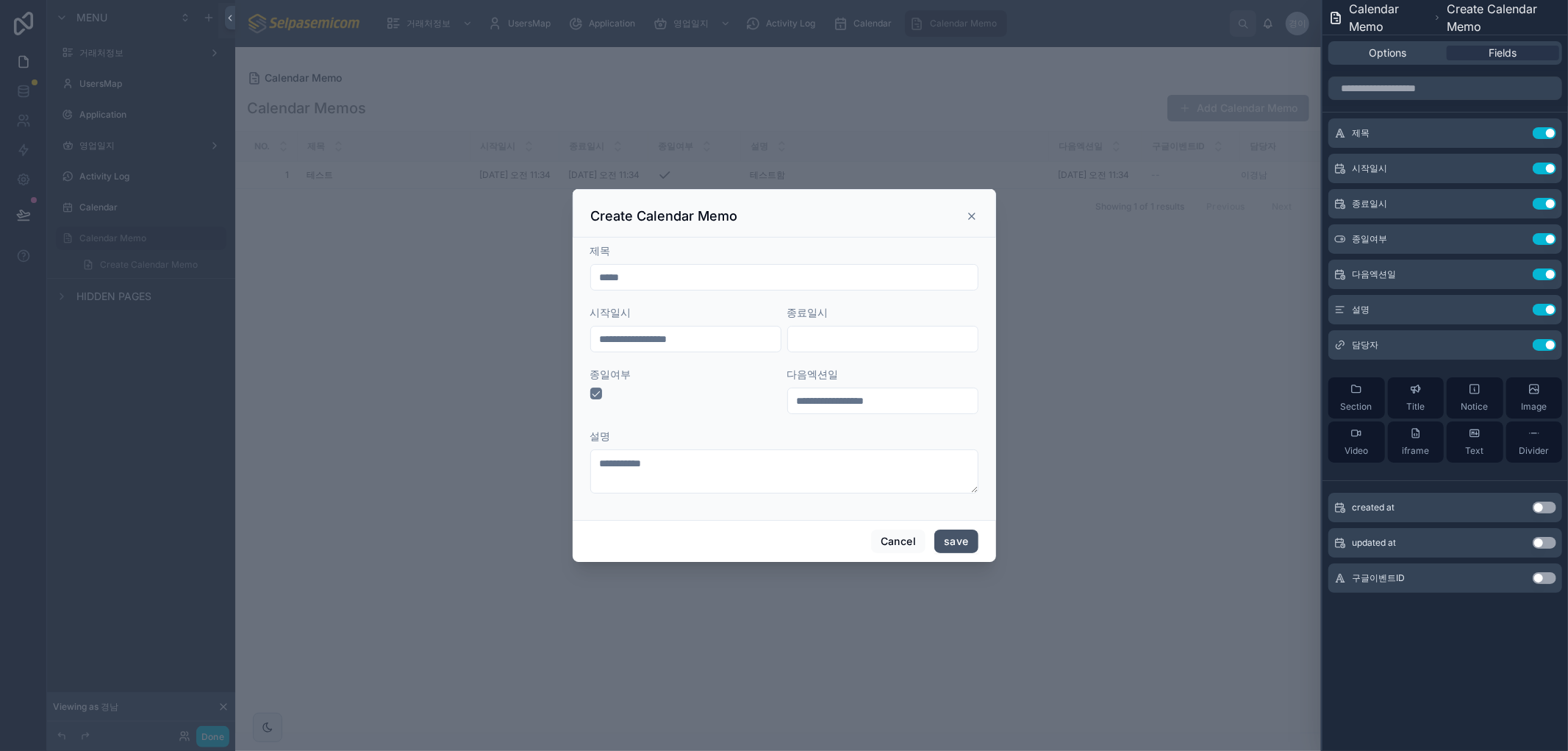
click at [961, 543] on button "save" at bounding box center [956, 541] width 44 height 24
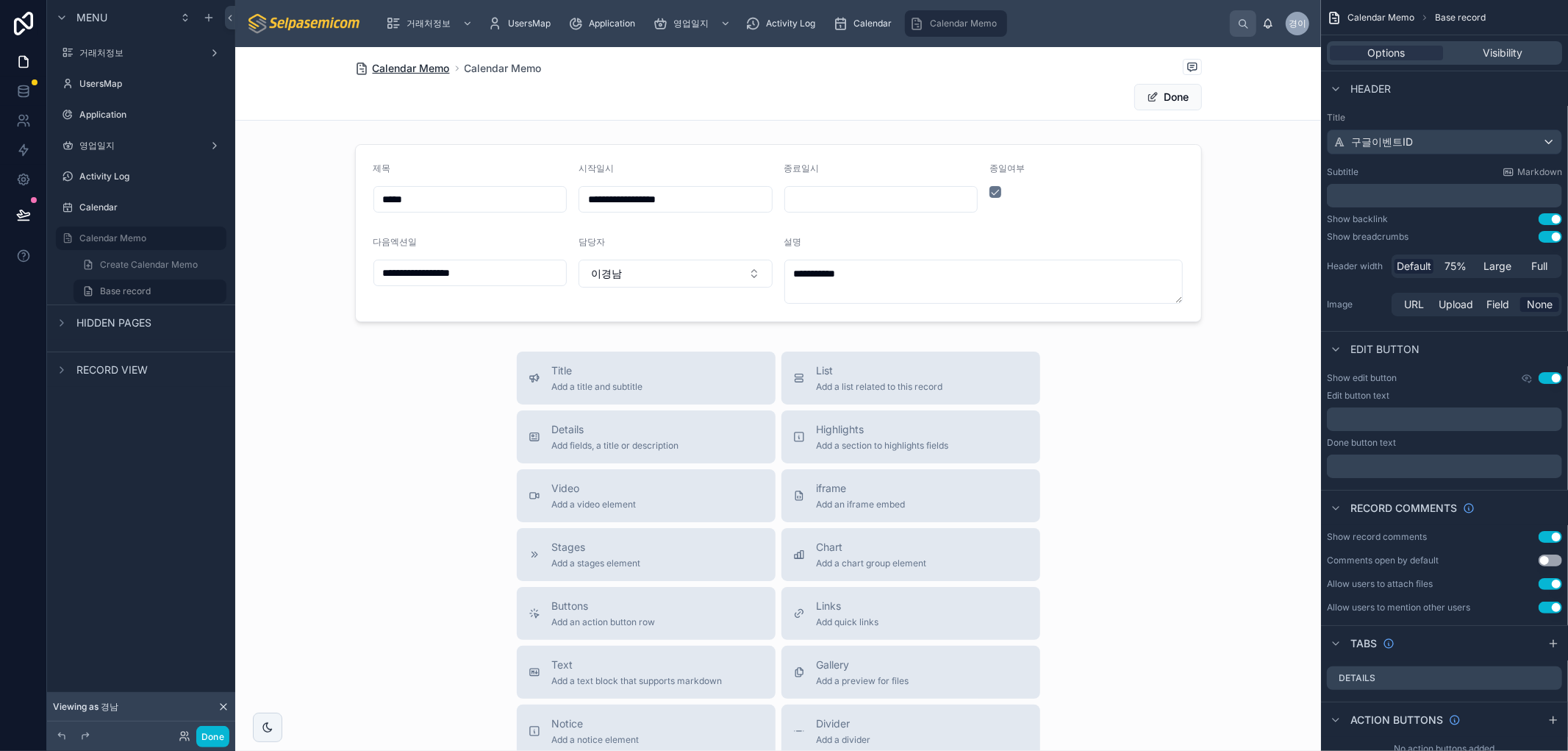
click at [424, 69] on span "Calendar Memo" at bounding box center [411, 68] width 77 height 15
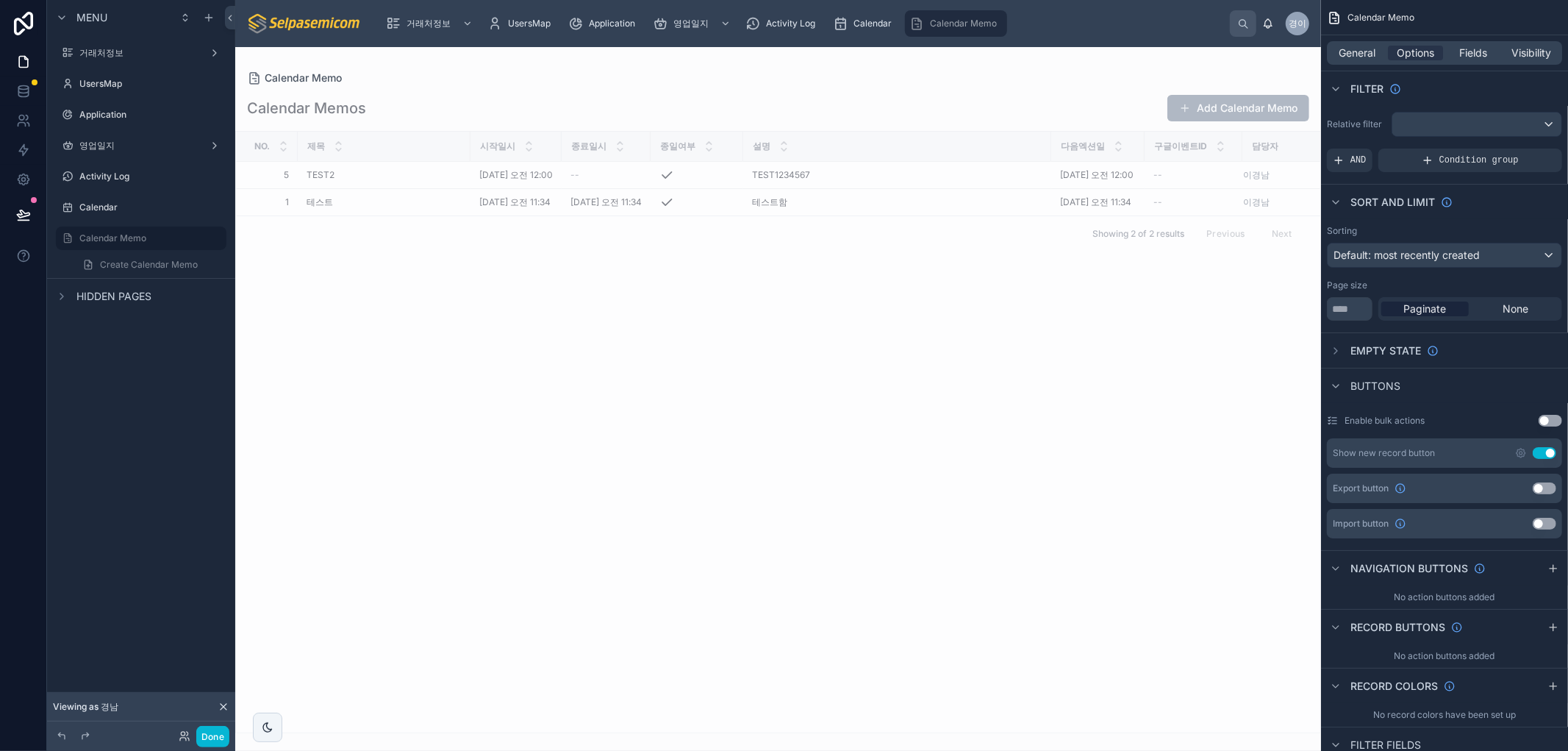
drag, startPoint x: 813, startPoint y: 400, endPoint x: 1167, endPoint y: 345, distance: 358.2
click at [810, 393] on div "No. 제목 시작일시 종료일시 종일여부 설명 다음엑션일 구글이벤트ID 담당자 5 5 TEST2 TEST2 [DATE] 오전 12:00 [DAT…" at bounding box center [778, 432] width 1084 height 601
click at [1086, 524] on div "No. 제목 시작일시 종료일시 종일여부 설명 다음엑션일 구글이벤트ID 담당자 5 5 TEST2 TEST2 [DATE] 오전 12:00 [DAT…" at bounding box center [778, 432] width 1084 height 601
drag, startPoint x: 926, startPoint y: 436, endPoint x: 928, endPoint y: 416, distance: 20.1
click at [927, 424] on div "No. 제목 시작일시 종료일시 종일여부 설명 다음엑션일 구글이벤트ID 담당자 5 5 TEST2 TEST2 [DATE] 오전 12:00 [DAT…" at bounding box center [778, 432] width 1084 height 601
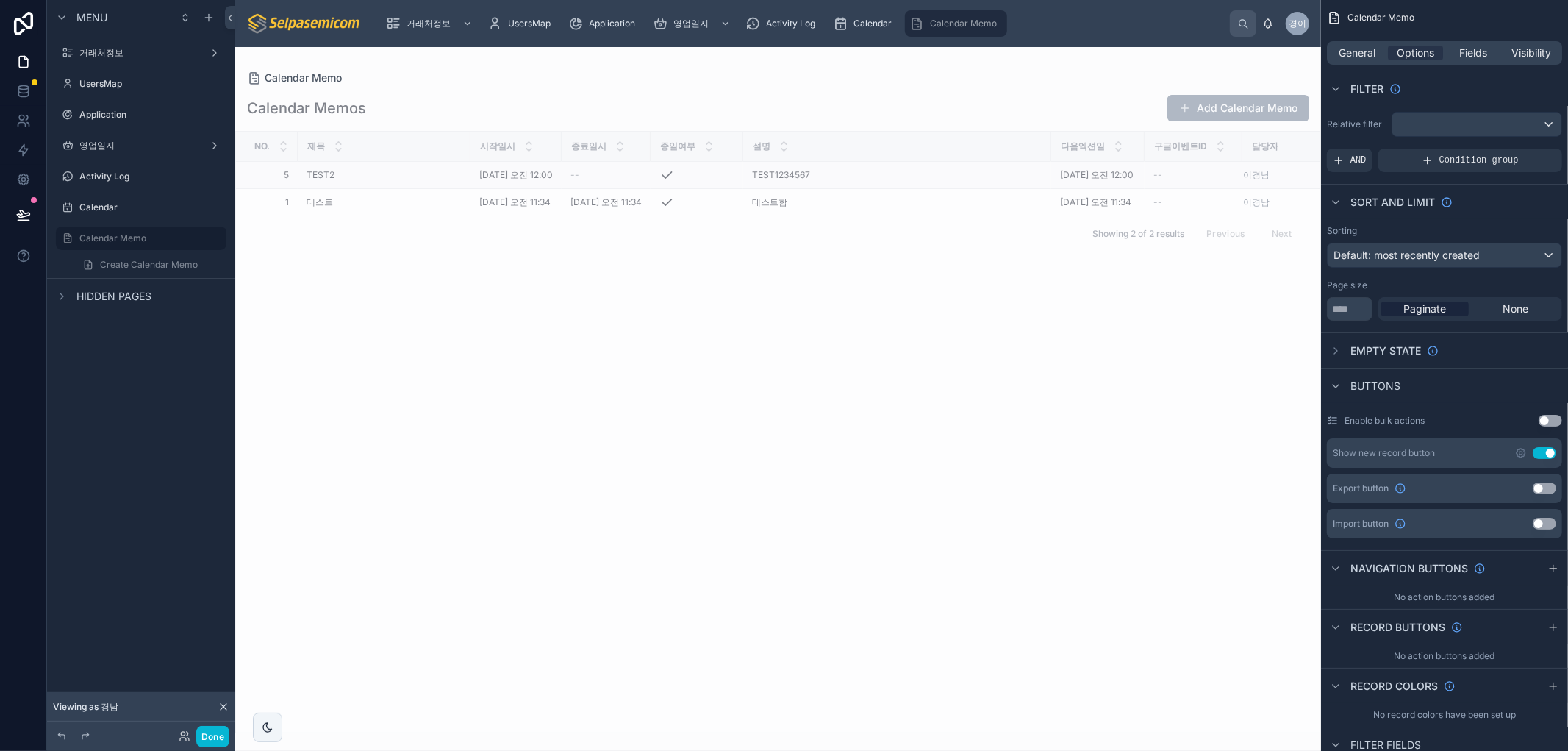
click at [793, 189] on td "TEST1234567 TEST1234567" at bounding box center [897, 175] width 308 height 27
click at [1124, 179] on span "[DATE] 오전 12:00" at bounding box center [1096, 175] width 74 height 12
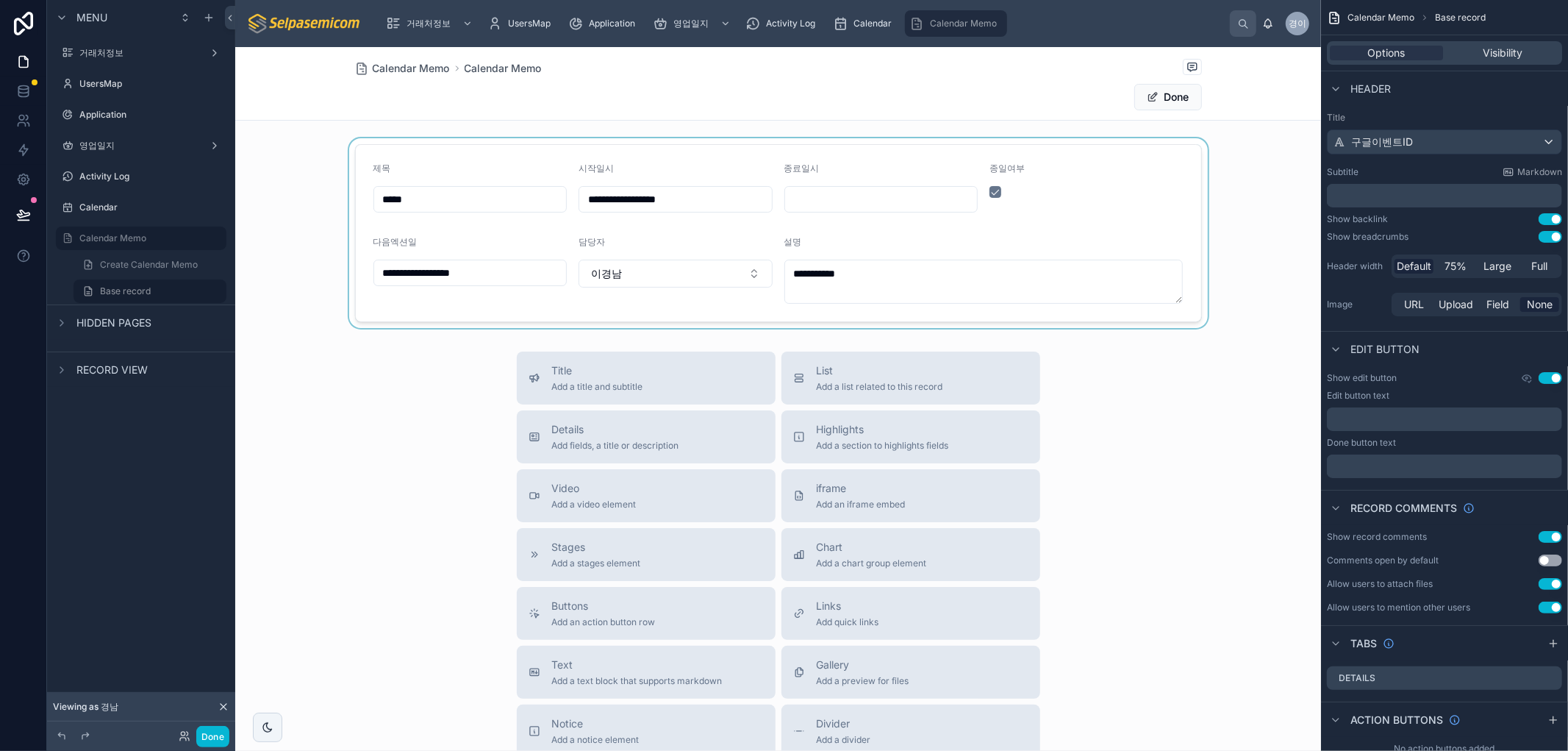
click at [829, 201] on div at bounding box center [778, 233] width 1085 height 190
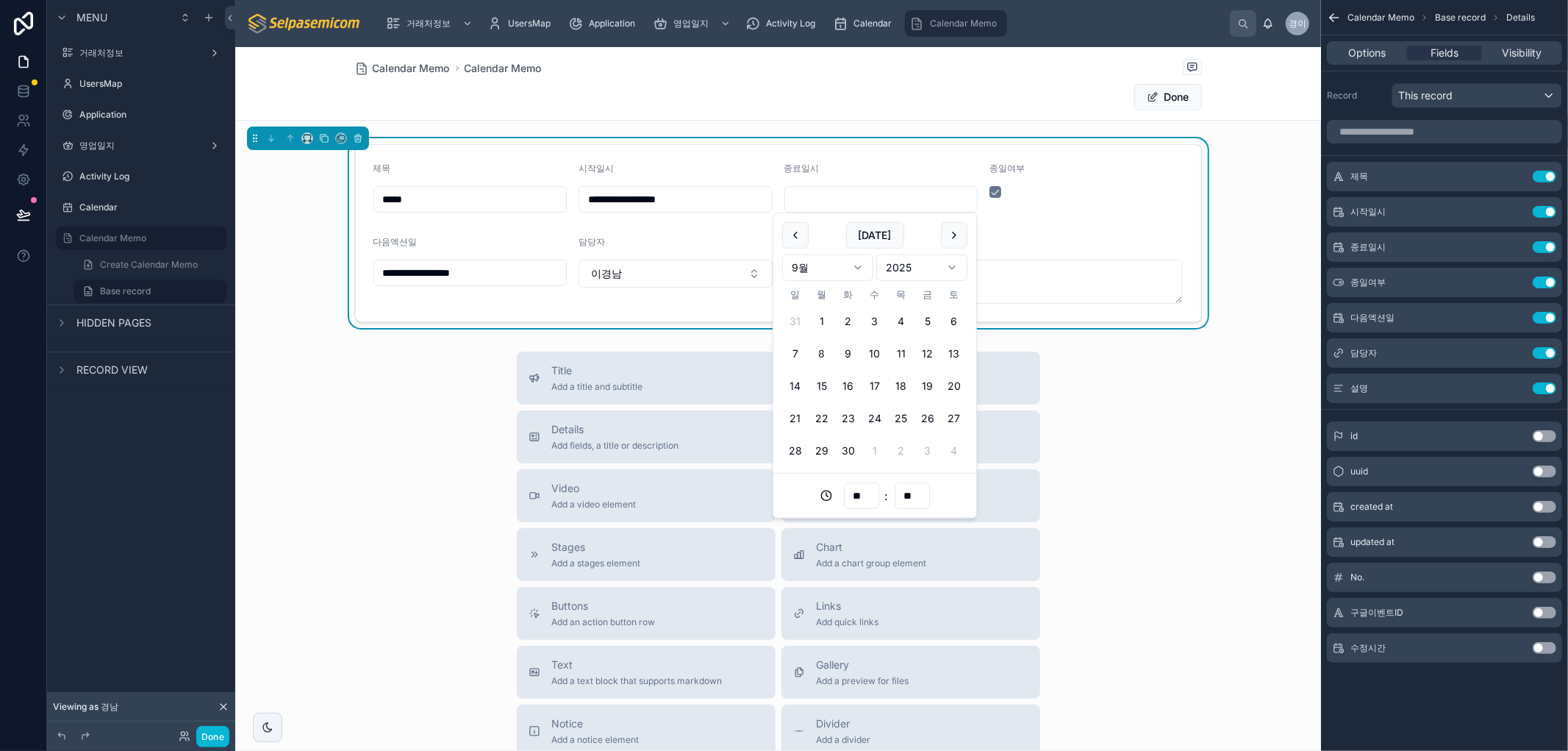
click at [828, 202] on input "text" at bounding box center [882, 199] width 193 height 21
click at [820, 384] on button "15" at bounding box center [821, 386] width 26 height 26
type input "**********"
click at [1103, 416] on div "Title Add a title and subtitle List Add a list related to this record Details A…" at bounding box center [778, 614] width 1085 height 524
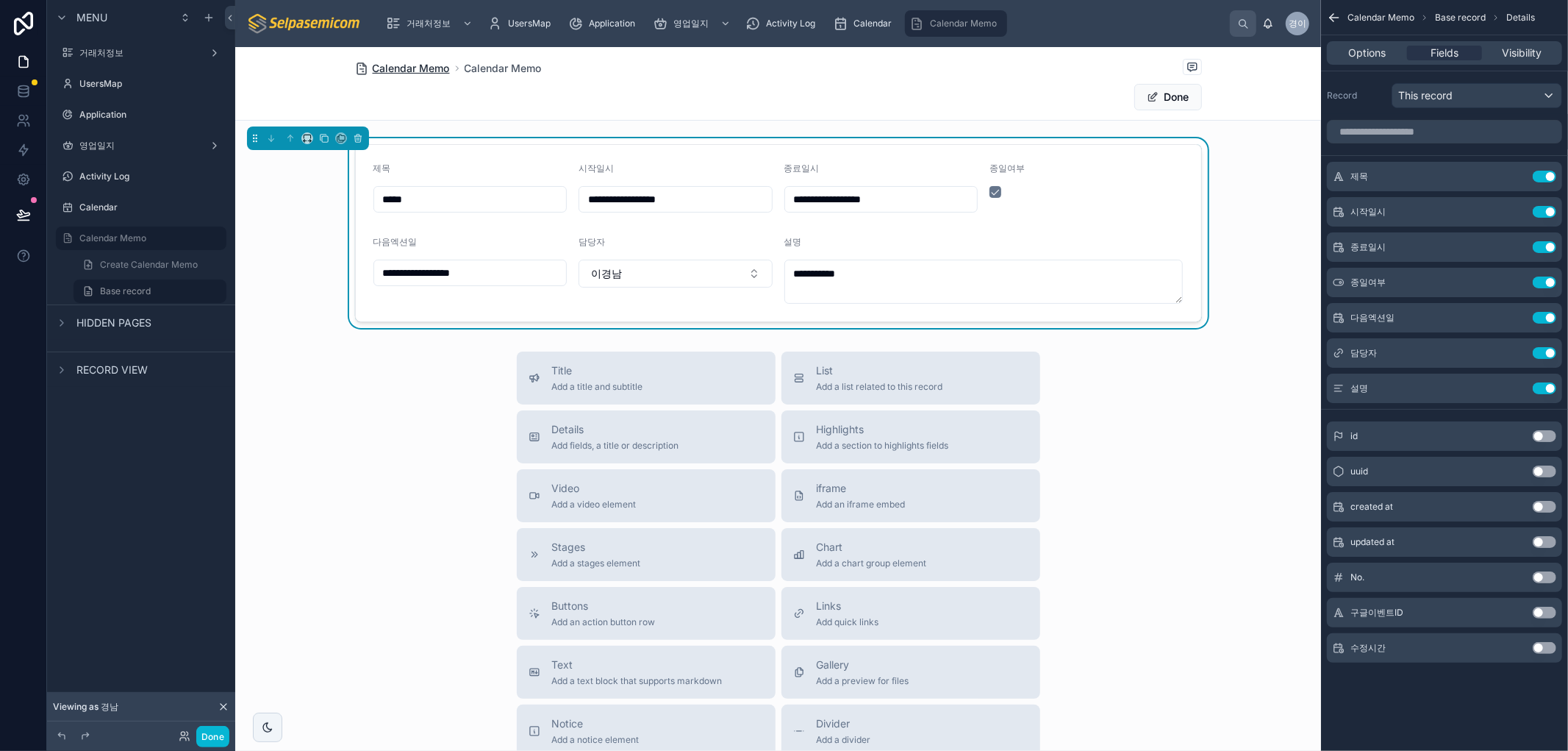
click at [427, 67] on span "Calendar Memo" at bounding box center [411, 68] width 77 height 15
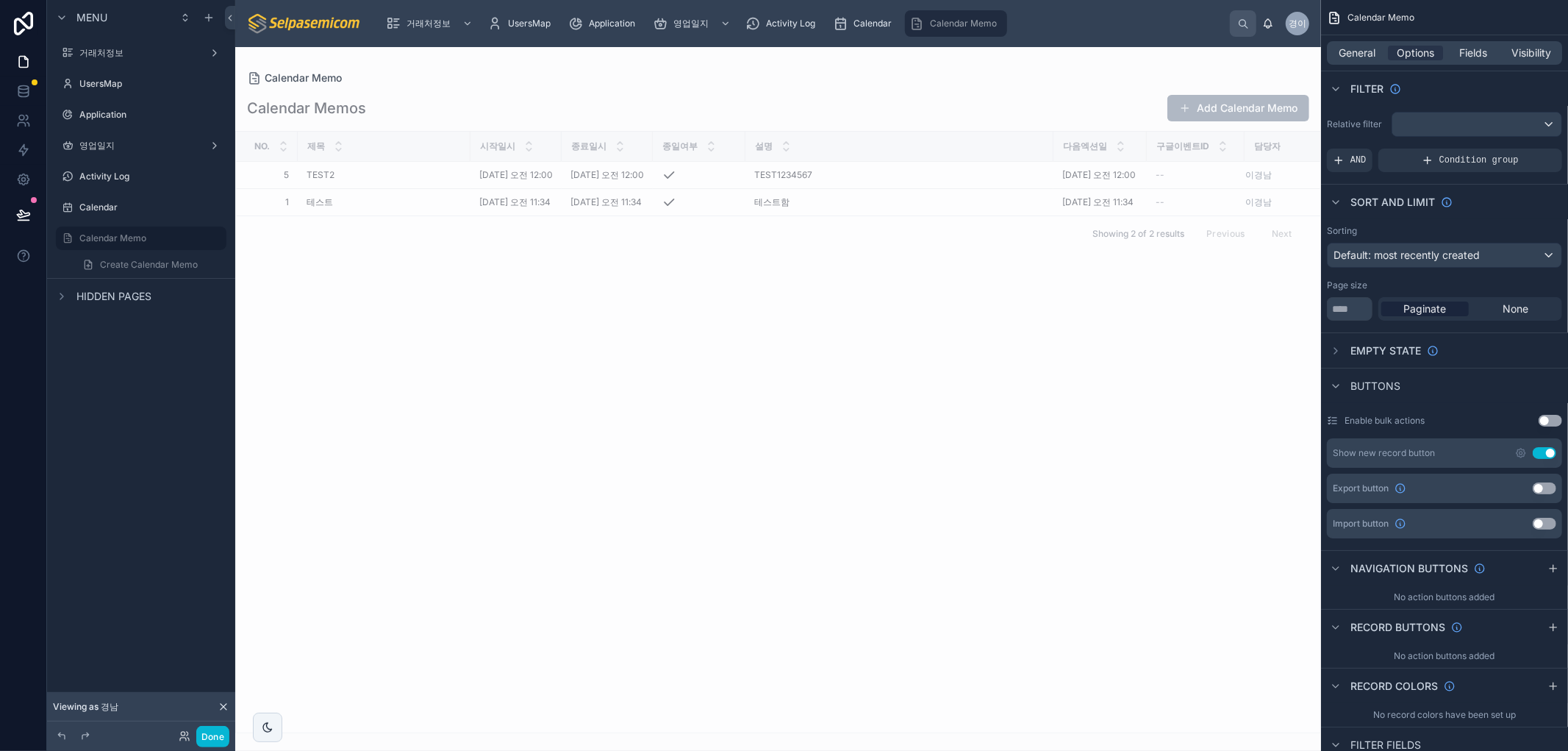
click at [689, 556] on div "No. 제목 시작일시 종료일시 종일여부 설명 다음엑션일 구글이벤트ID 담당자 5 5 TEST2 TEST2 [DATE] 오전 12:00 [DAT…" at bounding box center [778, 432] width 1084 height 601
click at [1023, 500] on div "No. 제목 시작일시 종료일시 종일여부 설명 다음엑션일 구글이벤트ID 담당자 5 5 TEST2 TEST2 [DATE] 오전 12:00 [DAT…" at bounding box center [778, 432] width 1084 height 601
click at [708, 531] on div "No. 제목 시작일시 종료일시 종일여부 설명 다음엑션일 구글이벤트ID 담당자 5 5 TEST2 TEST2 [DATE] 오전 12:00 [DAT…" at bounding box center [778, 432] width 1084 height 601
click at [717, 363] on div "No. 제목 시작일시 종료일시 종일여부 설명 다음엑션일 구글이벤트ID 담당자 5 5 TEST2 TEST2 [DATE] 오전 12:00 [DAT…" at bounding box center [778, 432] width 1084 height 601
click at [10, 216] on button at bounding box center [24, 214] width 33 height 41
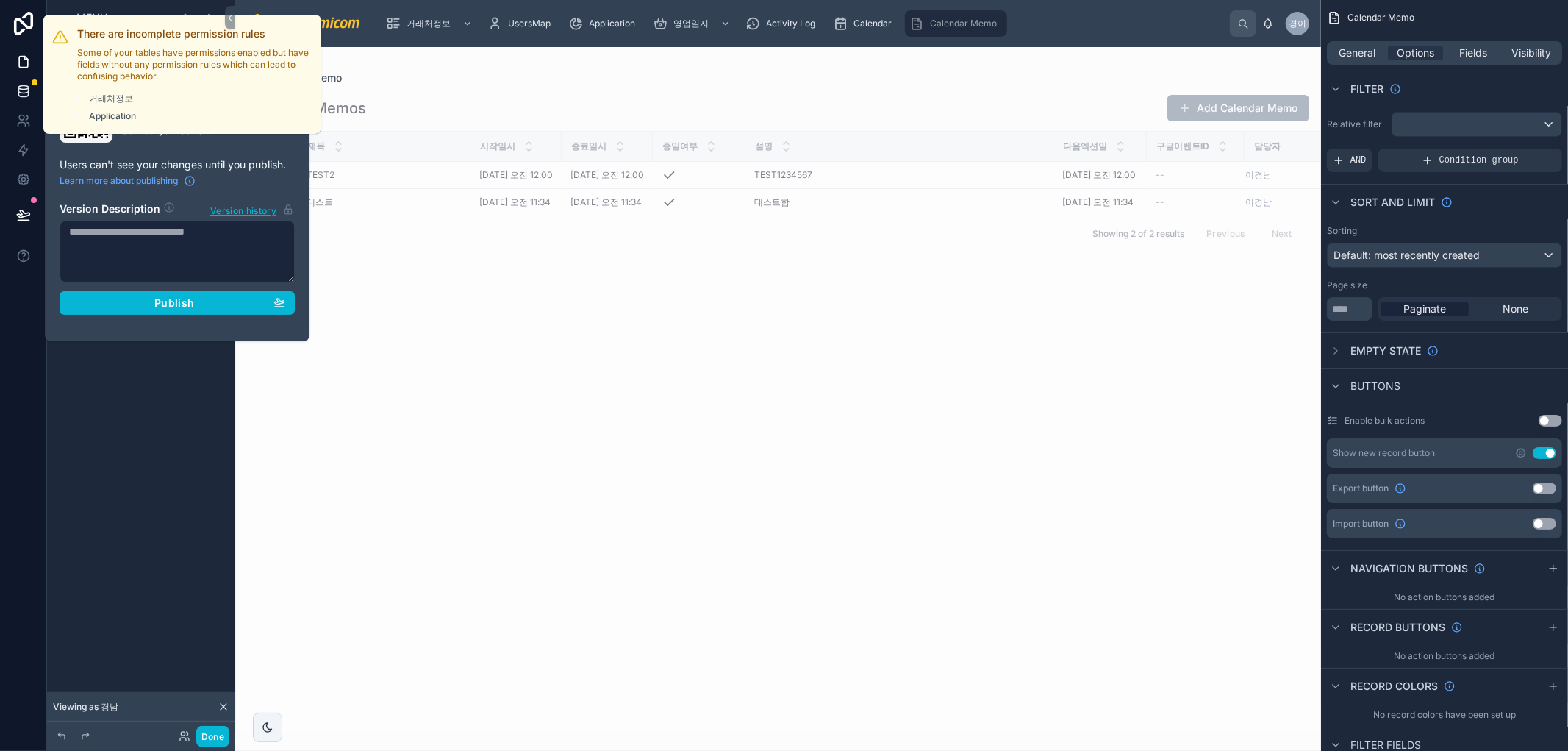
click at [26, 86] on icon at bounding box center [24, 91] width 15 height 15
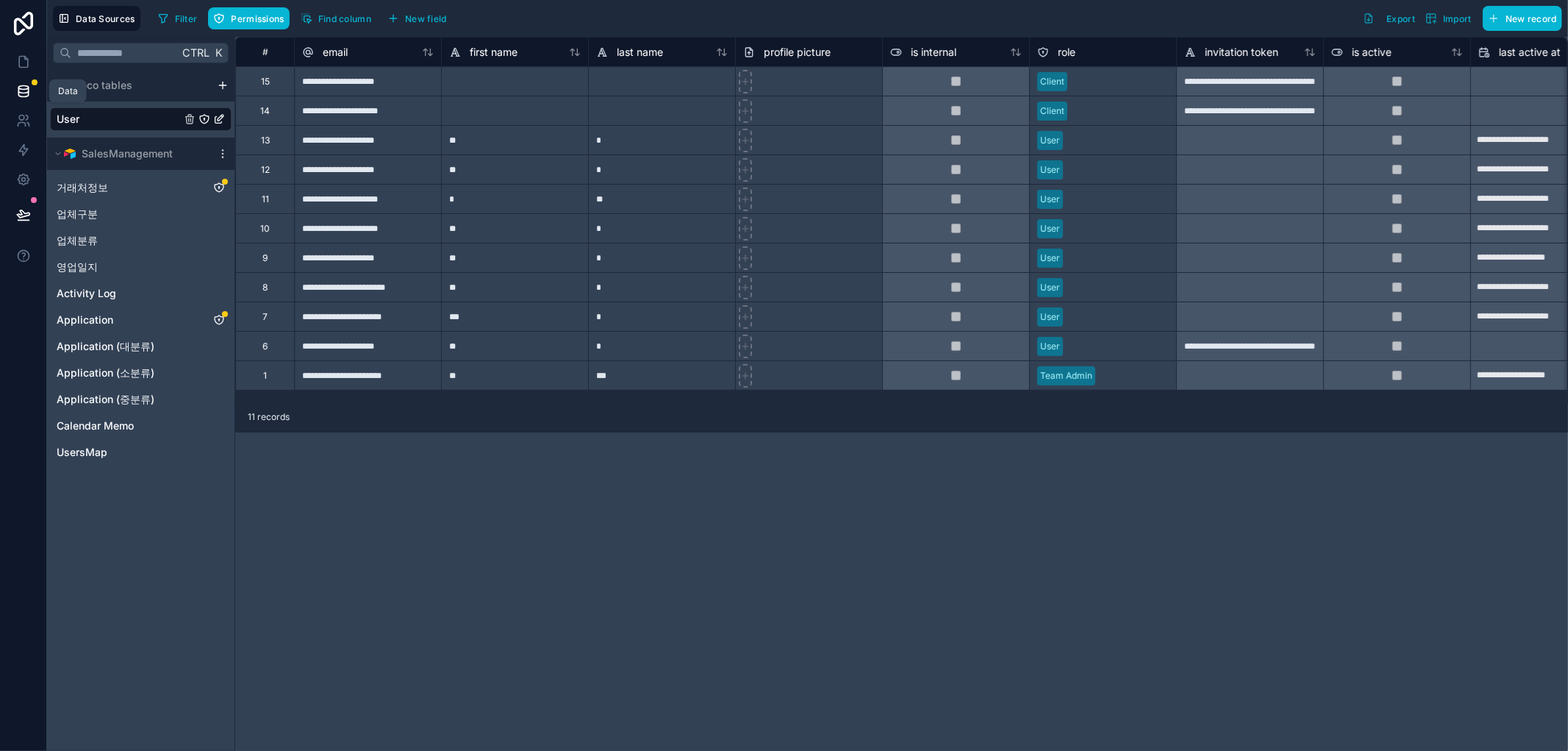
click at [28, 88] on icon at bounding box center [23, 90] width 10 height 5
click at [19, 66] on icon at bounding box center [24, 62] width 9 height 11
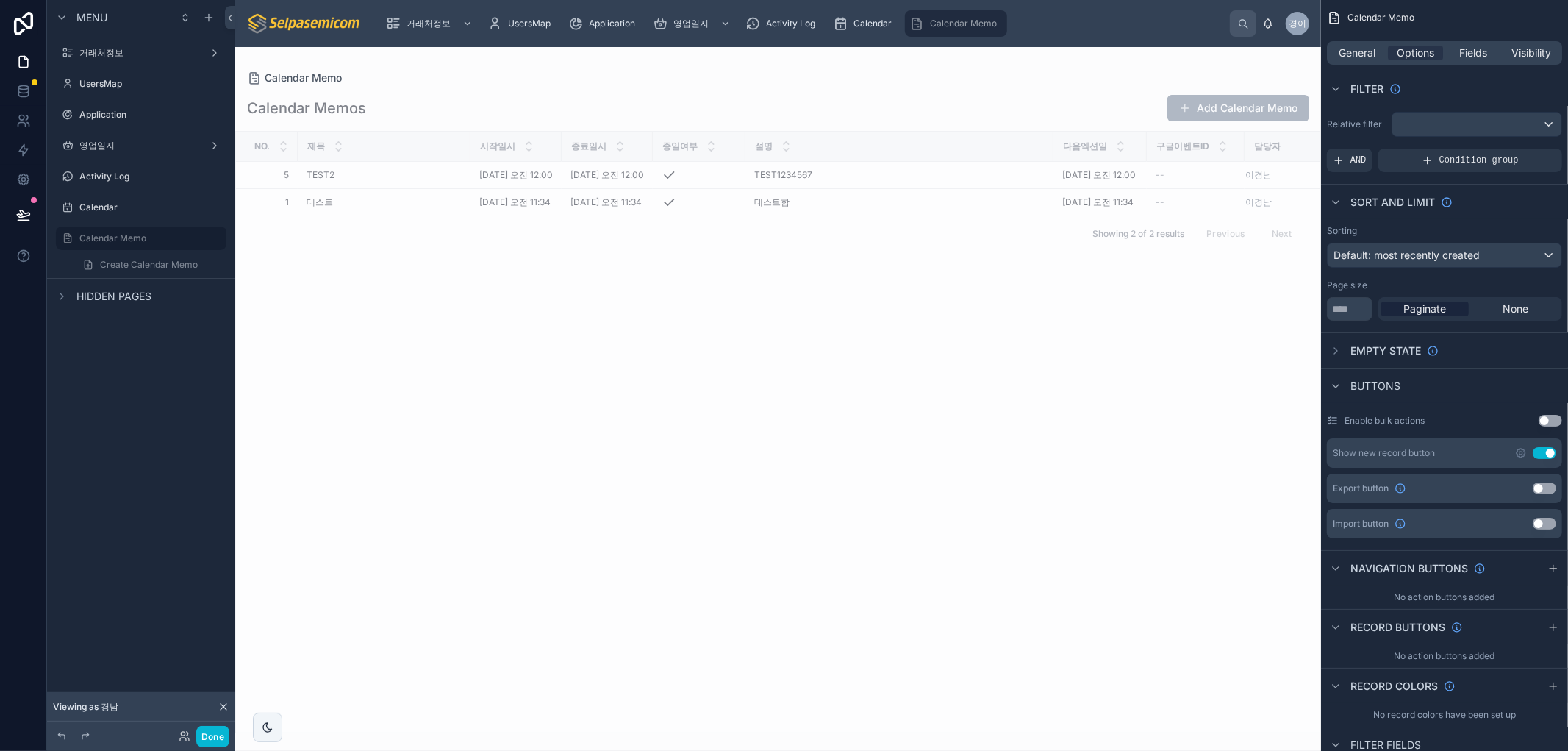
click at [686, 496] on div "No. 제목 시작일시 종료일시 종일여부 설명 다음엑션일 구글이벤트ID 담당자 5 5 TEST2 TEST2 [DATE] 오전 12:00 [DAT…" at bounding box center [778, 432] width 1084 height 601
click at [915, 420] on div "No. 제목 시작일시 종료일시 종일여부 설명 다음엑션일 구글이벤트ID 담당자 5 5 TEST2 TEST2 [DATE] 오전 12:00 [DAT…" at bounding box center [778, 432] width 1084 height 601
click at [980, 400] on div "No. 제목 시작일시 종료일시 종일여부 설명 다음엑션일 구글이벤트ID 담당자 5 5 TEST2 TEST2 [DATE] 오전 12:00 [DAT…" at bounding box center [778, 432] width 1084 height 601
drag, startPoint x: 1162, startPoint y: 506, endPoint x: 1176, endPoint y: 536, distance: 33.1
click at [1162, 508] on div "No. 제목 시작일시 종료일시 종일여부 설명 다음엑션일 구글이벤트ID 담당자 5 5 TEST2 TEST2 [DATE] 오전 12:00 [DAT…" at bounding box center [778, 432] width 1084 height 601
